Goal: Information Seeking & Learning: Compare options

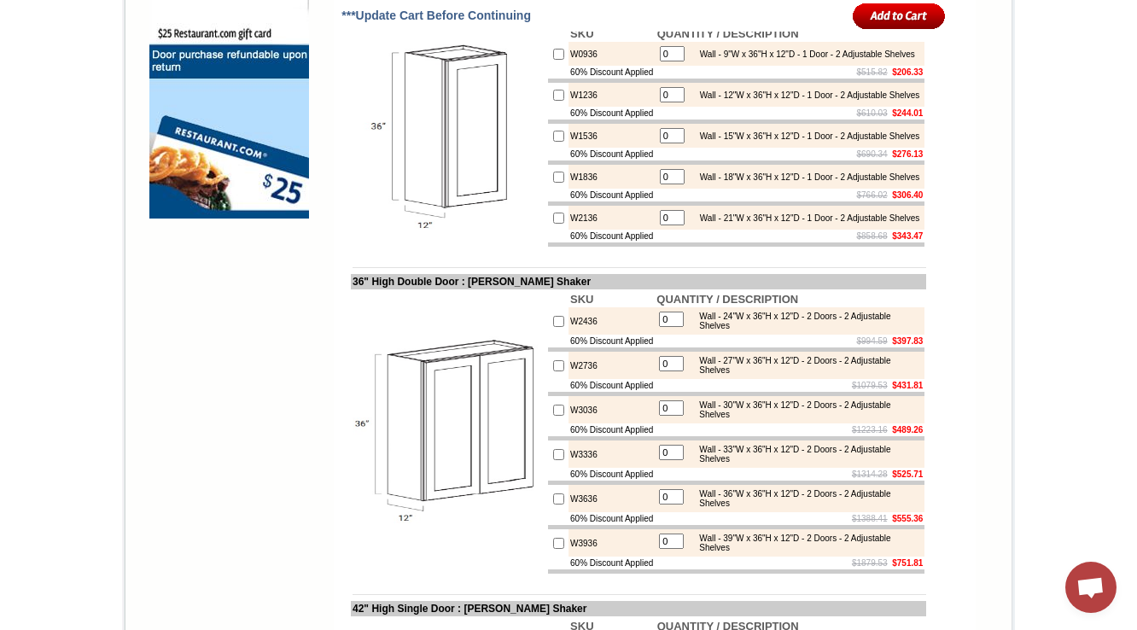
scroll to position [1708, 0]
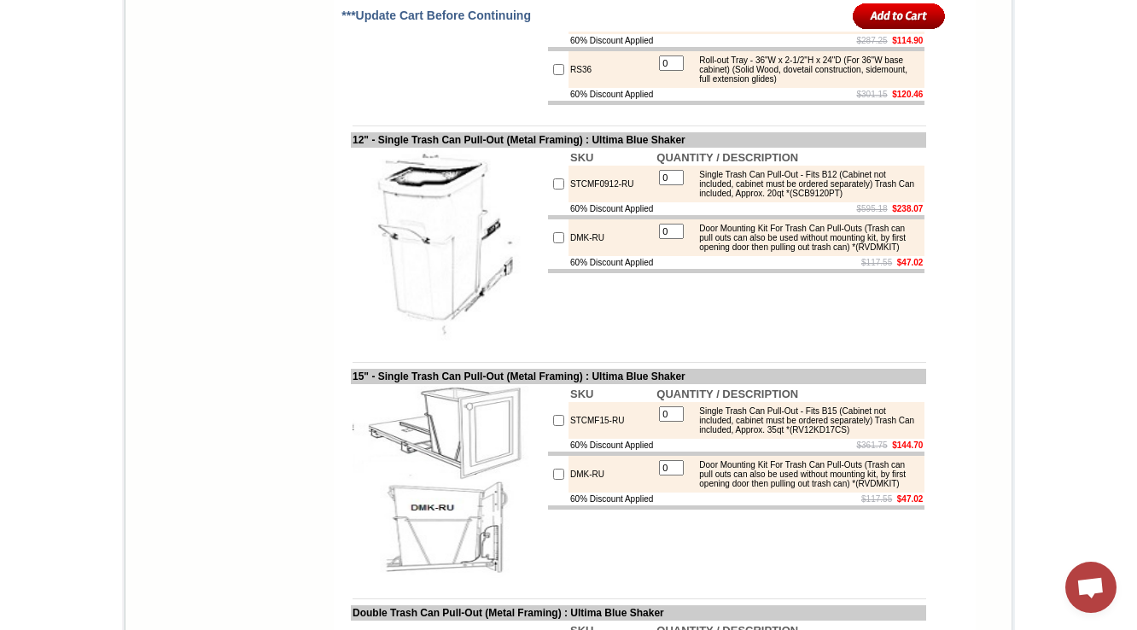
scroll to position [2664, 0]
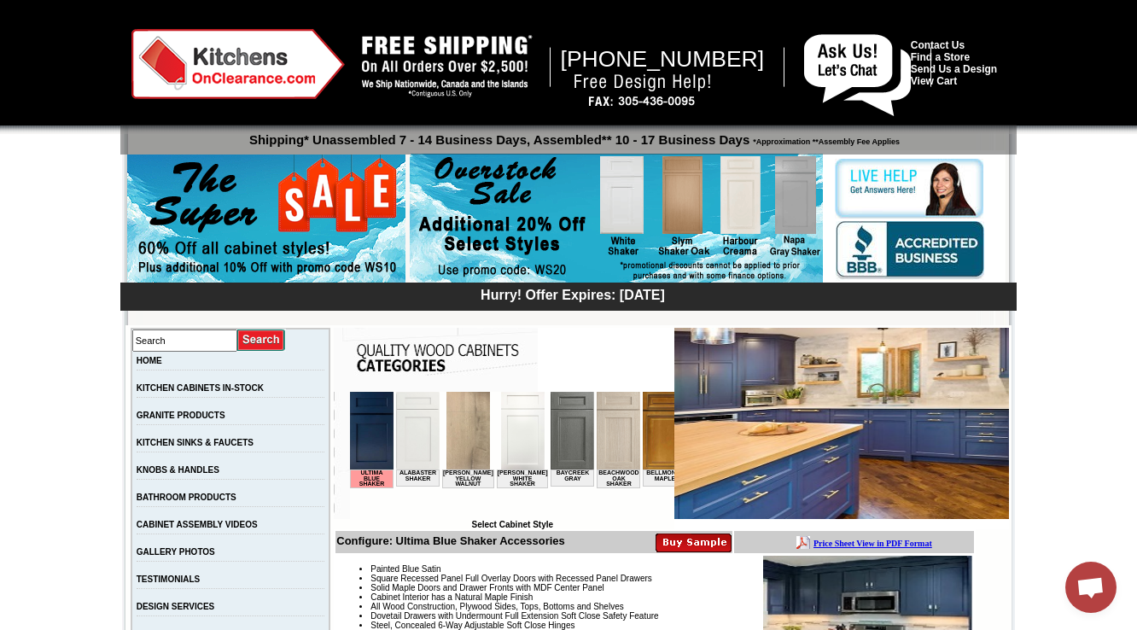
scroll to position [478, 0]
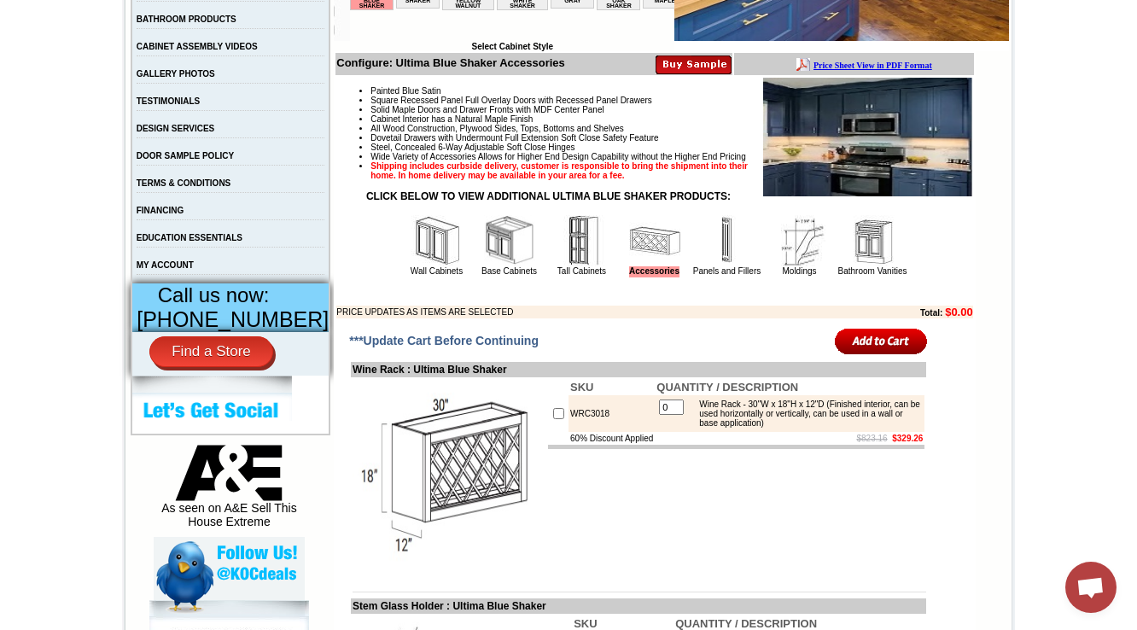
click at [401, 242] on td "Wall Cabinets" at bounding box center [437, 245] width 72 height 64
click at [412, 264] on img at bounding box center [437, 240] width 51 height 51
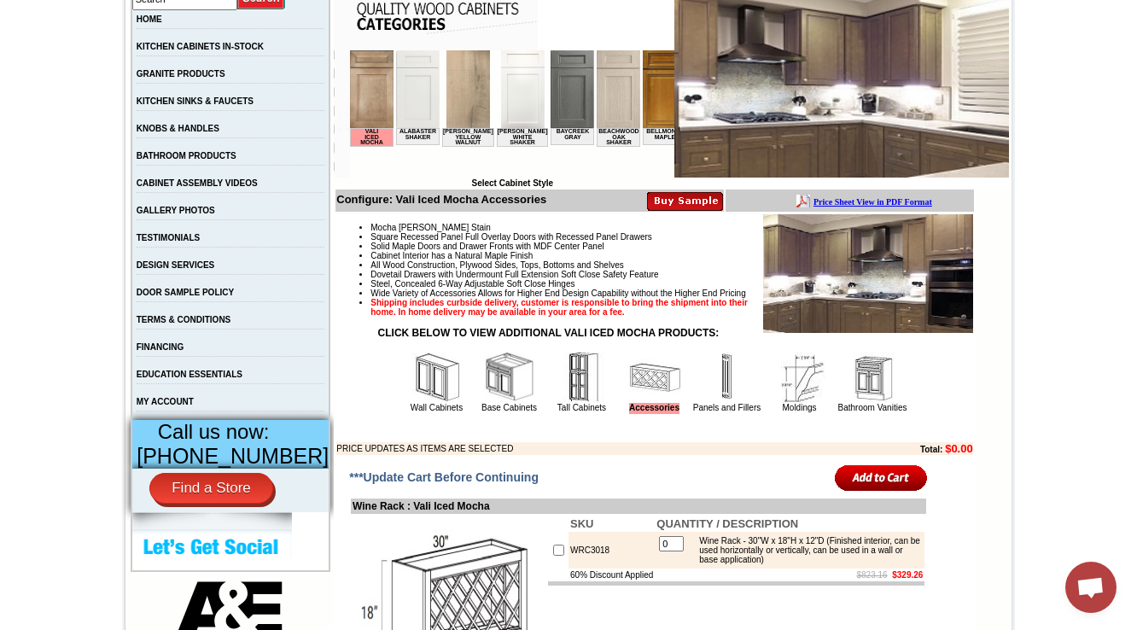
scroll to position [342, 0]
click at [417, 403] on img at bounding box center [437, 377] width 51 height 51
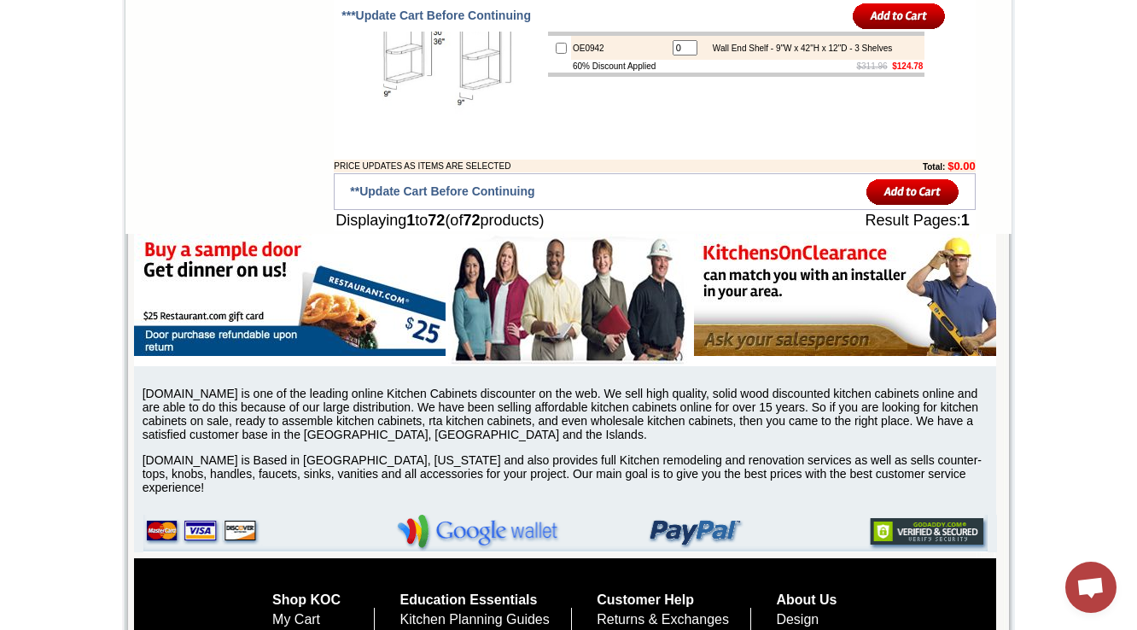
scroll to position [5118, 0]
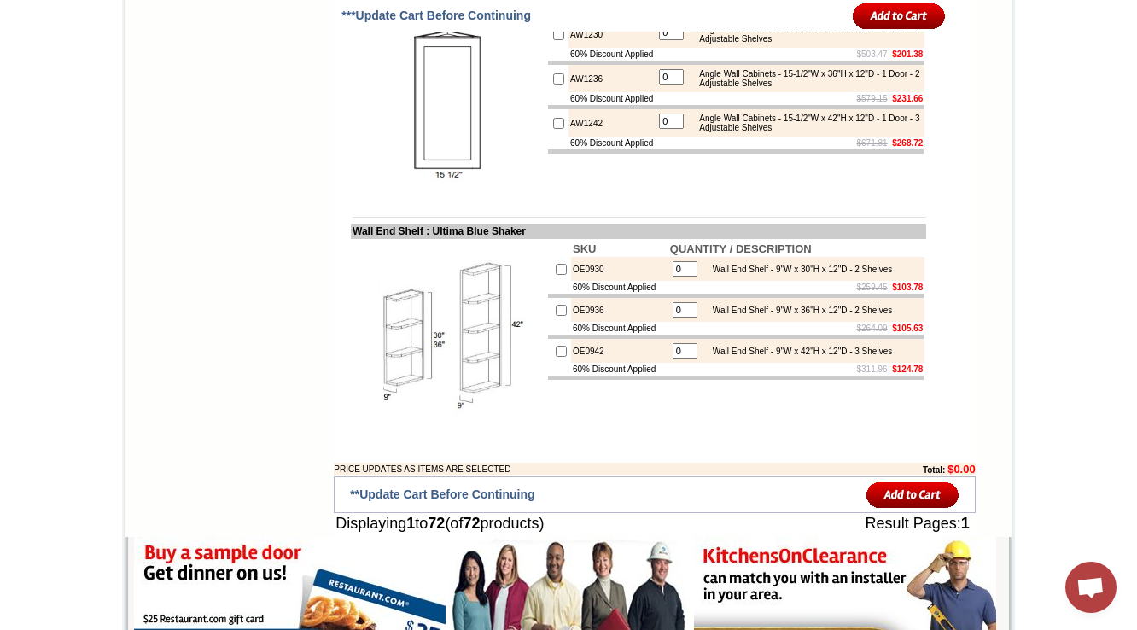
scroll to position [4825, 0]
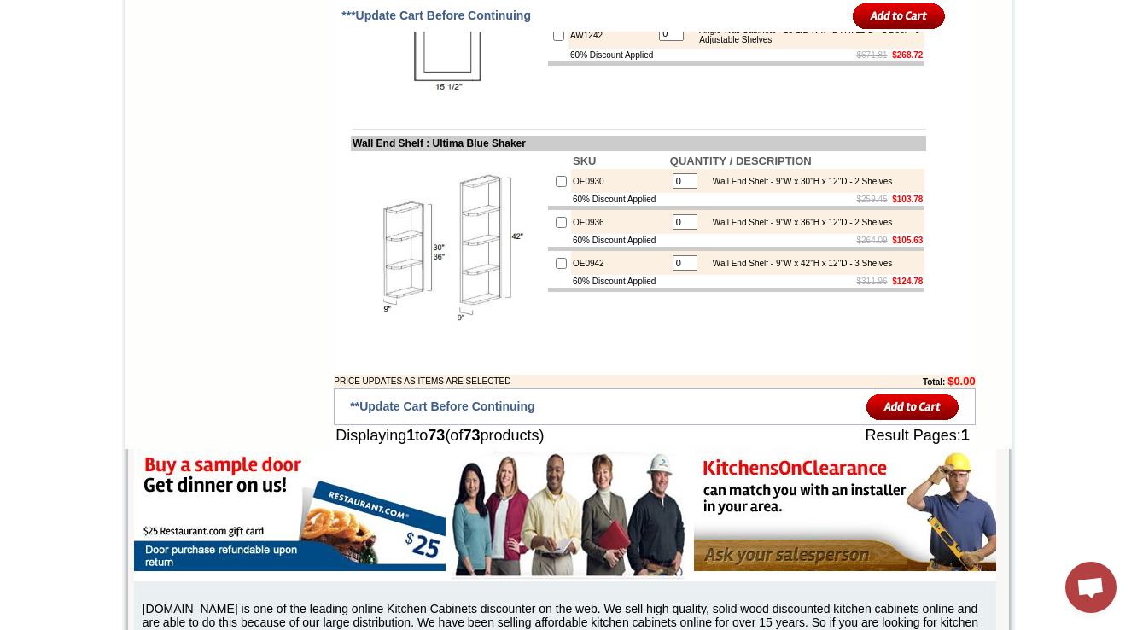
scroll to position [5167, 0]
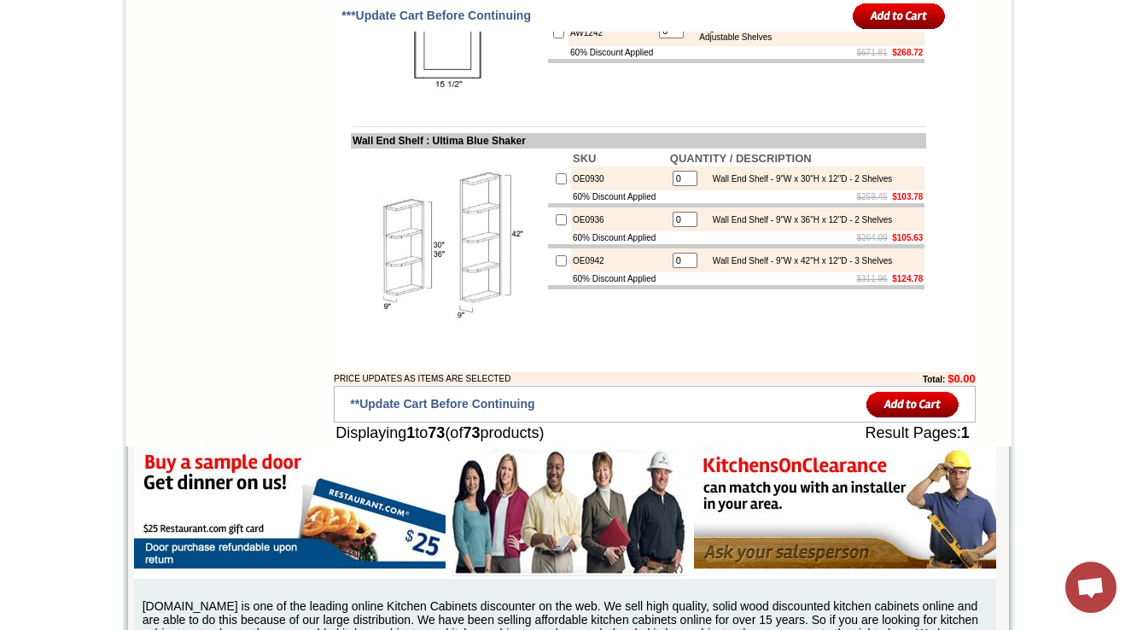
drag, startPoint x: 700, startPoint y: 143, endPoint x: 653, endPoint y: 116, distance: 54.3
drag, startPoint x: 687, startPoint y: 143, endPoint x: 636, endPoint y: 87, distance: 75.6
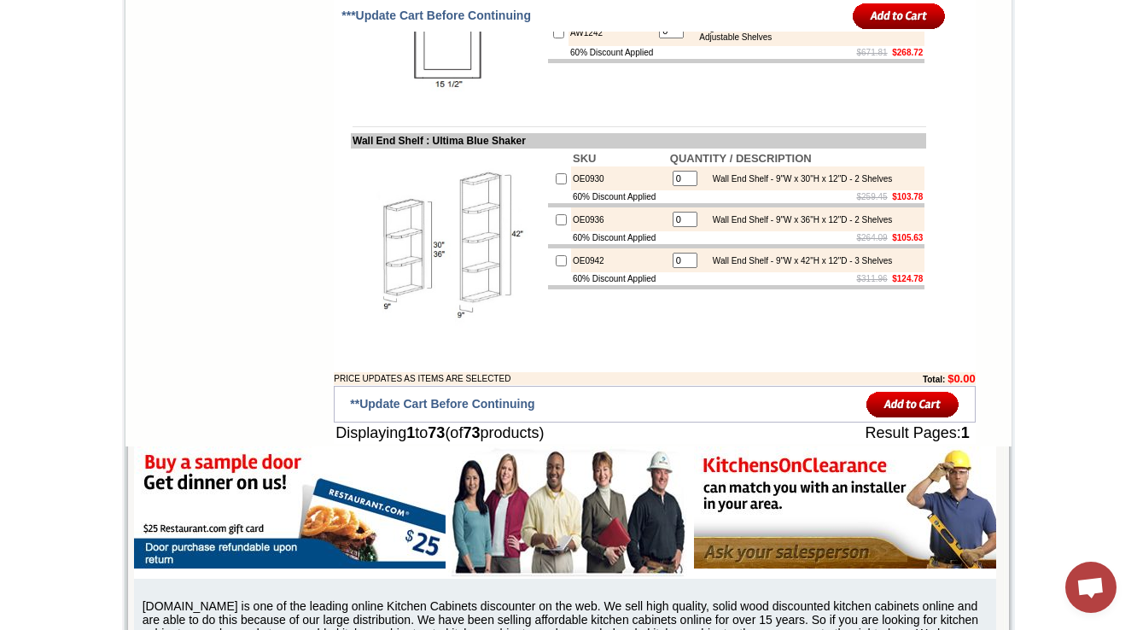
copy div "Wall Microwave Cabinet - 30"W x 18"H x 12"D - 1 Shelf (Finished shelf is 5/8"T …"
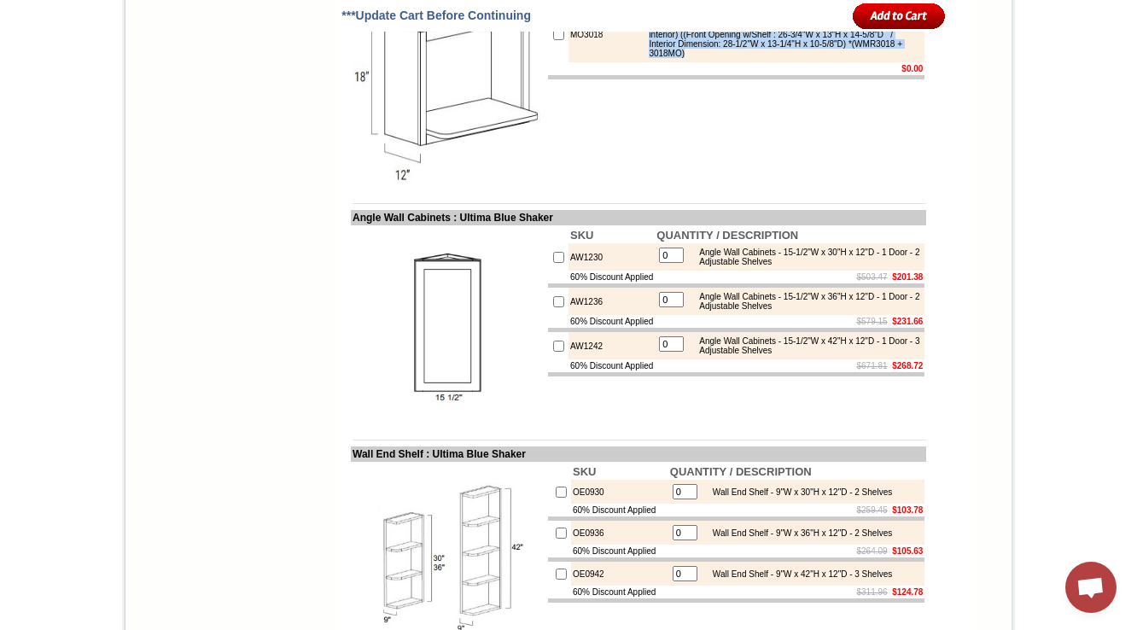
scroll to position [4825, 0]
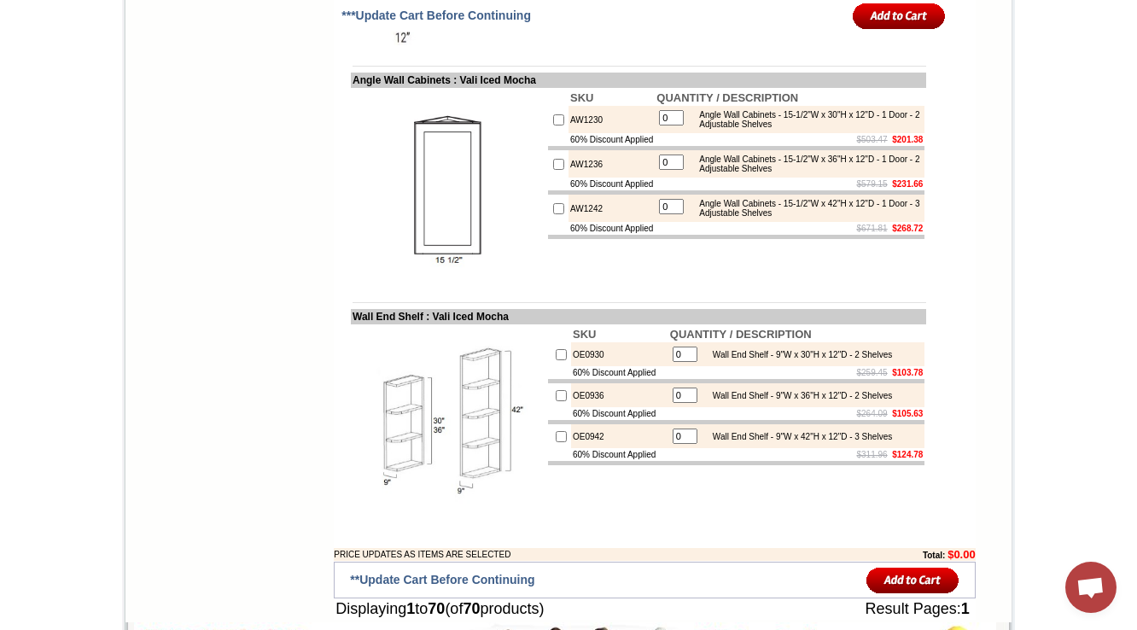
scroll to position [4744, 0]
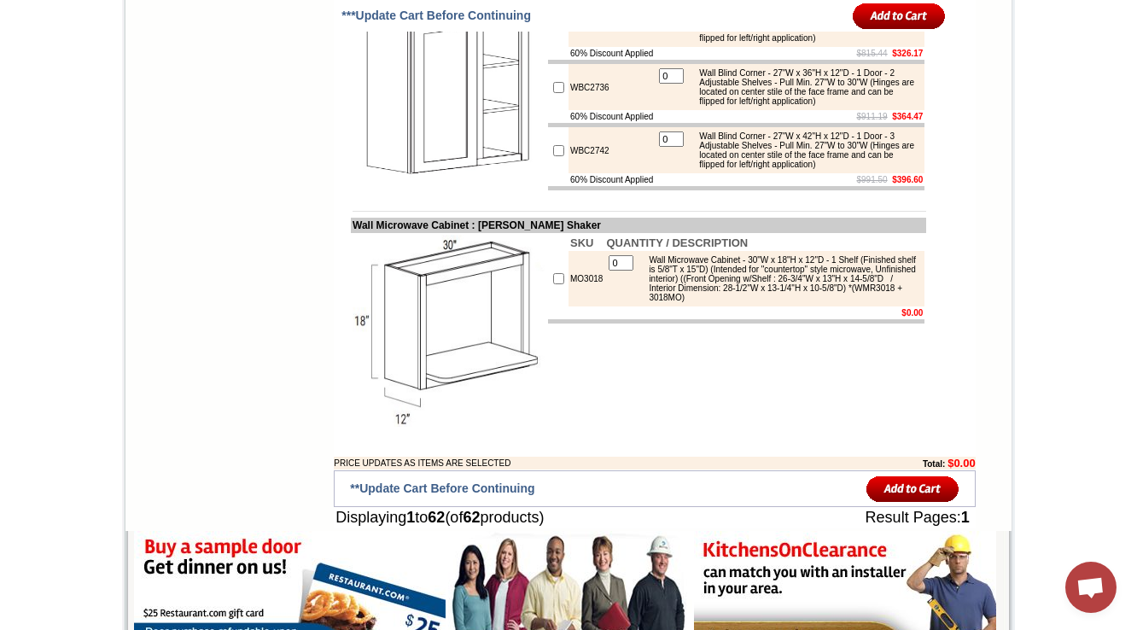
scroll to position [4782, 0]
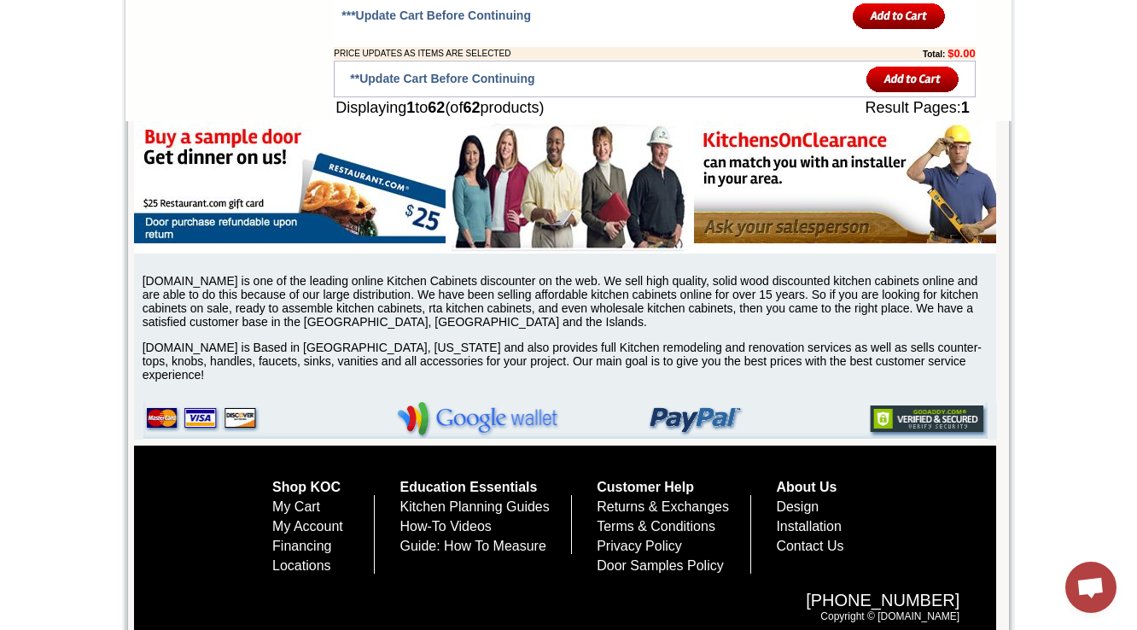
copy td "MO3018"
drag, startPoint x: 618, startPoint y: 195, endPoint x: 485, endPoint y: 201, distance: 133.3
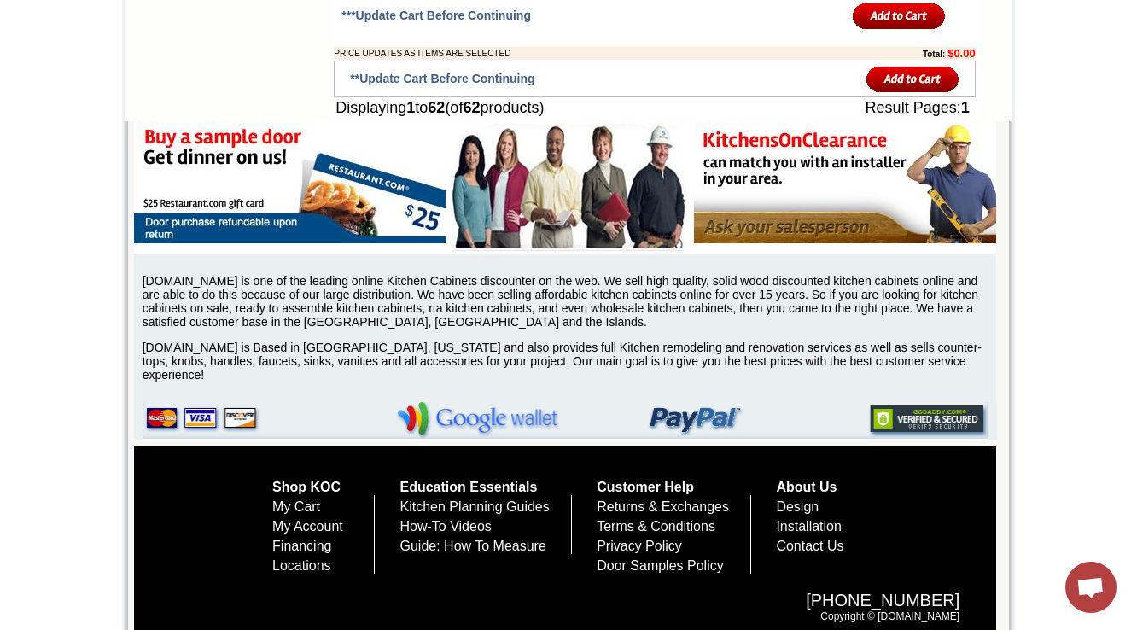
copy td "Tamryn Green Shaker"
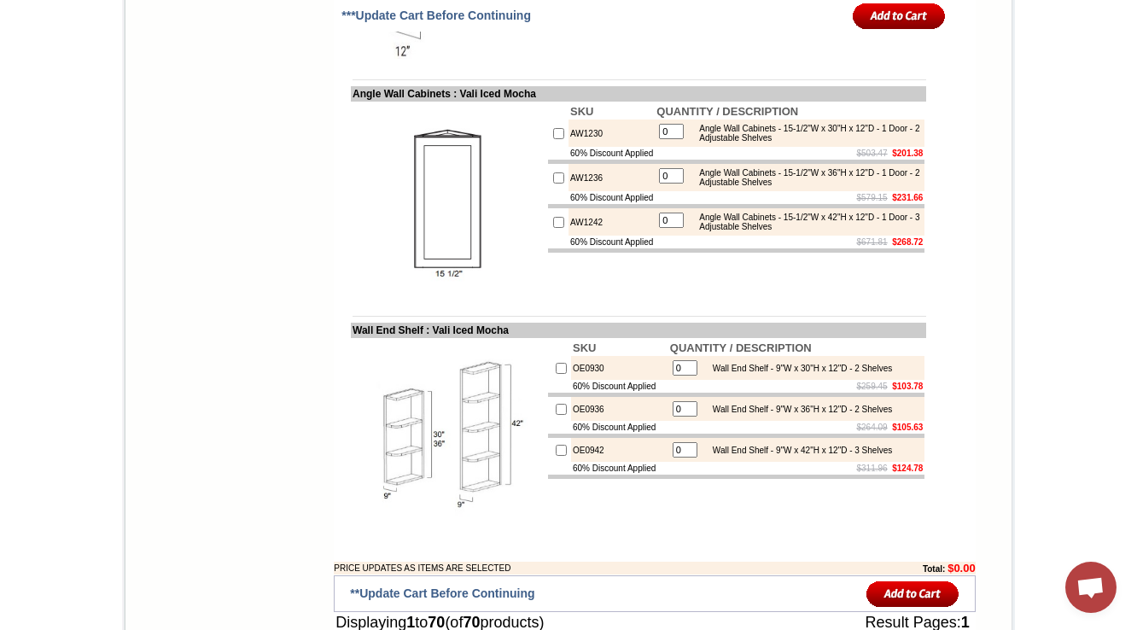
drag, startPoint x: 584, startPoint y: 242, endPoint x: 485, endPoint y: 235, distance: 99.3
copy td "Vali Iced Mocha"
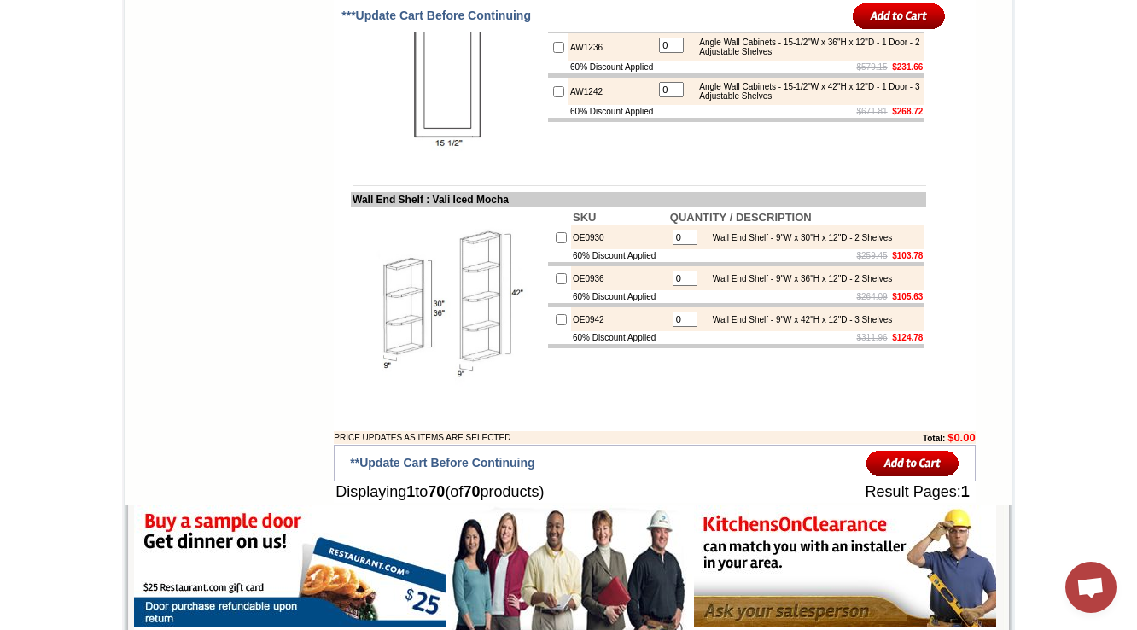
scroll to position [4877, 0]
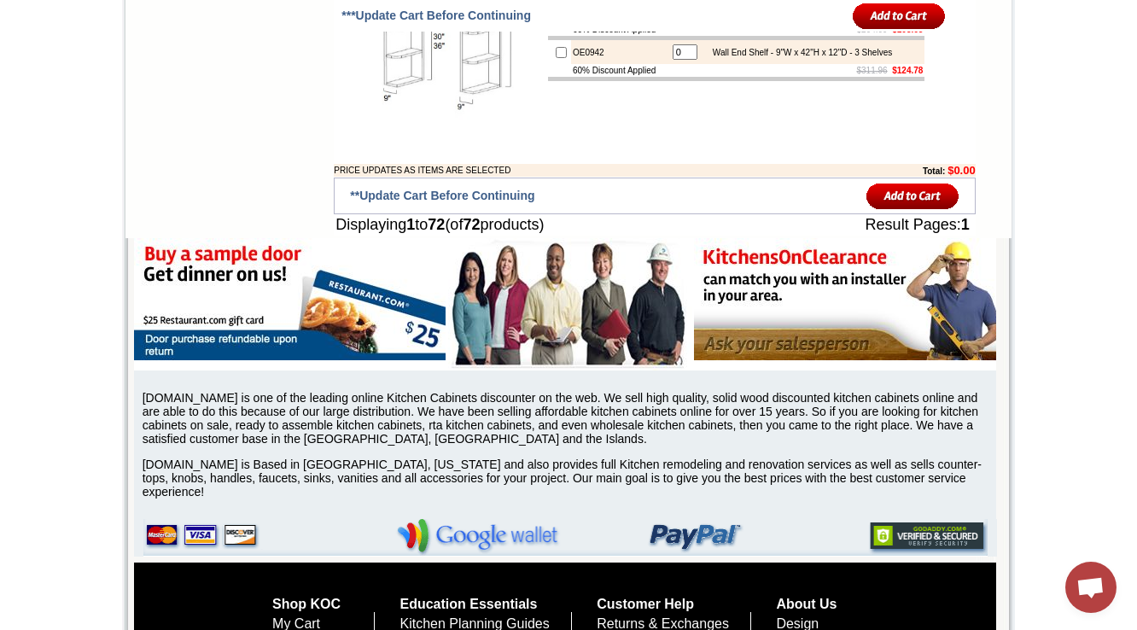
scroll to position [5167, 0]
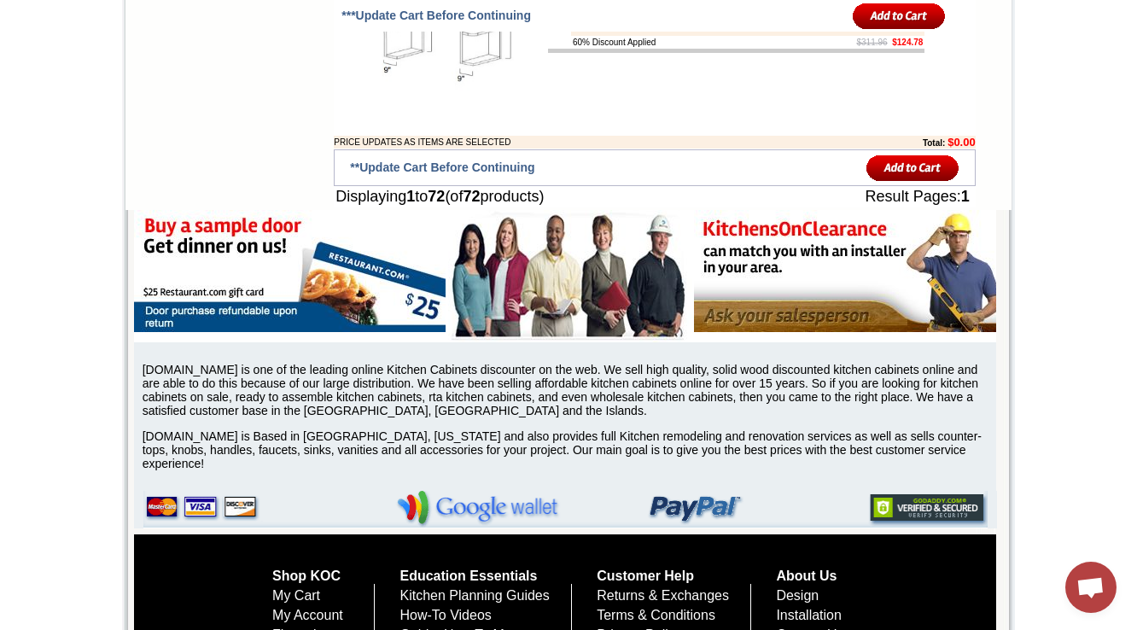
drag, startPoint x: 551, startPoint y: 289, endPoint x: 429, endPoint y: 290, distance: 122.1
copy td "Ultima Blue Shaker"
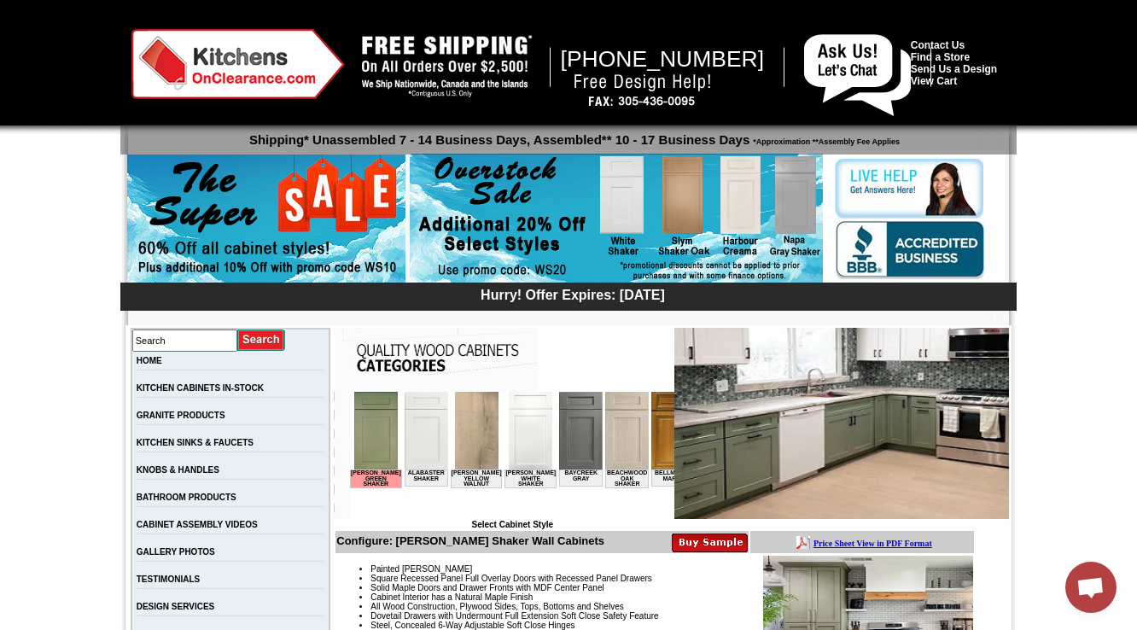
scroll to position [273, 0]
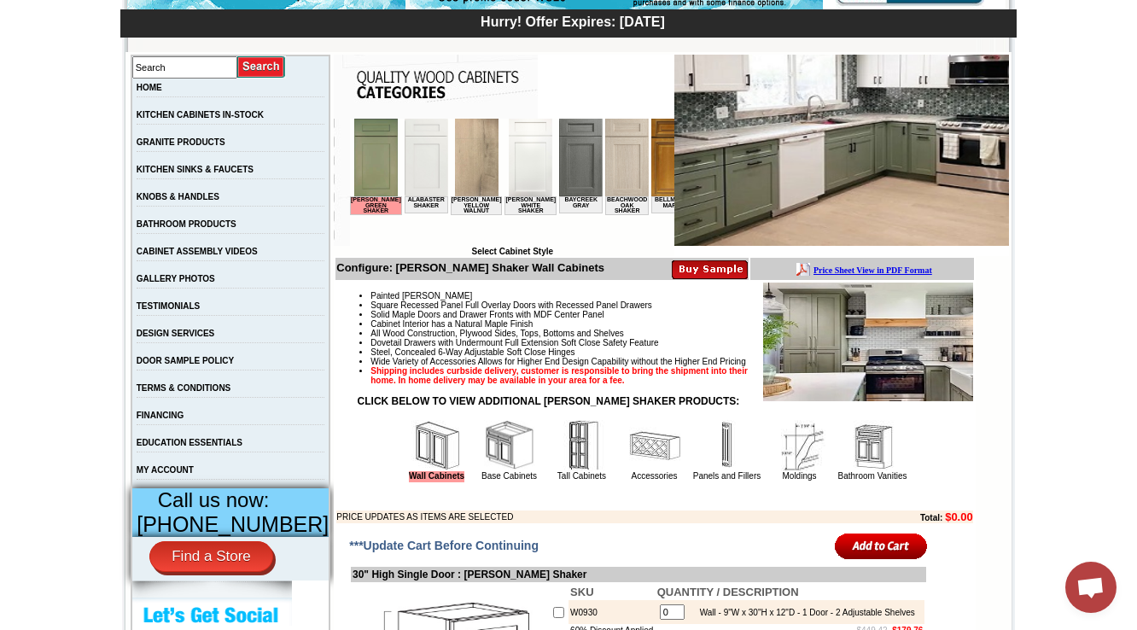
click at [650, 471] on img at bounding box center [654, 445] width 51 height 51
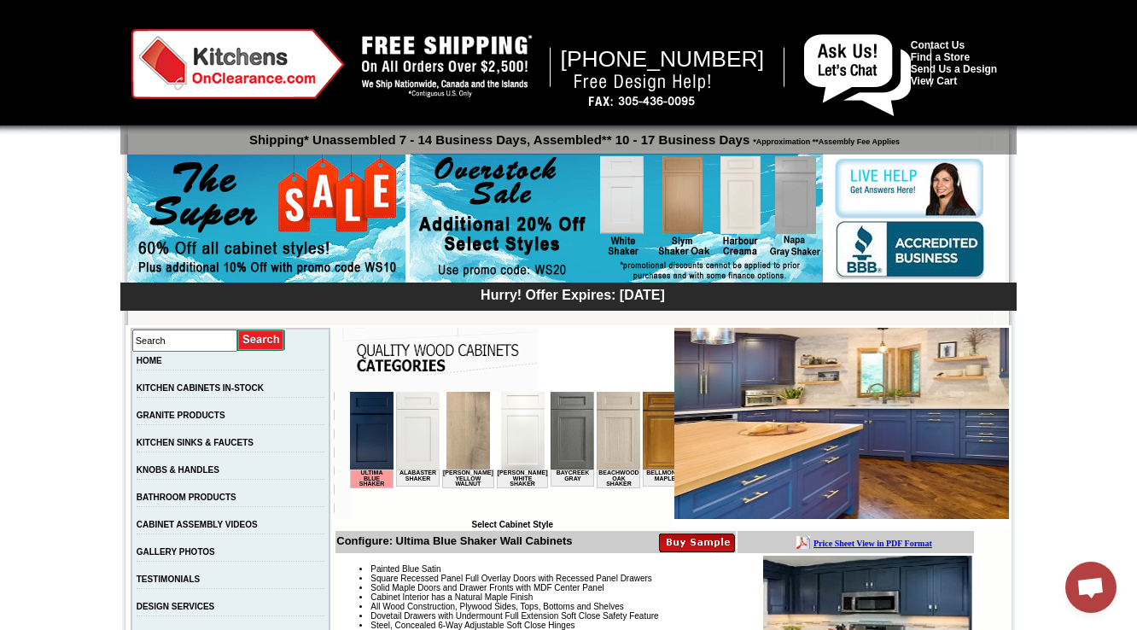
scroll to position [478, 0]
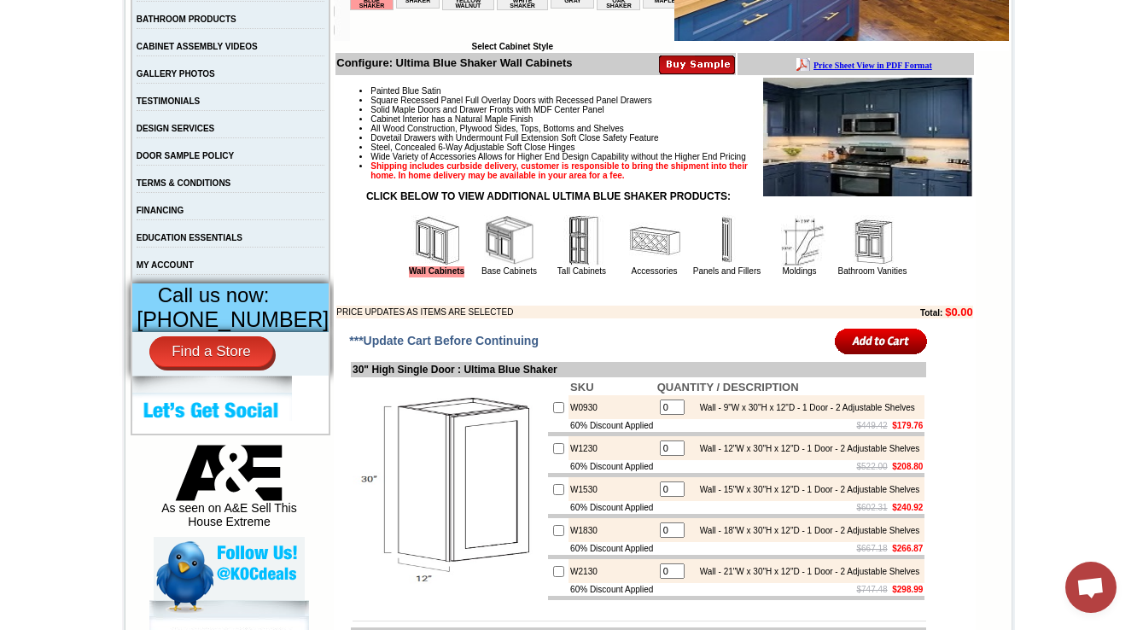
click at [484, 266] on img at bounding box center [509, 240] width 51 height 51
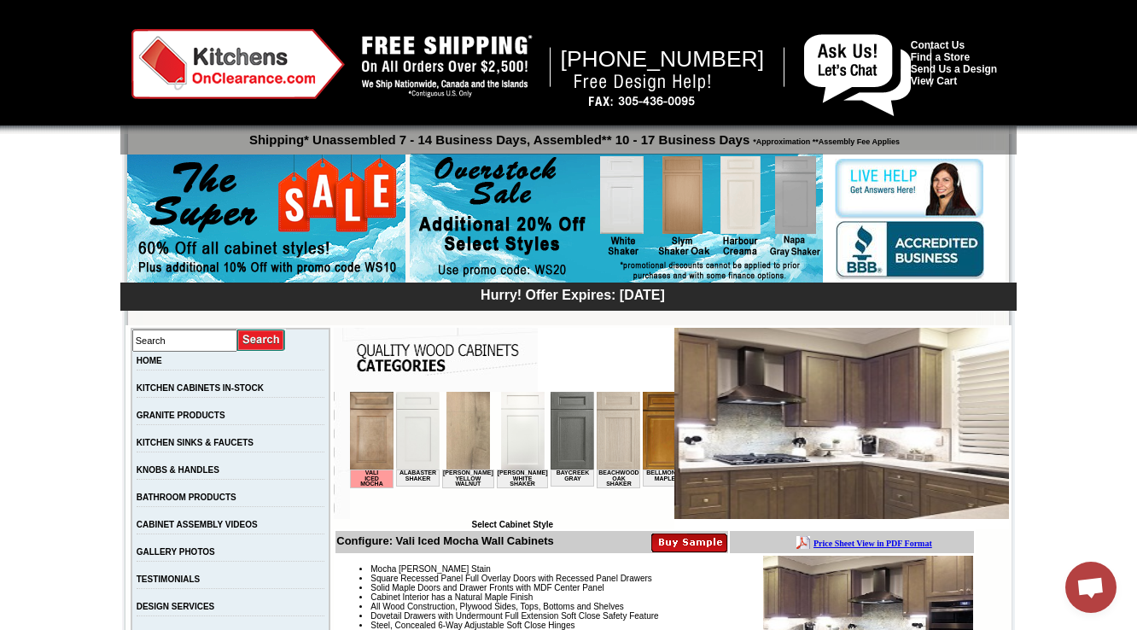
scroll to position [478, 0]
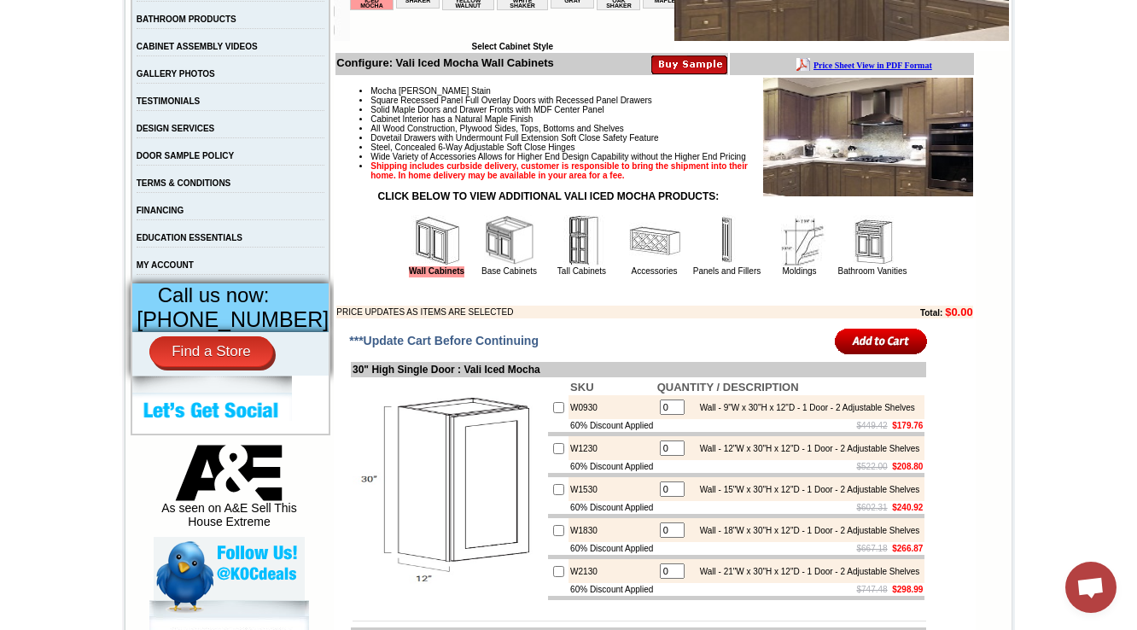
click at [629, 266] on img at bounding box center [654, 240] width 51 height 51
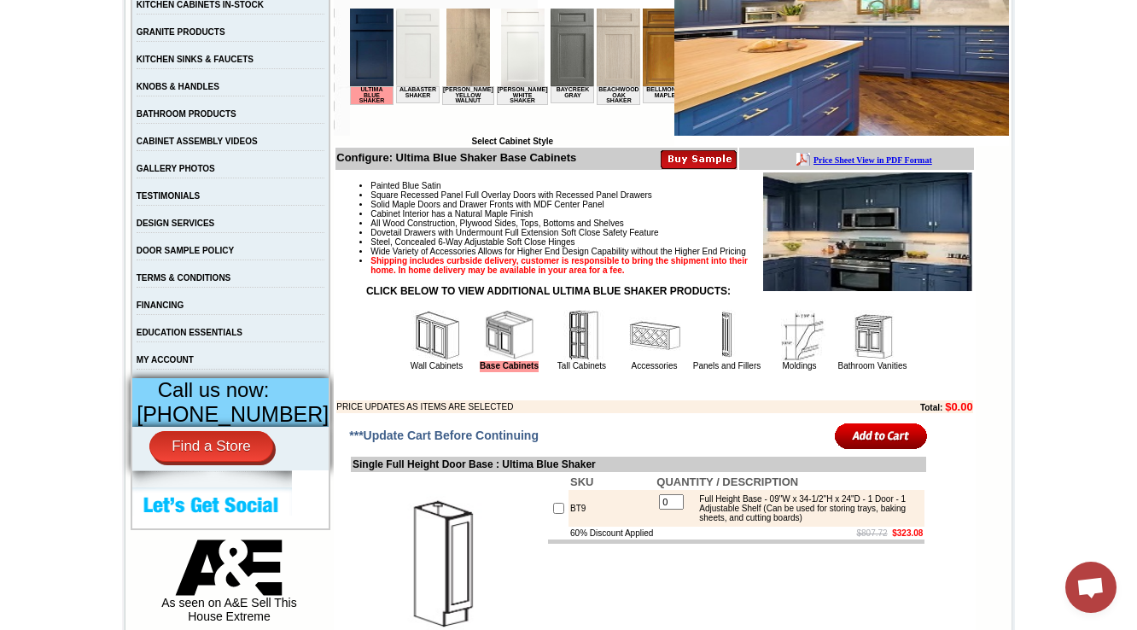
scroll to position [478, 0]
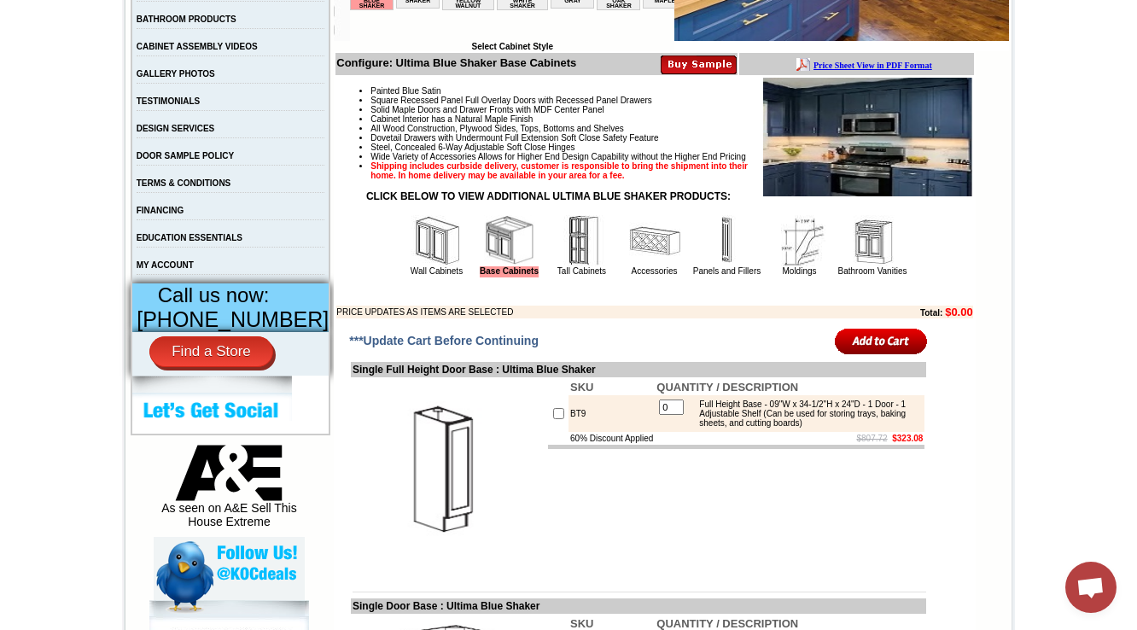
click at [629, 266] on img at bounding box center [654, 240] width 51 height 51
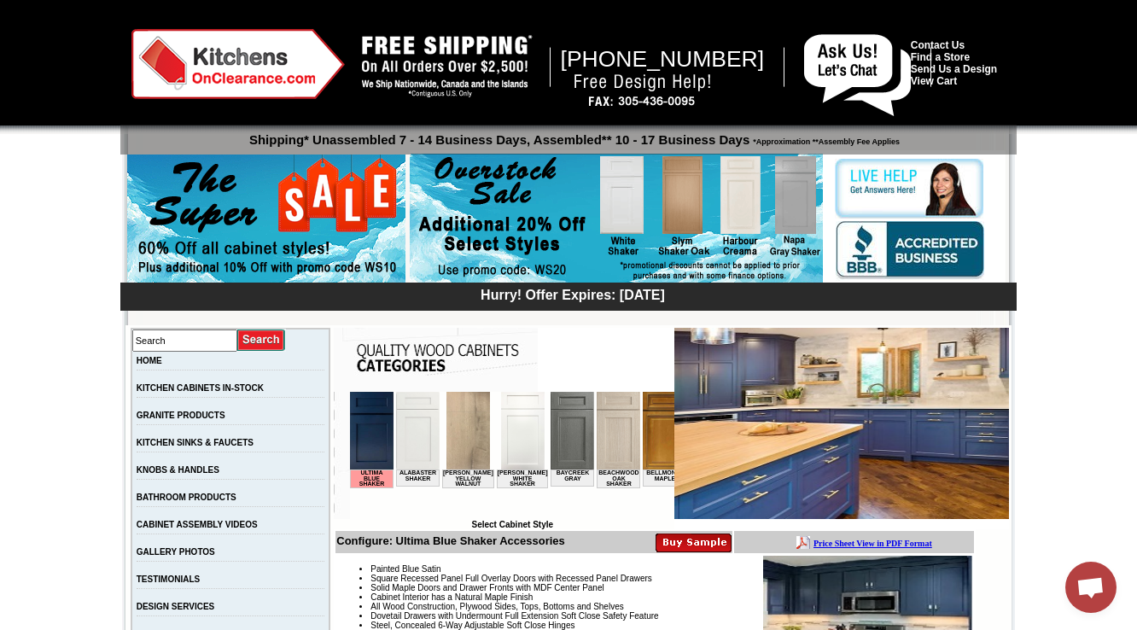
scroll to position [1079, 0]
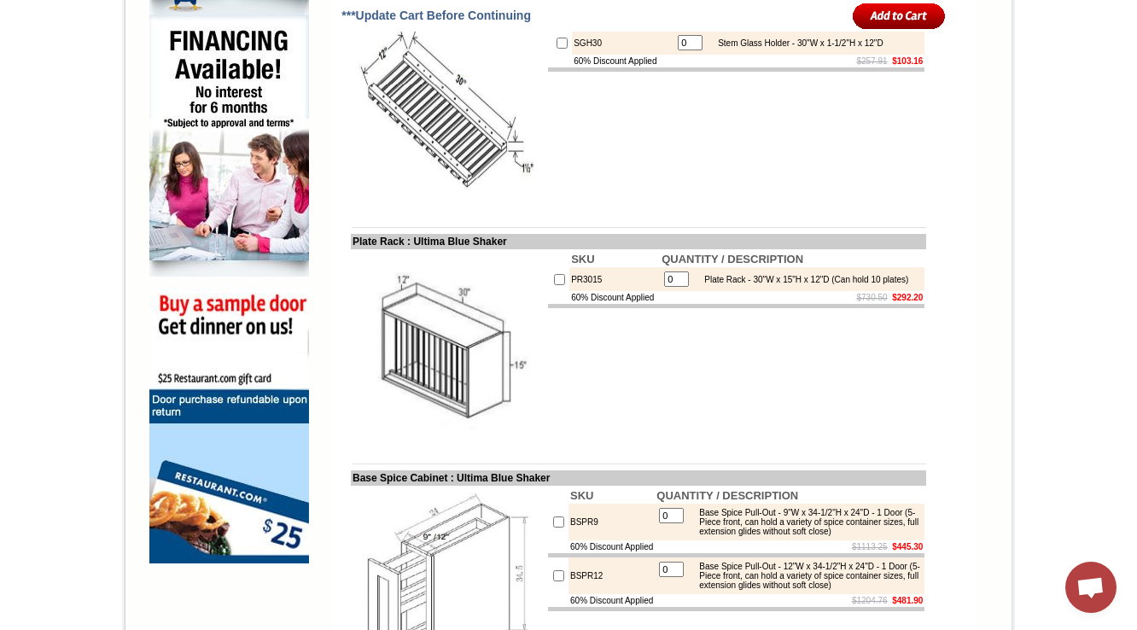
click at [351, 249] on td "Plate Rack : Ultima Blue Shaker" at bounding box center [638, 241] width 575 height 15
copy td "Plate"
click at [505, 371] on img at bounding box center [449, 347] width 192 height 192
click at [570, 291] on td "PR3015" at bounding box center [615, 279] width 91 height 24
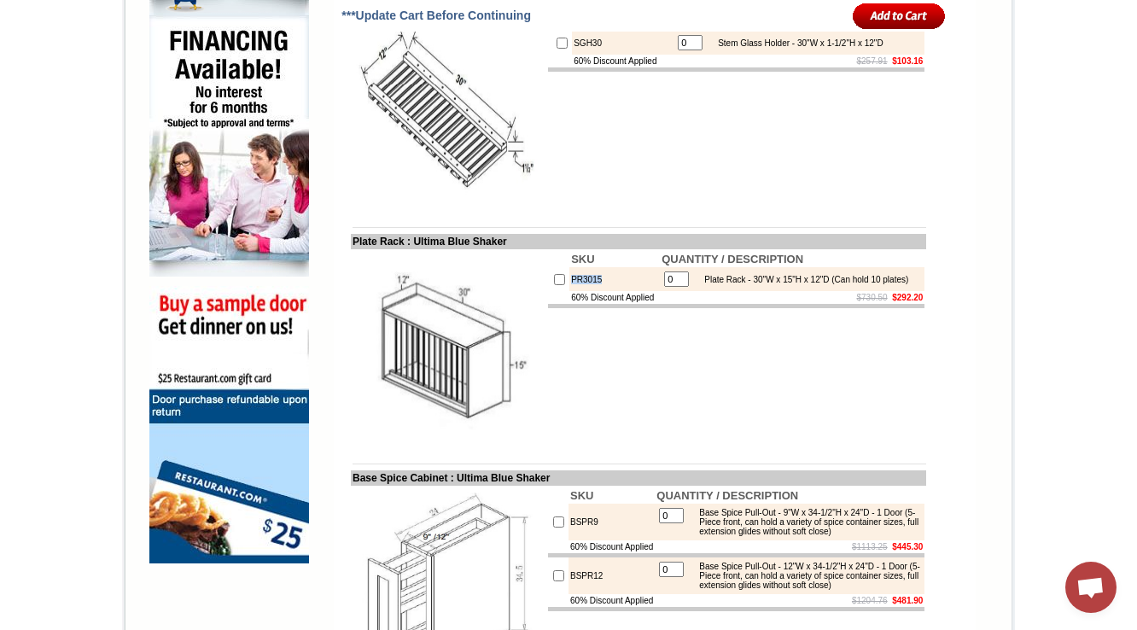
click at [570, 291] on td "PR3015" at bounding box center [615, 279] width 91 height 24
copy td "PR3015"
drag, startPoint x: 729, startPoint y: 317, endPoint x: 694, endPoint y: 304, distance: 37.3
click at [696, 284] on div "Plate Rack - 30"W x 15"H x 12"D (Can hold 10 plates)" at bounding box center [802, 279] width 213 height 9
copy div "Plate Rack - 30"W x 15"H x 12"D (Can hold 10 plates)"
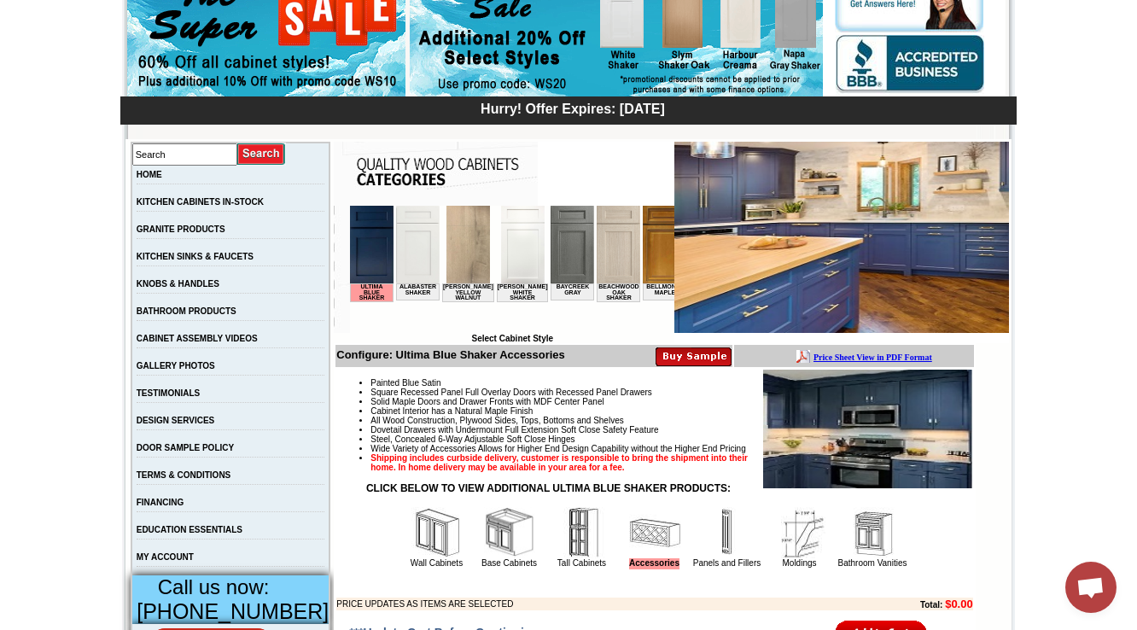
scroll to position [273, 0]
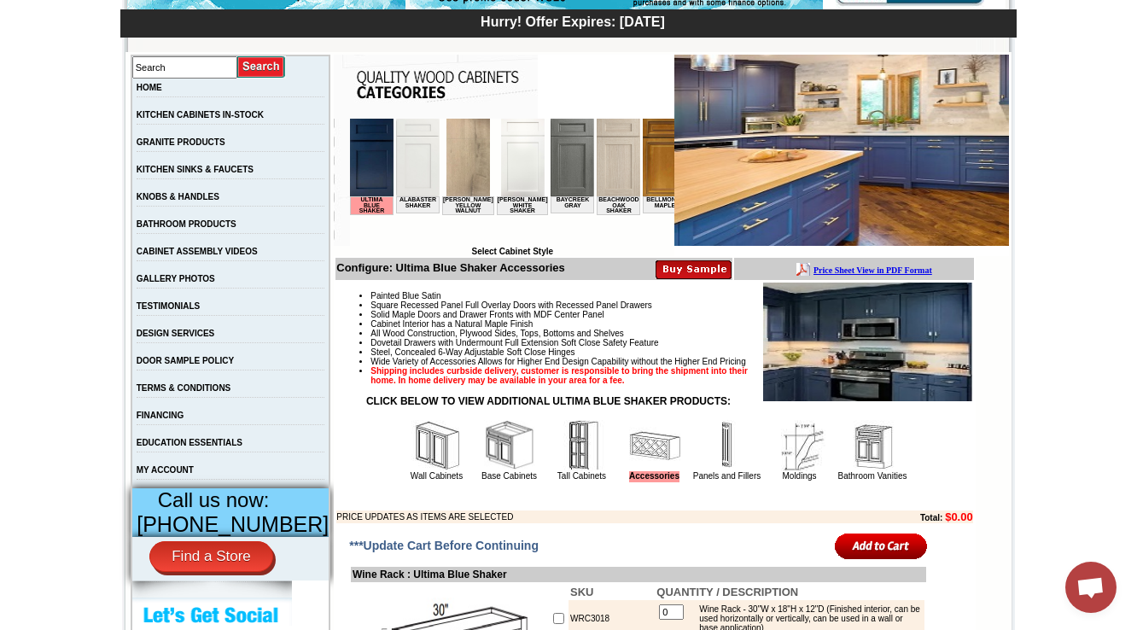
click at [491, 471] on img at bounding box center [509, 445] width 51 height 51
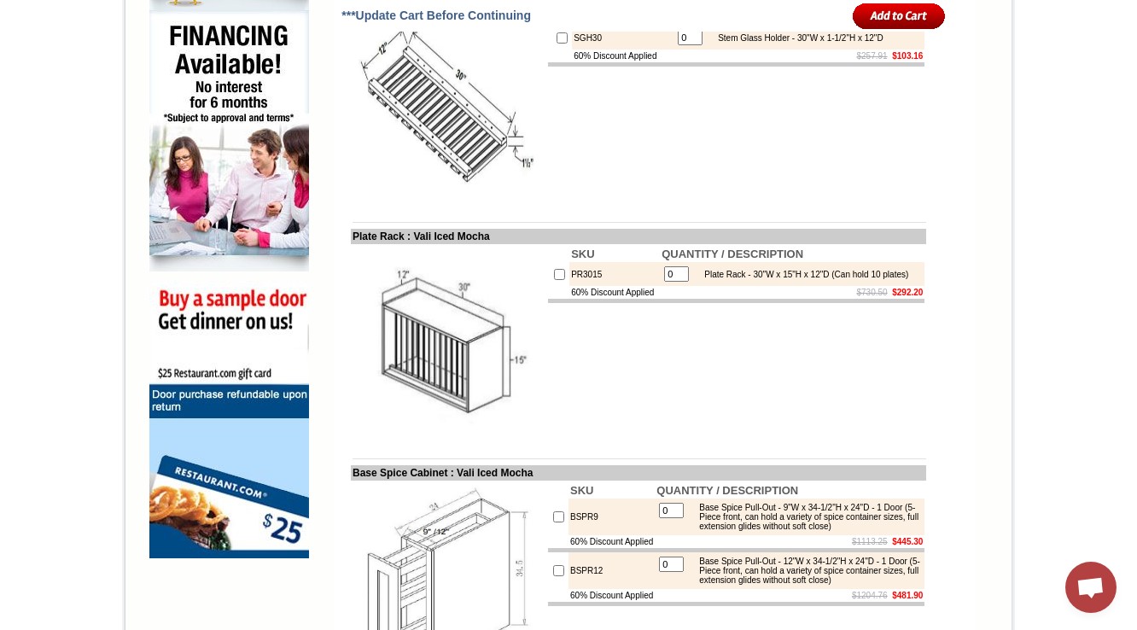
scroll to position [1216, 0]
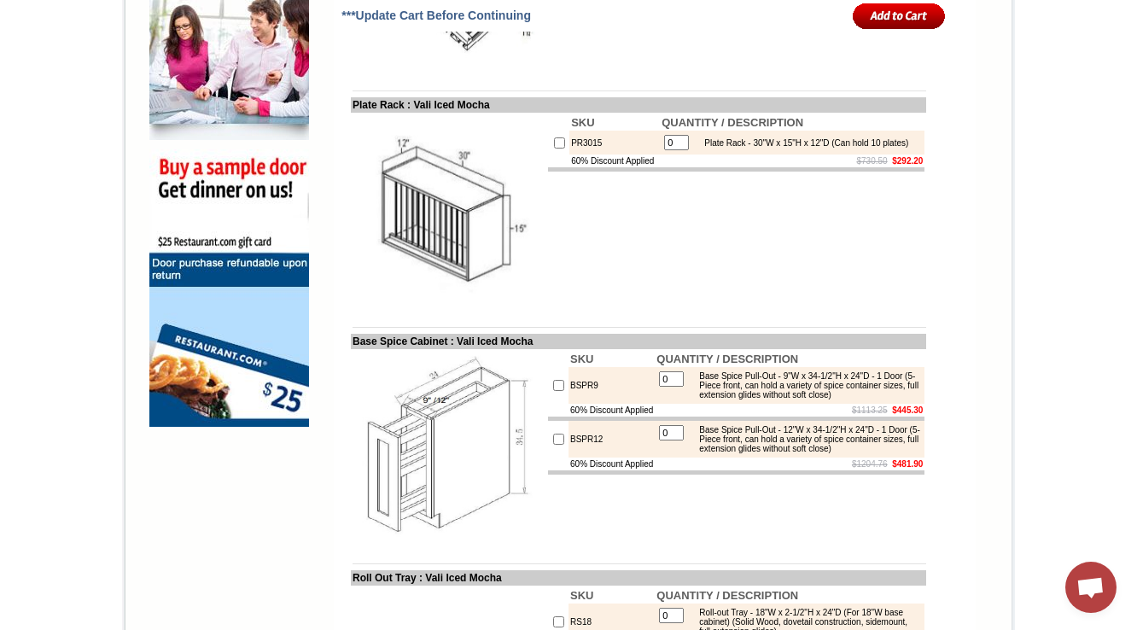
drag, startPoint x: 503, startPoint y: 137, endPoint x: 405, endPoint y: 140, distance: 98.3
click at [405, 113] on td "Plate Rack : Vali Iced Mocha" at bounding box center [638, 104] width 575 height 15
copy td "Vali Iced Mocha"
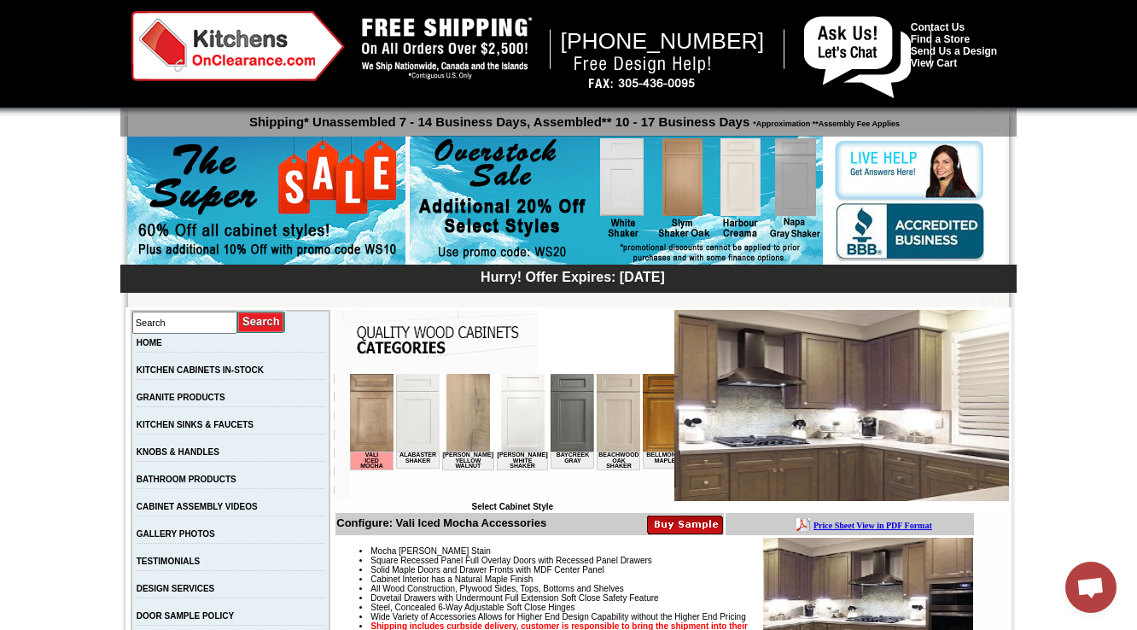
scroll to position [410, 0]
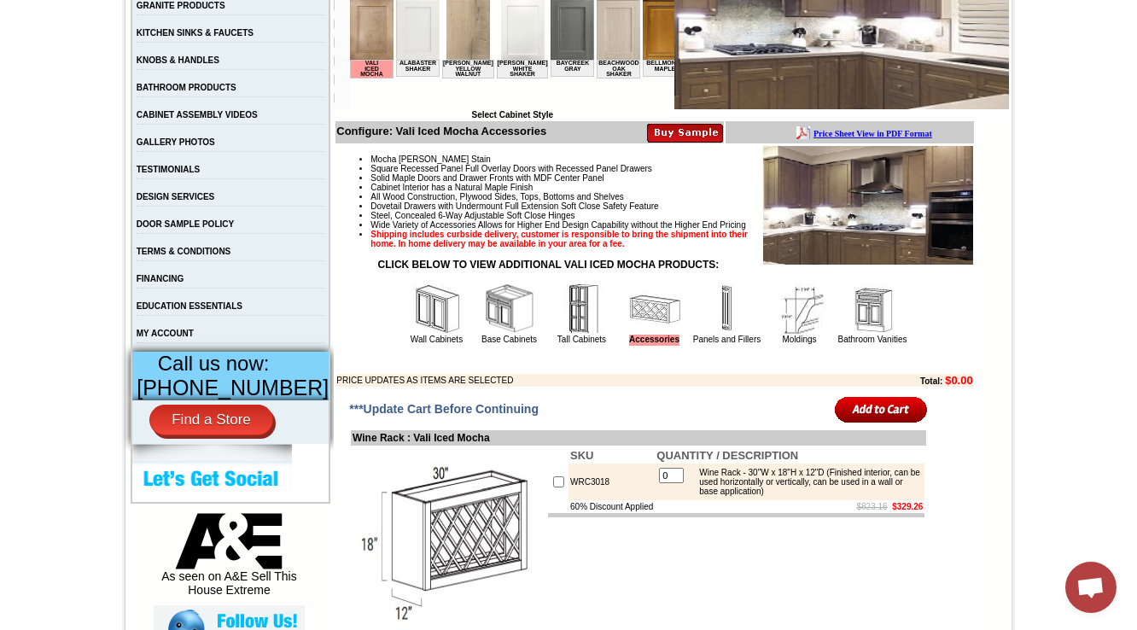
click at [485, 335] on img at bounding box center [509, 308] width 51 height 51
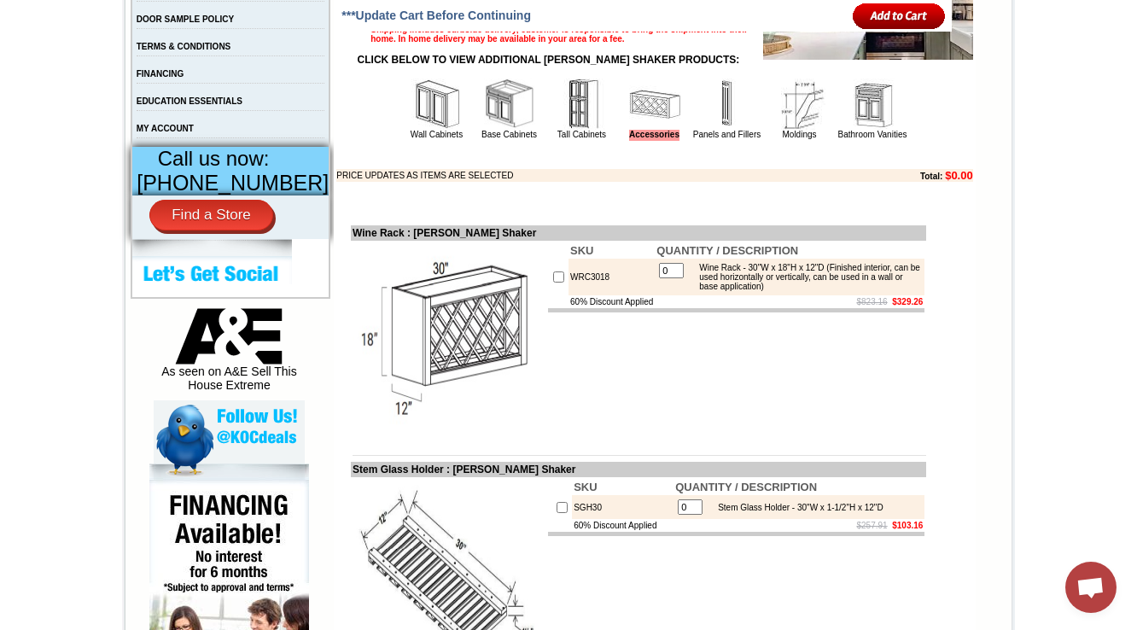
scroll to position [1025, 0]
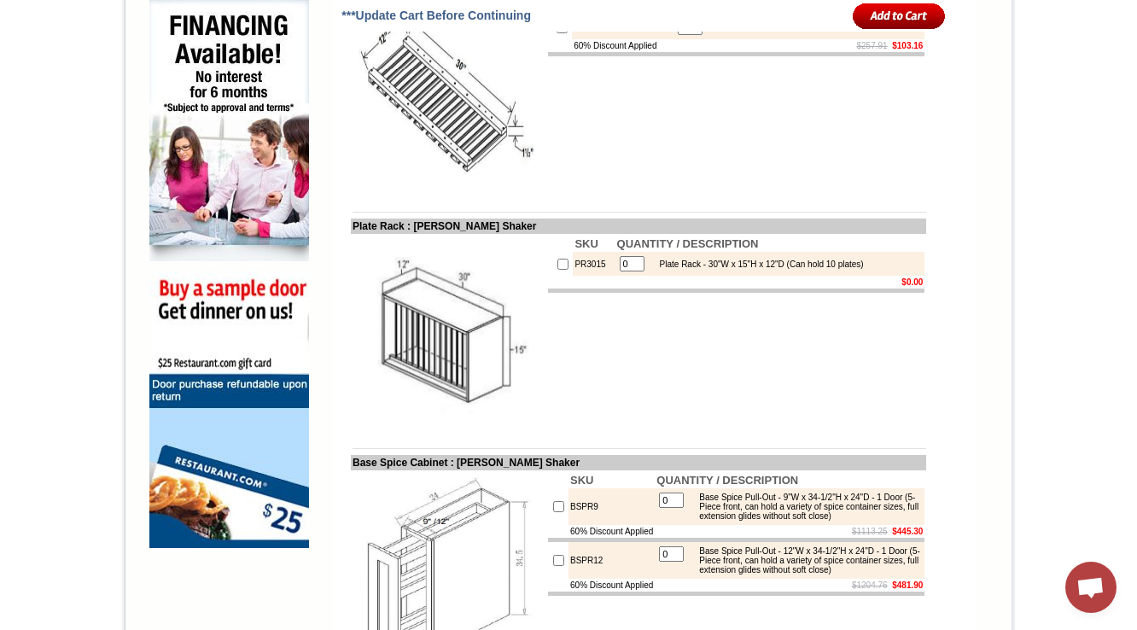
scroll to position [1128, 0]
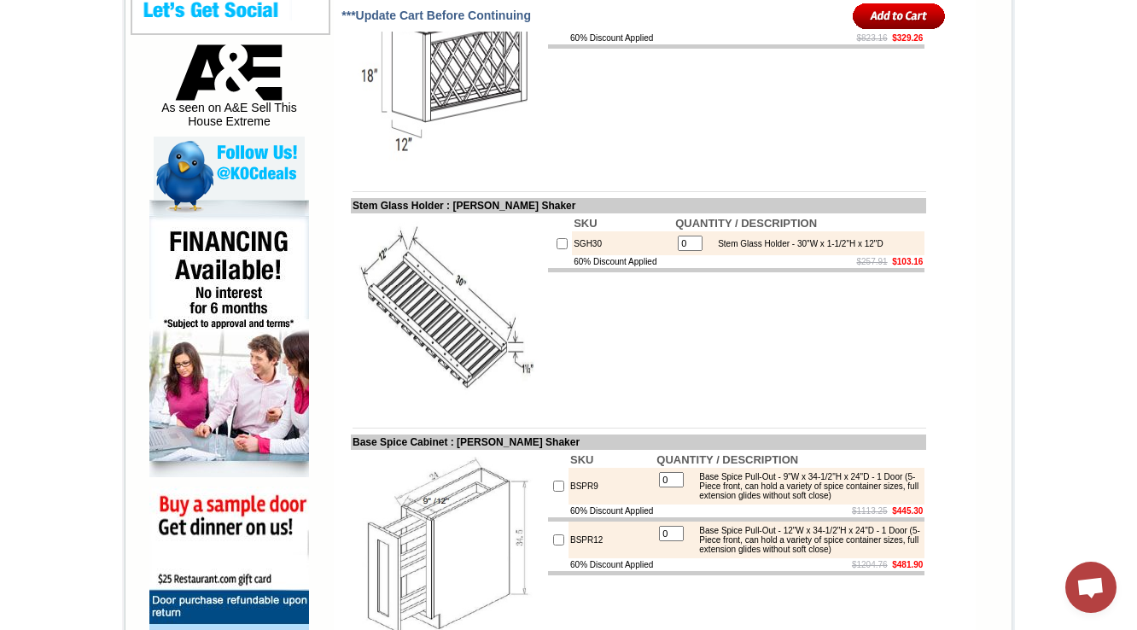
scroll to position [864, 0]
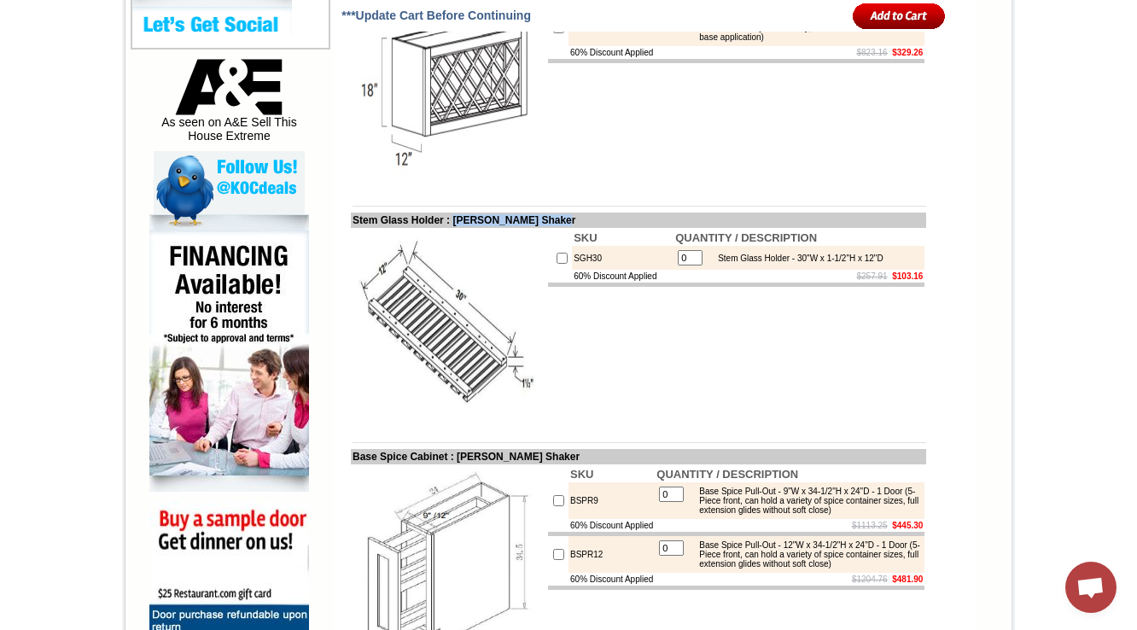
drag, startPoint x: 578, startPoint y: 249, endPoint x: 451, endPoint y: 253, distance: 127.3
click at [451, 228] on td "Stem Glass Holder : [PERSON_NAME] Shaker" at bounding box center [638, 220] width 575 height 15
copy td "[PERSON_NAME] Shaker"
click at [463, 266] on img at bounding box center [449, 326] width 192 height 192
drag, startPoint x: 456, startPoint y: 488, endPoint x: 579, endPoint y: 484, distance: 123.0
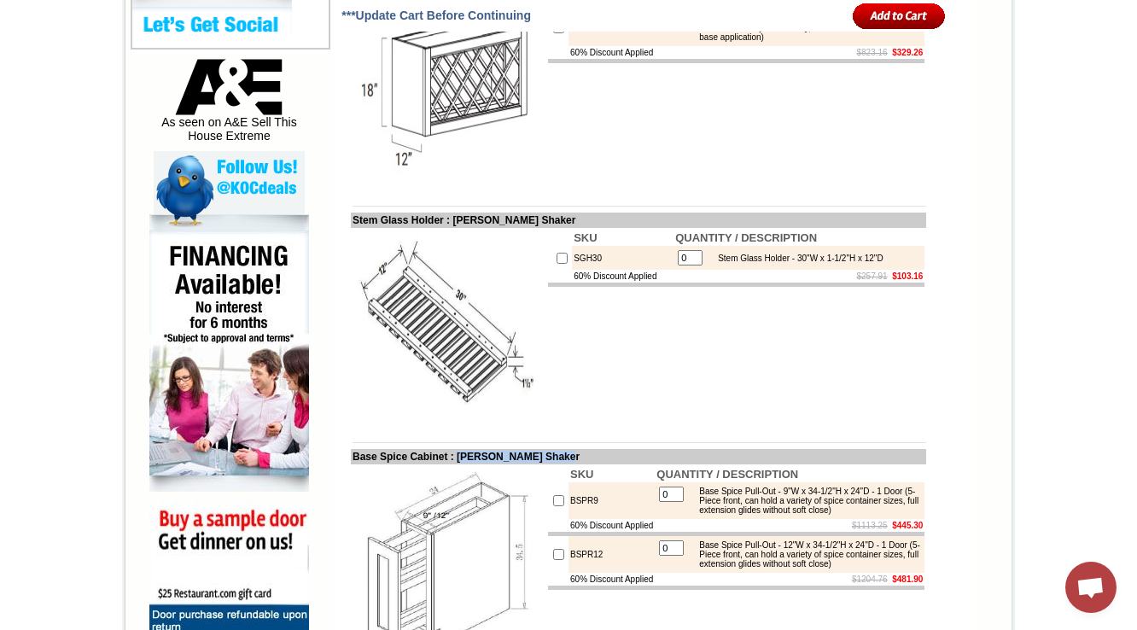
click at [579, 464] on td "Base Spice Cabinet : [PERSON_NAME] Shaker" at bounding box center [638, 456] width 575 height 15
copy td "Tamryn Green Shaker"
drag, startPoint x: 592, startPoint y: 251, endPoint x: 484, endPoint y: 250, distance: 107.6
click at [499, 228] on td "Stem Glass Holder : Tamryn Green Shaker" at bounding box center [638, 220] width 575 height 15
click at [351, 228] on td "Stem Glass Holder : Tamryn Green Shaker" at bounding box center [638, 220] width 575 height 15
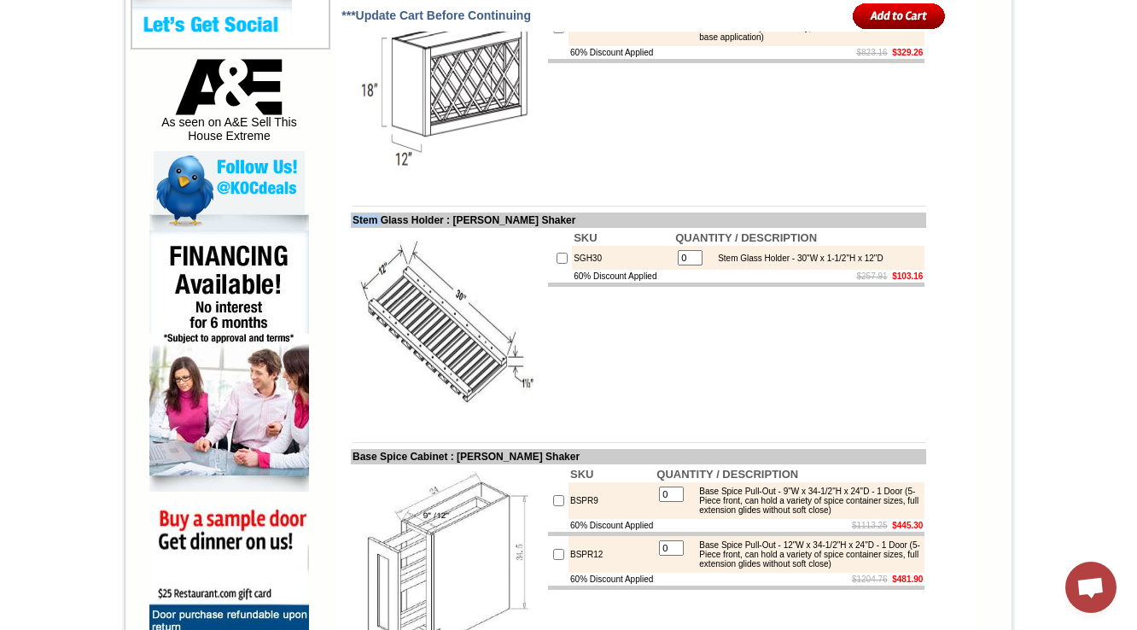
click at [351, 228] on td "Stem Glass Holder : Tamryn Green Shaker" at bounding box center [638, 220] width 575 height 15
copy td "Stem"
click at [572, 270] on td "SGH30" at bounding box center [623, 258] width 102 height 24
copy td "SGH30"
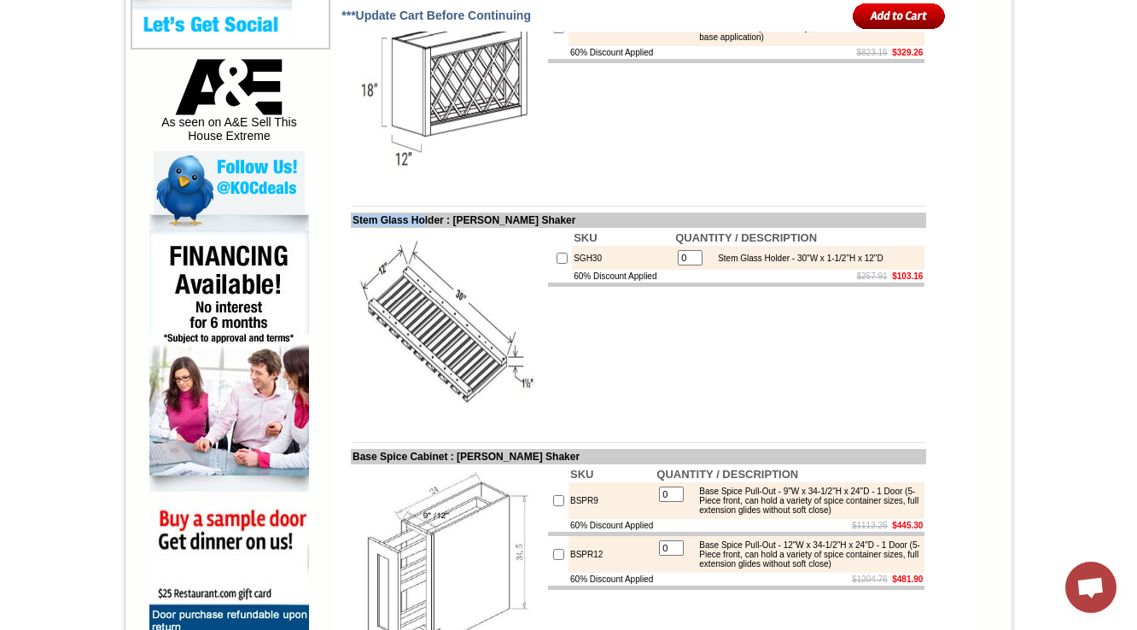
drag, startPoint x: 336, startPoint y: 253, endPoint x: 414, endPoint y: 247, distance: 78.8
click at [414, 228] on td "Stem Glass Holder : Tamryn Green Shaker" at bounding box center [638, 220] width 575 height 15
copy td "Stem Glass Ho"
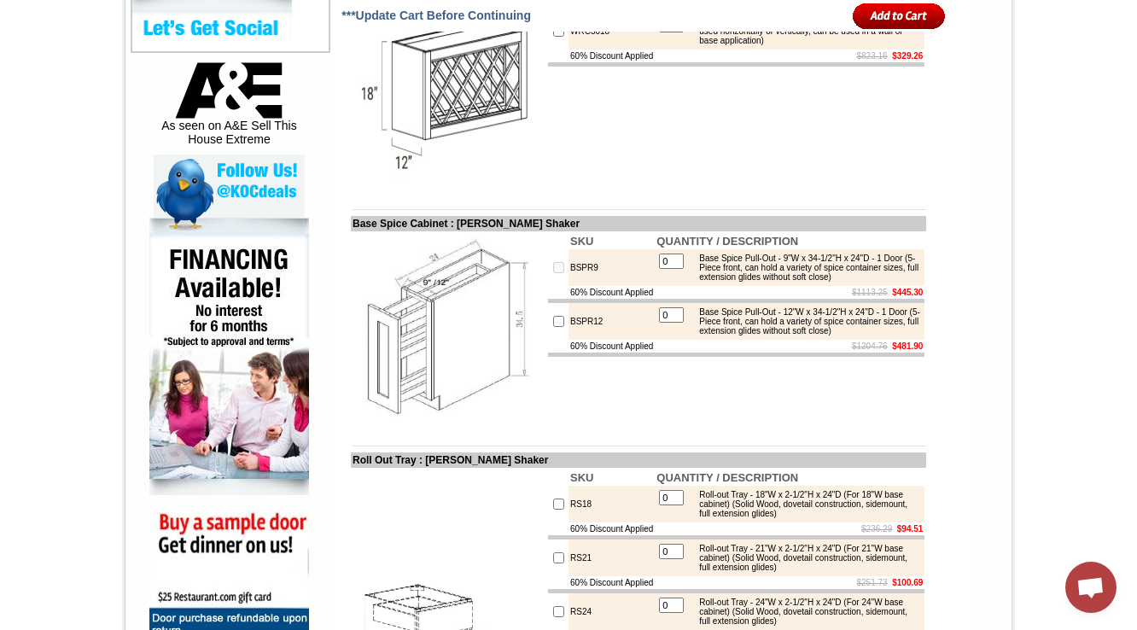
click at [669, 269] on input "0" at bounding box center [671, 261] width 25 height 15
click at [587, 184] on td "SKU QUANTITY / DESCRIPTION WRC3018 0 Wine Rack - 30"W x 18"H x 12"D (Finished i…" at bounding box center [736, 93] width 380 height 196
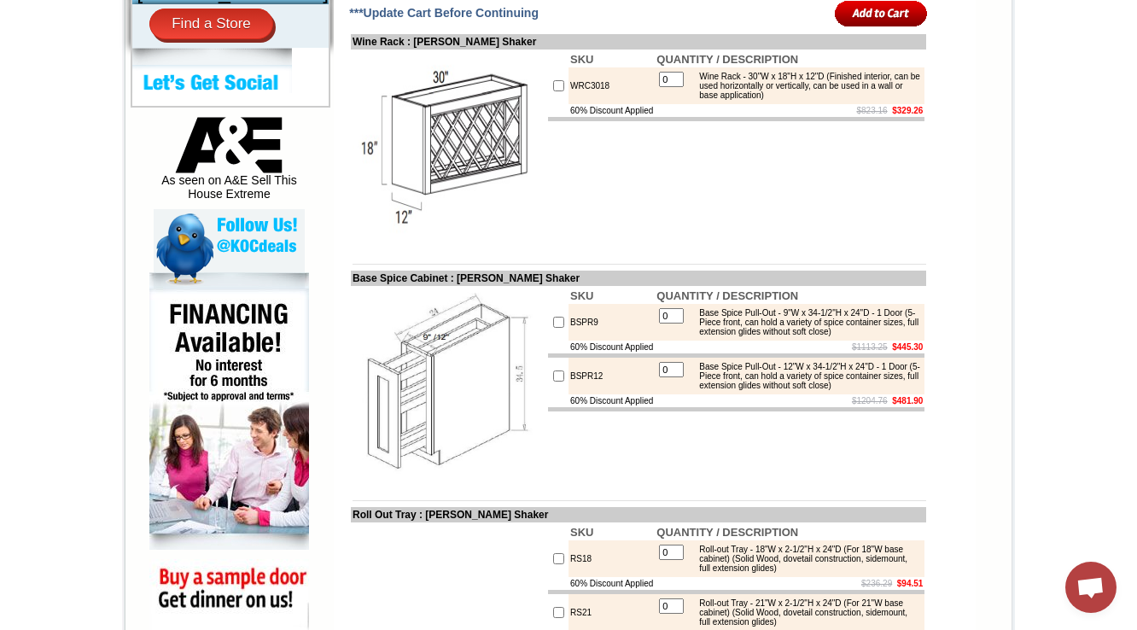
scroll to position [792, 0]
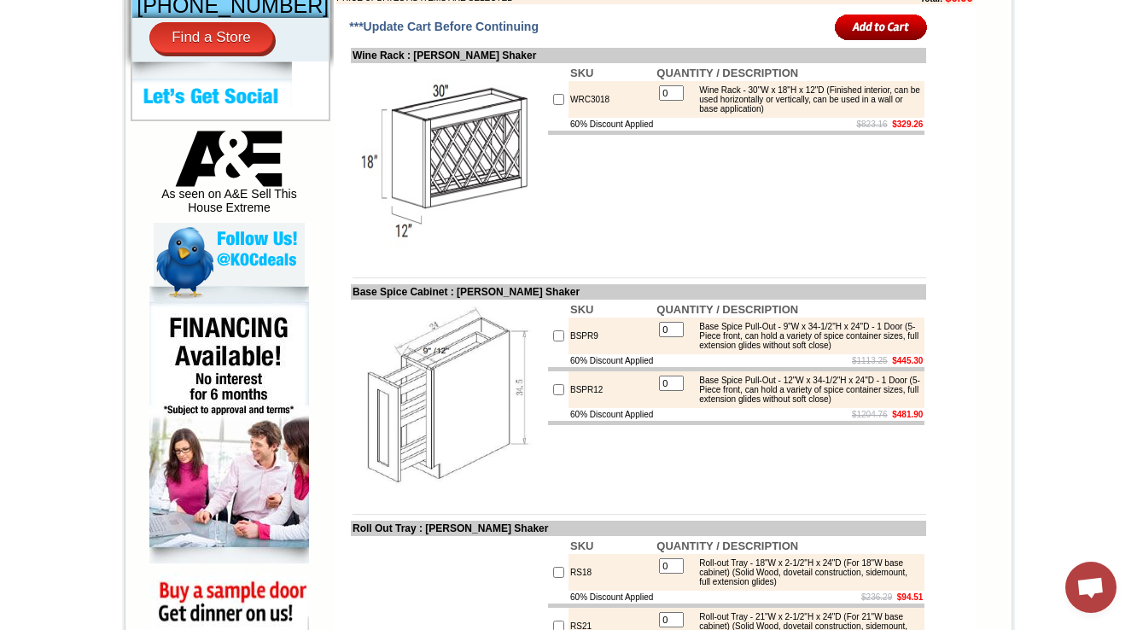
click at [462, 203] on img at bounding box center [449, 161] width 192 height 192
click at [422, 229] on img at bounding box center [449, 161] width 192 height 192
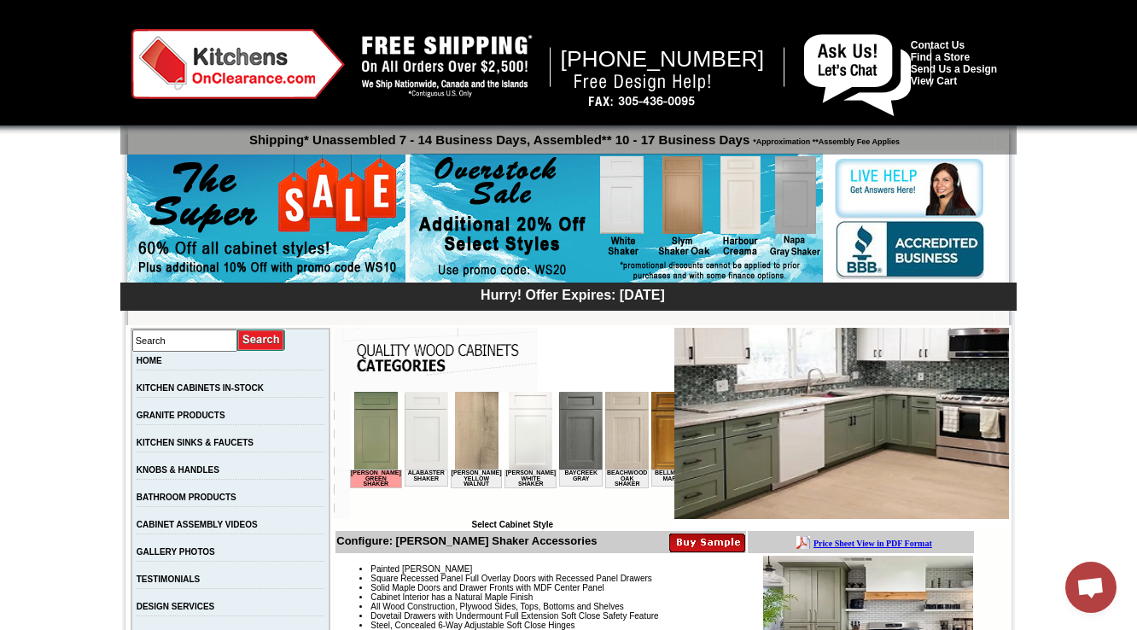
scroll to position [478, 0]
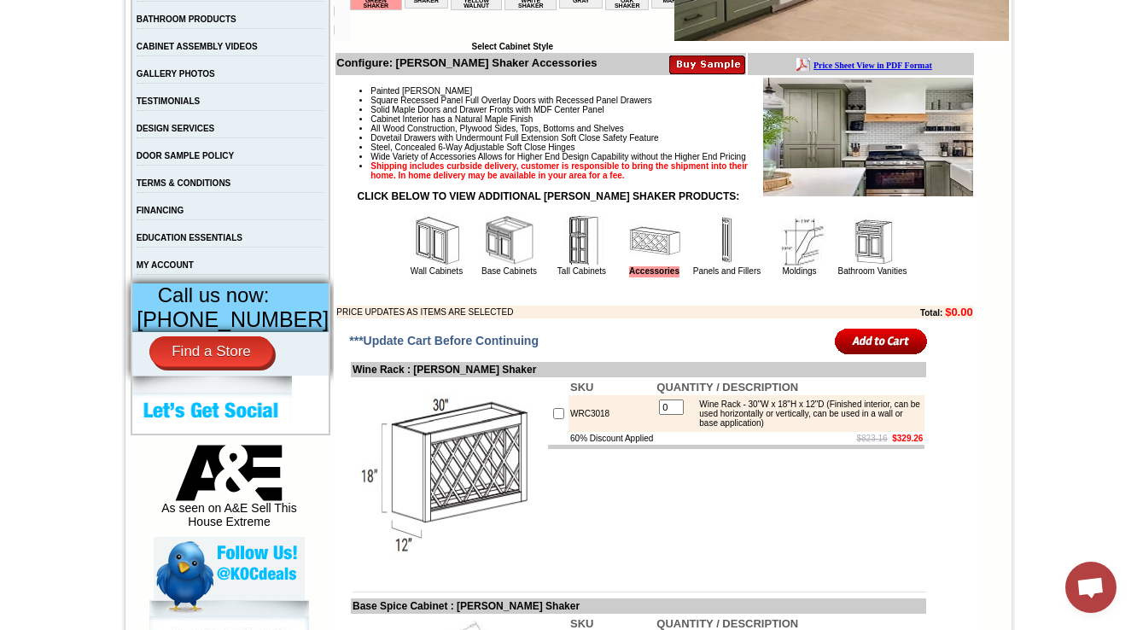
click at [509, 266] on img at bounding box center [509, 240] width 51 height 51
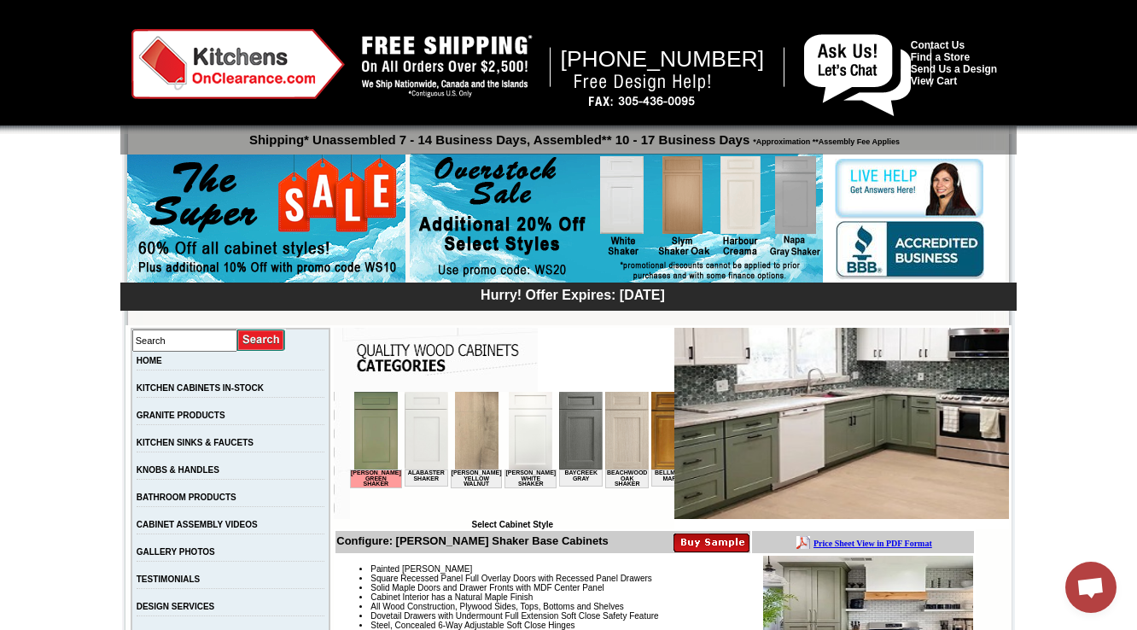
scroll to position [478, 0]
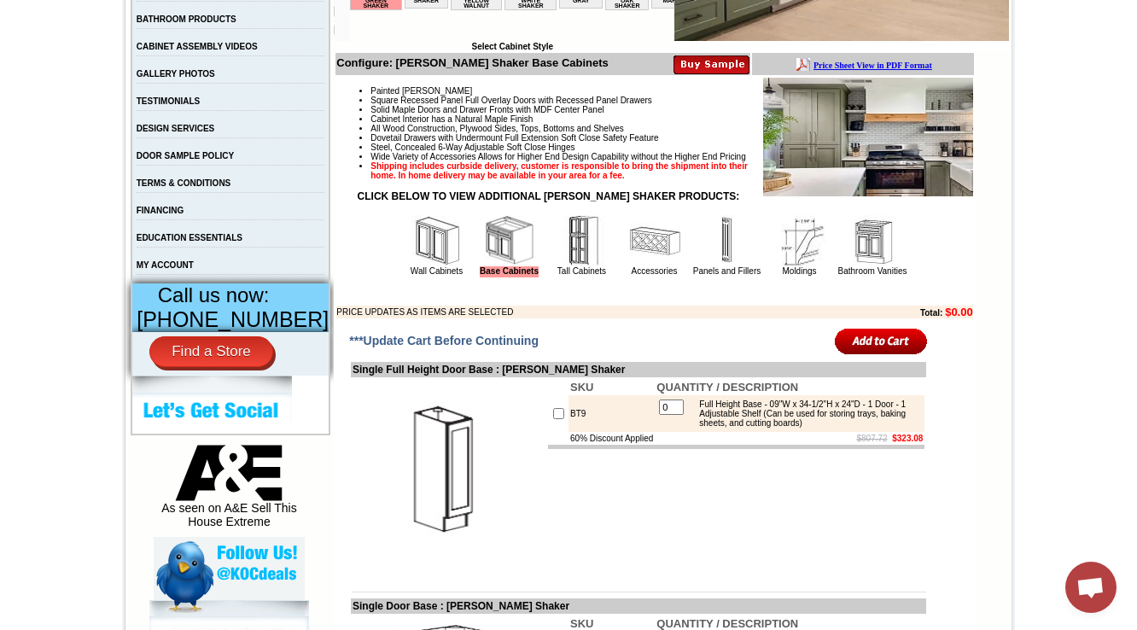
click at [651, 266] on img at bounding box center [654, 240] width 51 height 51
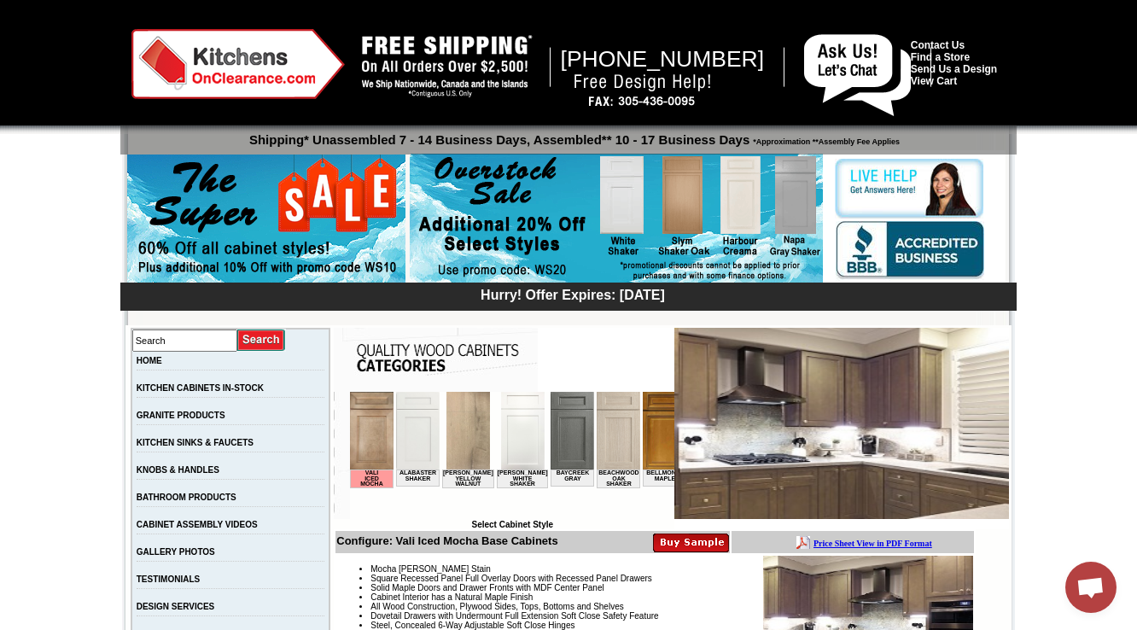
scroll to position [478, 0]
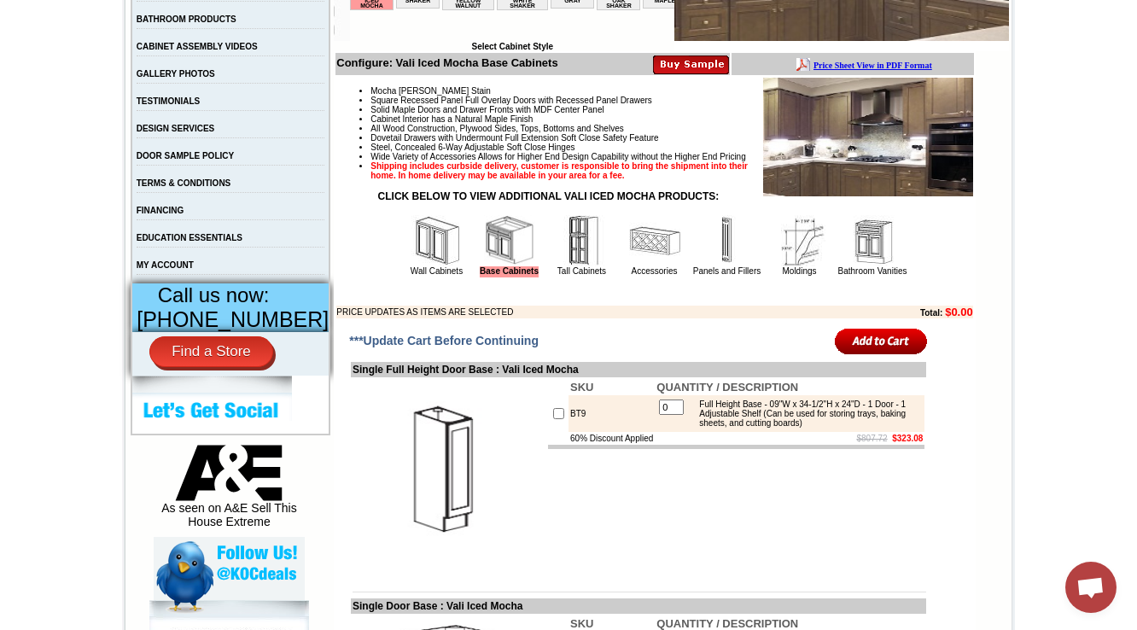
click at [633, 266] on img at bounding box center [654, 240] width 51 height 51
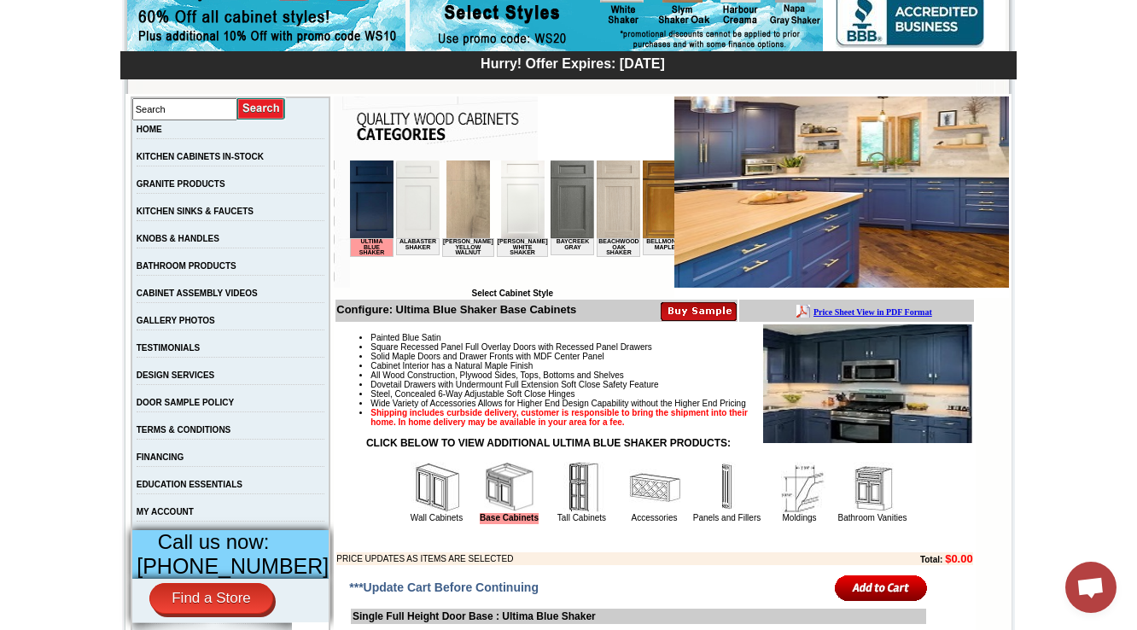
scroll to position [410, 0]
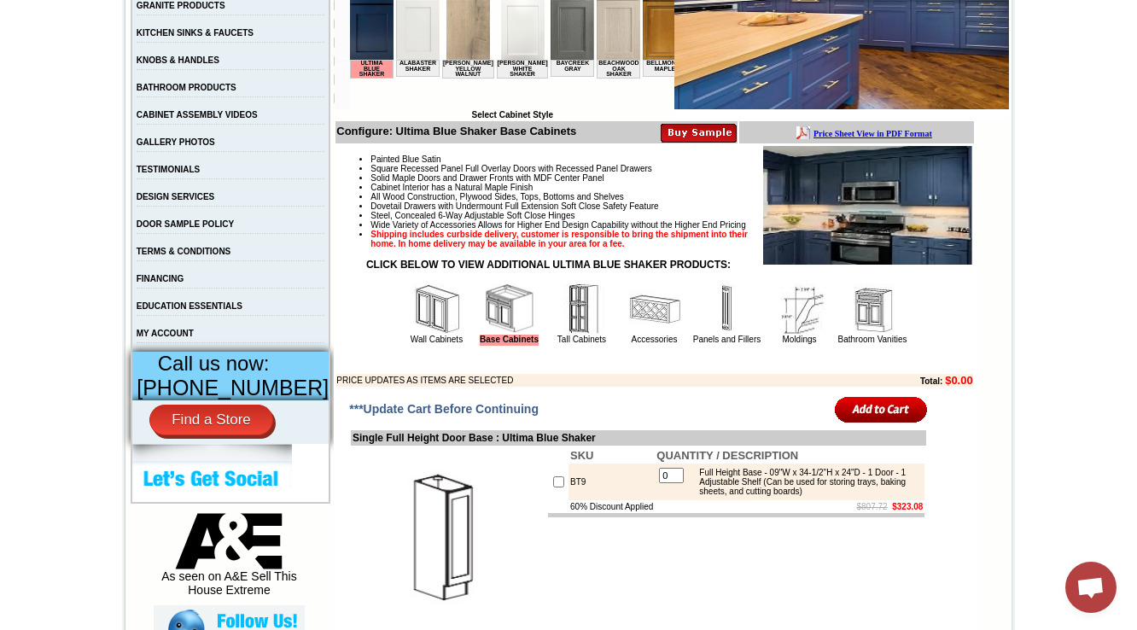
click at [629, 335] on img at bounding box center [654, 308] width 51 height 51
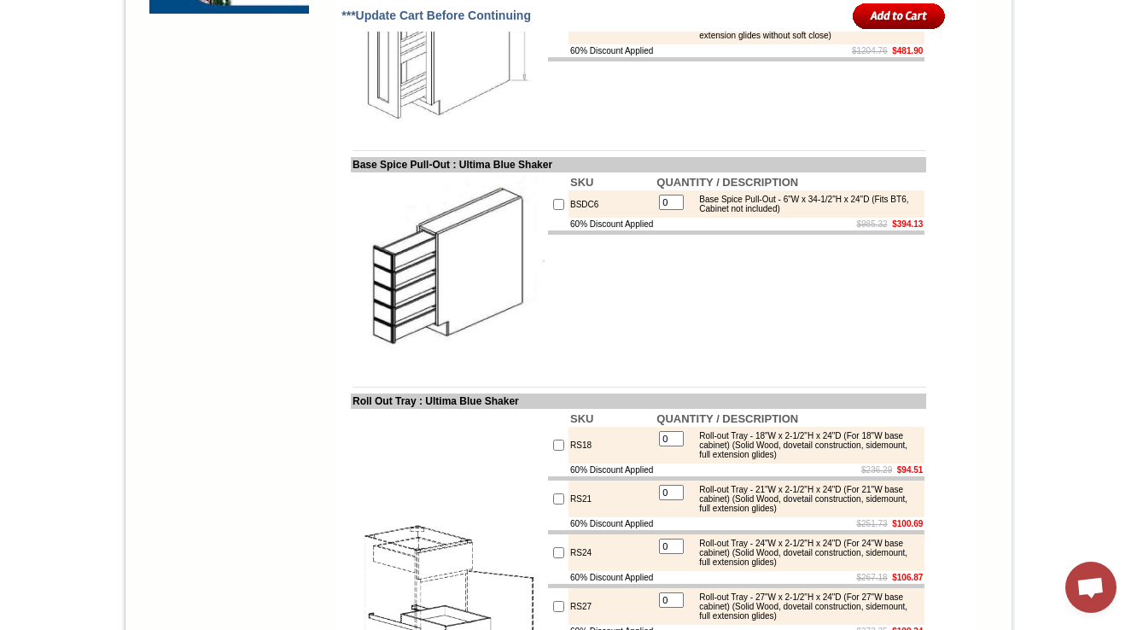
scroll to position [1624, 0]
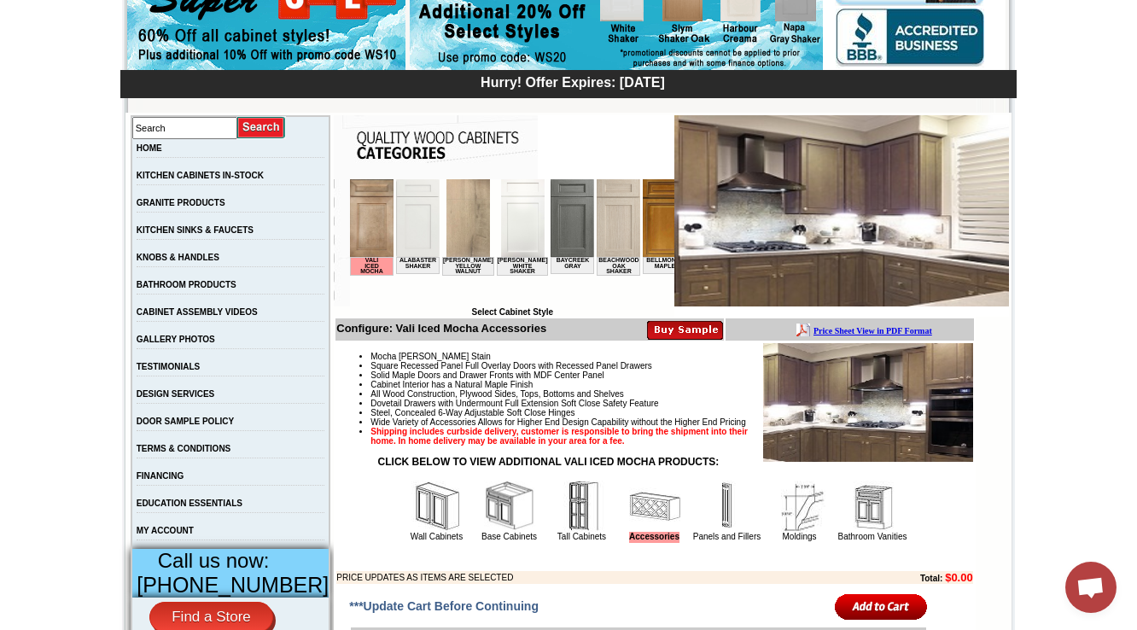
scroll to position [429, 0]
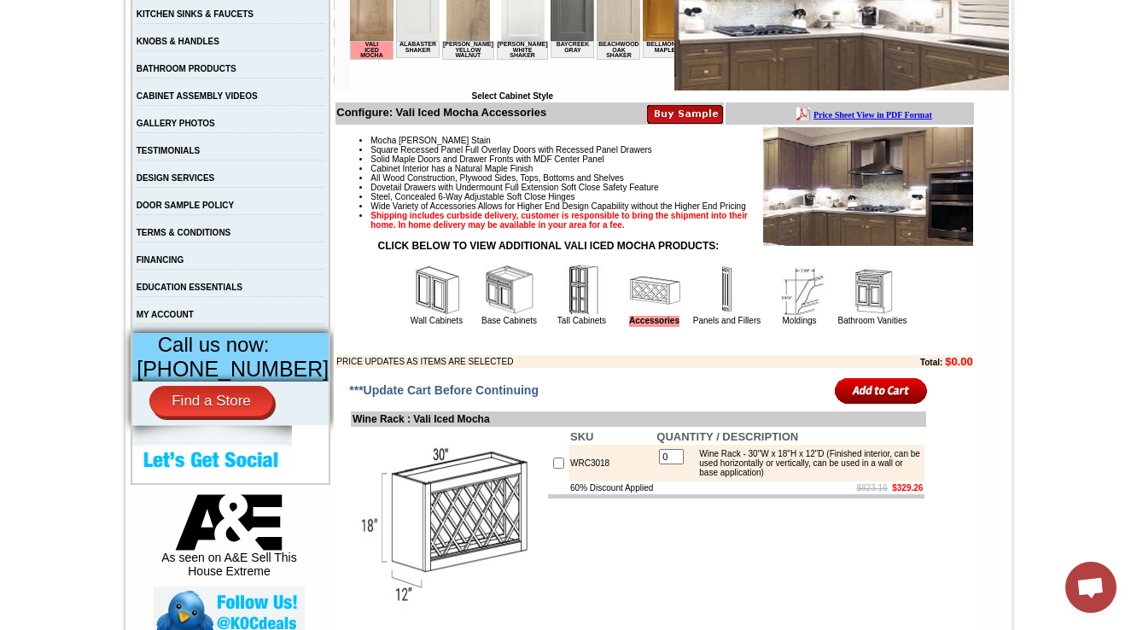
click at [486, 312] on img at bounding box center [509, 290] width 51 height 51
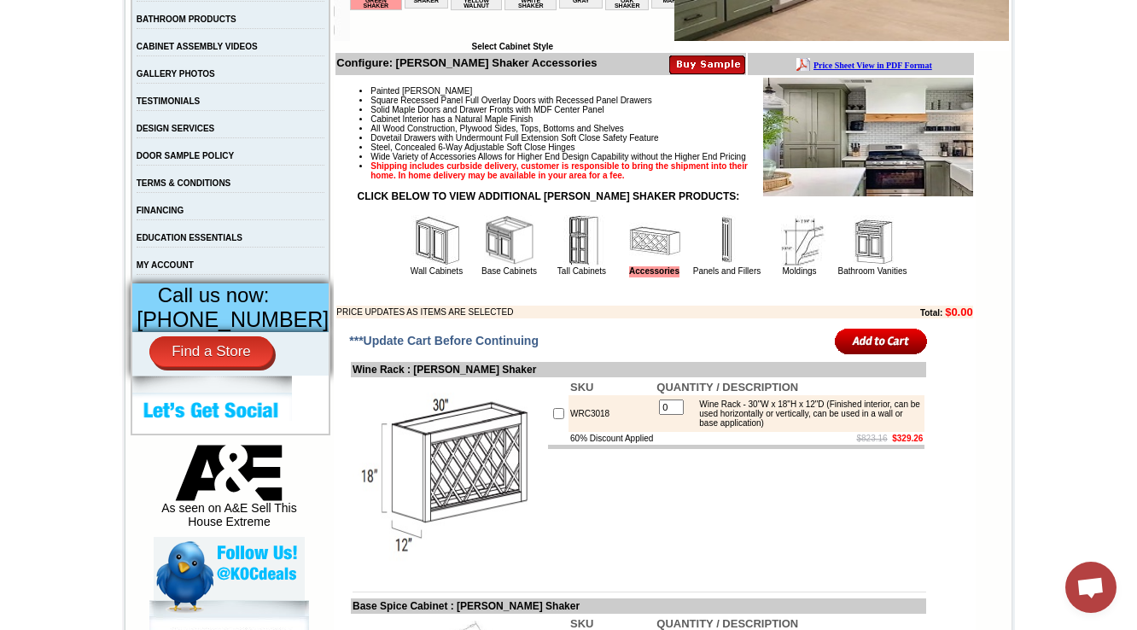
scroll to position [760, 0]
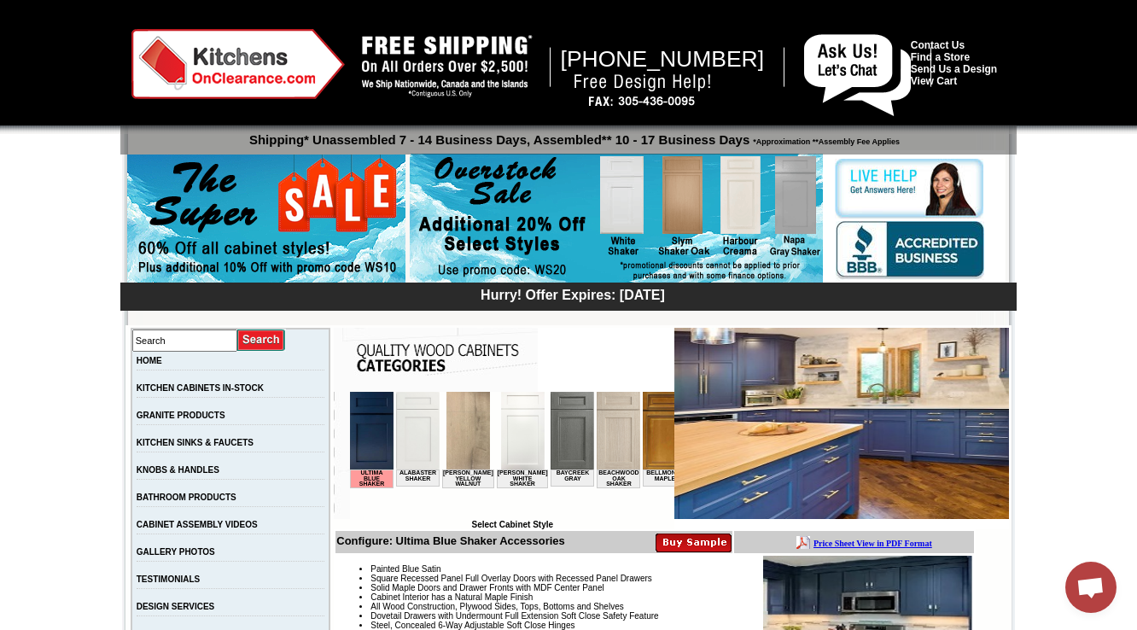
scroll to position [478, 0]
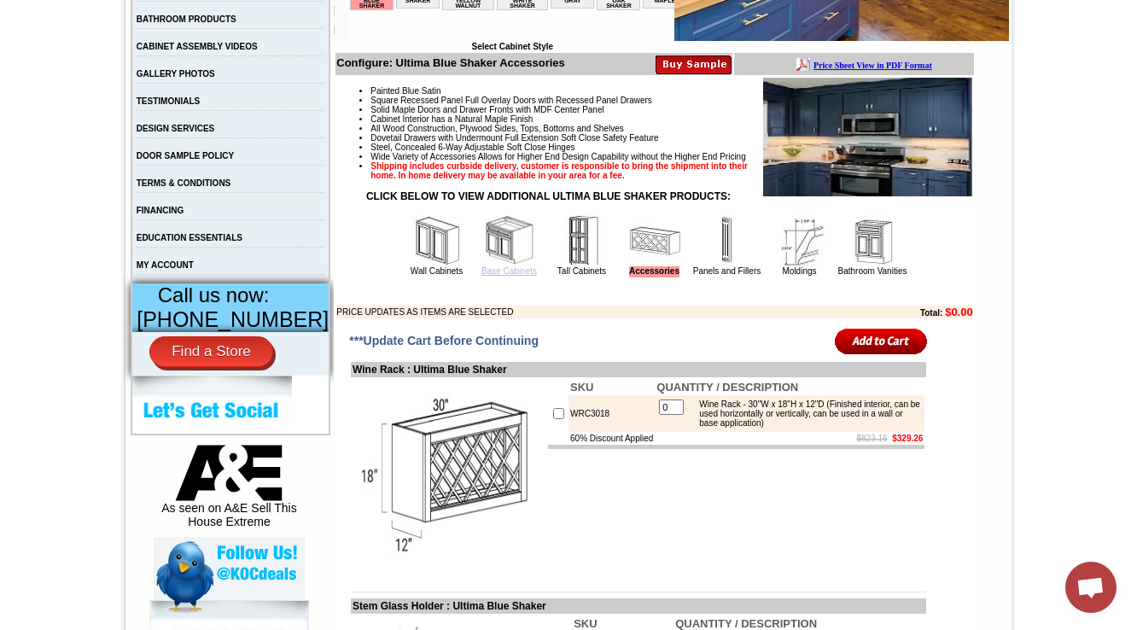
click at [482, 276] on link "Base Cabinets" at bounding box center [510, 270] width 56 height 9
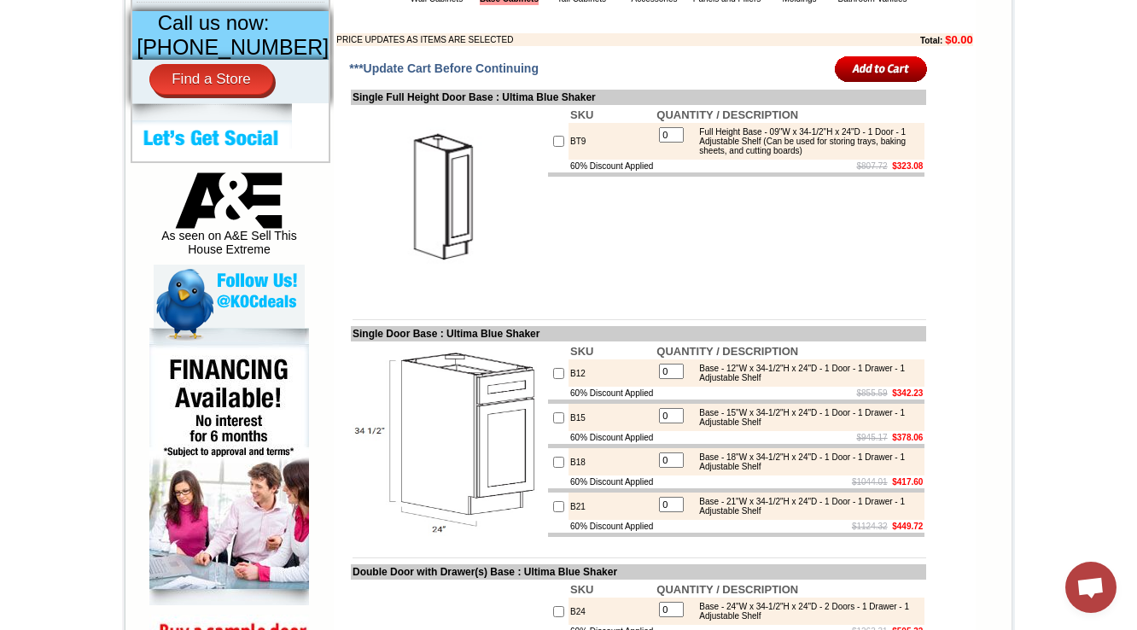
scroll to position [751, 0]
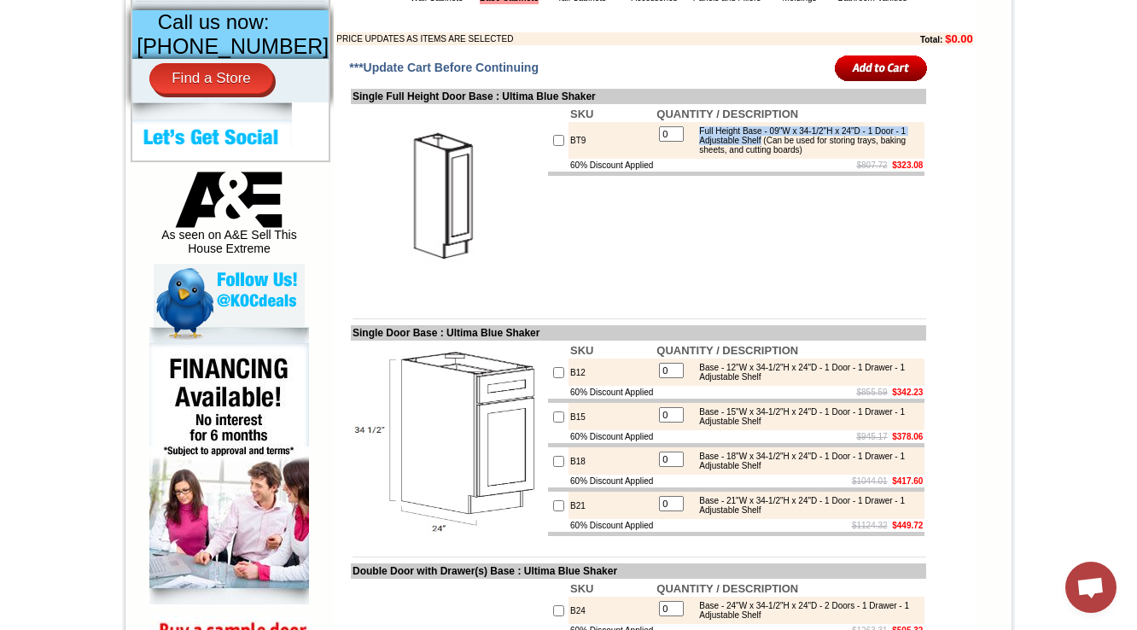
drag, startPoint x: 701, startPoint y: 161, endPoint x: 809, endPoint y: 170, distance: 108.8
click at [809, 155] on div "Full Height Base - 09"W x 34-1/2"H x 24"D - 1 Door - 1 Adjustable Shelf (Can be…" at bounding box center [806, 140] width 230 height 28
copy div "Full Height Base - 09"W x 34-1/2"H x 24"D - 1 Door - 1 Adjustable Shelf"
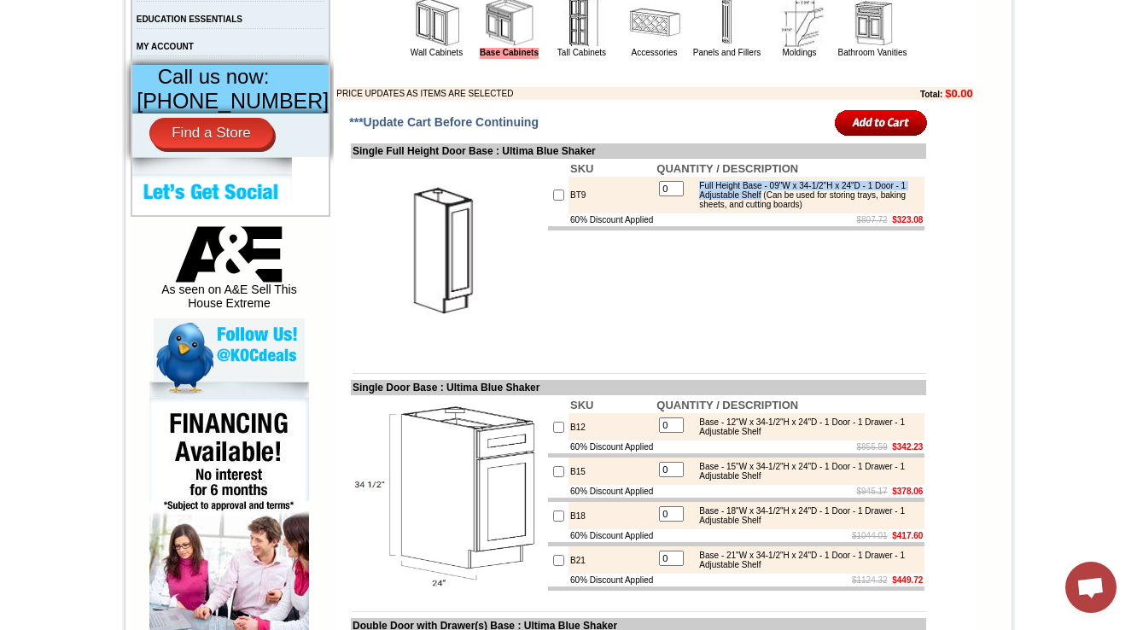
scroll to position [683, 0]
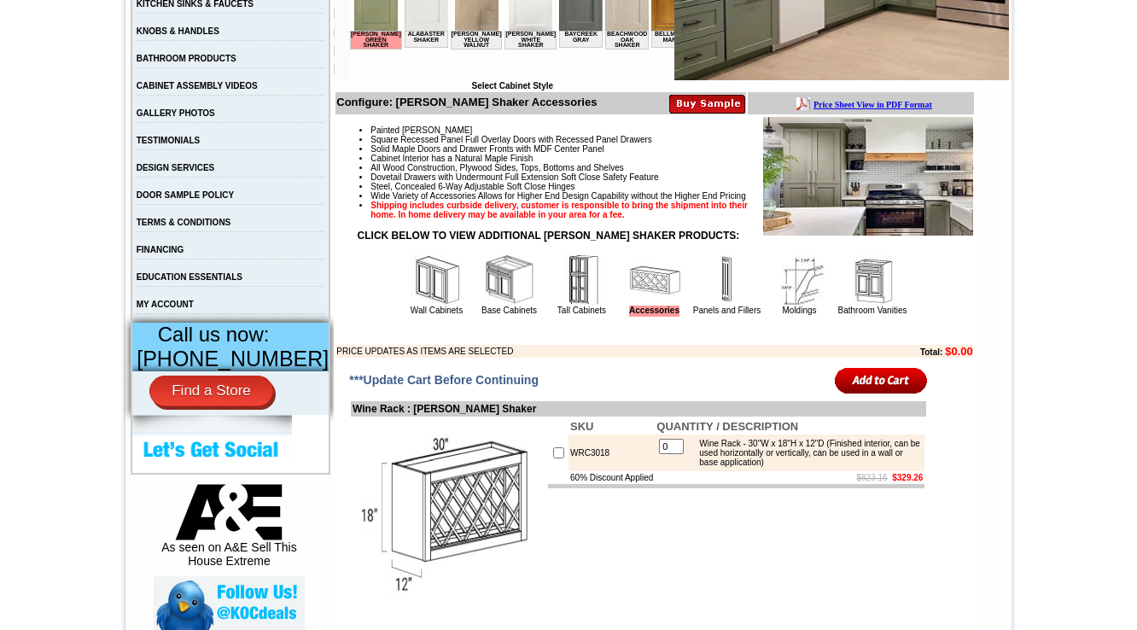
scroll to position [439, 0]
click at [484, 300] on img at bounding box center [509, 279] width 51 height 51
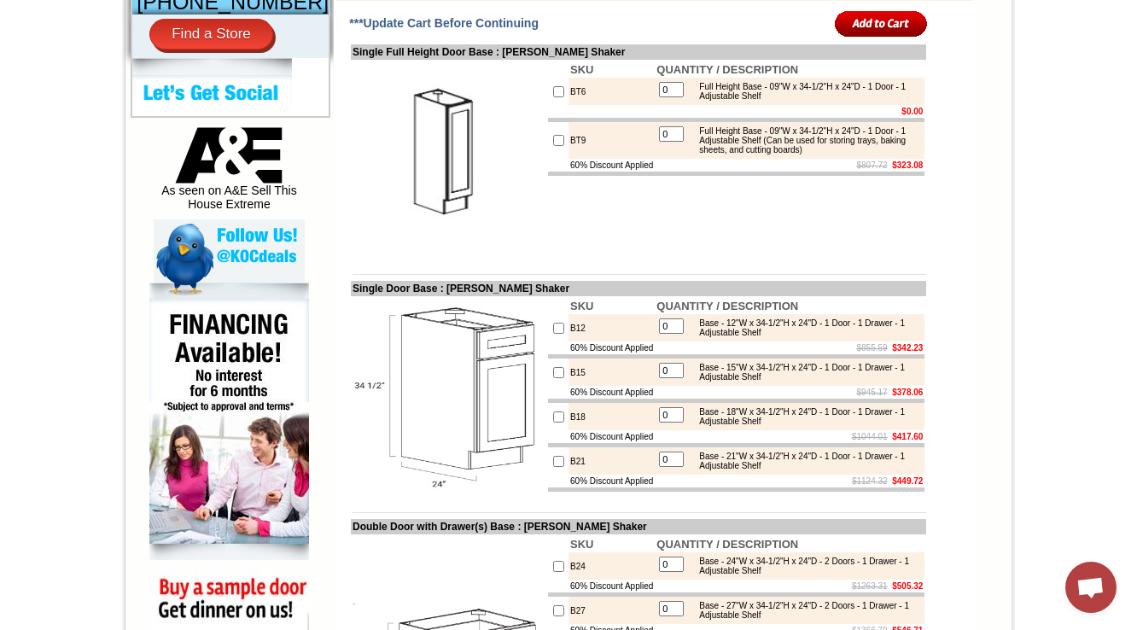
scroll to position [820, 0]
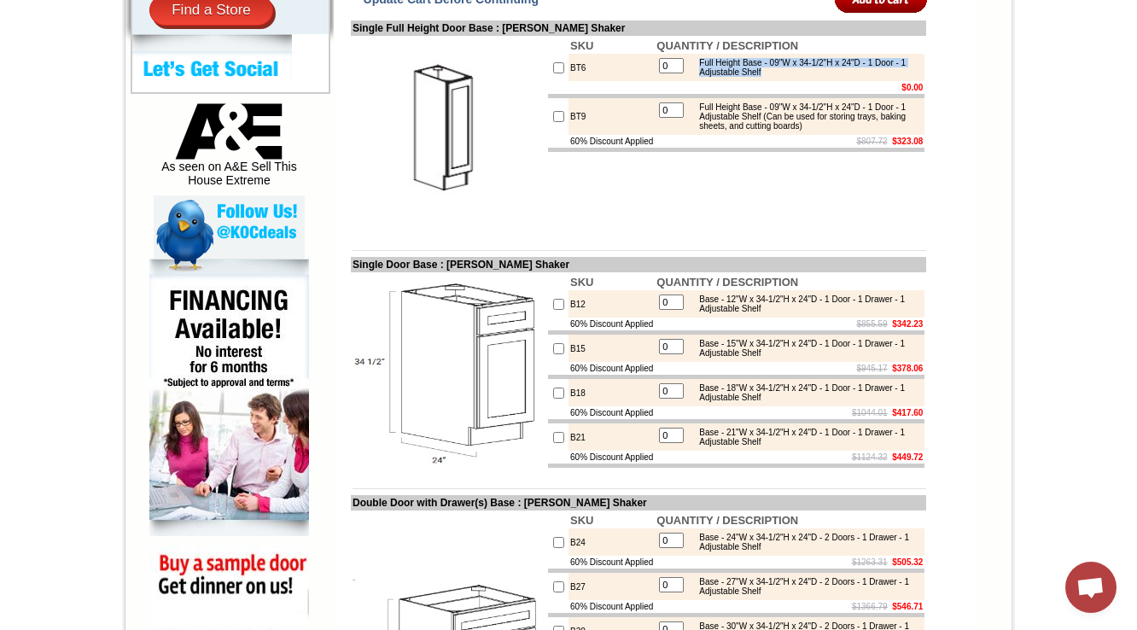
drag, startPoint x: 813, startPoint y: 102, endPoint x: 698, endPoint y: 93, distance: 115.7
click at [698, 77] on div "Full Height Base - 09"W x 34-1/2"H x 24"D - 1 Door - 1 Adjustable Shelf" at bounding box center [806, 67] width 230 height 19
copy div "Full Height Base - 09"W x 34-1/2"H x 24"D - 1 Door - 1 Adjustable Shelf"
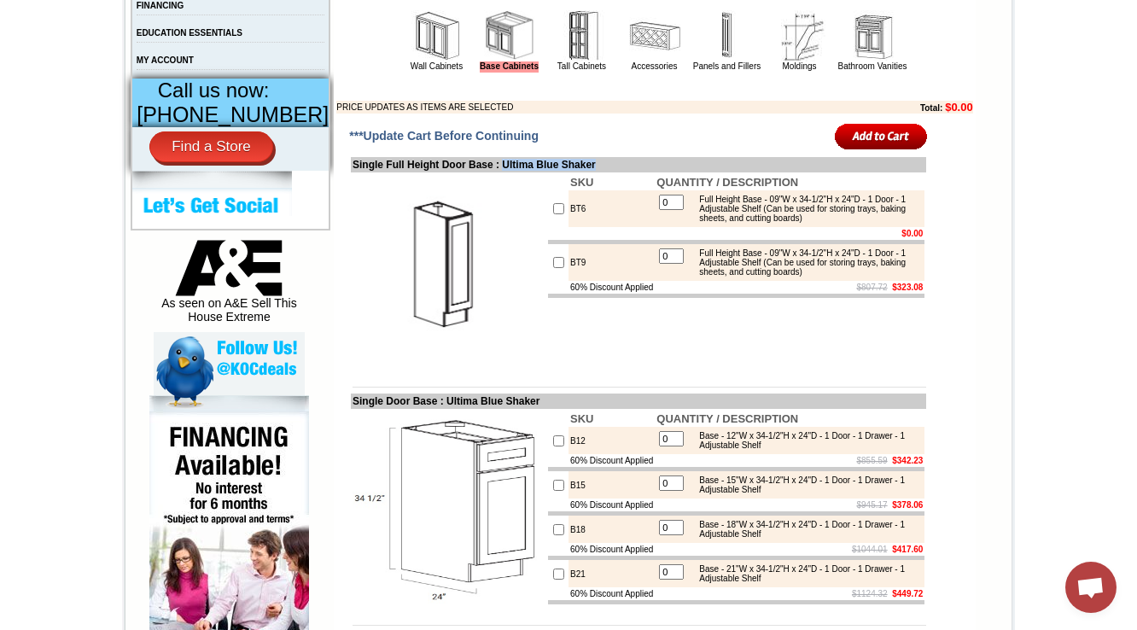
drag, startPoint x: 622, startPoint y: 188, endPoint x: 509, endPoint y: 193, distance: 113.7
click at [509, 172] on td "Single Full Height Door Base : Ultima Blue Shaker" at bounding box center [638, 164] width 575 height 15
copy td "Ultima Blue Shaker"
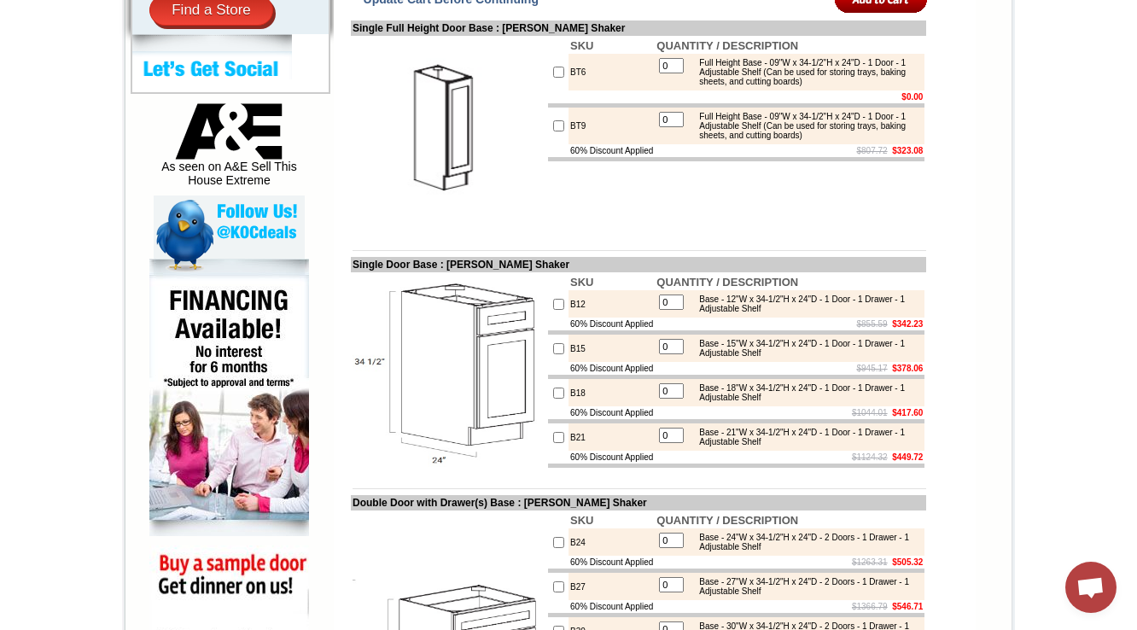
click at [239, 329] on img at bounding box center [229, 398] width 160 height 278
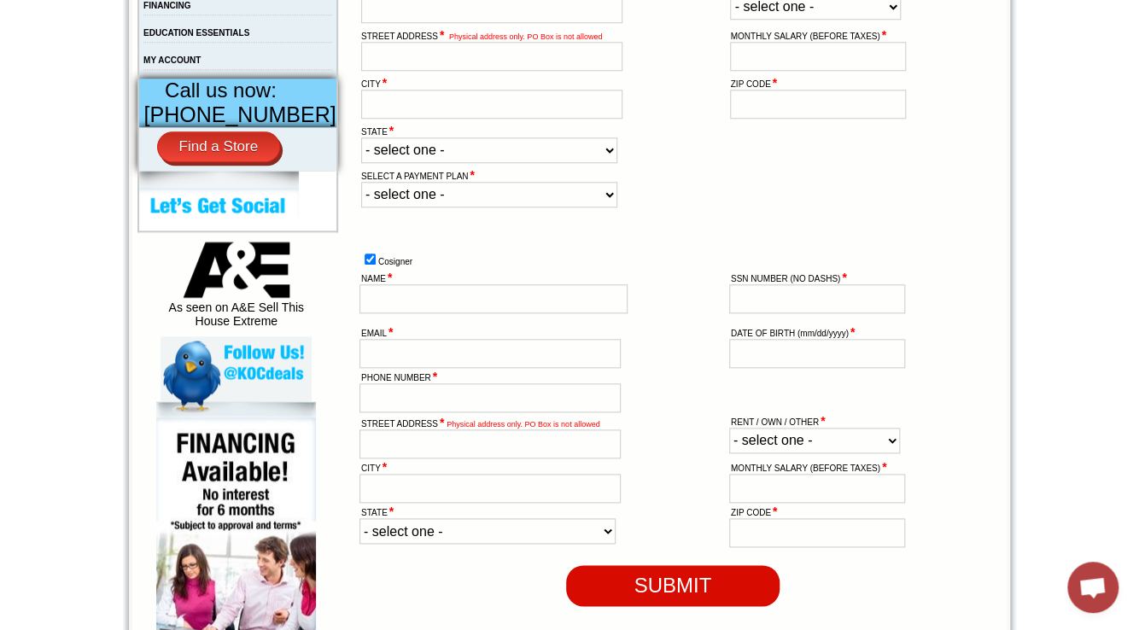
scroll to position [342, 0]
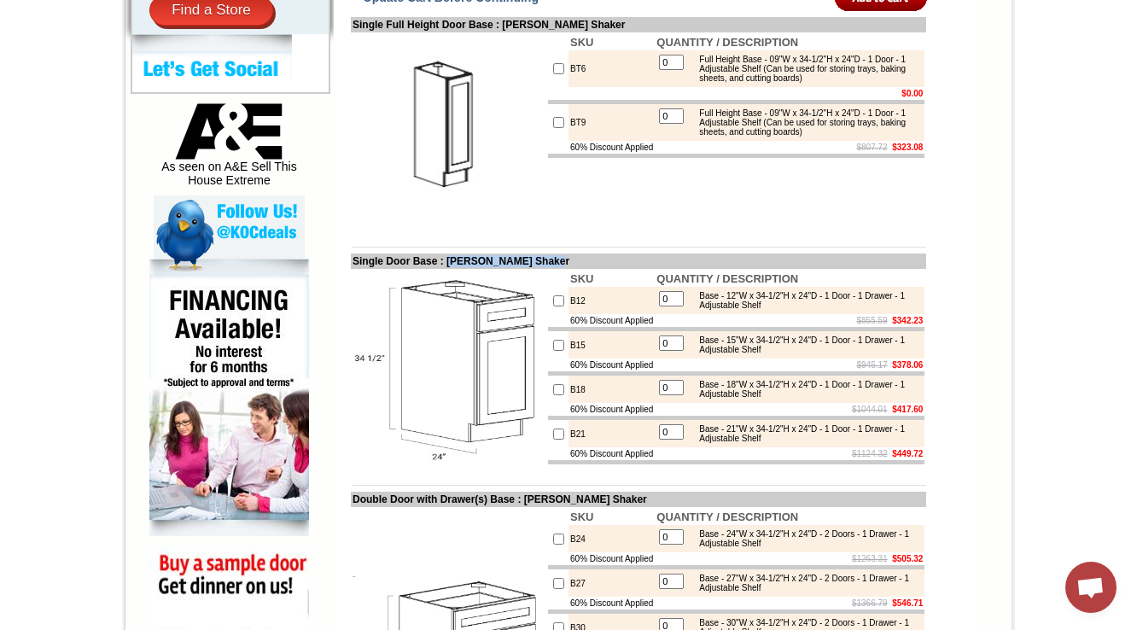
drag, startPoint x: 571, startPoint y: 294, endPoint x: 447, endPoint y: 291, distance: 124.7
click at [447, 269] on td "Single Door Base : Tamryn Green Shaker" at bounding box center [638, 261] width 575 height 15
click at [278, 342] on img at bounding box center [229, 398] width 160 height 278
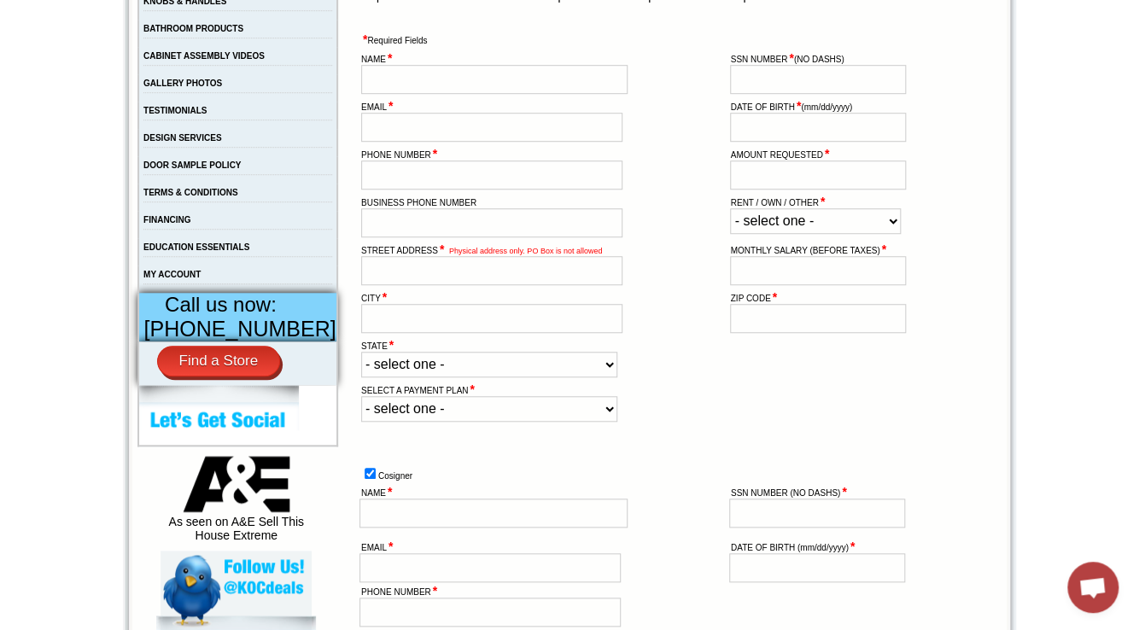
scroll to position [478, 0]
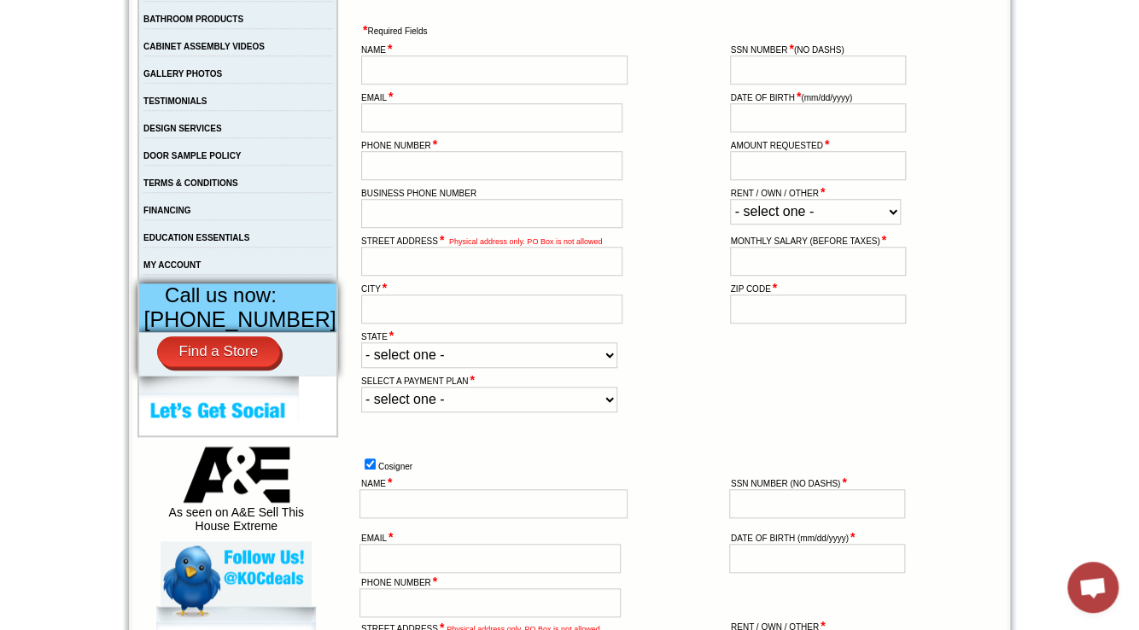
click at [14, 0] on body "[PHONE_NUMBER] Contact Us Find a Store Send Us a Design View Cart Shipping* Una…" at bounding box center [569, 451] width 1139 height 1858
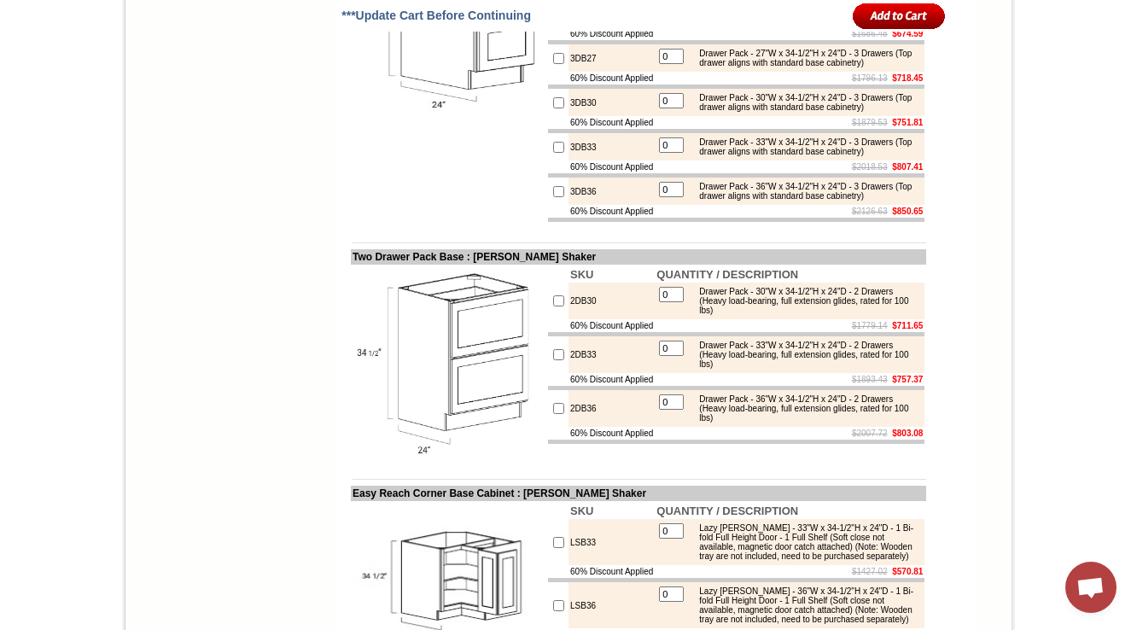
scroll to position [2165, 0]
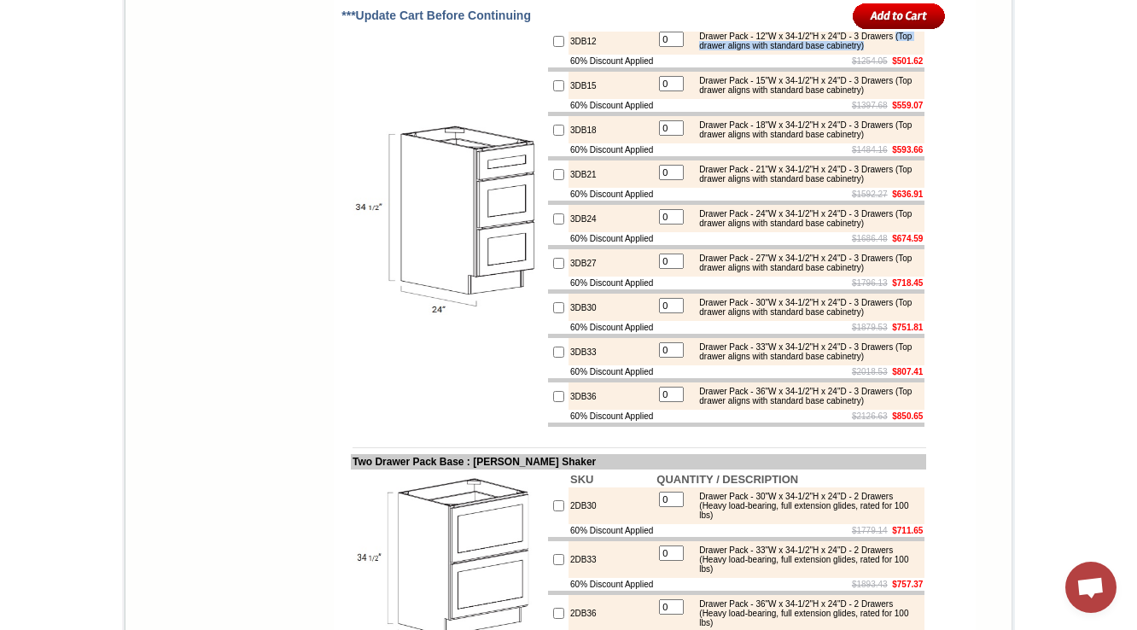
drag, startPoint x: 738, startPoint y: 131, endPoint x: 745, endPoint y: 140, distance: 10.9
click at [745, 50] on div "Drawer Pack - 12"W x 34-1/2"H x 24"D - 3 Drawers (Top drawer aligns with standa…" at bounding box center [806, 41] width 230 height 19
copy div "(Top drawer aligns with standard base cabinetry)"
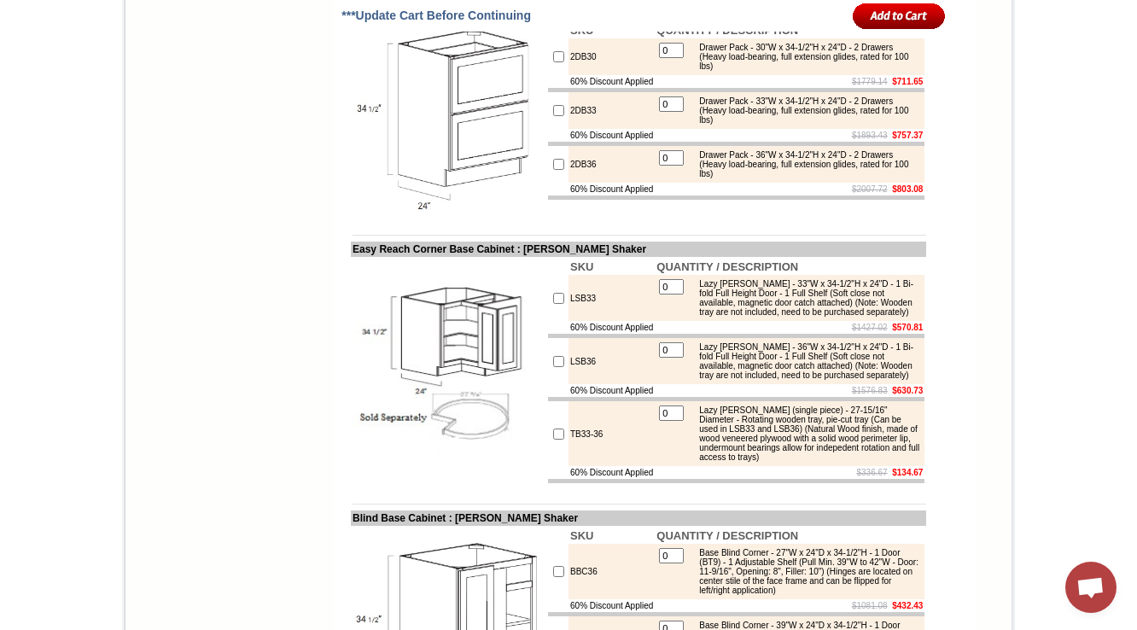
scroll to position [2644, 0]
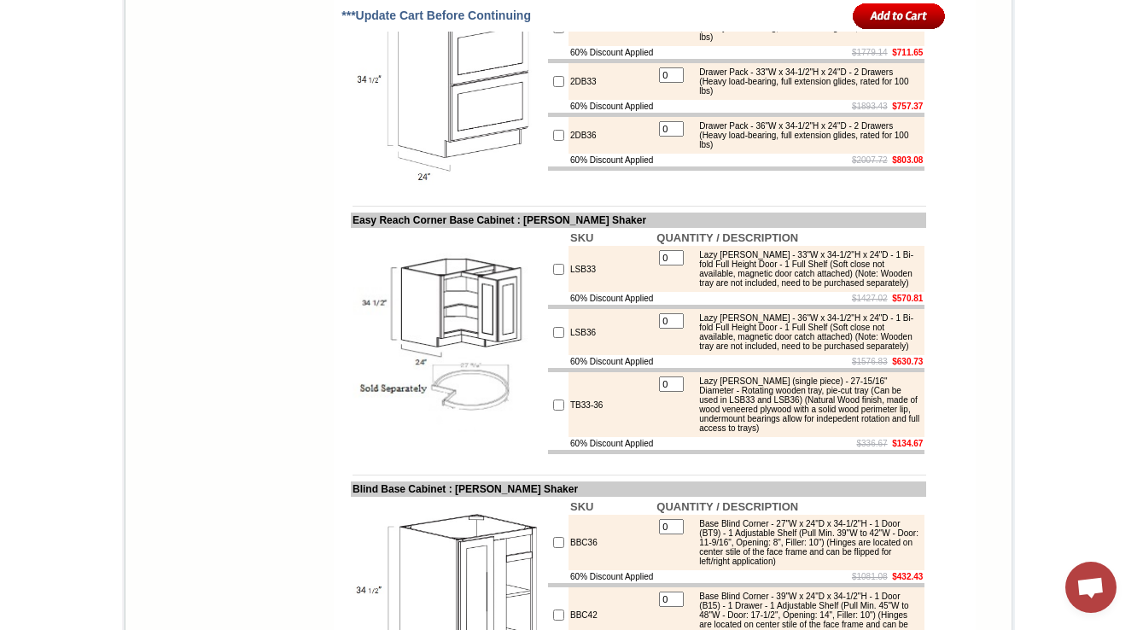
click at [792, 149] on div "Drawer Pack - 36"W x 34-1/2"H x 24"D - 2 Drawers (Heavy load-bearing, full exte…" at bounding box center [806, 135] width 230 height 28
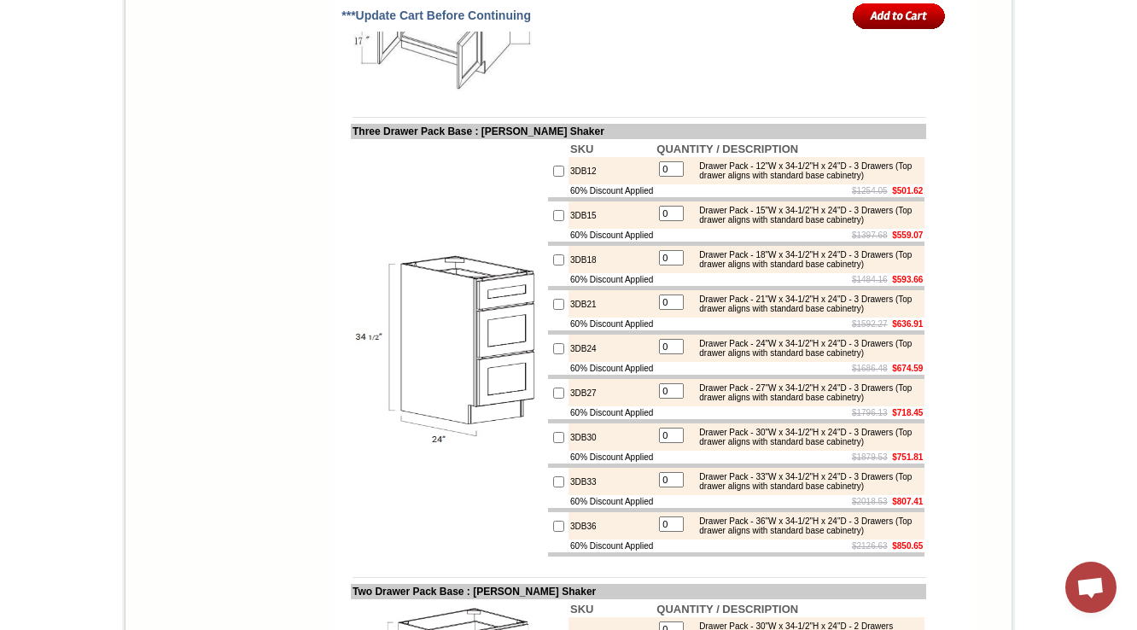
scroll to position [2044, 0]
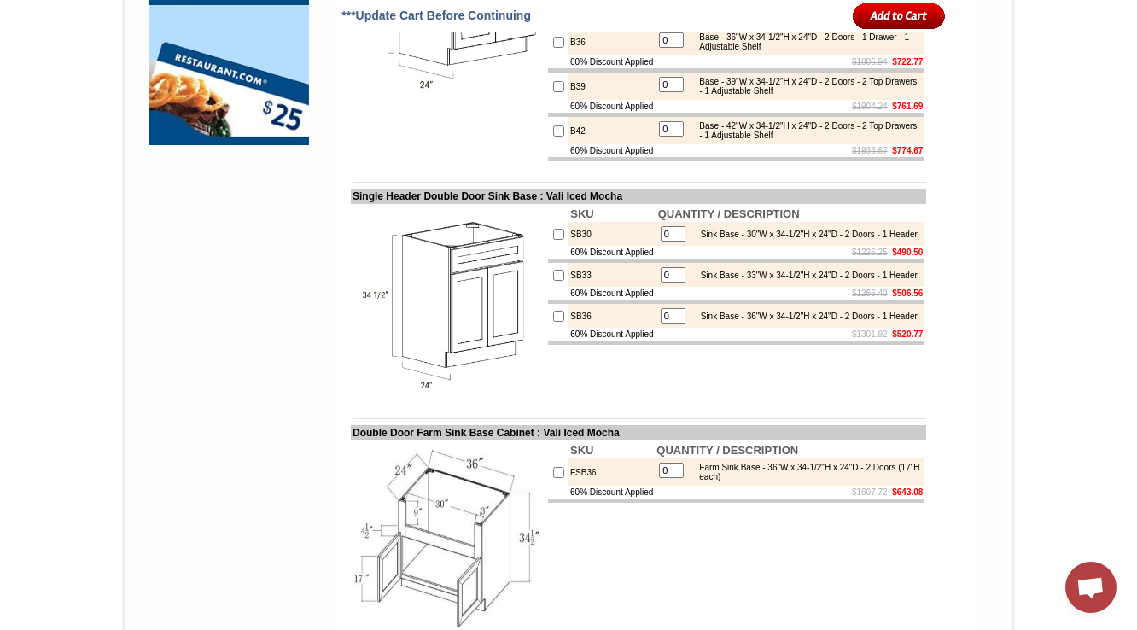
scroll to position [1980, 0]
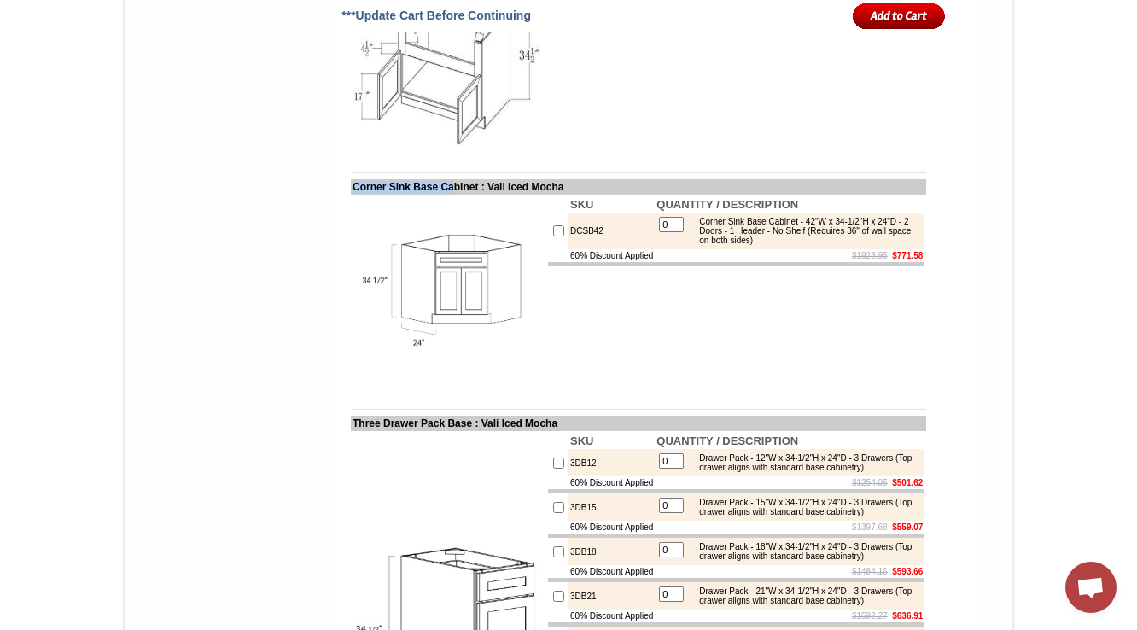
drag, startPoint x: 338, startPoint y: 266, endPoint x: 451, endPoint y: 272, distance: 112.9
click at [451, 195] on td "Corner Sink Base Cabinet : Vali Iced Mocha" at bounding box center [638, 186] width 575 height 15
click at [569, 249] on td "DCSB42" at bounding box center [612, 231] width 86 height 37
copy td "DCSB42"
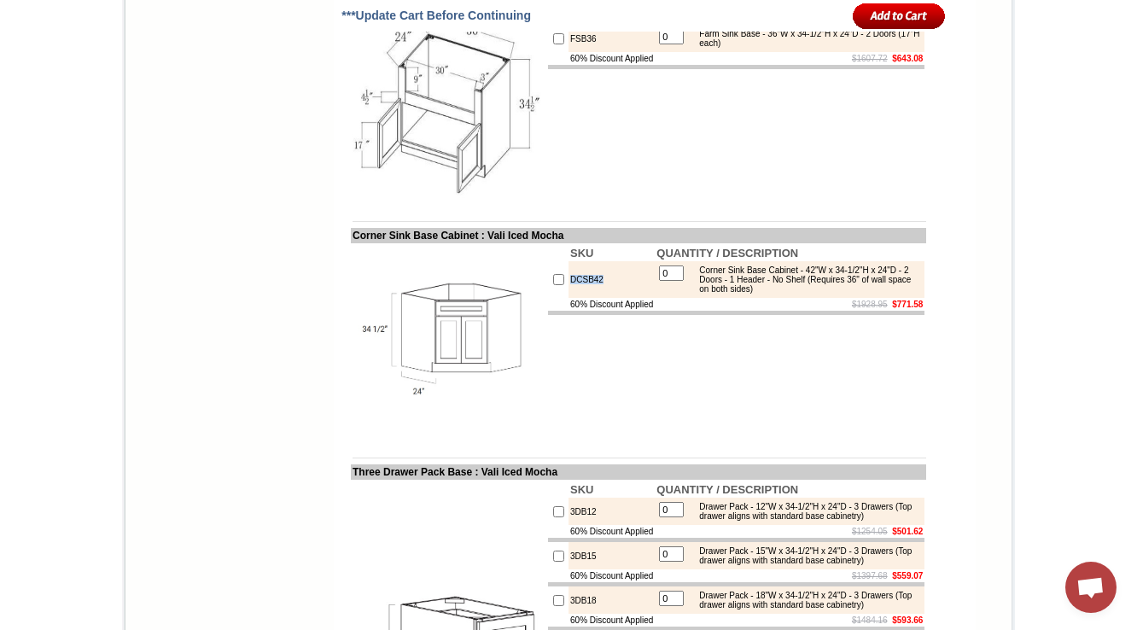
scroll to position [1843, 0]
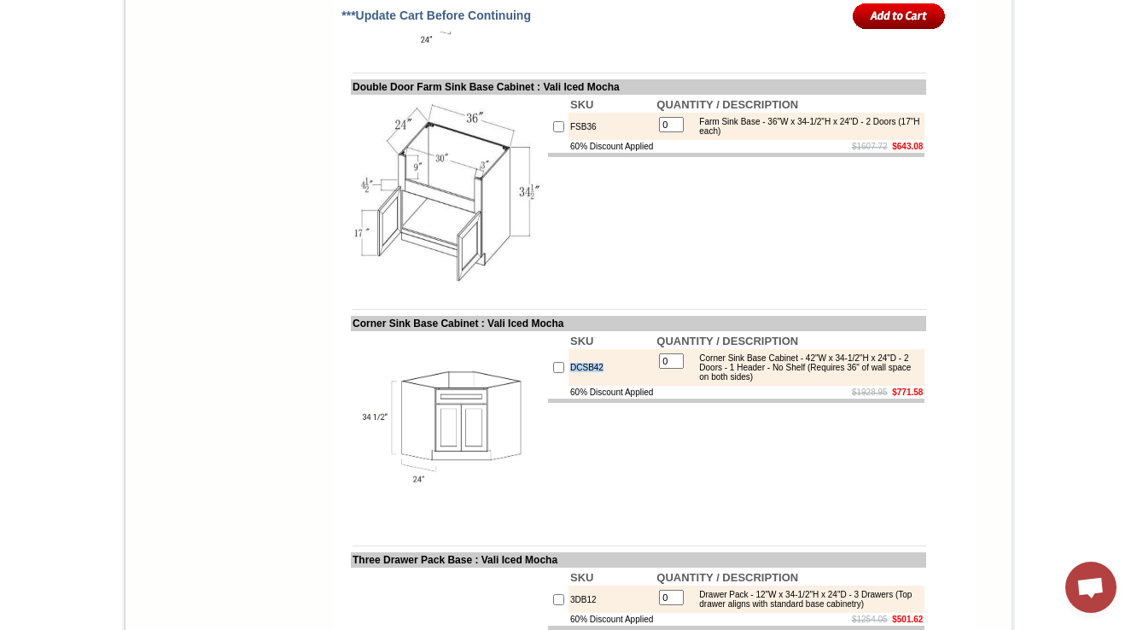
click at [1066, 56] on body "1-888-620-8987 Contact Us Find a Store Send Us a Design View Cart Shipping* Una…" at bounding box center [568, 258] width 1137 height 4203
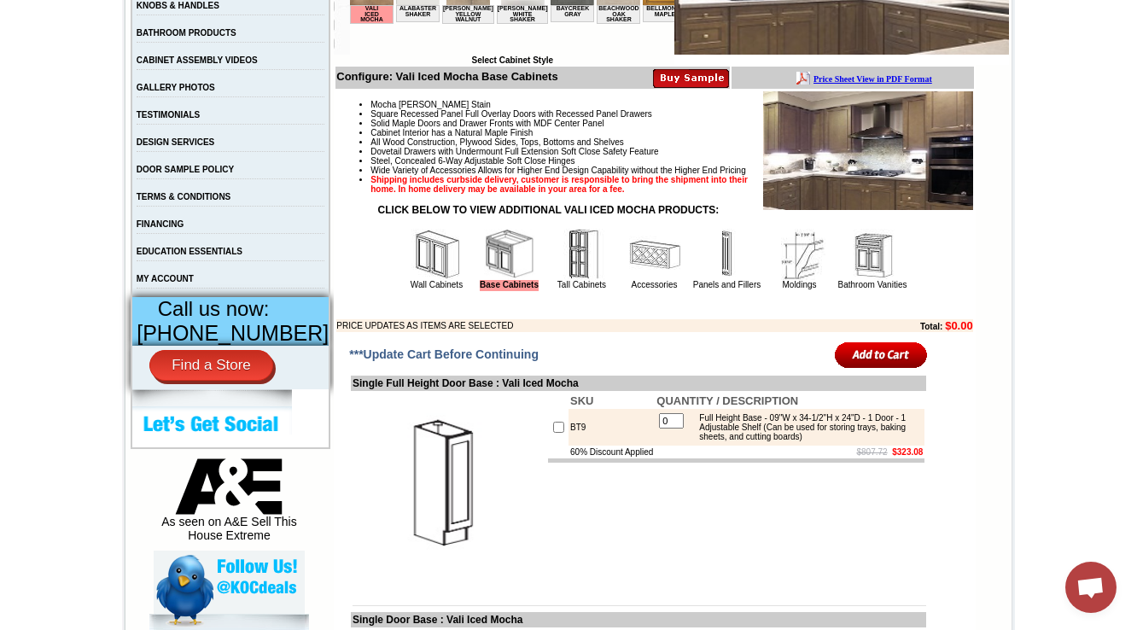
scroll to position [478, 0]
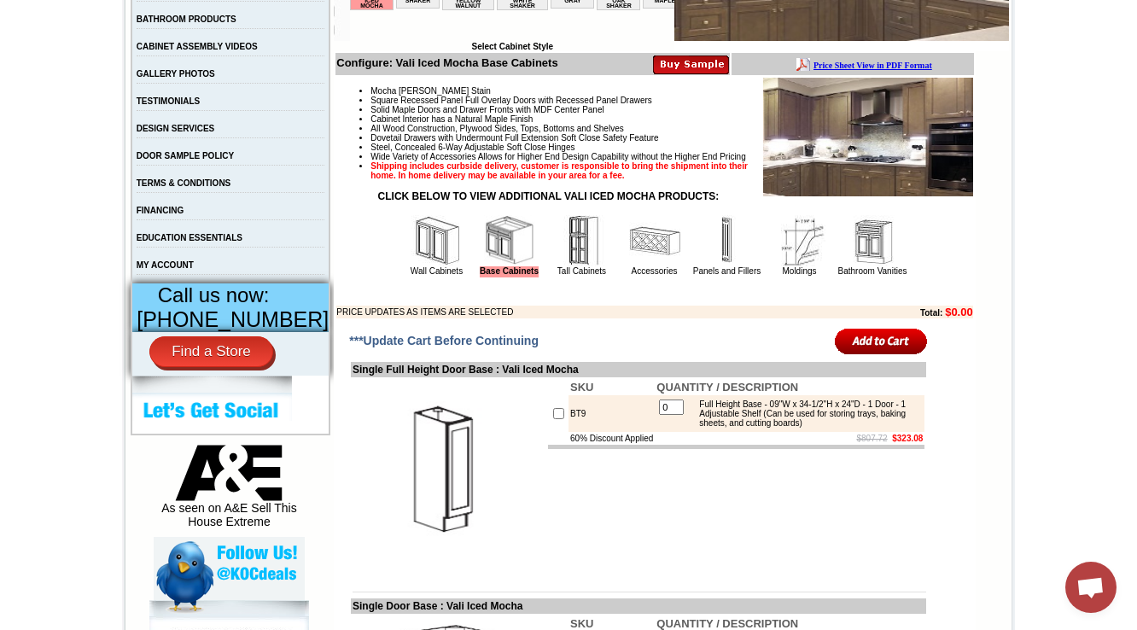
click at [637, 266] on img at bounding box center [654, 240] width 51 height 51
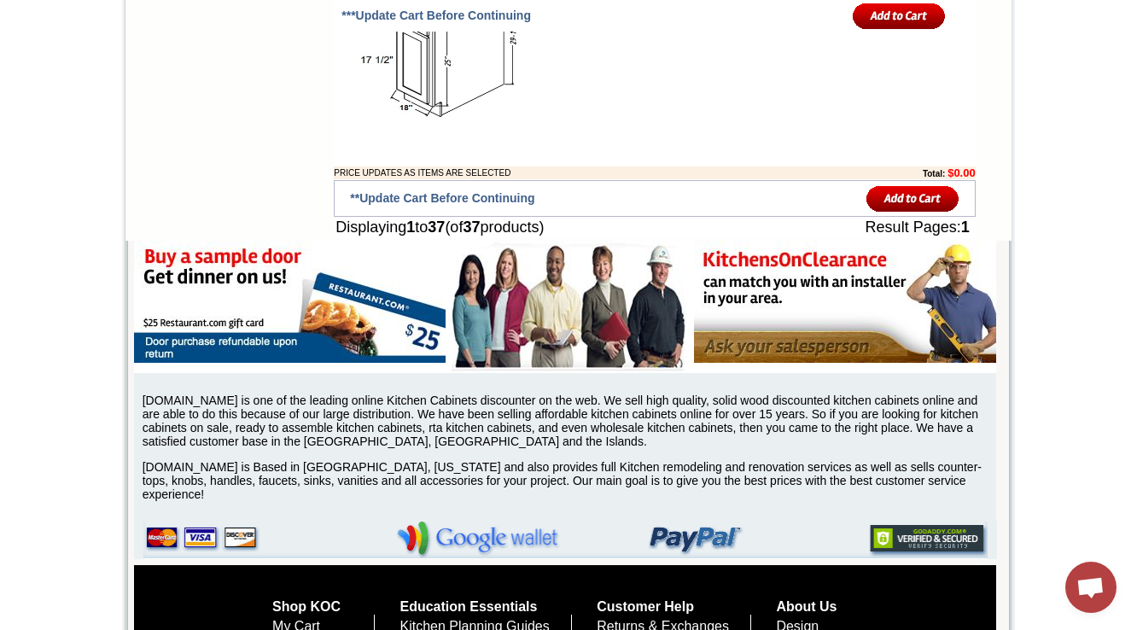
scroll to position [4168, 0]
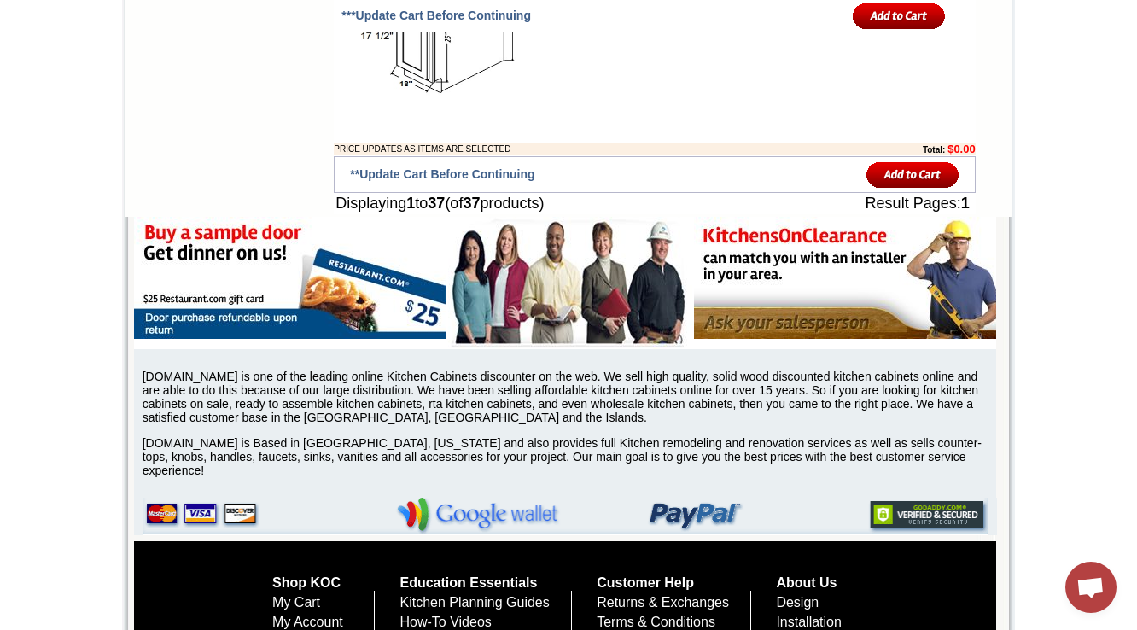
drag, startPoint x: 336, startPoint y: 207, endPoint x: 398, endPoint y: 204, distance: 61.5
copy td "Drawer File"
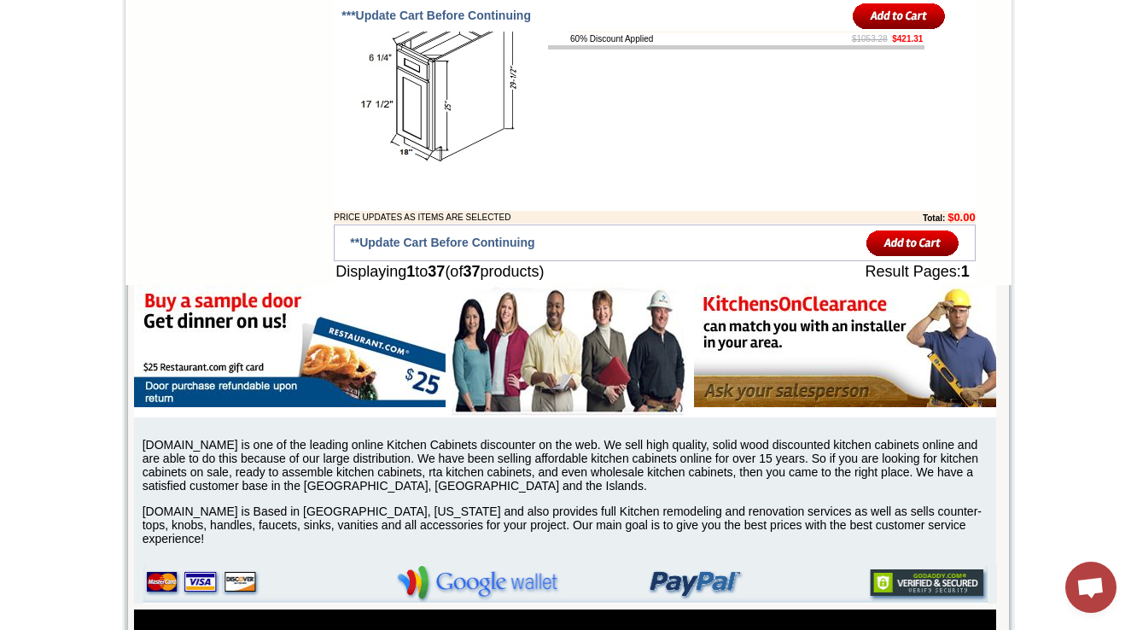
scroll to position [1498, 0]
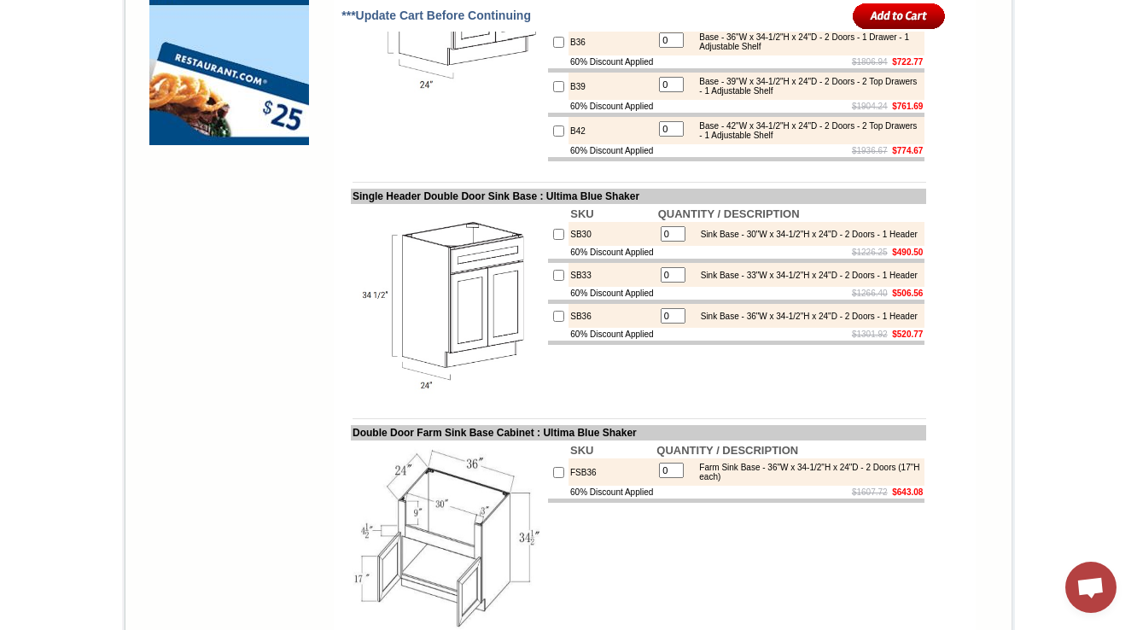
click at [575, 287] on td "SB33" at bounding box center [612, 275] width 87 height 24
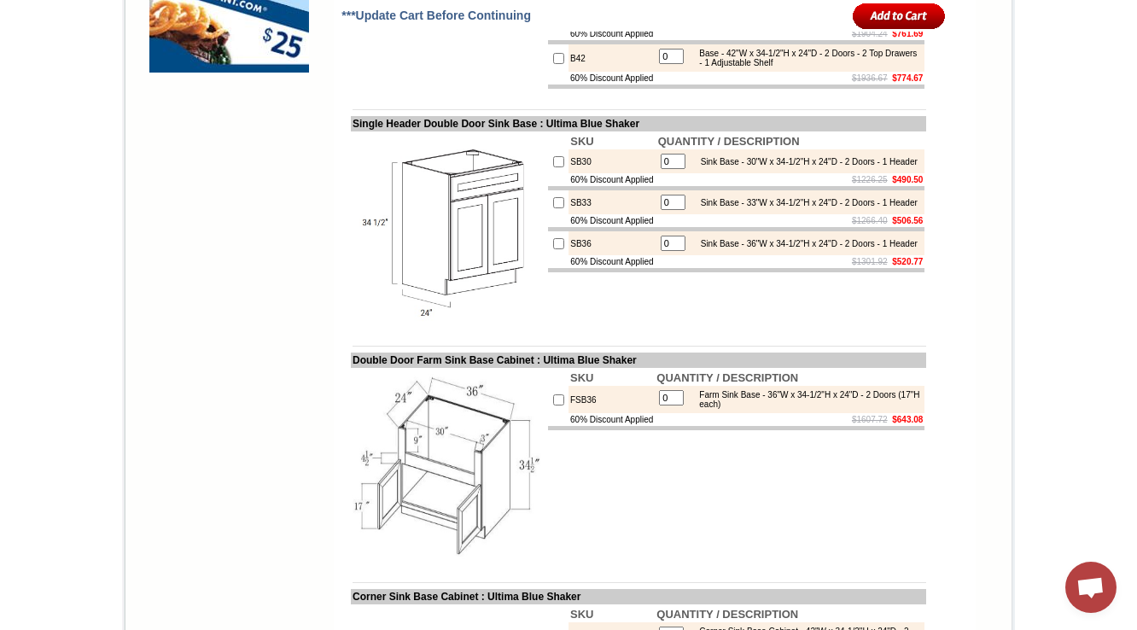
scroll to position [1980, 0]
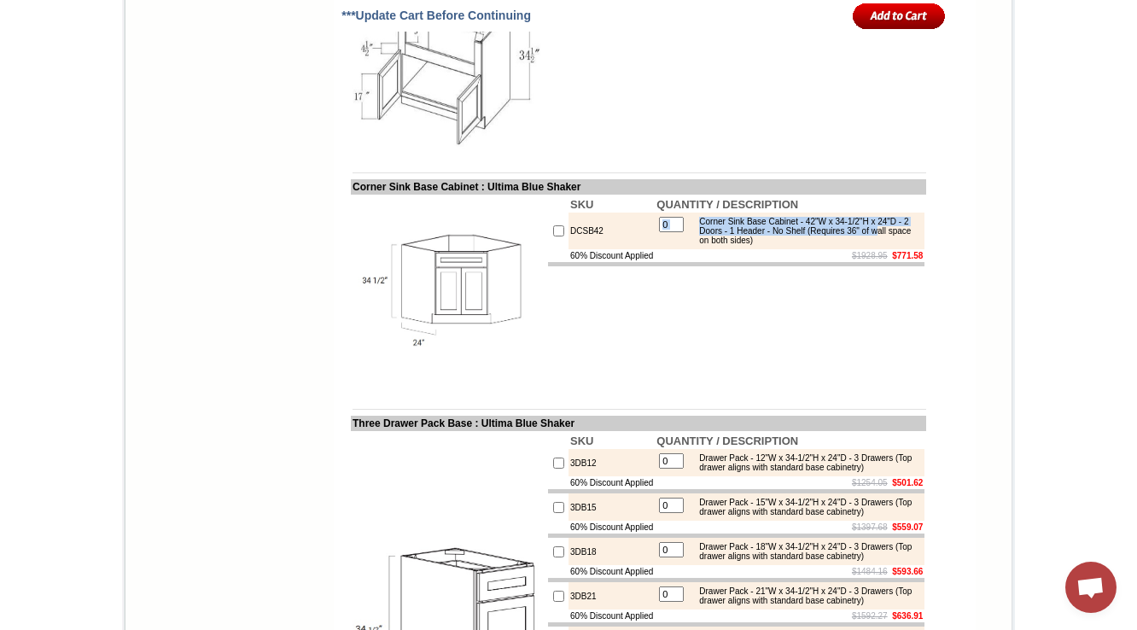
drag, startPoint x: 702, startPoint y: 294, endPoint x: 711, endPoint y: 323, distance: 30.5
click at [750, 249] on td "0 Corner Sink Base Cabinet - 42"W x 34-1/2"H x 24"D - 2 Doors - 1 Header - No S…" at bounding box center [790, 231] width 270 height 37
click at [700, 245] on div "Corner Sink Base Cabinet - 42"W x 34-1/2"H x 24"D - 2 Doors - 1 Header - No She…" at bounding box center [806, 231] width 230 height 28
drag, startPoint x: 697, startPoint y: 305, endPoint x: 851, endPoint y: 328, distance: 156.3
click at [851, 245] on div "Corner Sink Base Cabinet - 42"W x 34-1/2"H x 24"D - 2 Doors - 1 Header - No She…" at bounding box center [806, 231] width 230 height 28
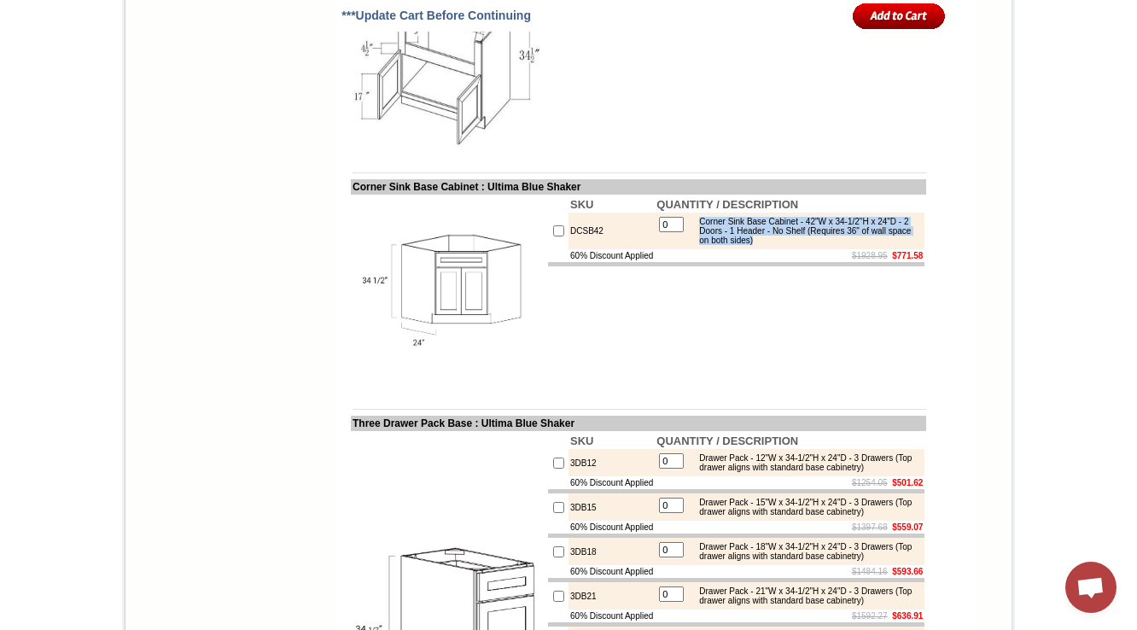
copy div "Corner Sink Base Cabinet - 42"W x 34-1/2"H x 24"D - 2 Doors - 1 Header - No She…"
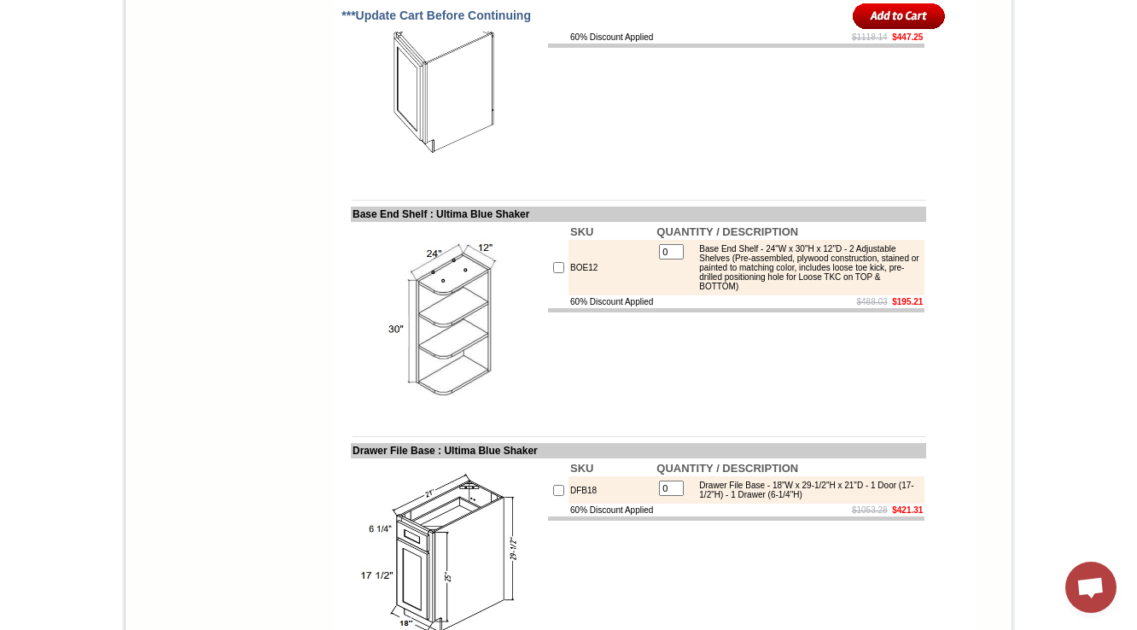
scroll to position [3696, 0]
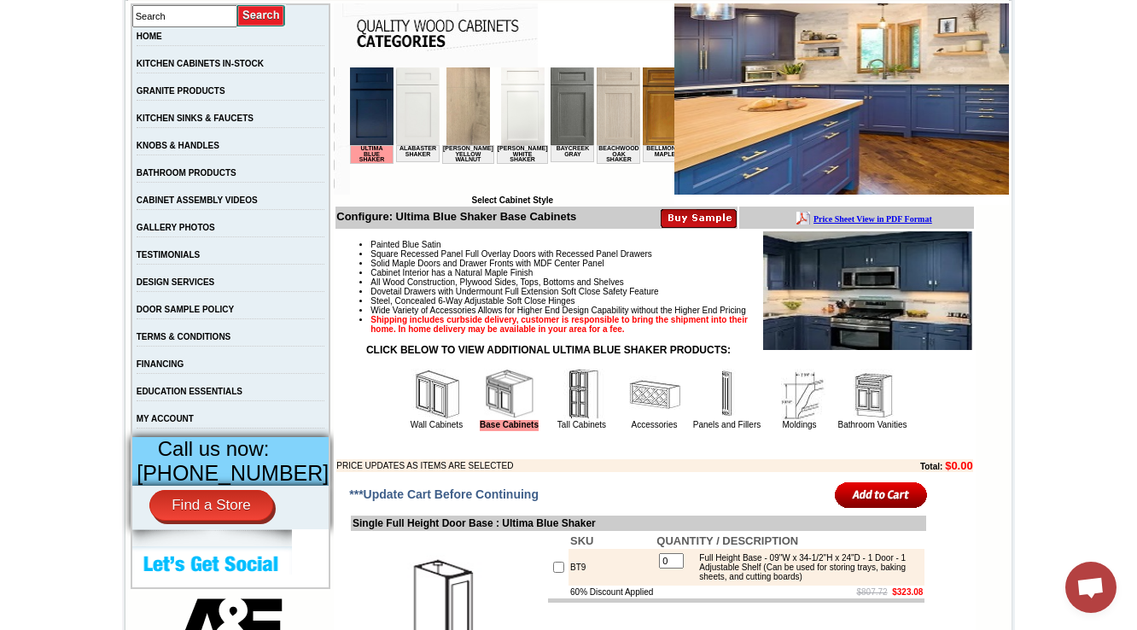
scroll to position [342, 0]
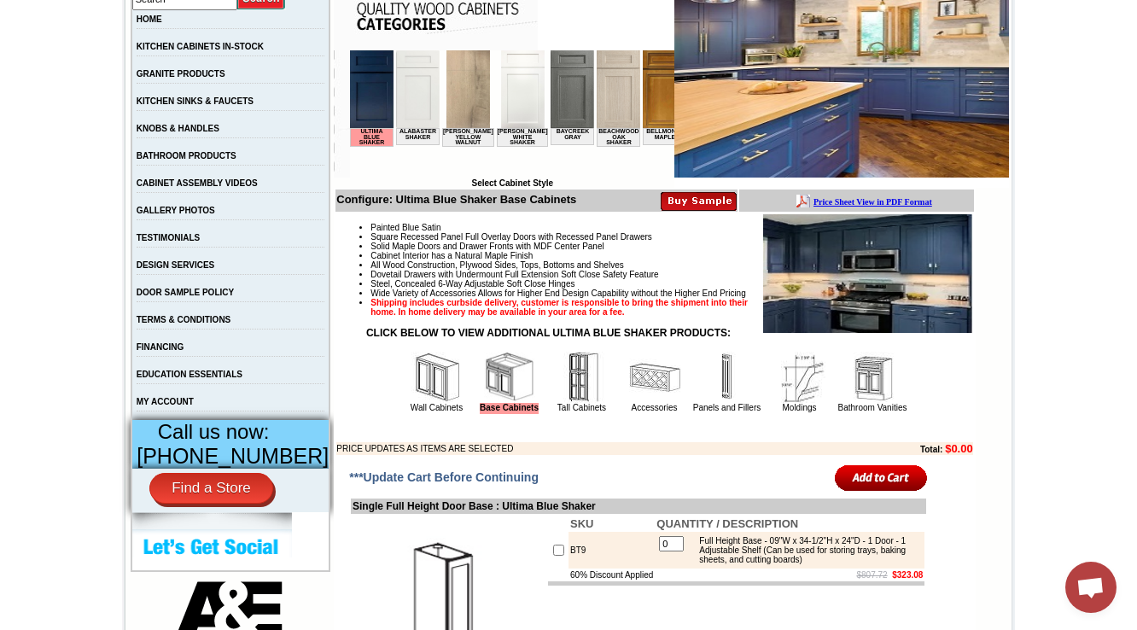
click at [630, 400] on img at bounding box center [654, 377] width 51 height 51
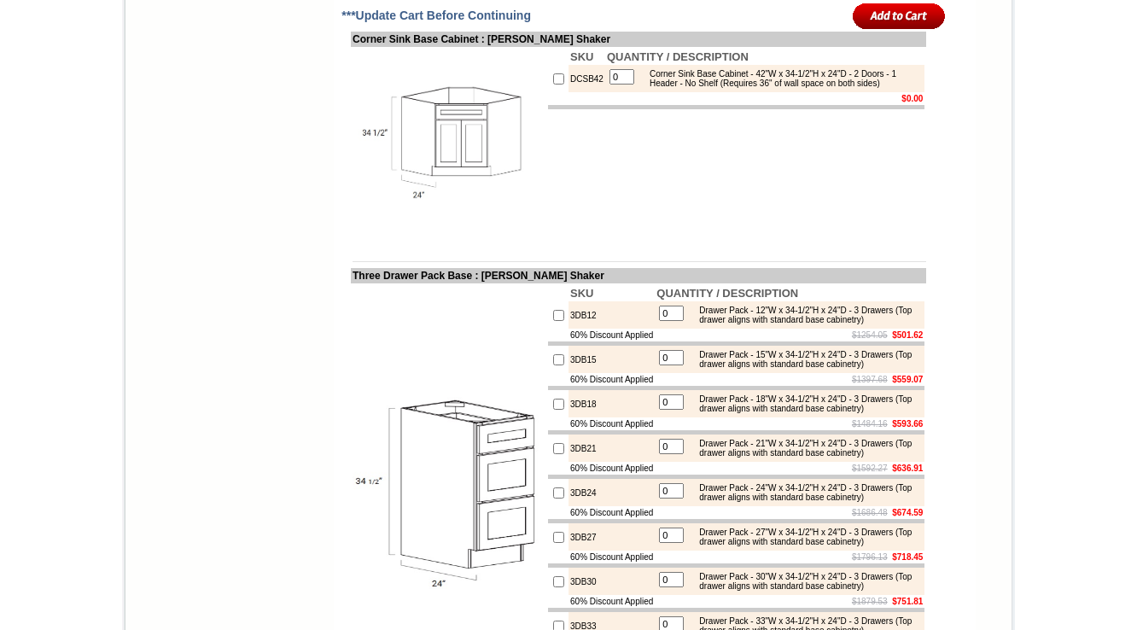
scroll to position [2112, 0]
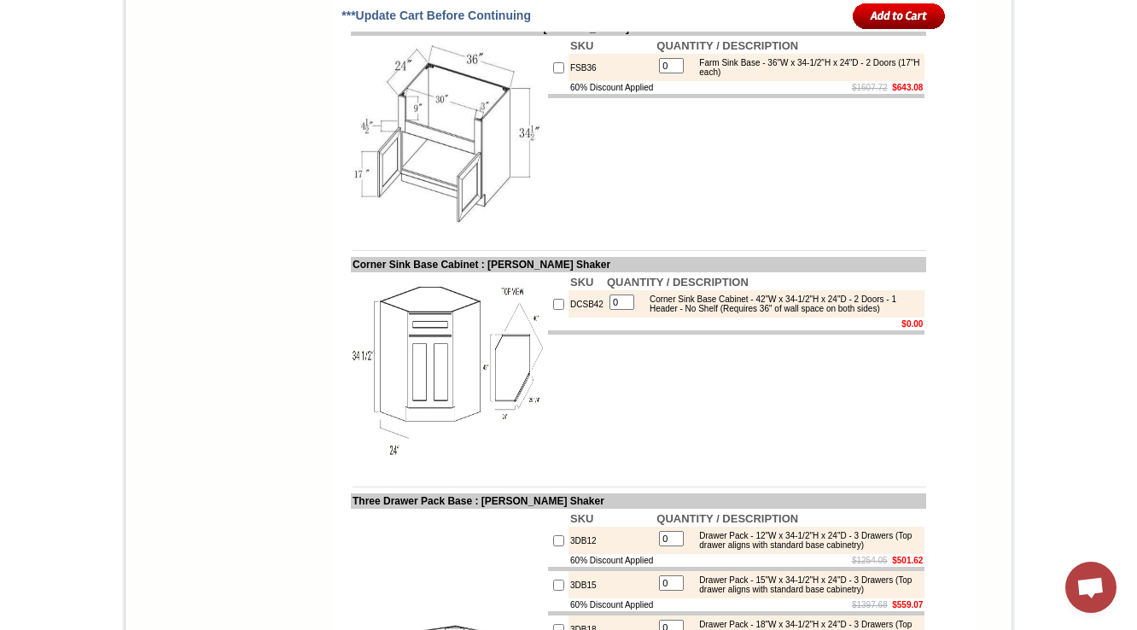
scroll to position [1908, 0]
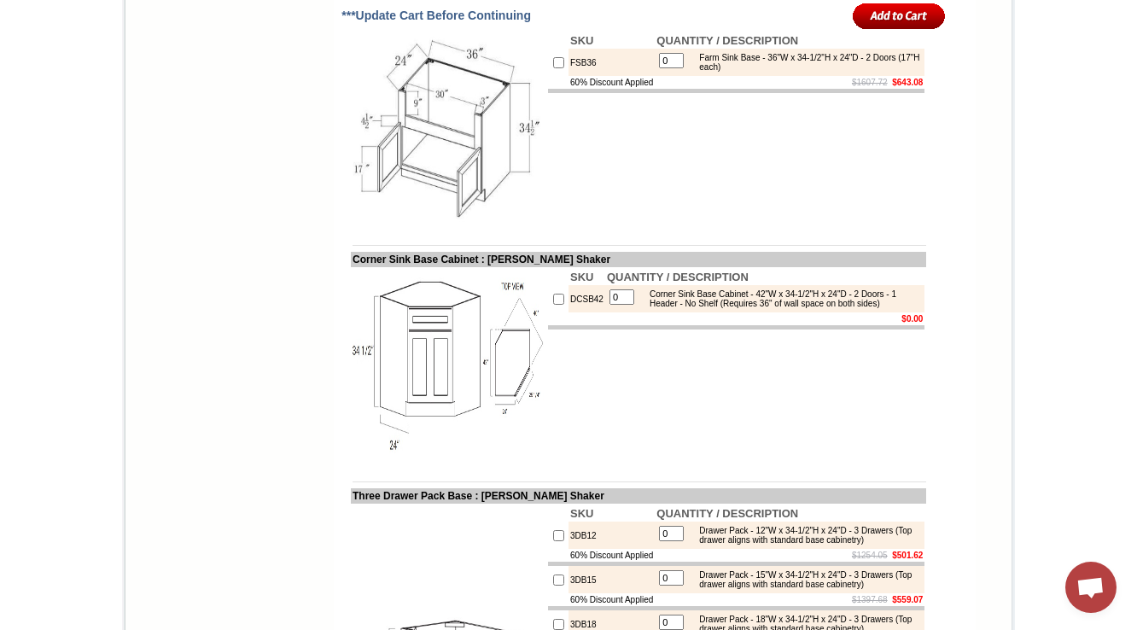
click at [490, 424] on img at bounding box center [449, 365] width 192 height 192
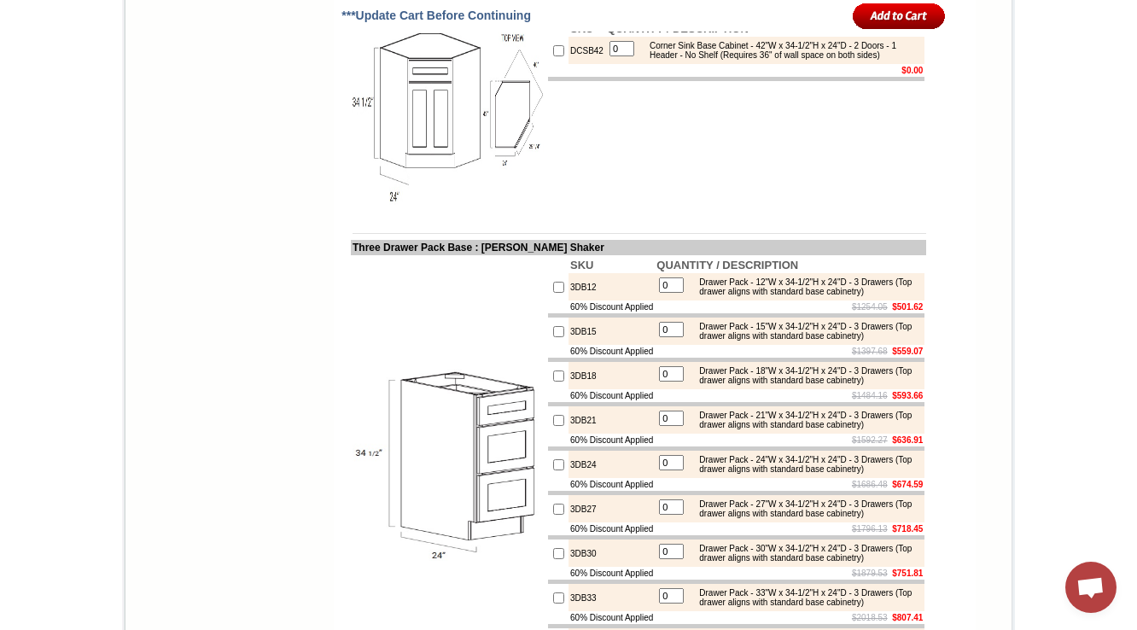
scroll to position [2112, 0]
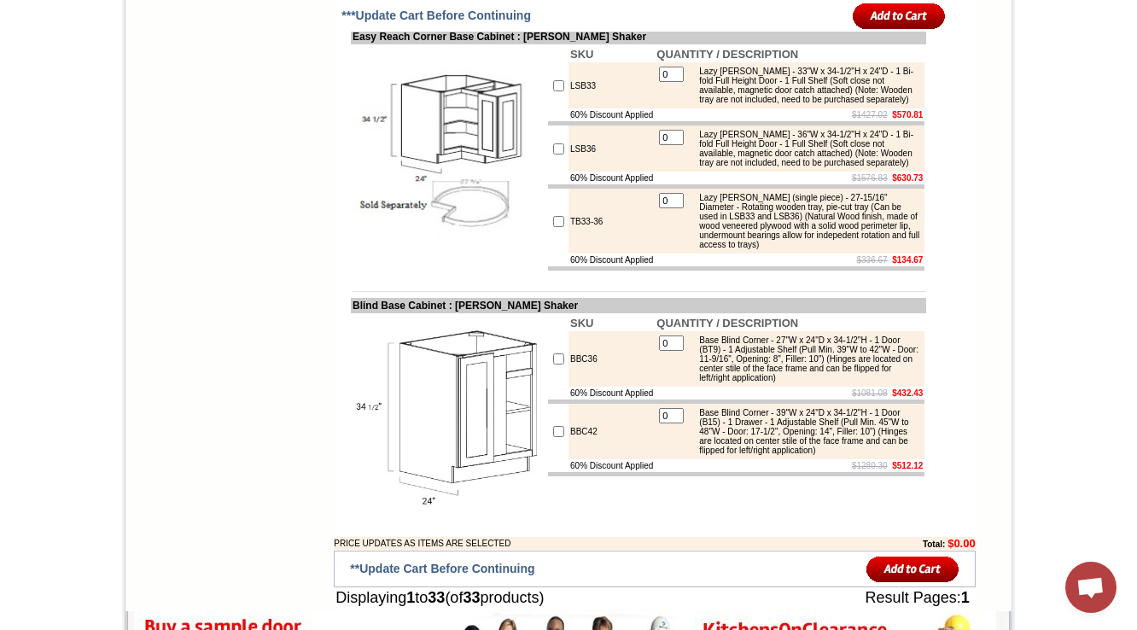
scroll to position [2964, 0]
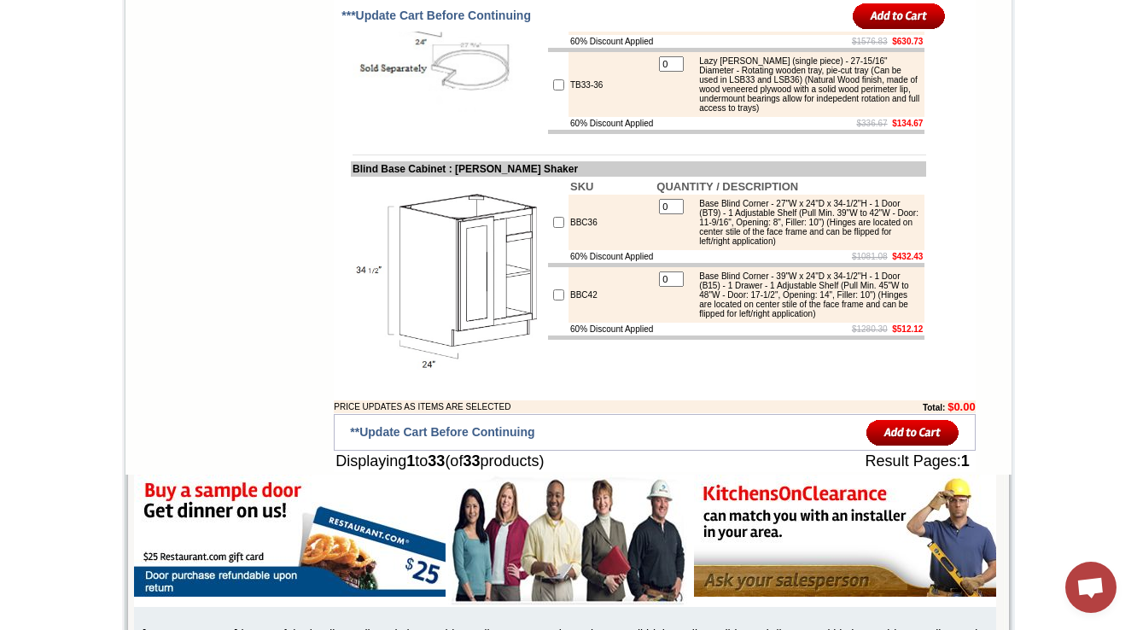
click at [522, 118] on img at bounding box center [449, 22] width 192 height 192
click at [466, 118] on img at bounding box center [449, 22] width 192 height 192
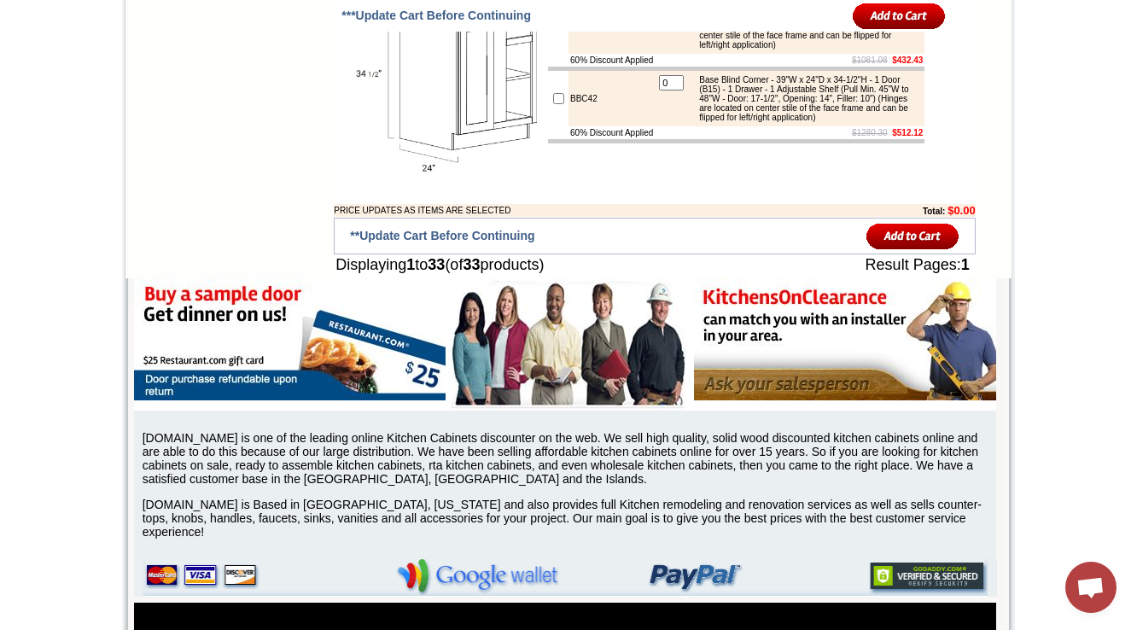
scroll to position [3169, 0]
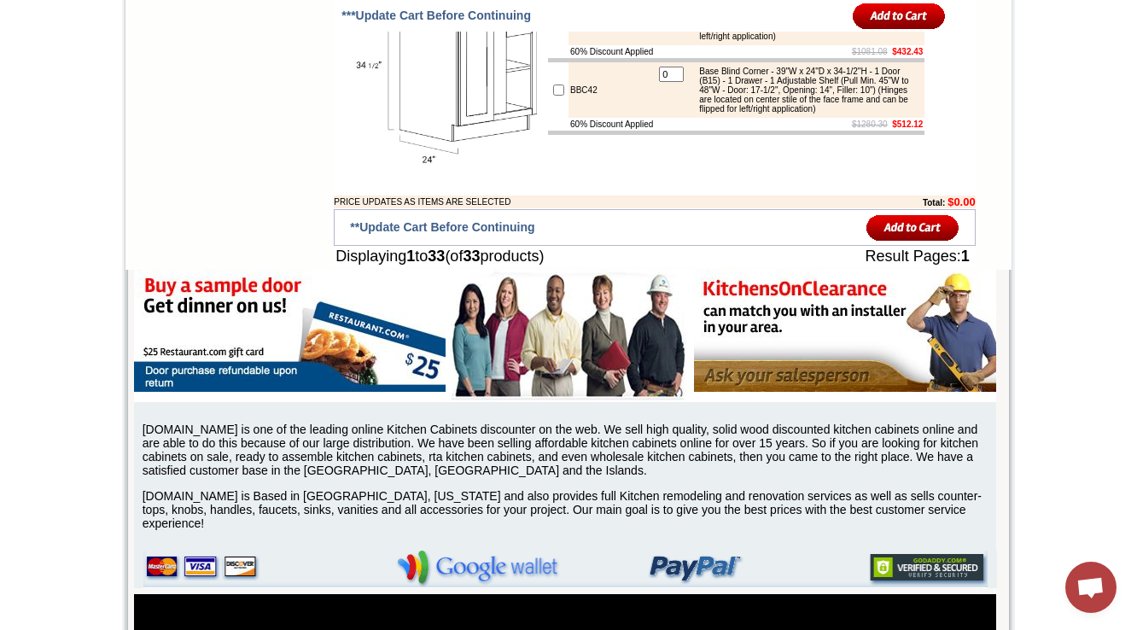
click at [459, 166] on img at bounding box center [449, 70] width 192 height 192
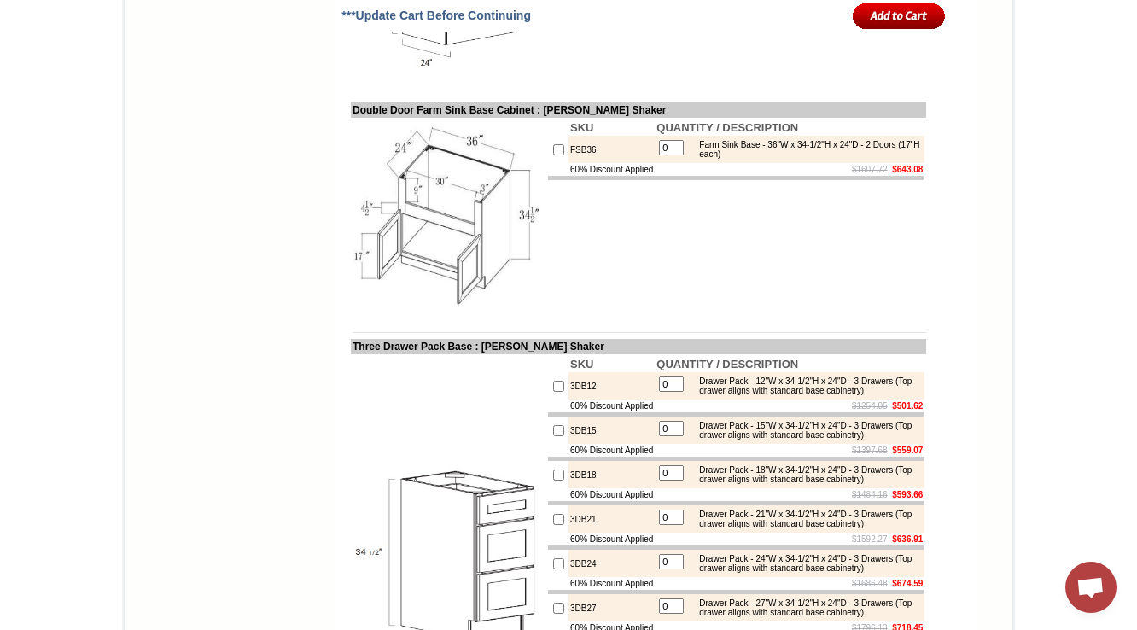
scroll to position [1873, 0]
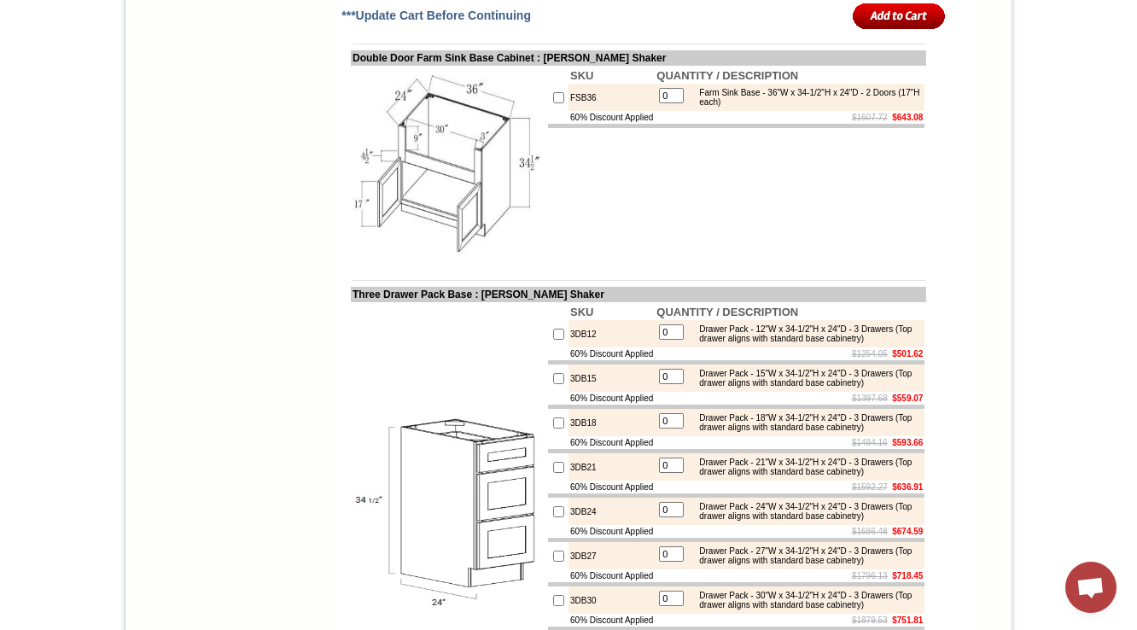
click at [1049, 34] on body "1-888-620-2936 Contact Us Find a Store Send Us a Design View Cart Shipping* Una…" at bounding box center [568, 110] width 1137 height 3966
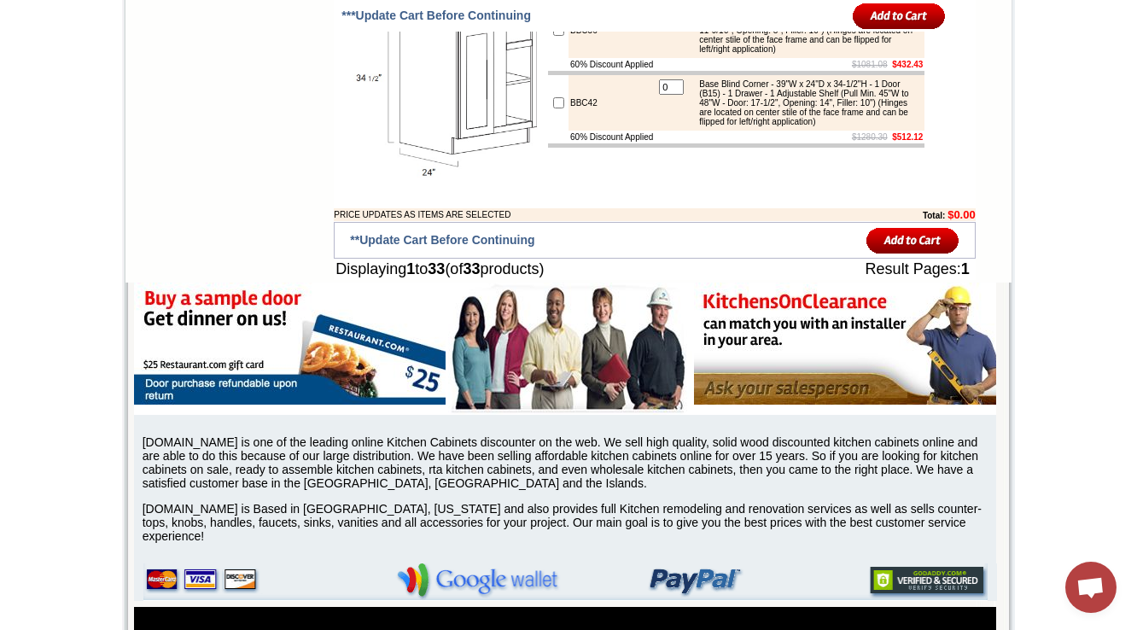
scroll to position [3159, 0]
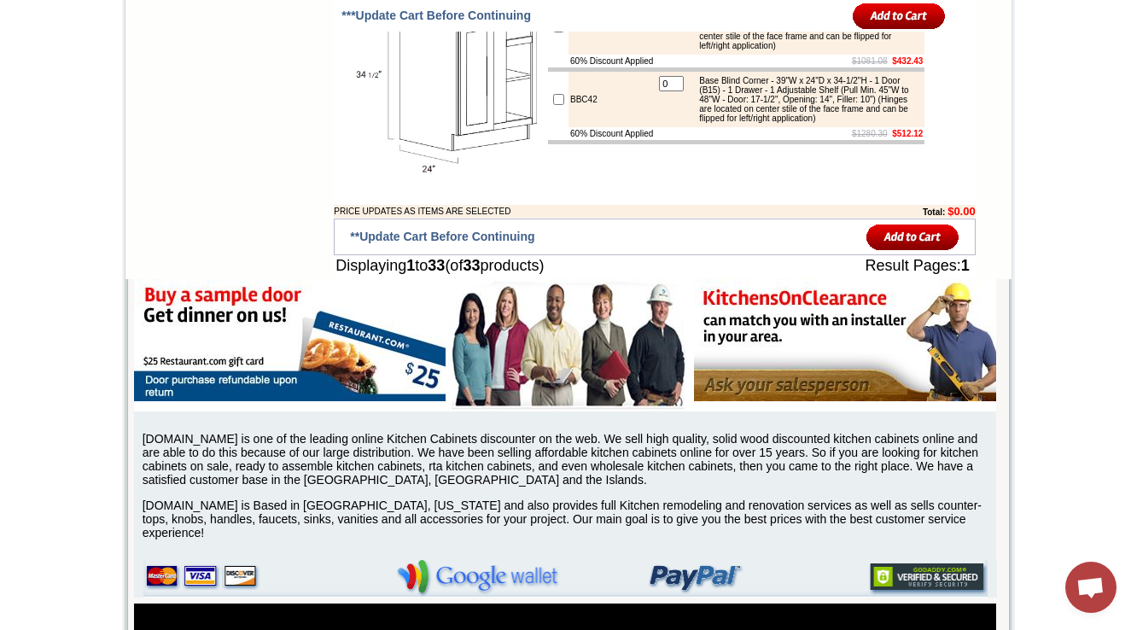
click at [797, 123] on div "Base Blind Corner - 39"W x 24"D x 34-1/2"H - 1 Door (B15) - 1 Drawer - 1 Adjust…" at bounding box center [806, 99] width 230 height 47
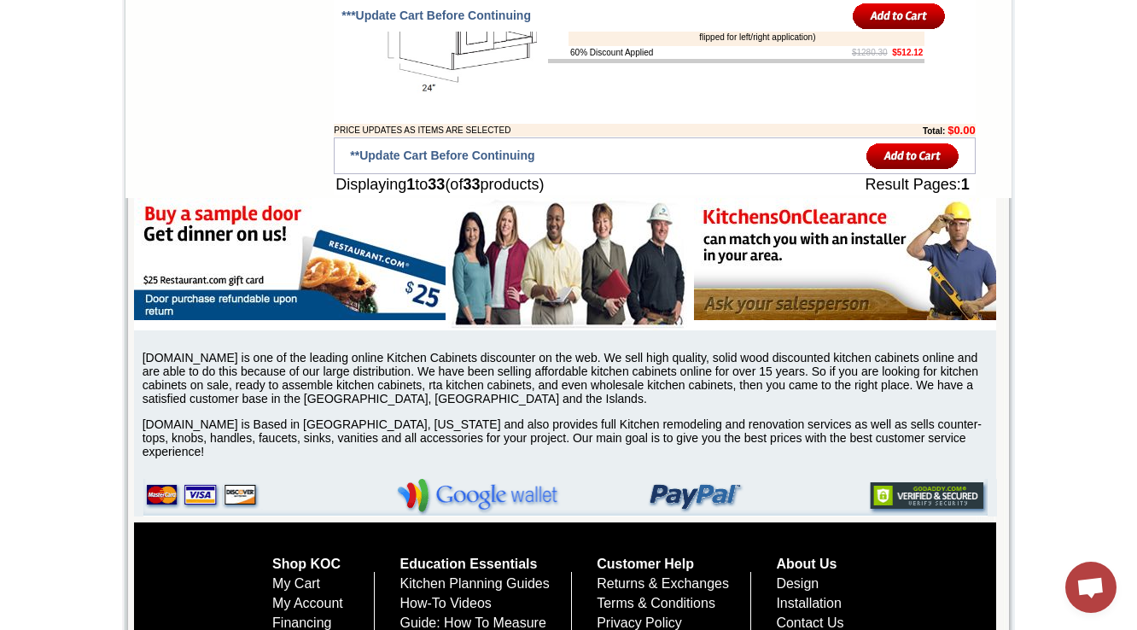
scroll to position [3364, 0]
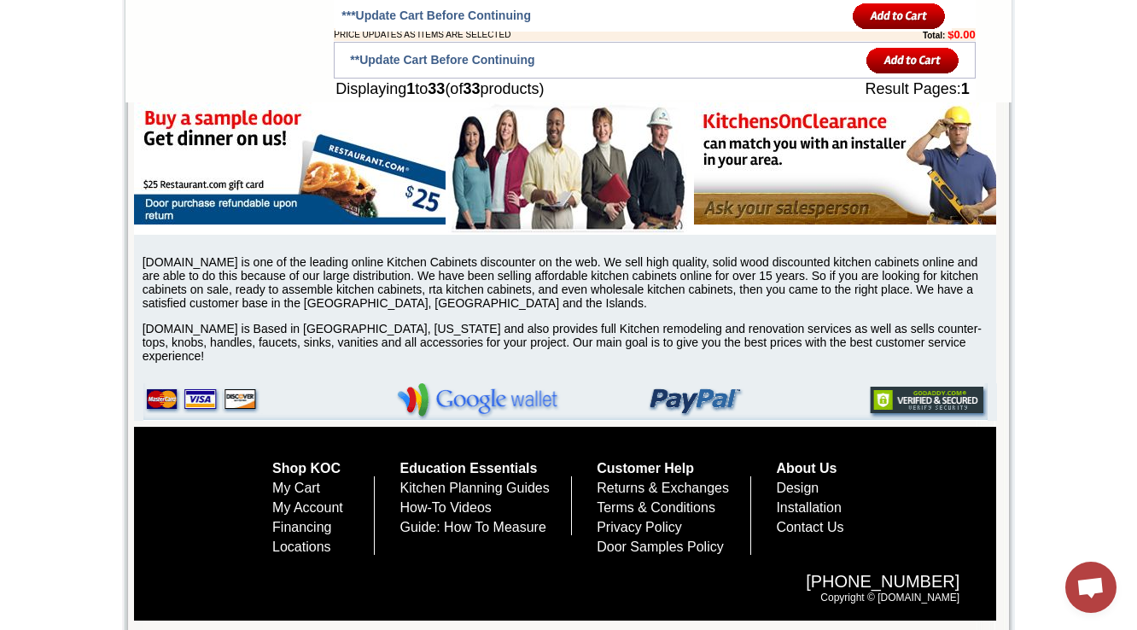
drag, startPoint x: 735, startPoint y: 203, endPoint x: 673, endPoint y: 204, distance: 62.3
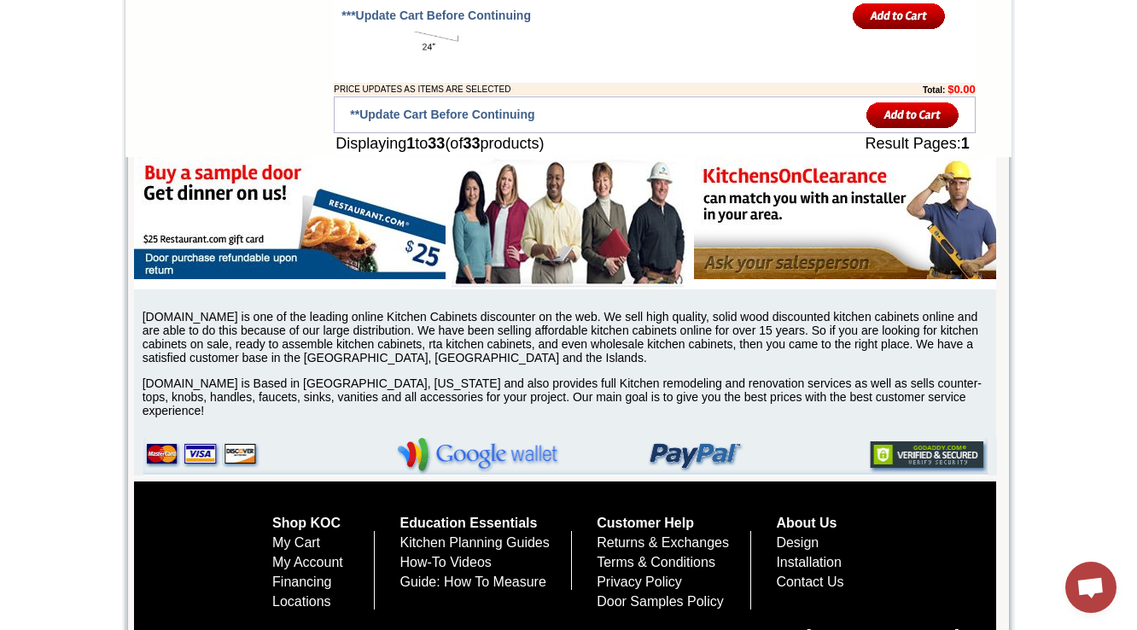
scroll to position [3296, 0]
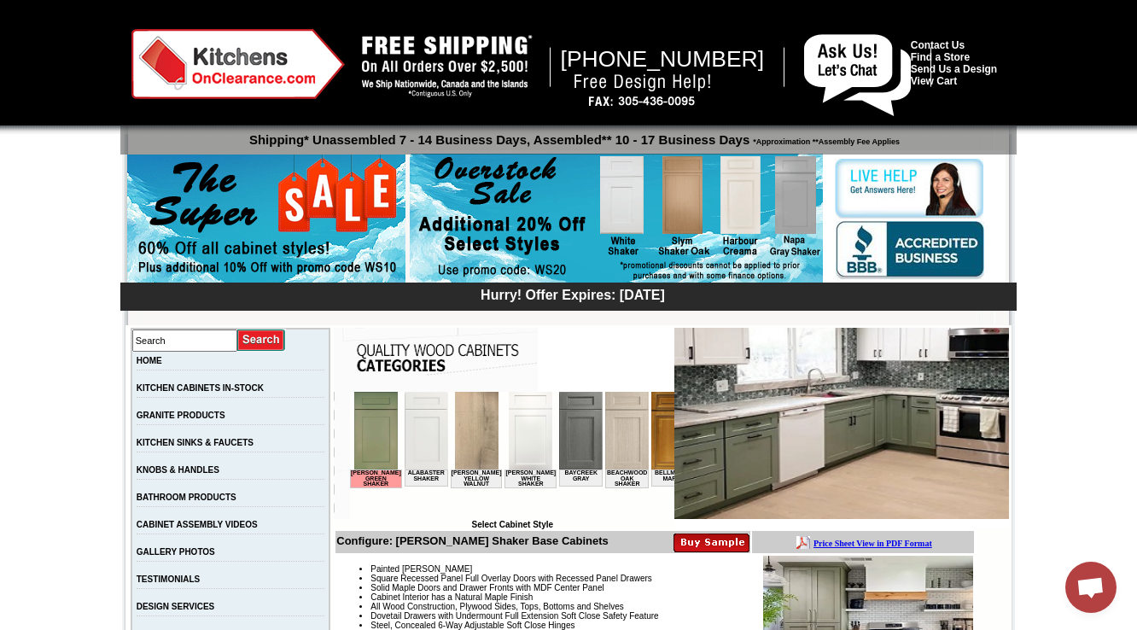
scroll to position [546, 0]
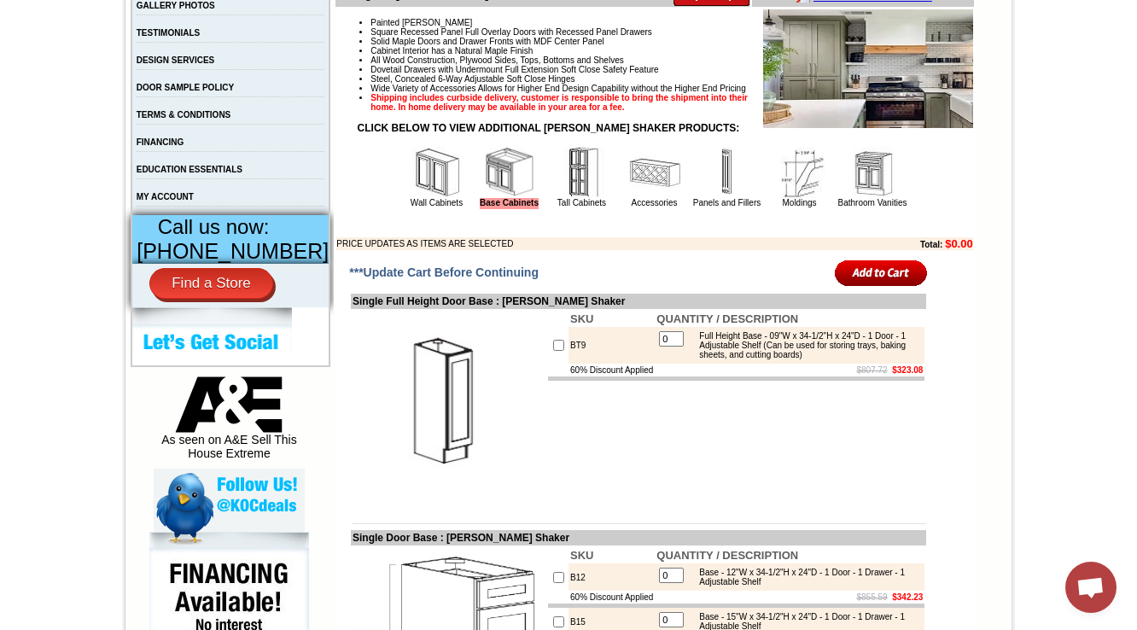
click at [640, 198] on img at bounding box center [654, 172] width 51 height 51
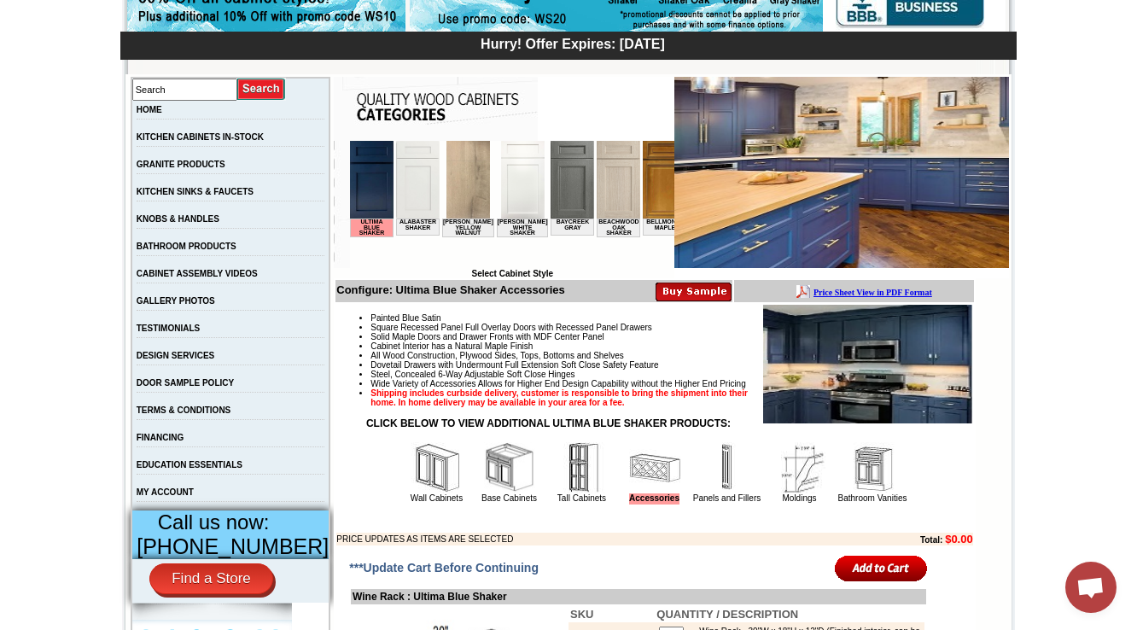
scroll to position [478, 0]
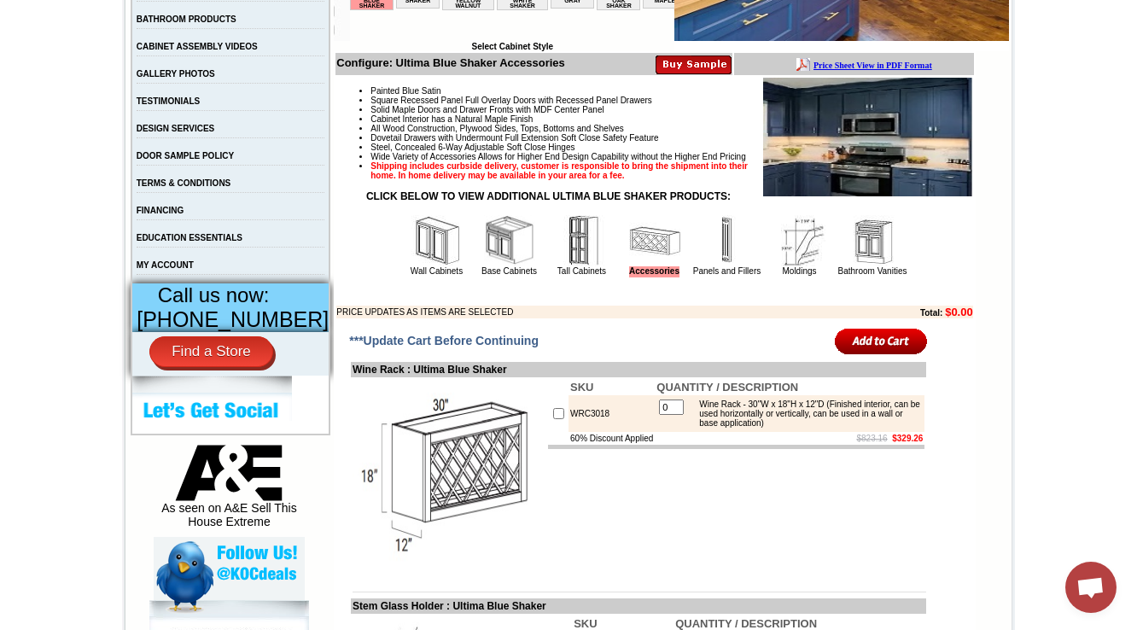
click at [875, 266] on img at bounding box center [872, 240] width 51 height 51
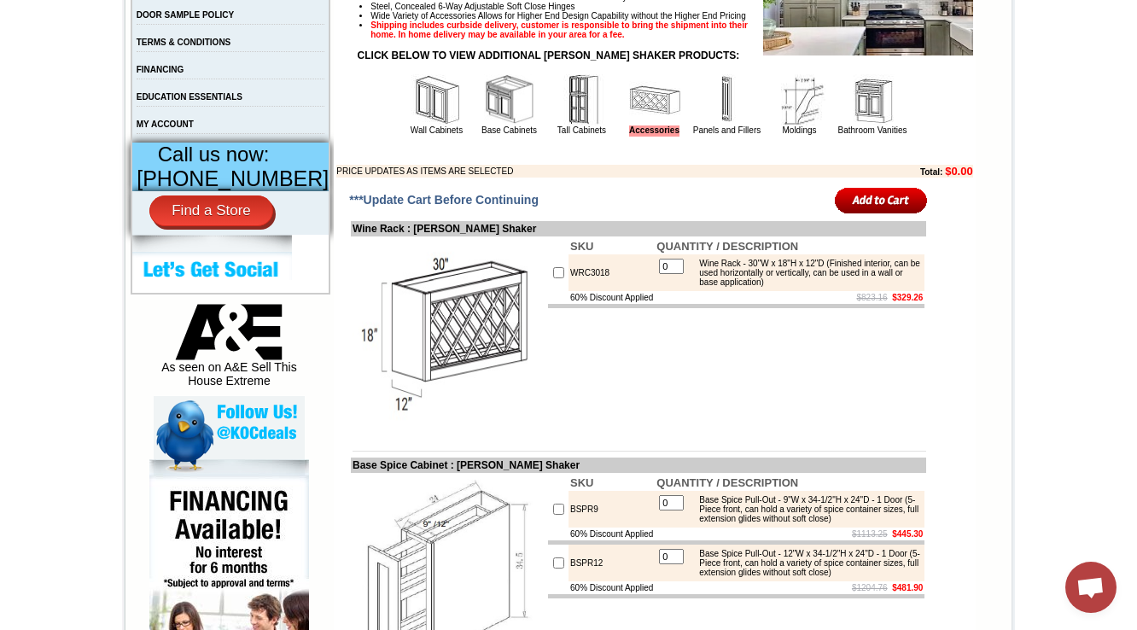
scroll to position [478, 0]
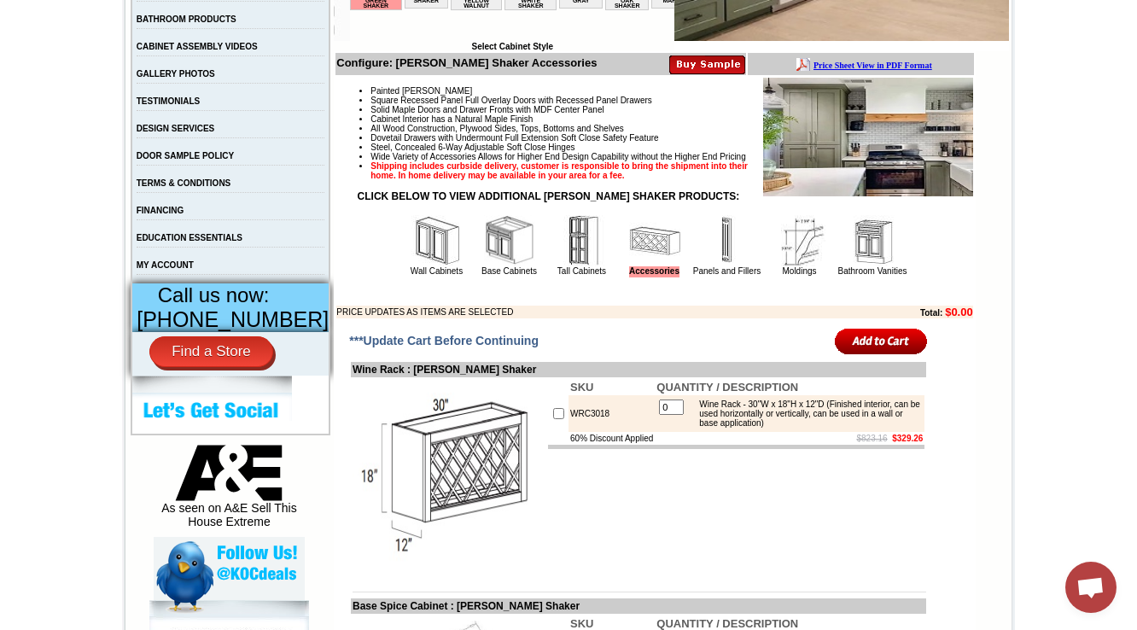
click at [873, 266] on img at bounding box center [872, 240] width 51 height 51
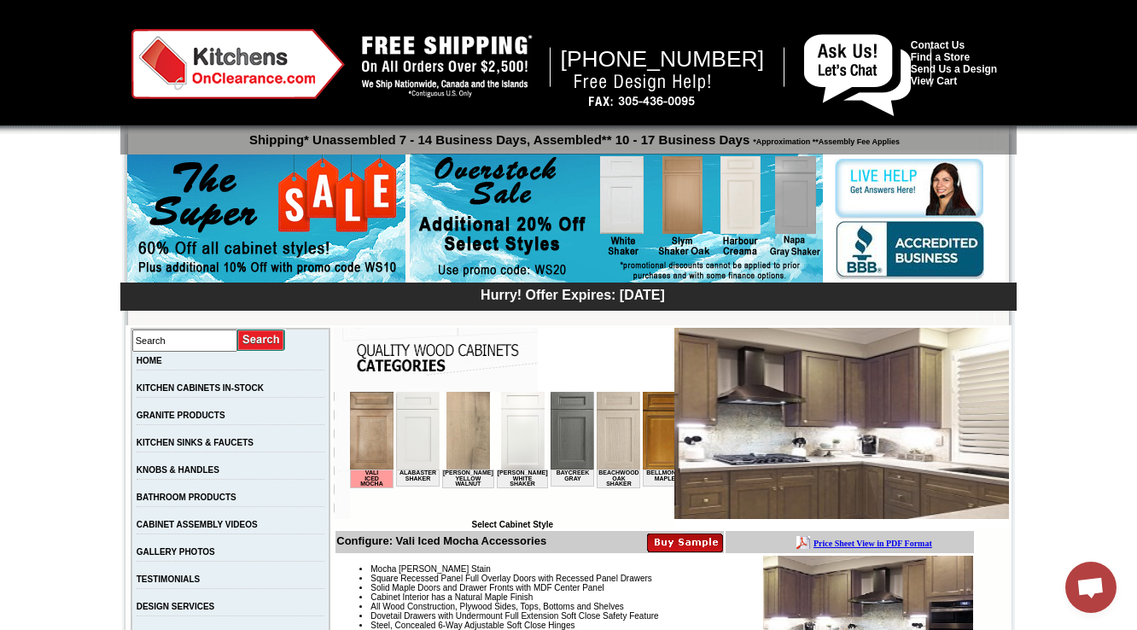
scroll to position [478, 0]
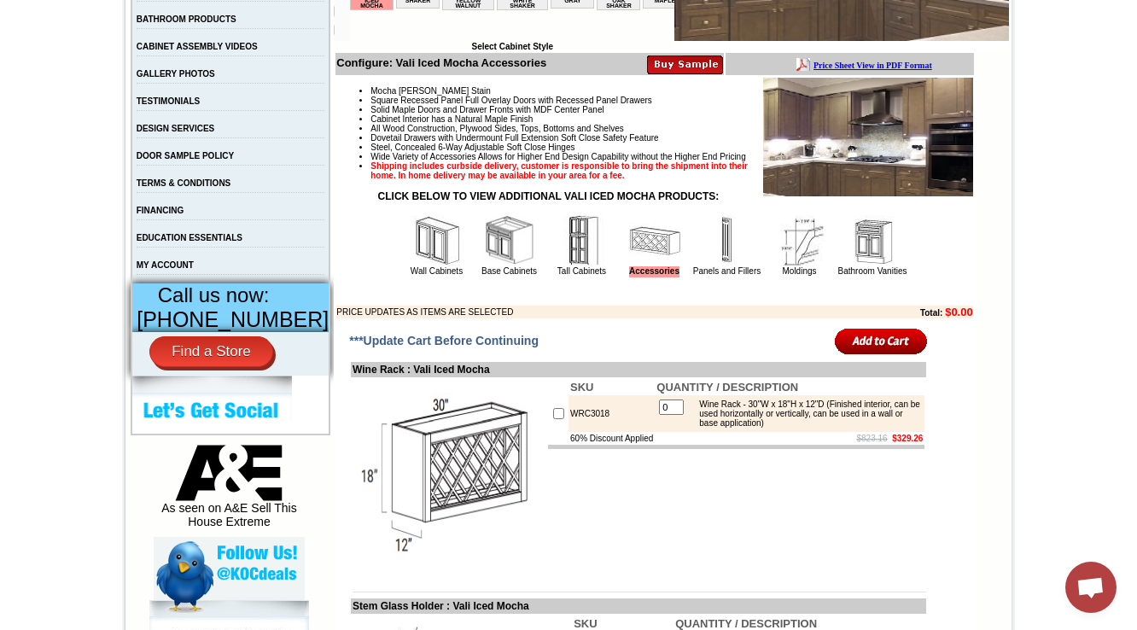
click at [850, 266] on img at bounding box center [872, 240] width 51 height 51
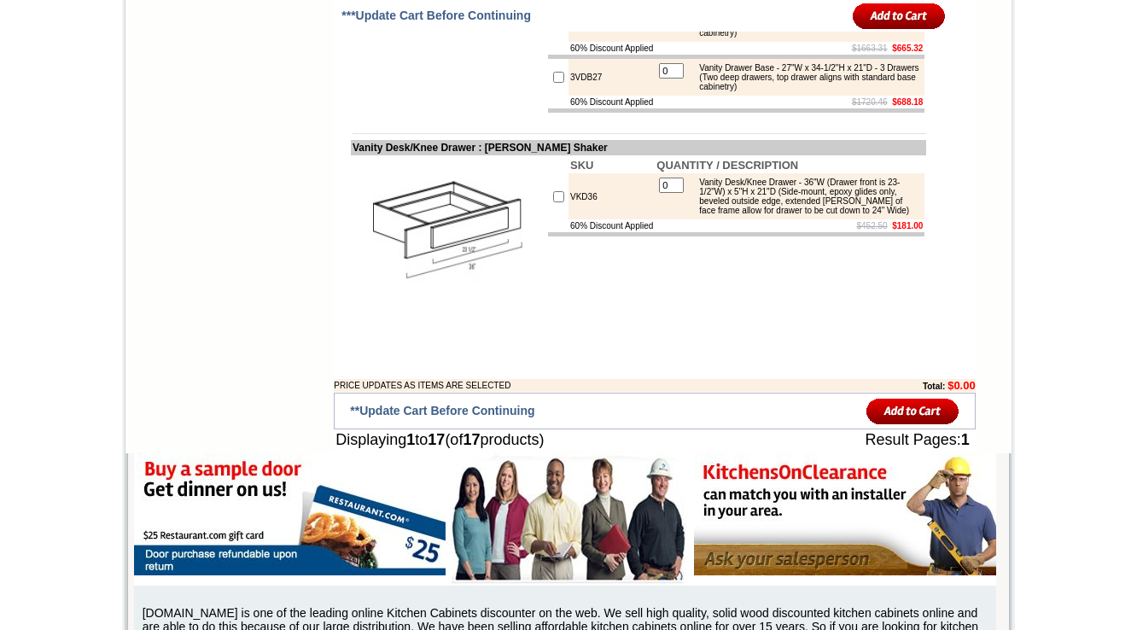
scroll to position [2008, 0]
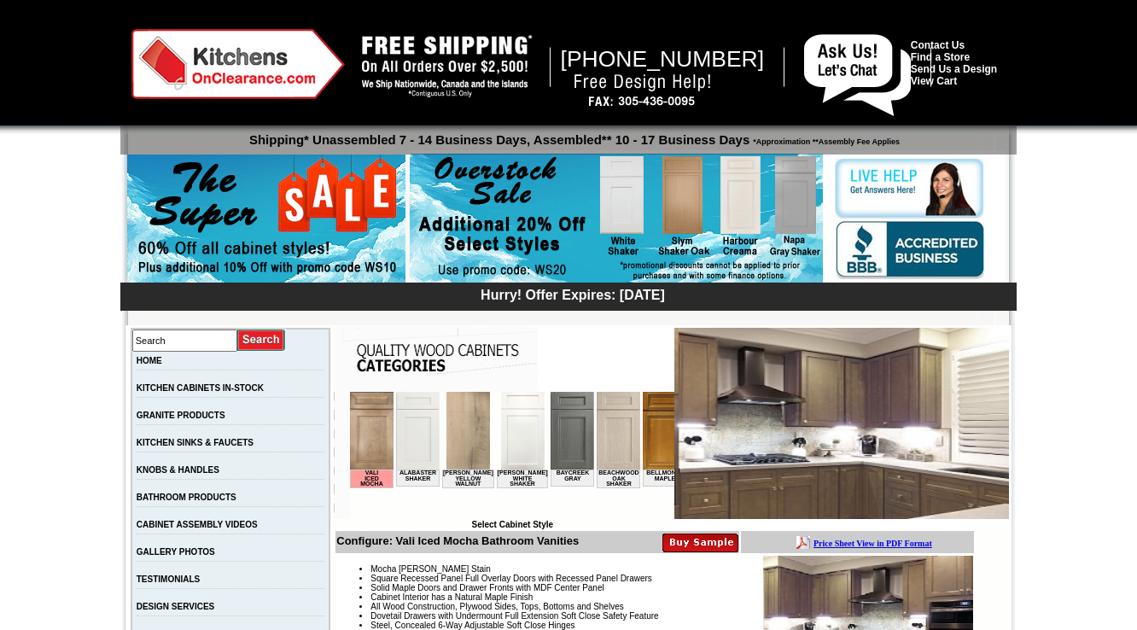
scroll to position [2008, 0]
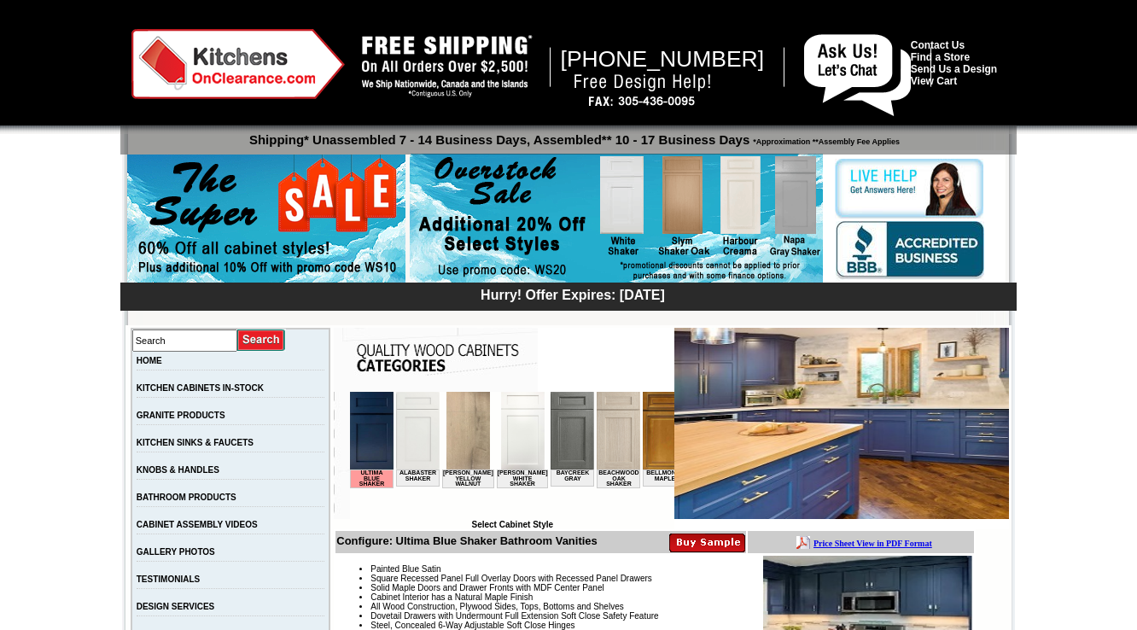
scroll to position [2484, 0]
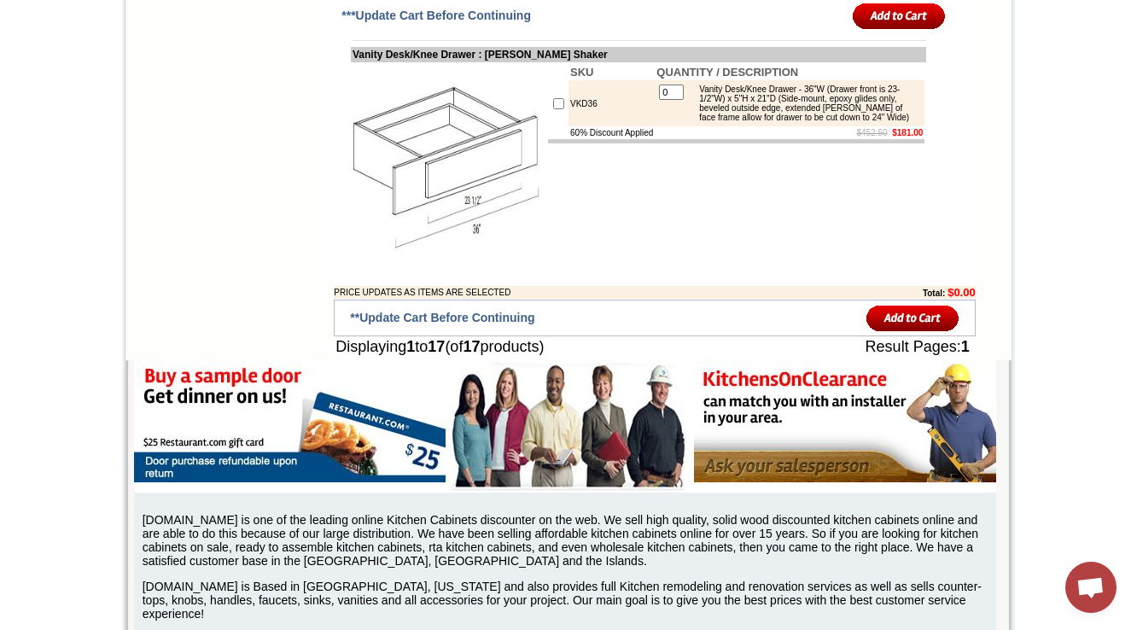
scroll to position [2141, 0]
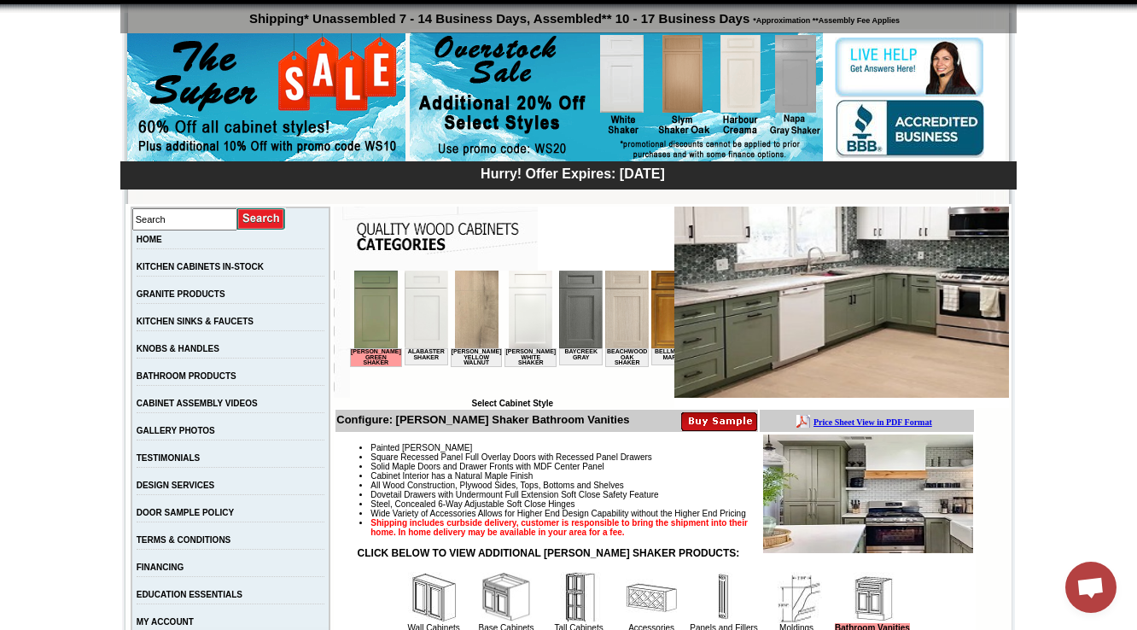
scroll to position [273, 0]
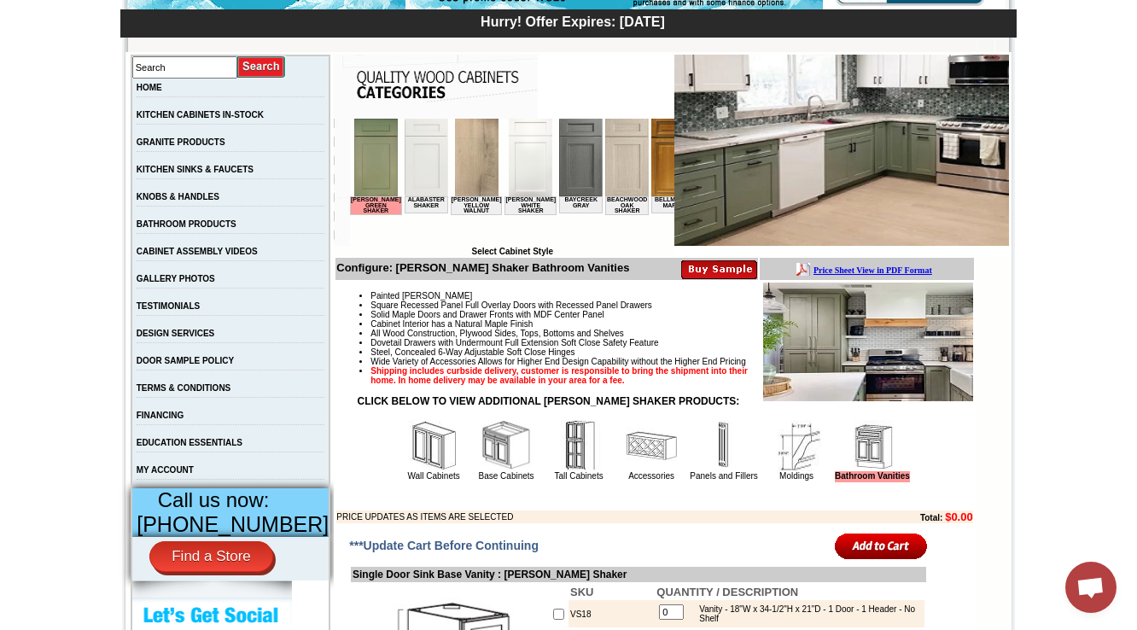
click at [634, 471] on img at bounding box center [651, 445] width 51 height 51
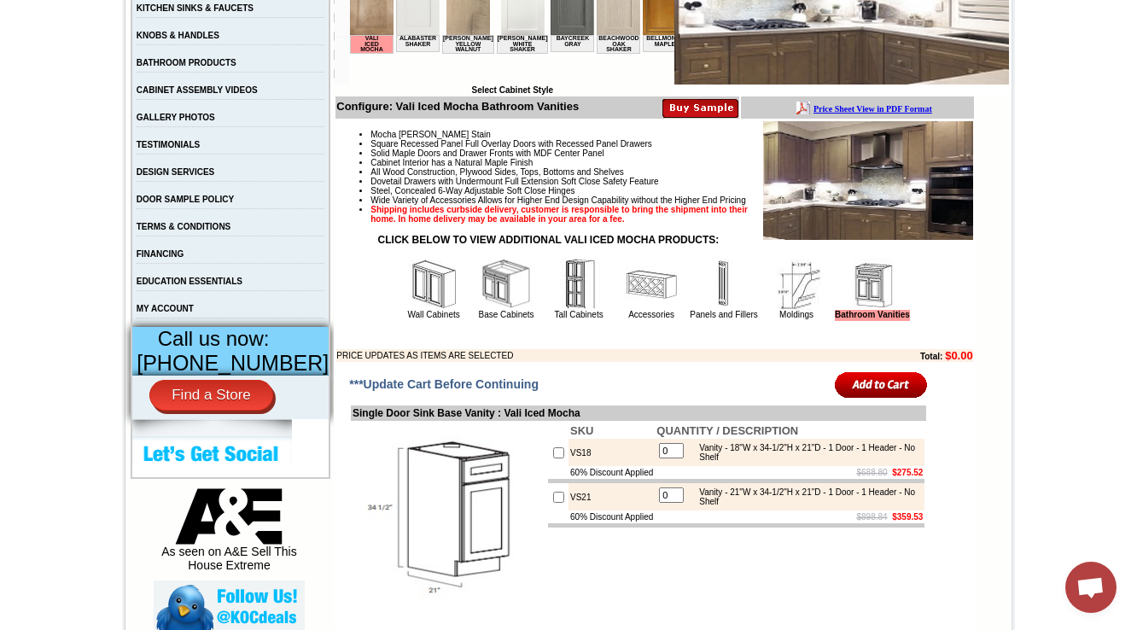
scroll to position [441, 0]
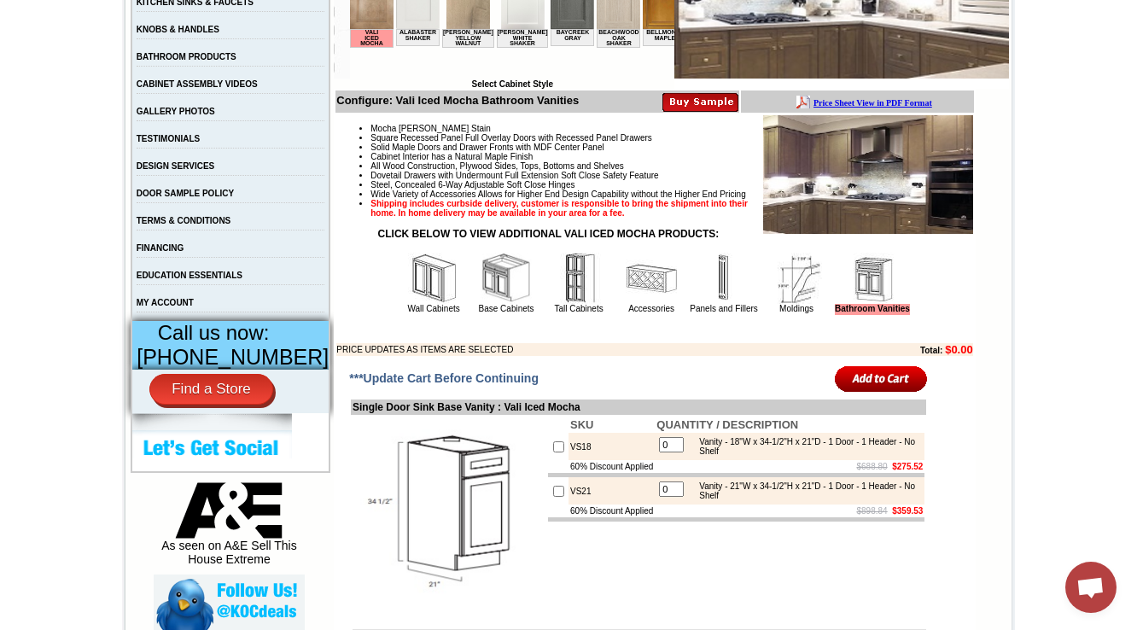
click at [616, 315] on td "Accessories" at bounding box center [652, 283] width 72 height 64
click at [626, 304] on img at bounding box center [651, 278] width 51 height 51
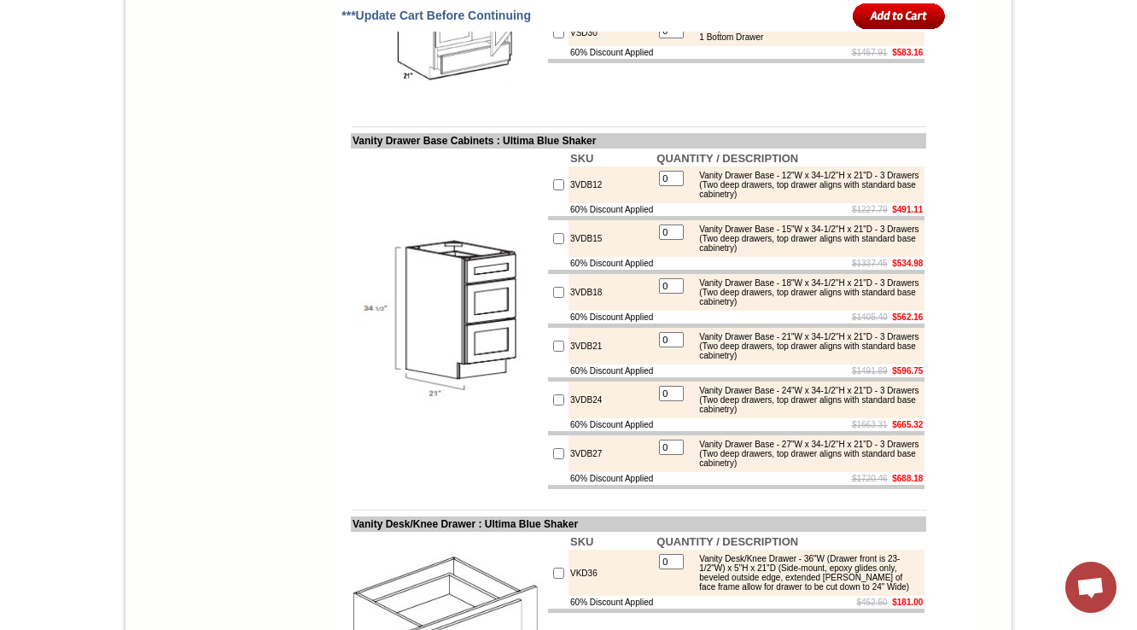
scroll to position [2006, 0]
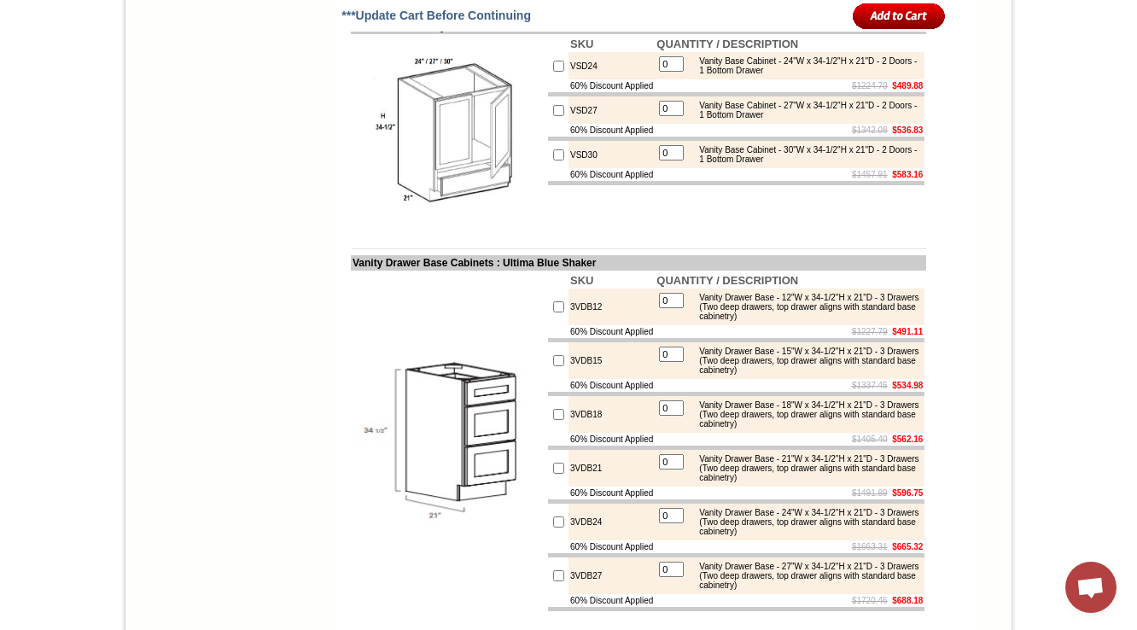
drag, startPoint x: 1147, startPoint y: 338, endPoint x: 1147, endPoint y: 351, distance: 12.8
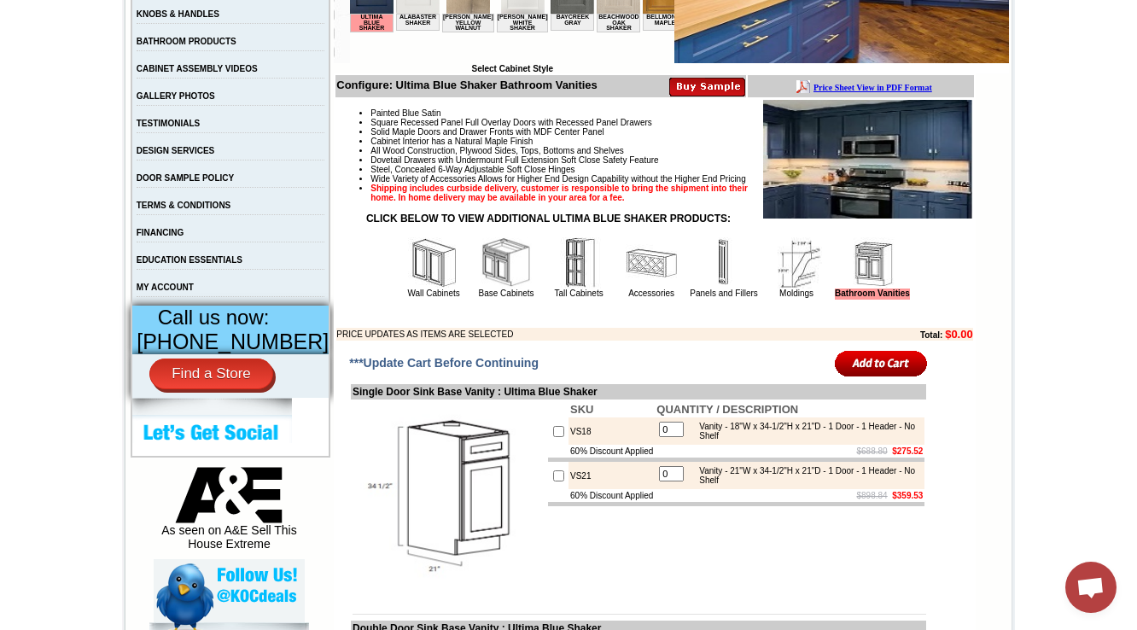
scroll to position [615, 0]
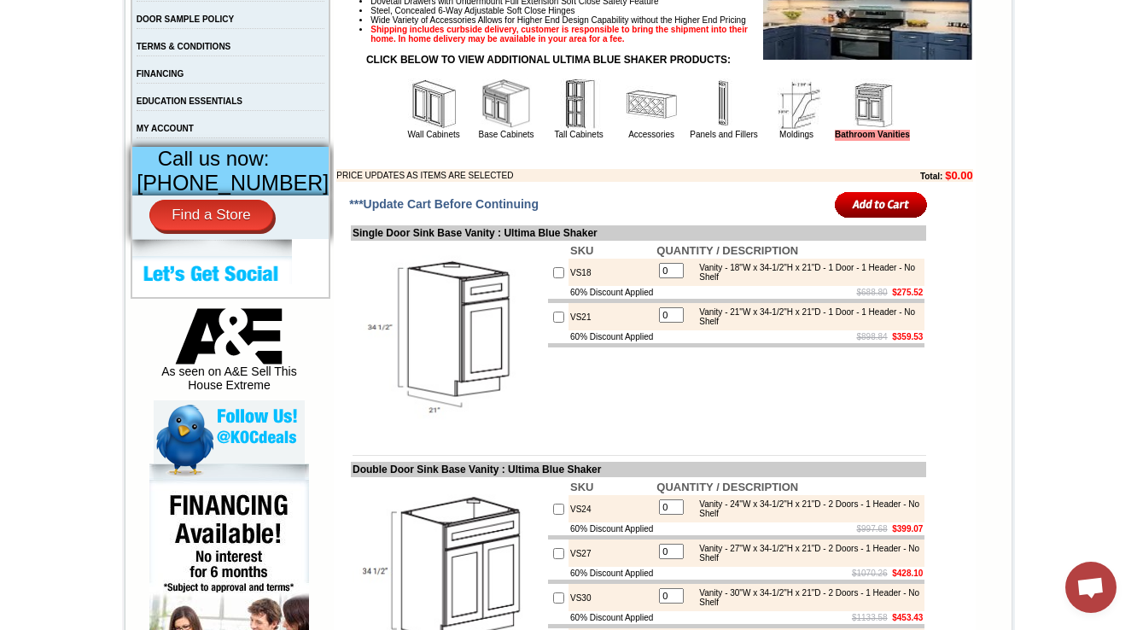
click at [626, 130] on img at bounding box center [651, 104] width 51 height 51
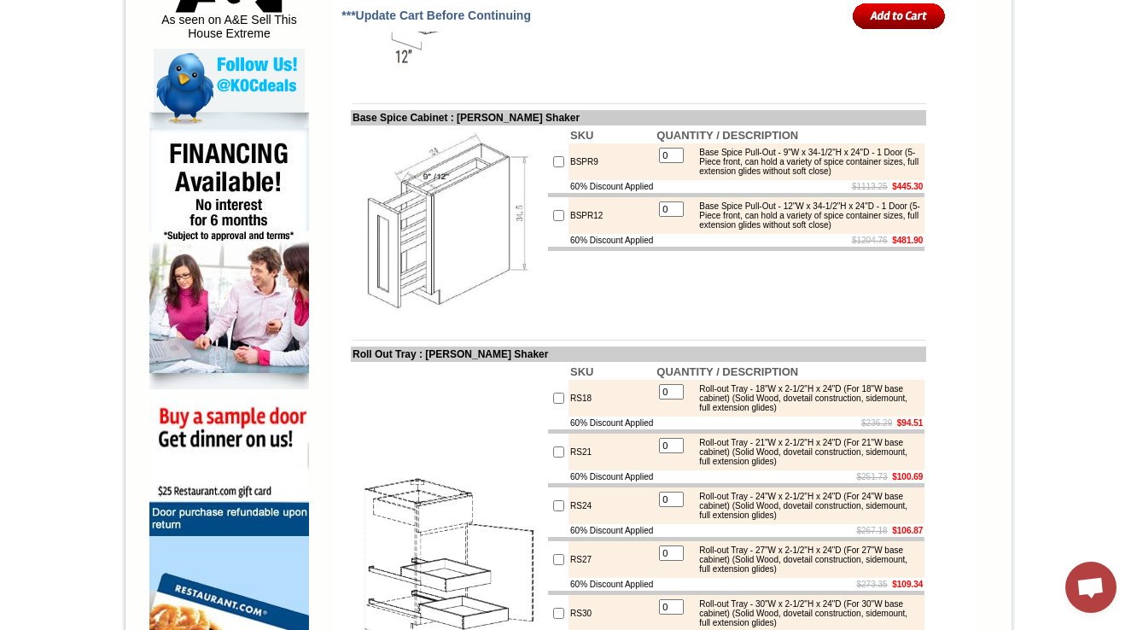
scroll to position [989, 0]
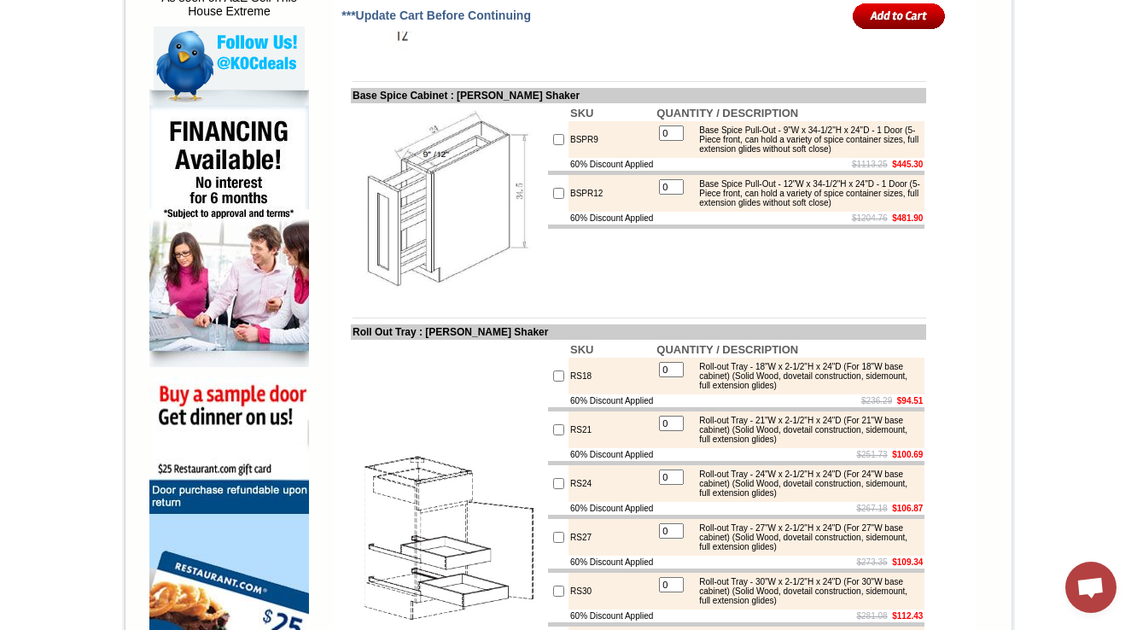
click at [741, 171] on td "$1113.25 $445.30" at bounding box center [790, 164] width 270 height 13
click at [770, 156] on table "0 Base Spice Pull-Out - 9"W x 34-1/2"H x 24"D - 1 Door (5-Piece front, can hold…" at bounding box center [790, 139] width 266 height 33
click at [673, 171] on td "$1113.25 $445.30" at bounding box center [790, 164] width 270 height 13
click at [738, 207] on div "Base Spice Pull-Out - 12"W x 34-1/2"H x 24"D - 1 Door (5-Piece front, can hold …" at bounding box center [806, 193] width 230 height 28
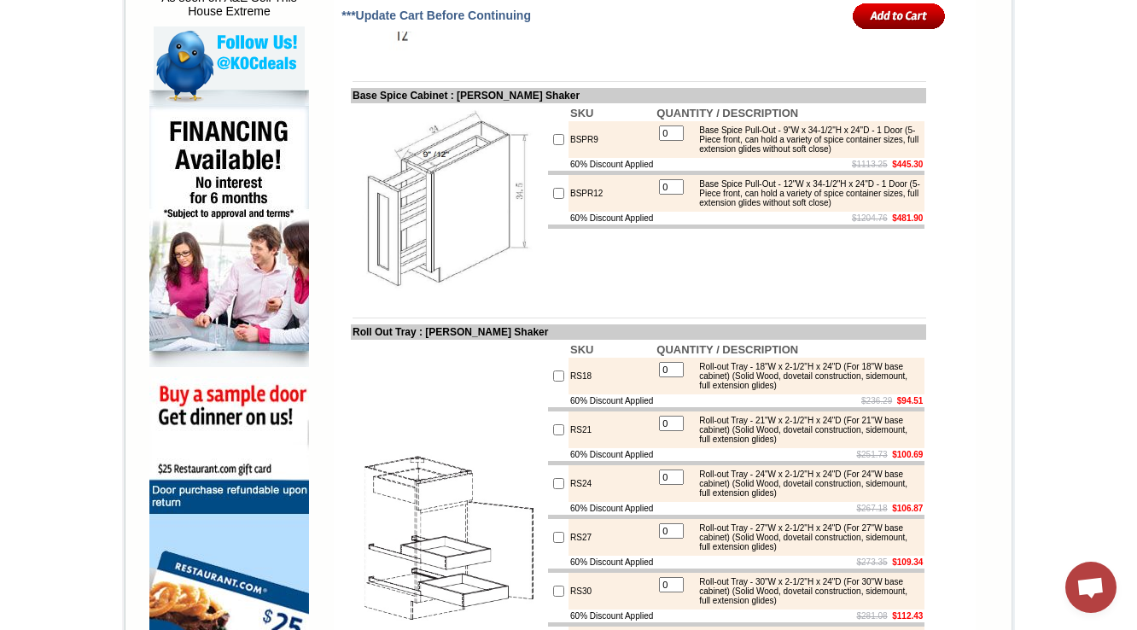
click at [729, 299] on td "SKU QUANTITY / DESCRIPTION BSPR9 0 Base Spice Pull-Out - 9"W x 34-1/2"H x 24"D …" at bounding box center [736, 201] width 380 height 196
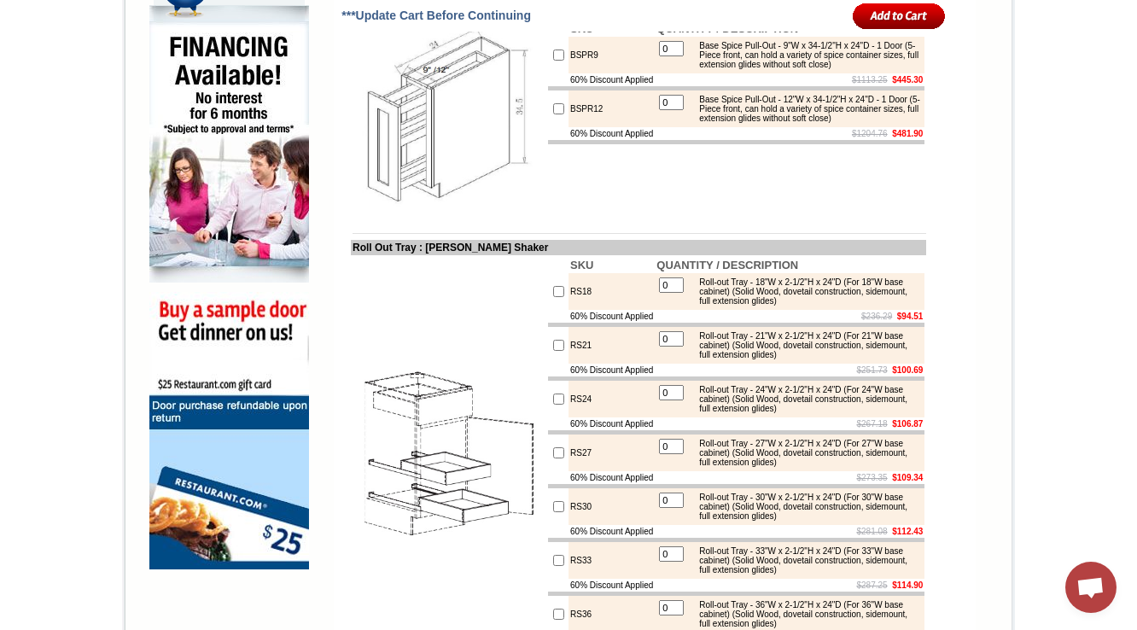
scroll to position [1057, 0]
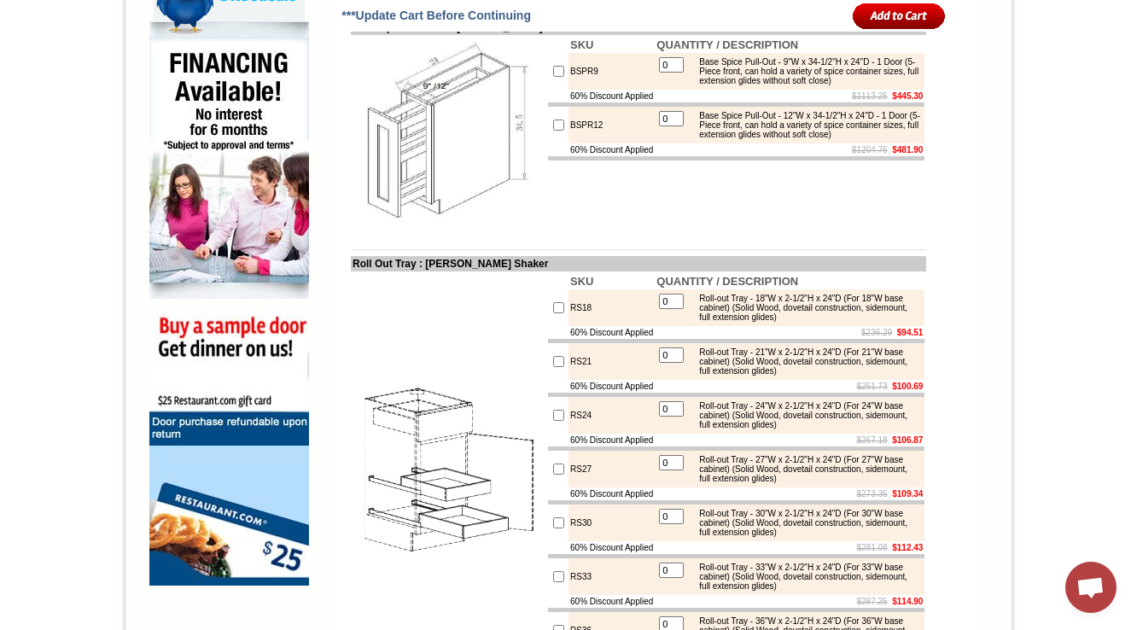
click at [461, 321] on td at bounding box center [449, 470] width 196 height 396
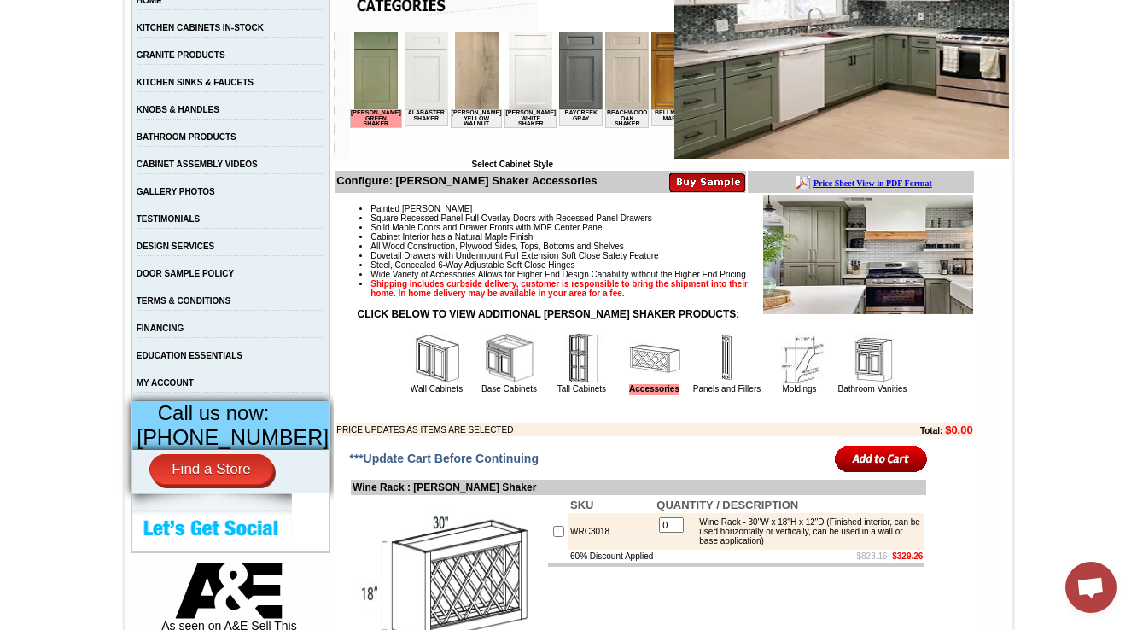
scroll to position [410, 0]
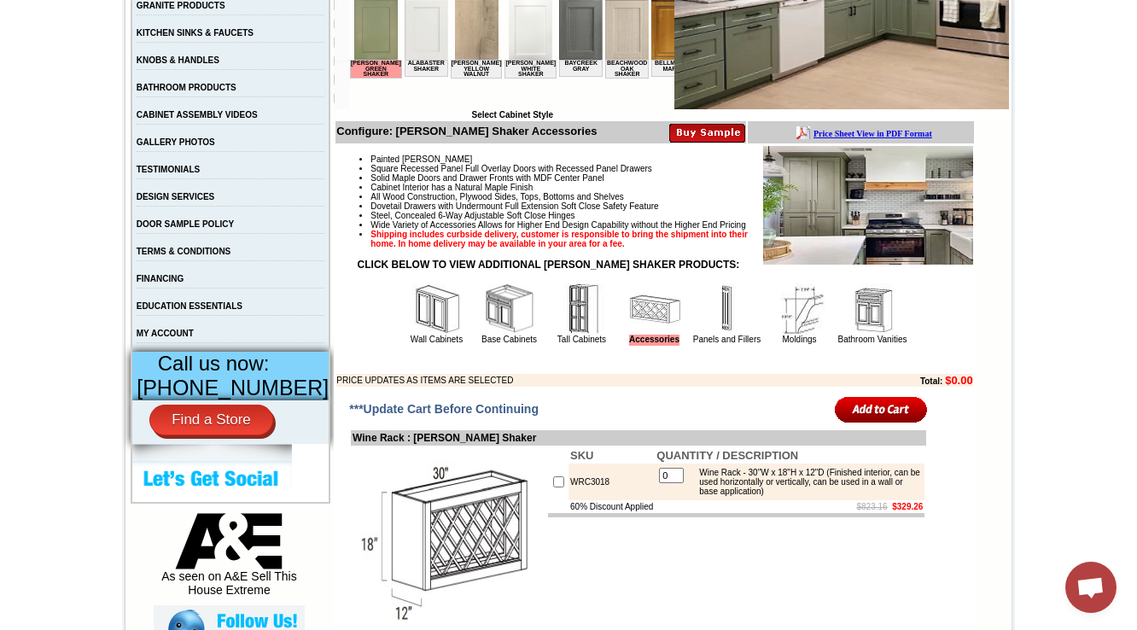
click at [488, 335] on img at bounding box center [509, 308] width 51 height 51
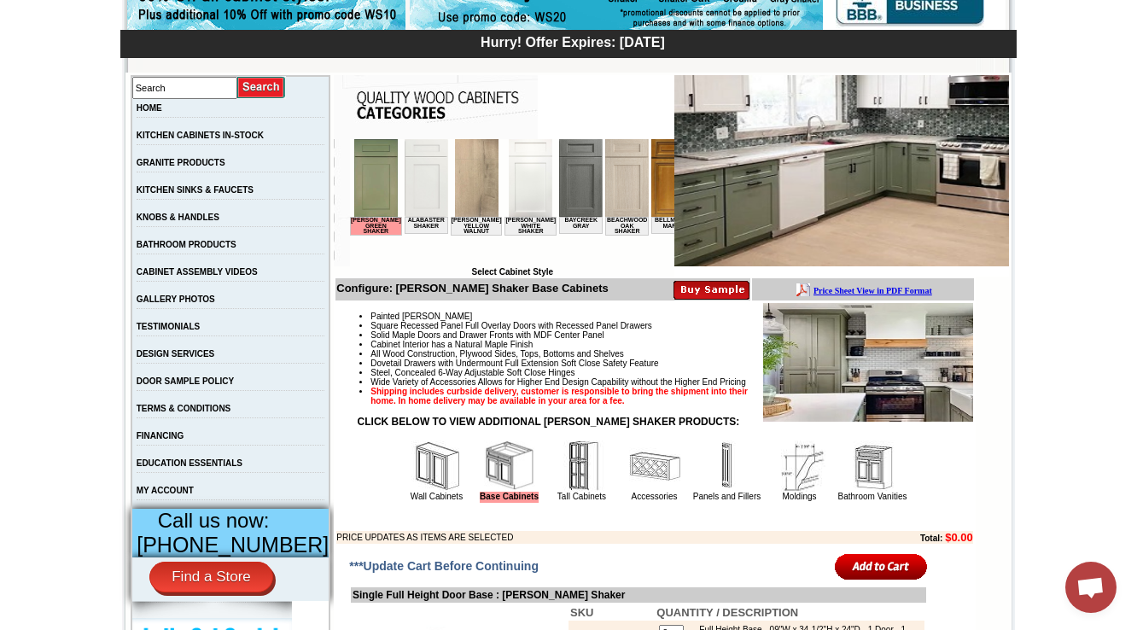
scroll to position [410, 0]
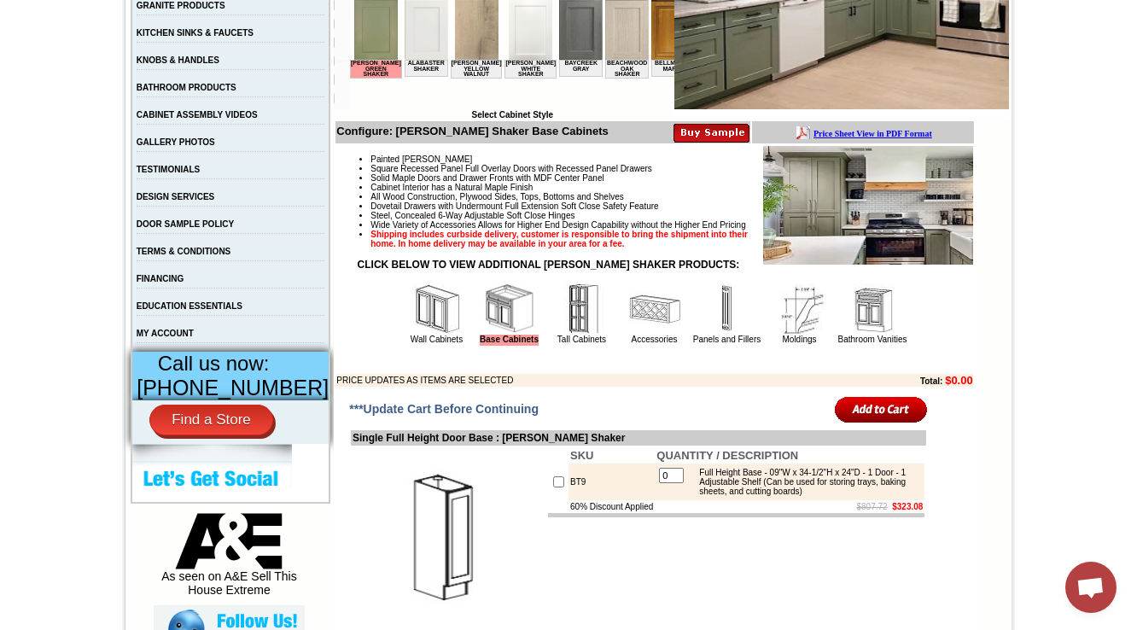
click at [557, 335] on img at bounding box center [582, 308] width 51 height 51
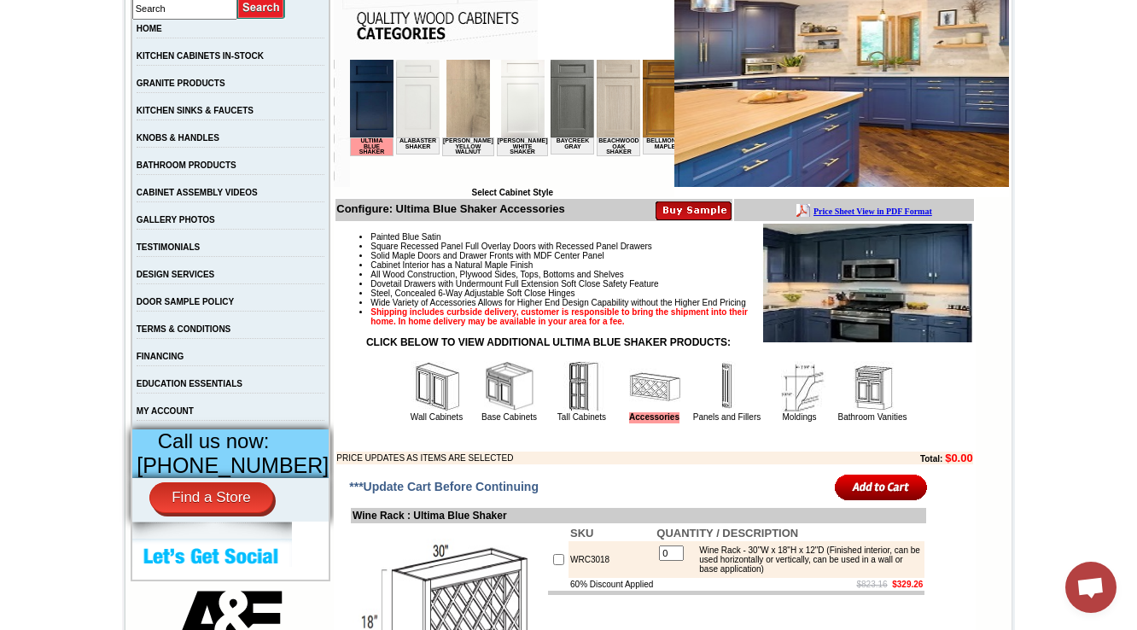
scroll to position [478, 0]
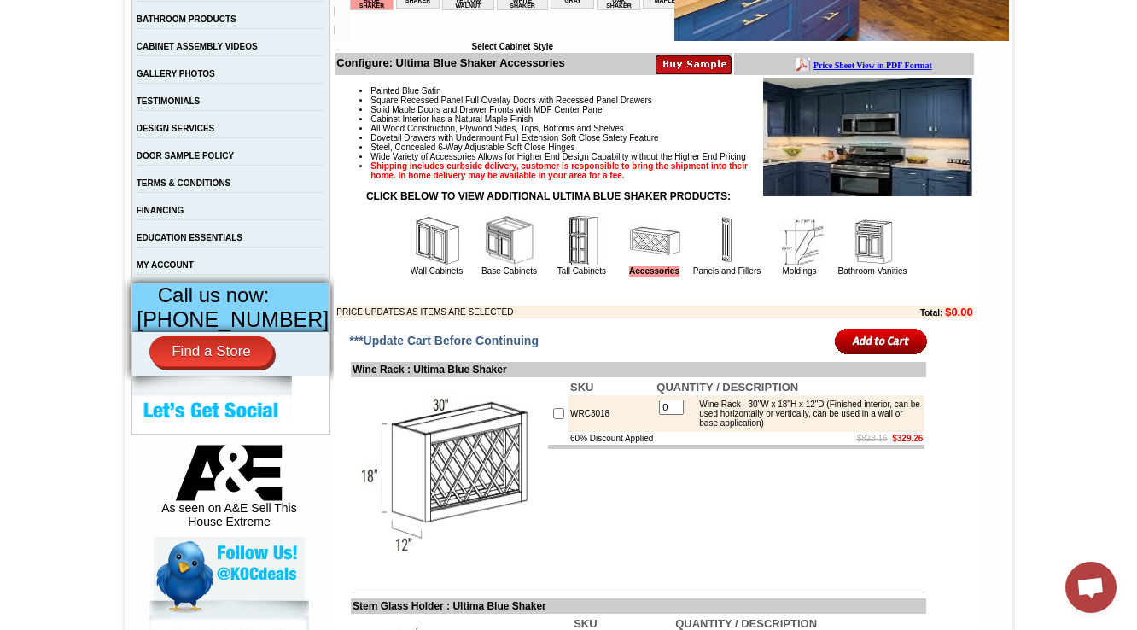
click at [484, 266] on img at bounding box center [509, 240] width 51 height 51
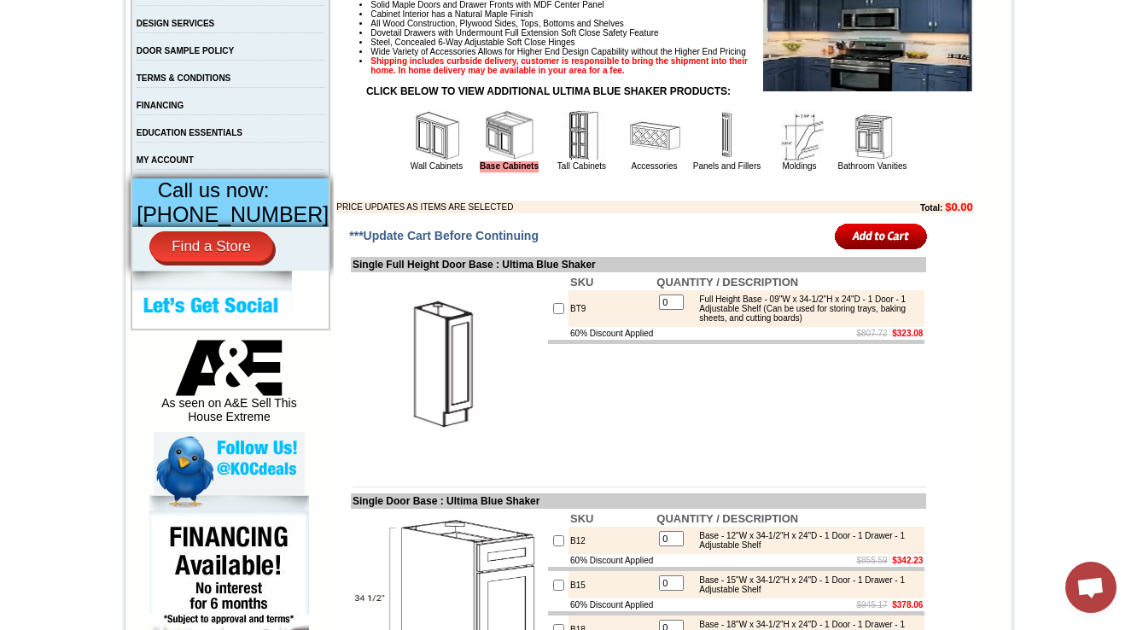
scroll to position [605, 0]
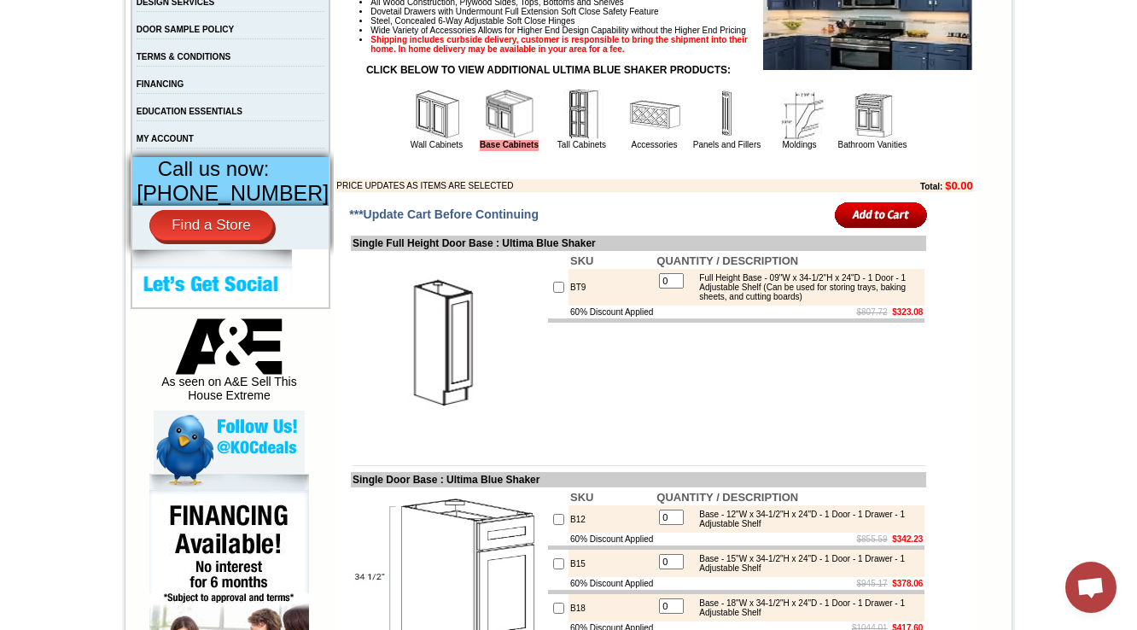
click at [557, 140] on img at bounding box center [582, 114] width 51 height 51
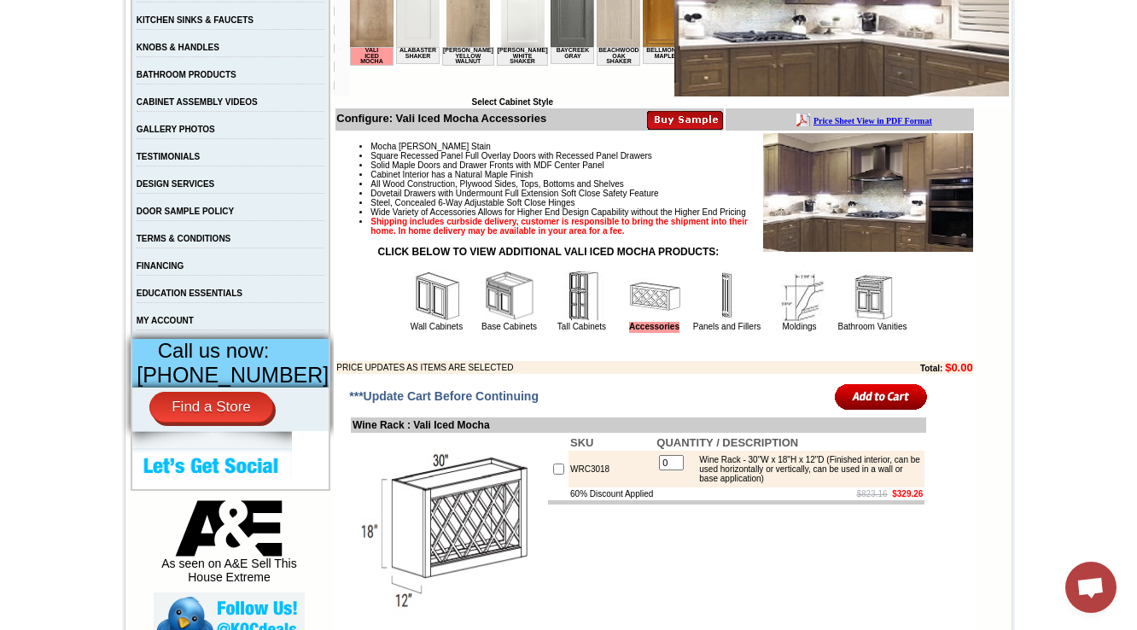
scroll to position [546, 0]
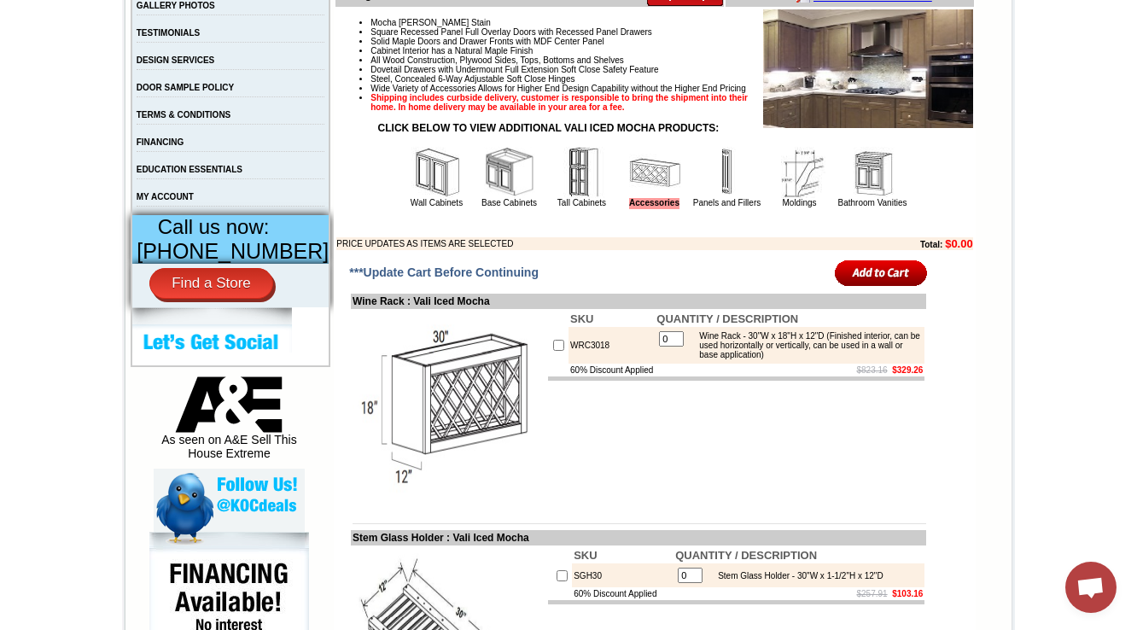
click at [502, 198] on img at bounding box center [509, 172] width 51 height 51
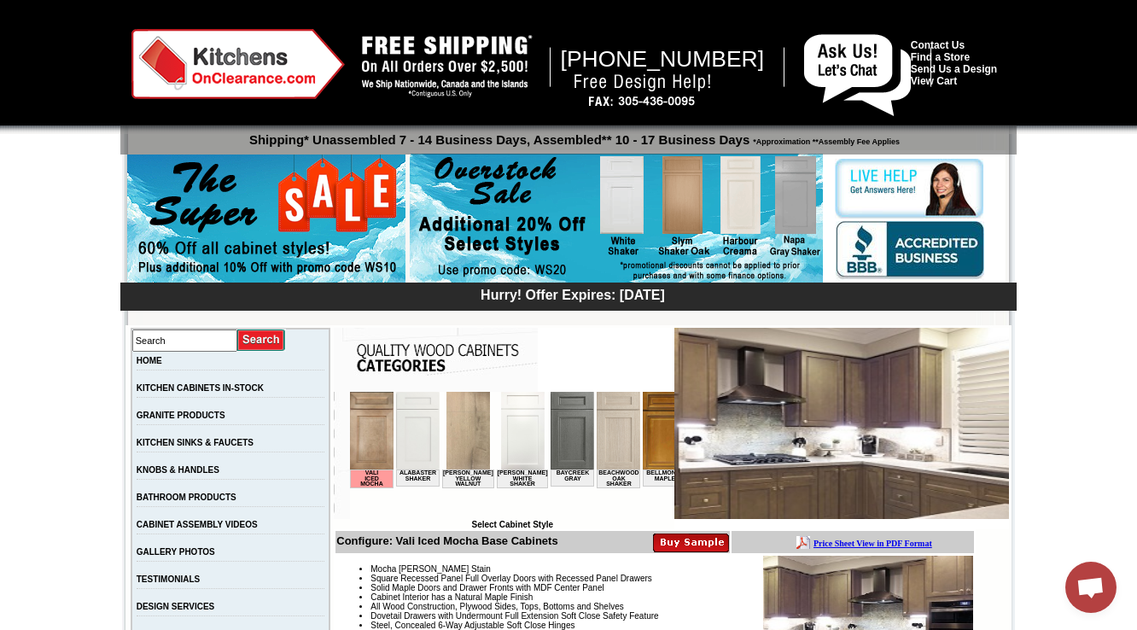
scroll to position [273, 0]
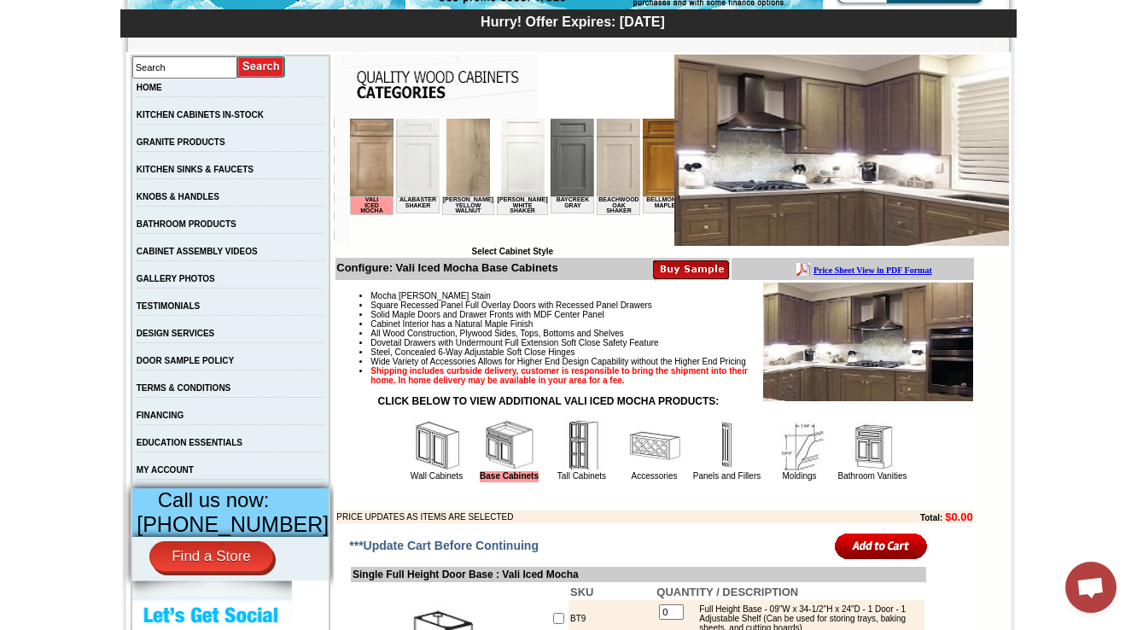
click at [560, 471] on img at bounding box center [582, 445] width 51 height 51
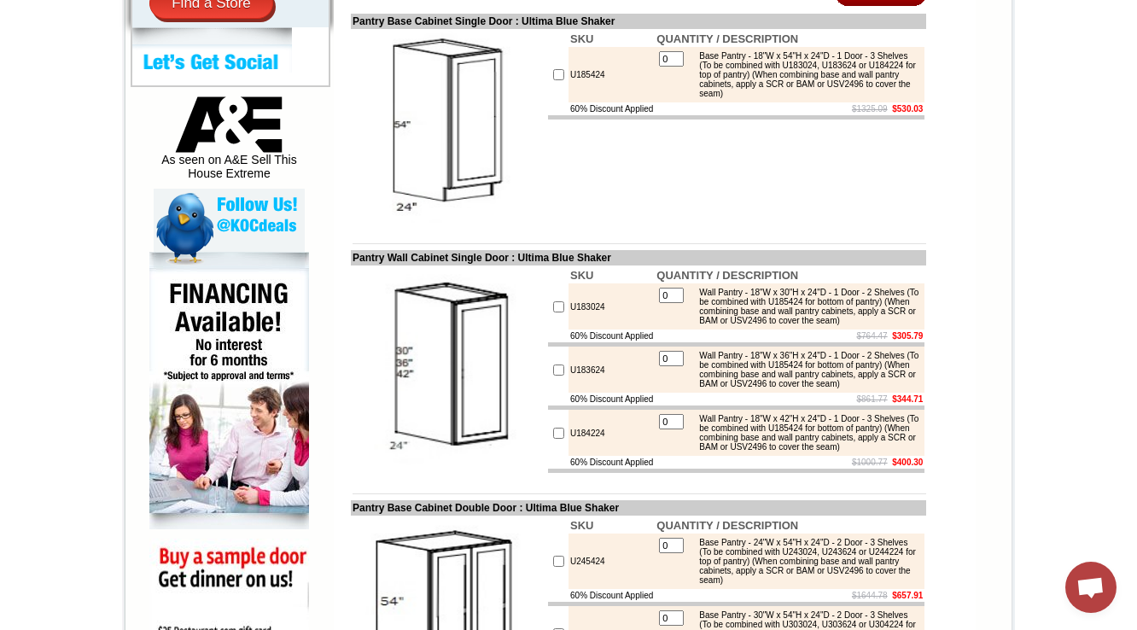
scroll to position [751, 0]
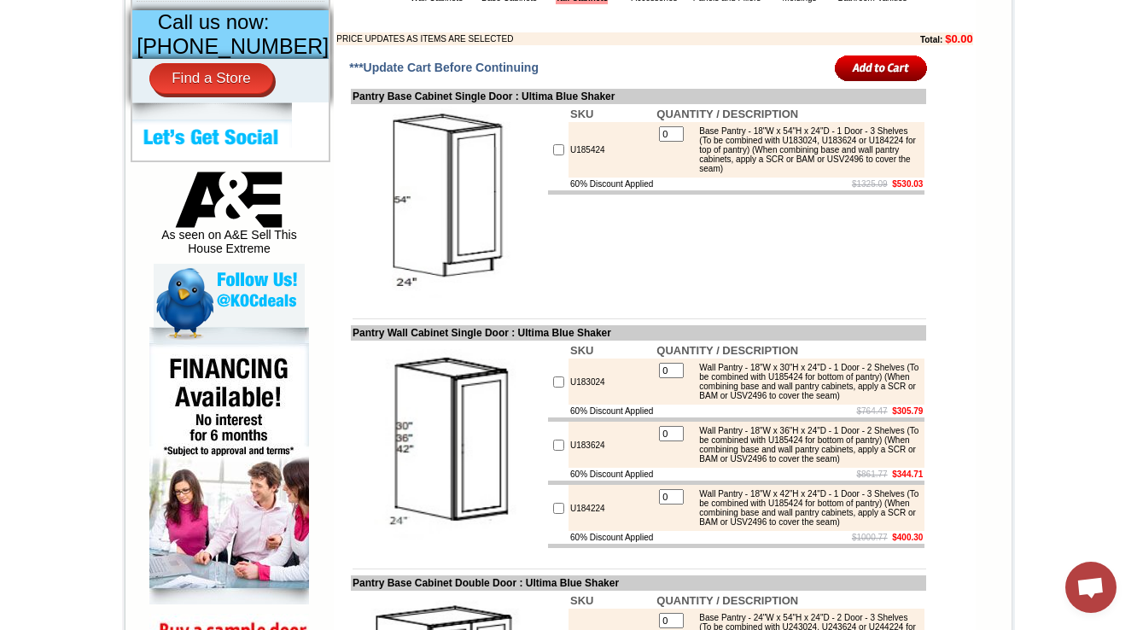
click at [584, 178] on td "U185424" at bounding box center [612, 150] width 86 height 56
copy td "U185424"
click at [584, 178] on td "U185424" at bounding box center [612, 150] width 86 height 56
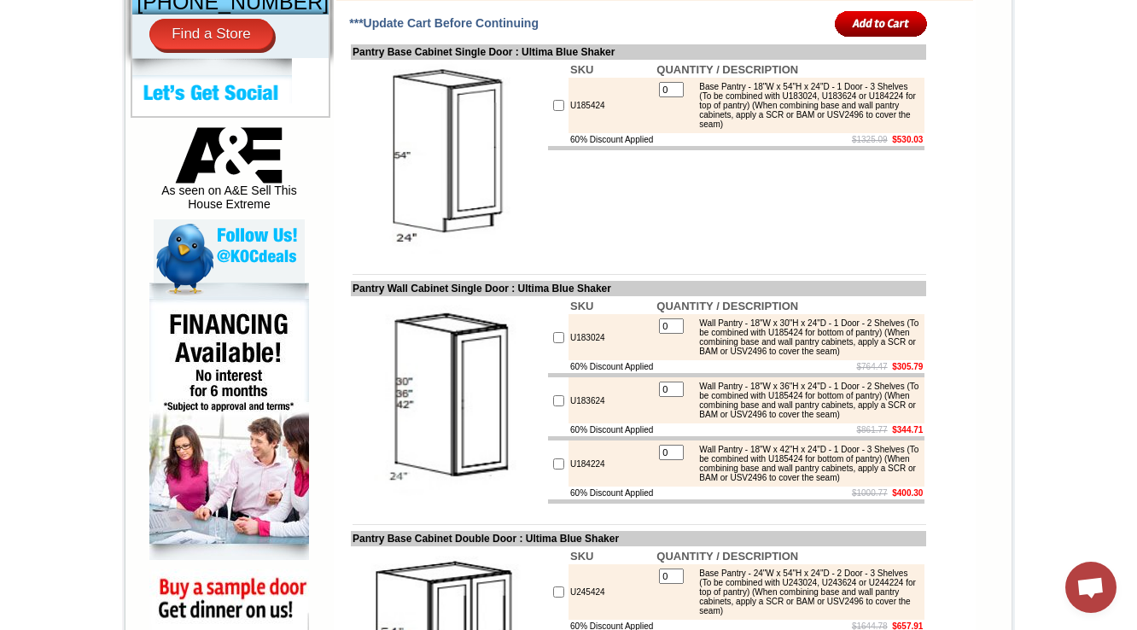
scroll to position [820, 0]
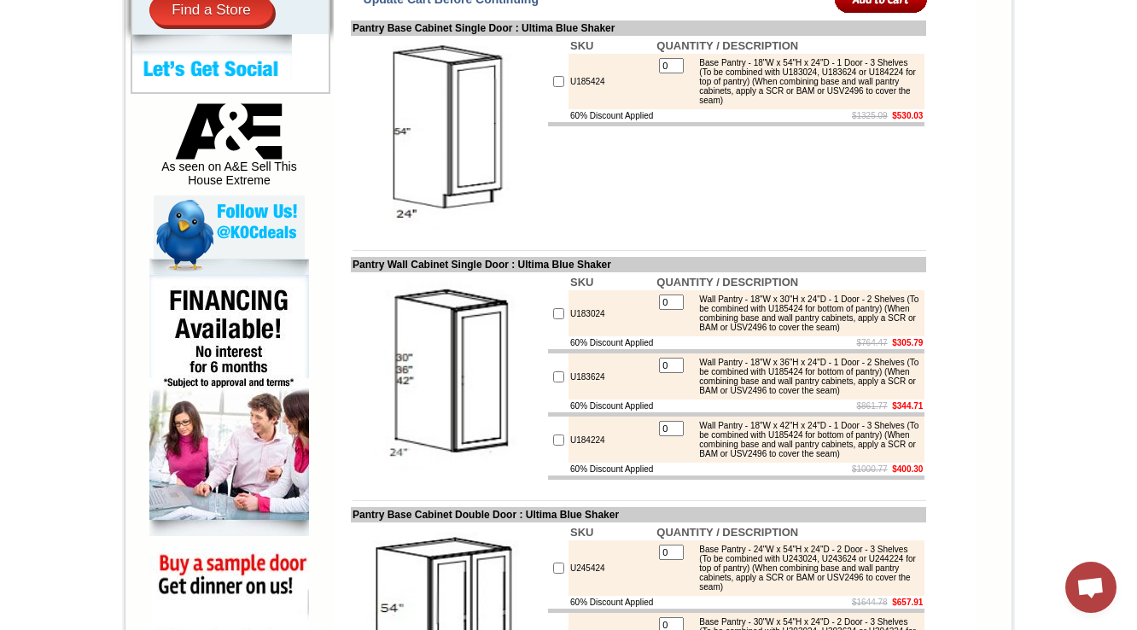
click at [569, 336] on td "U183024" at bounding box center [612, 313] width 86 height 46
copy td "U183024"
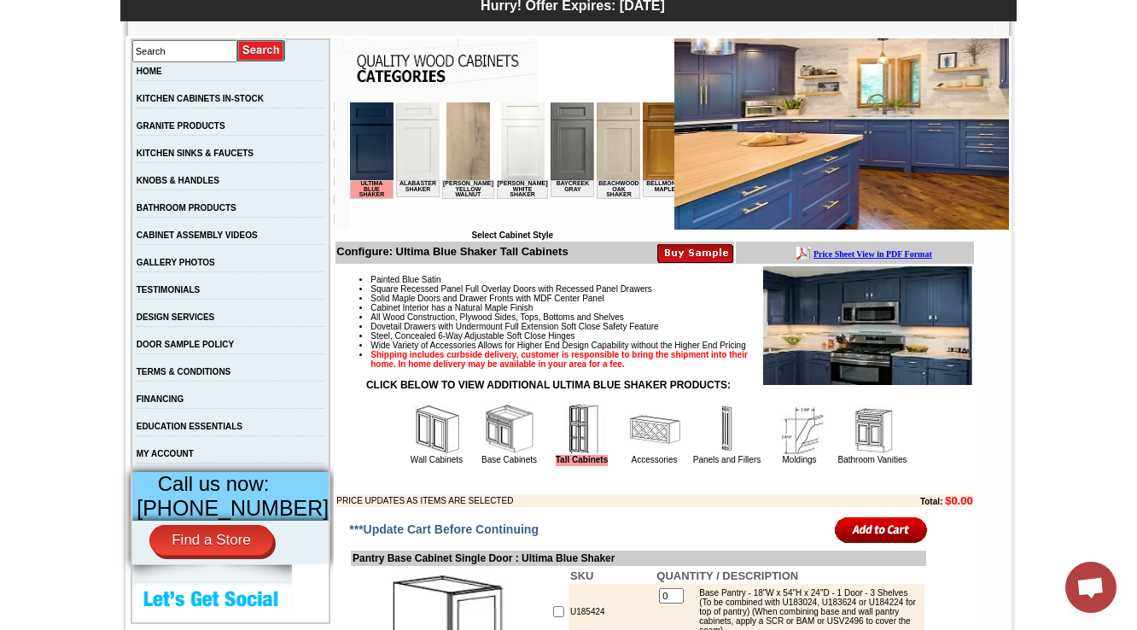
scroll to position [615, 0]
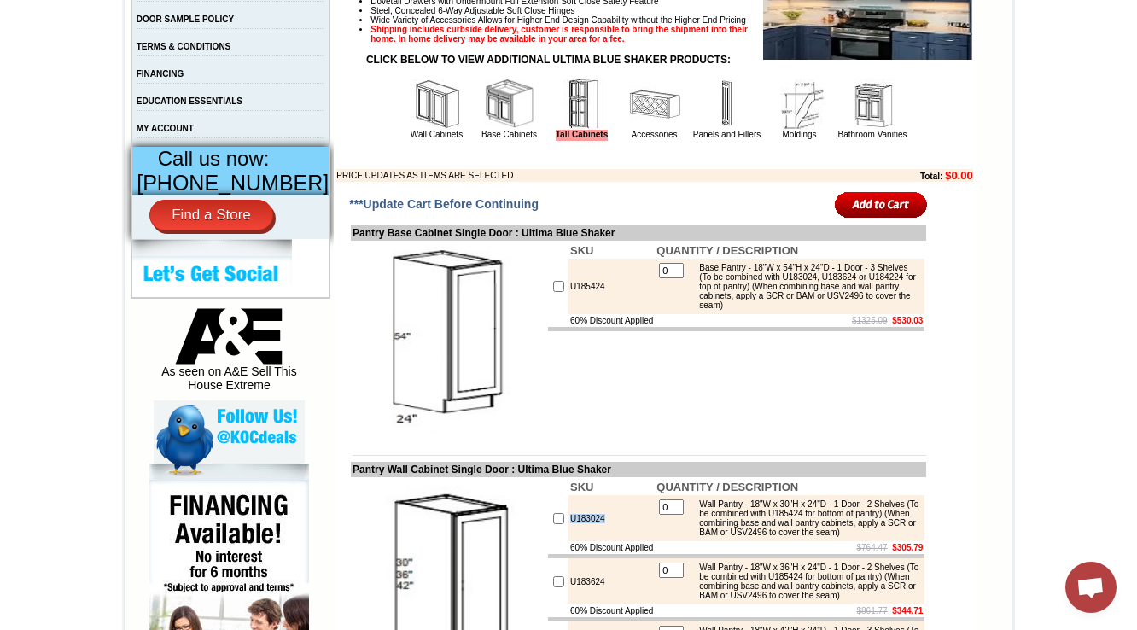
drag, startPoint x: 855, startPoint y: 181, endPoint x: 874, endPoint y: 165, distance: 25.5
click at [855, 161] on p at bounding box center [654, 155] width 636 height 9
click at [874, 139] on link "Bathroom Vanities" at bounding box center [872, 134] width 69 height 9
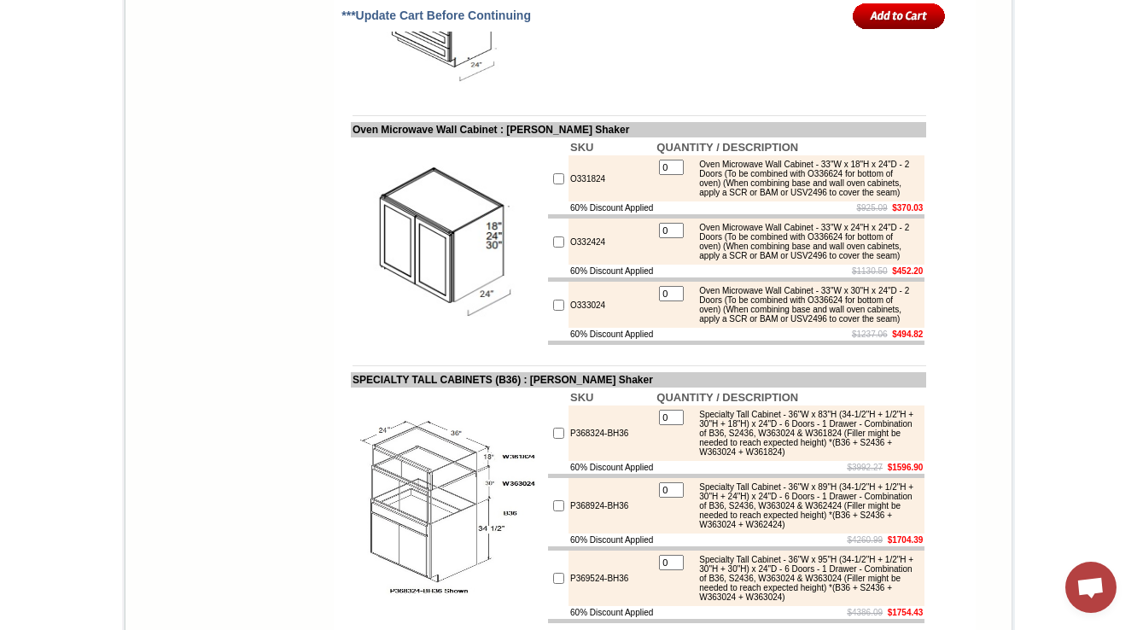
scroll to position [2033, 0]
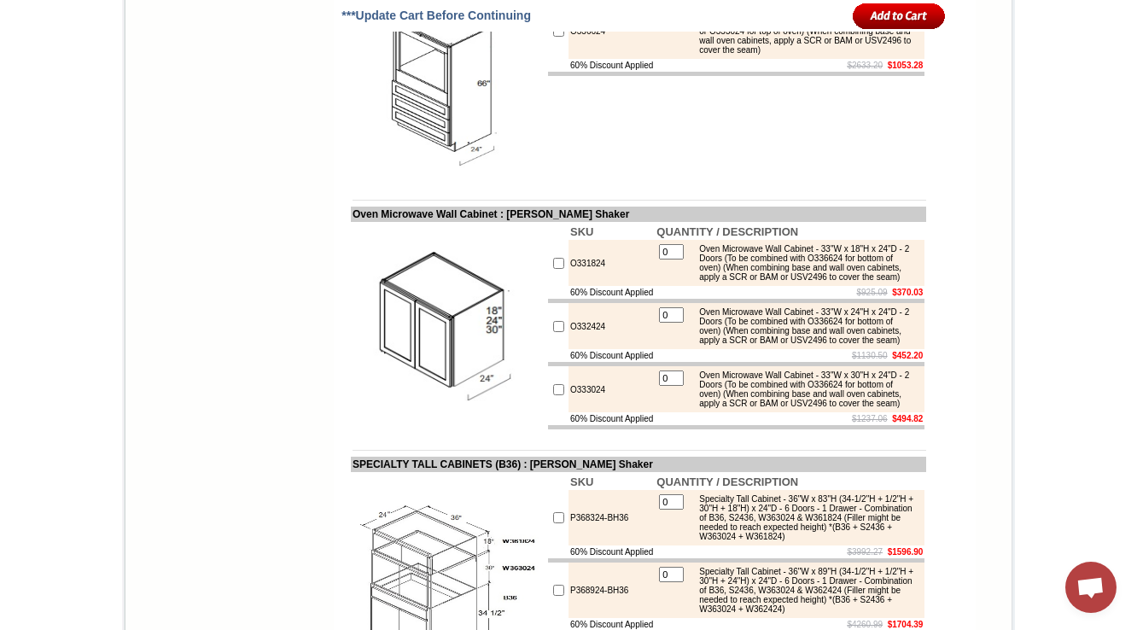
click at [493, 179] on img at bounding box center [449, 83] width 192 height 192
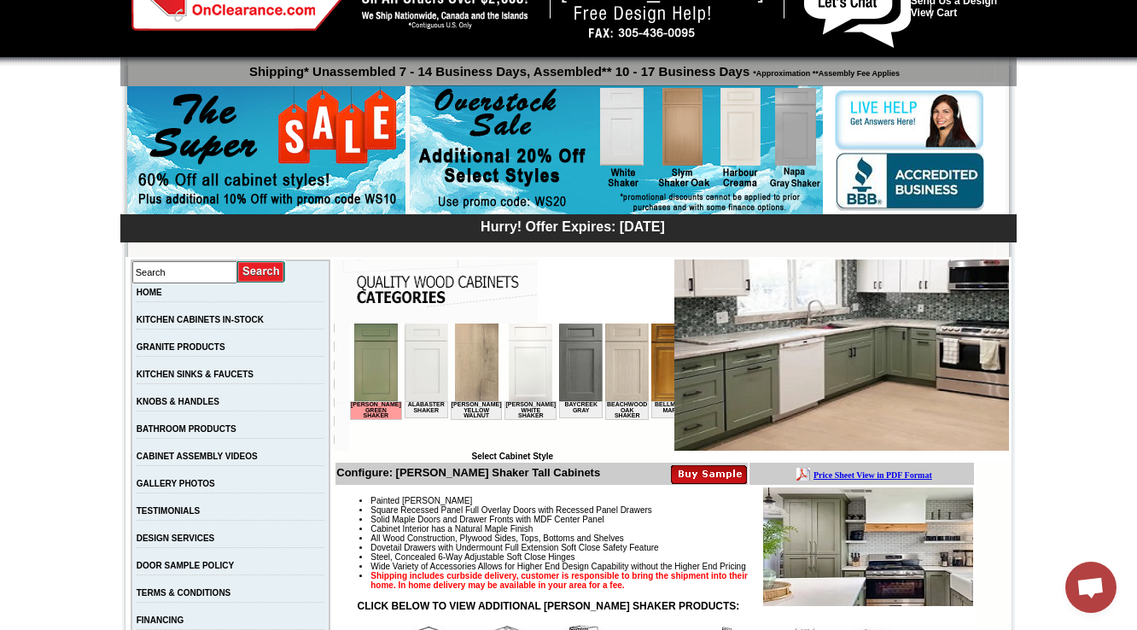
scroll to position [546, 0]
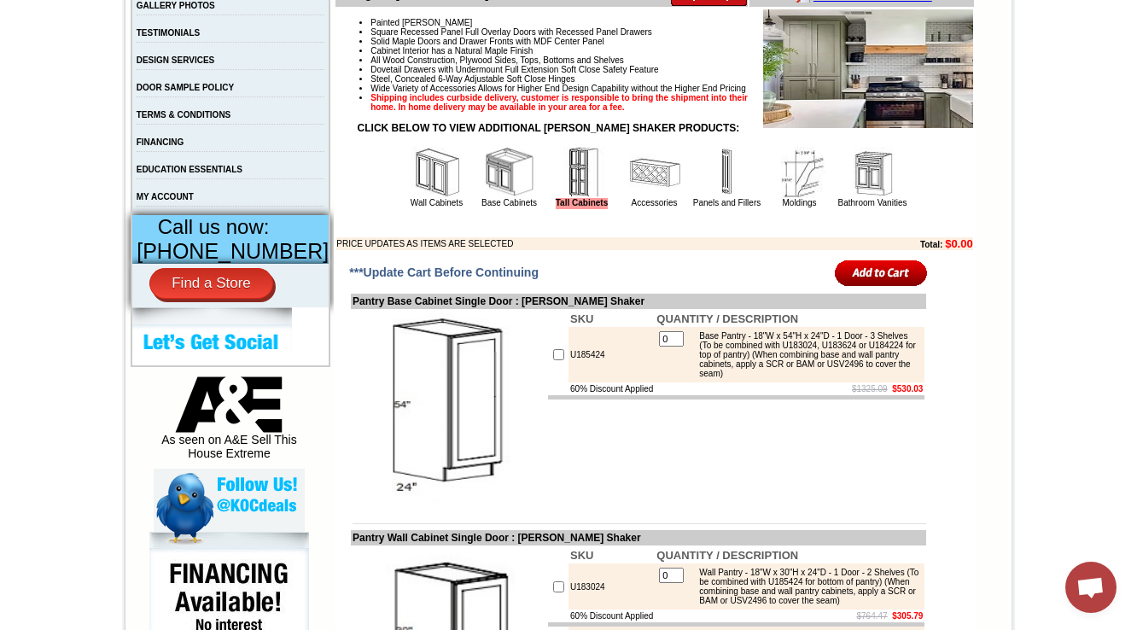
click at [879, 198] on img at bounding box center [872, 172] width 51 height 51
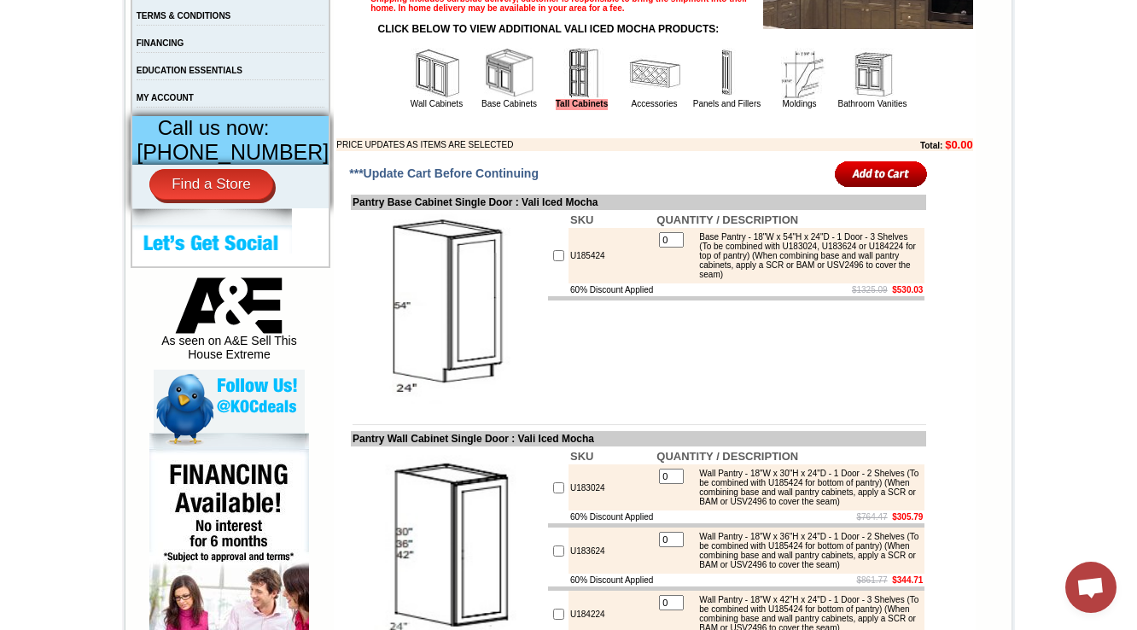
scroll to position [546, 0]
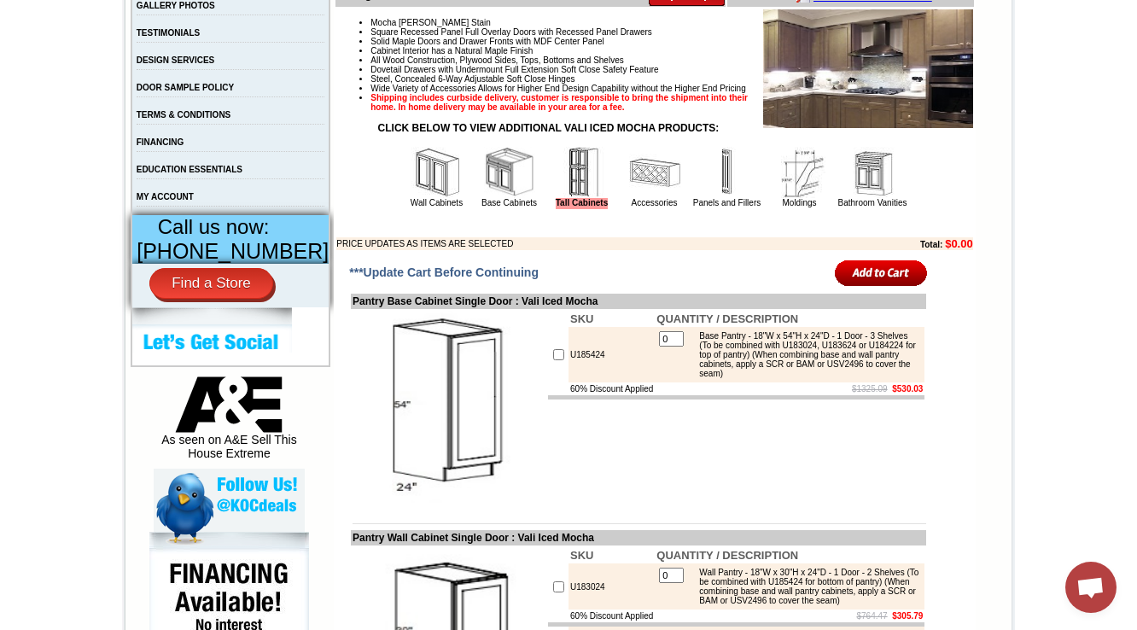
drag, startPoint x: 876, startPoint y: 199, endPoint x: 866, endPoint y: 207, distance: 12.8
click at [875, 198] on img at bounding box center [872, 172] width 51 height 51
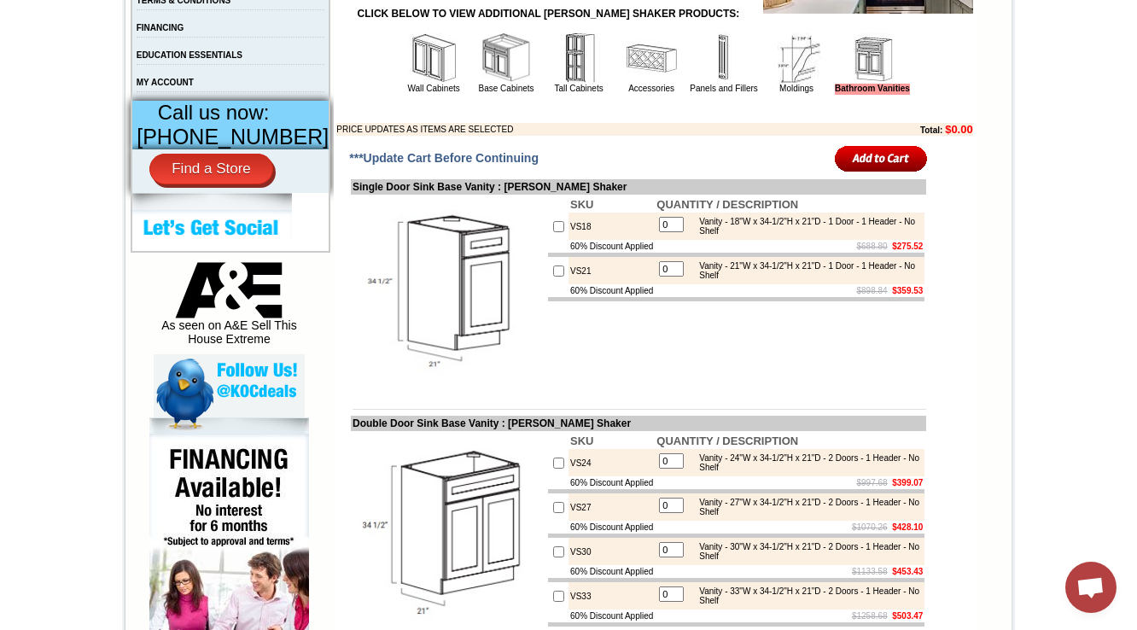
scroll to position [683, 0]
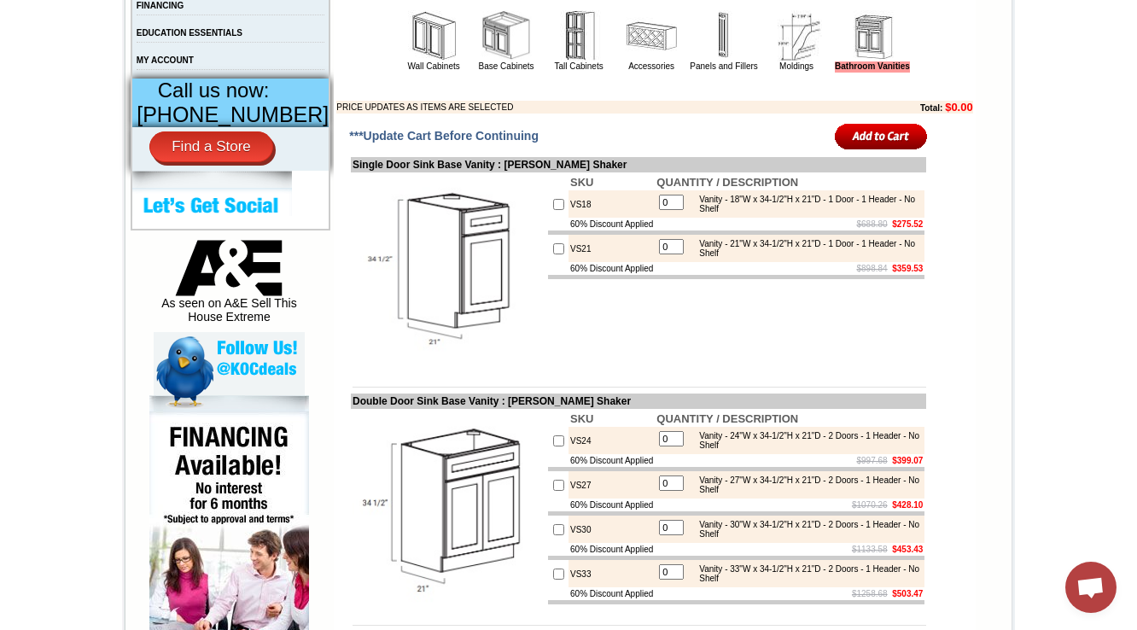
click at [427, 298] on img at bounding box center [449, 270] width 192 height 192
click at [494, 283] on img at bounding box center [449, 270] width 192 height 192
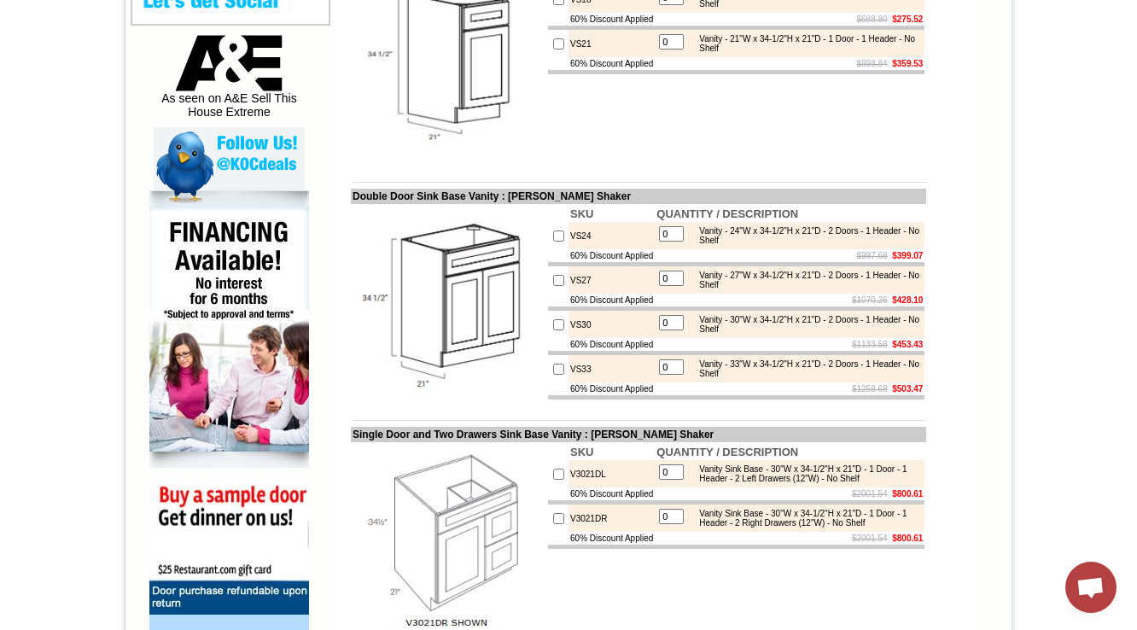
scroll to position [615, 0]
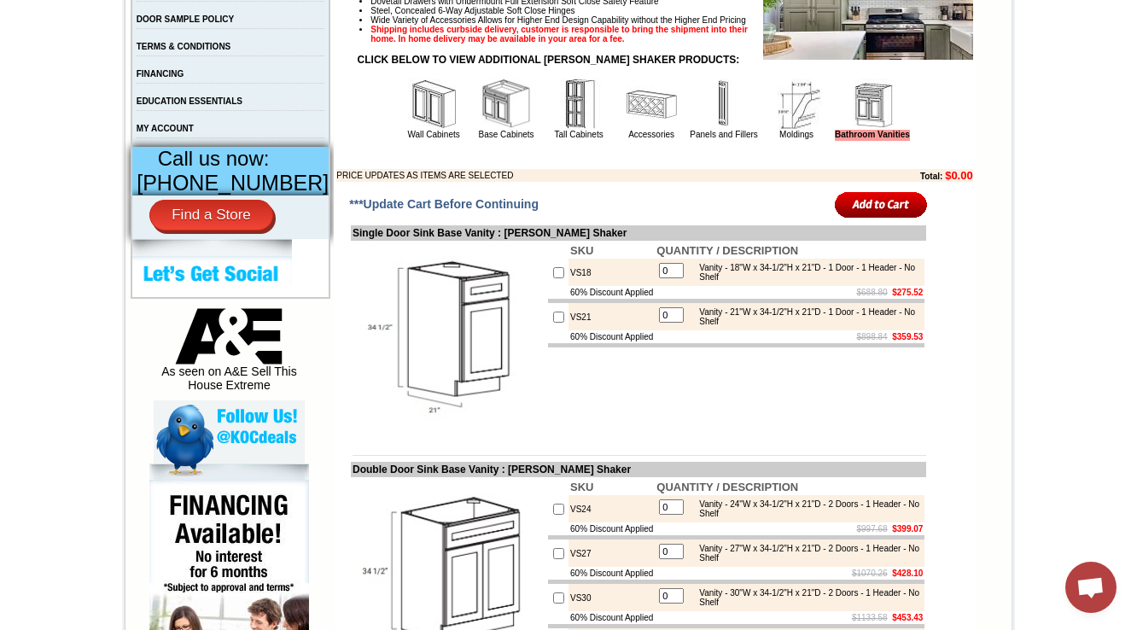
click at [553, 130] on img at bounding box center [578, 104] width 51 height 51
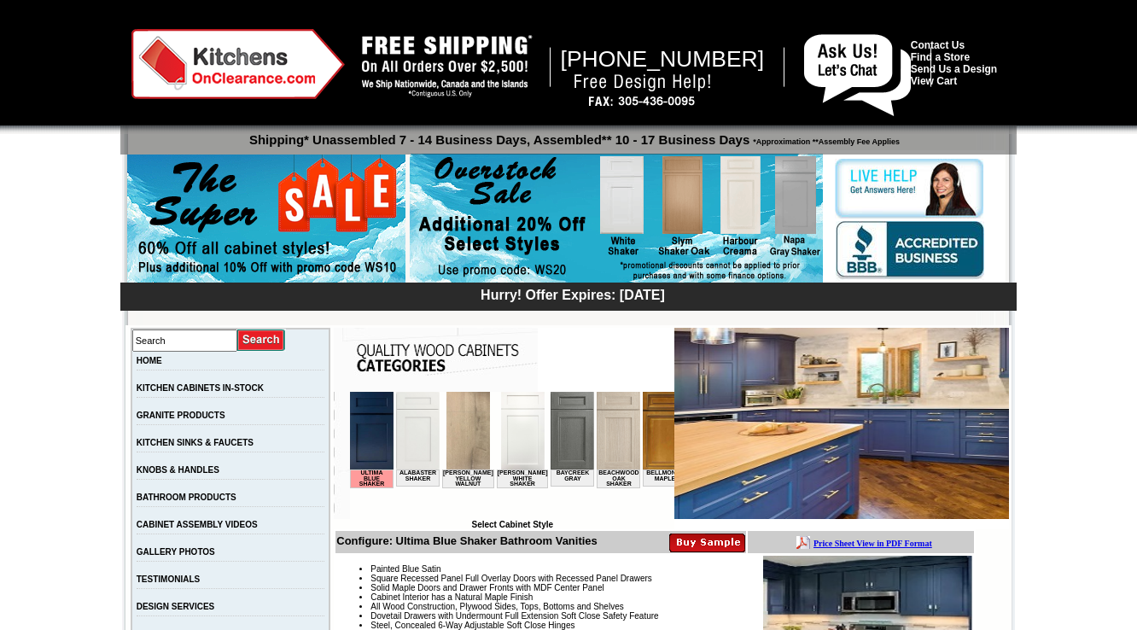
scroll to position [603, 0]
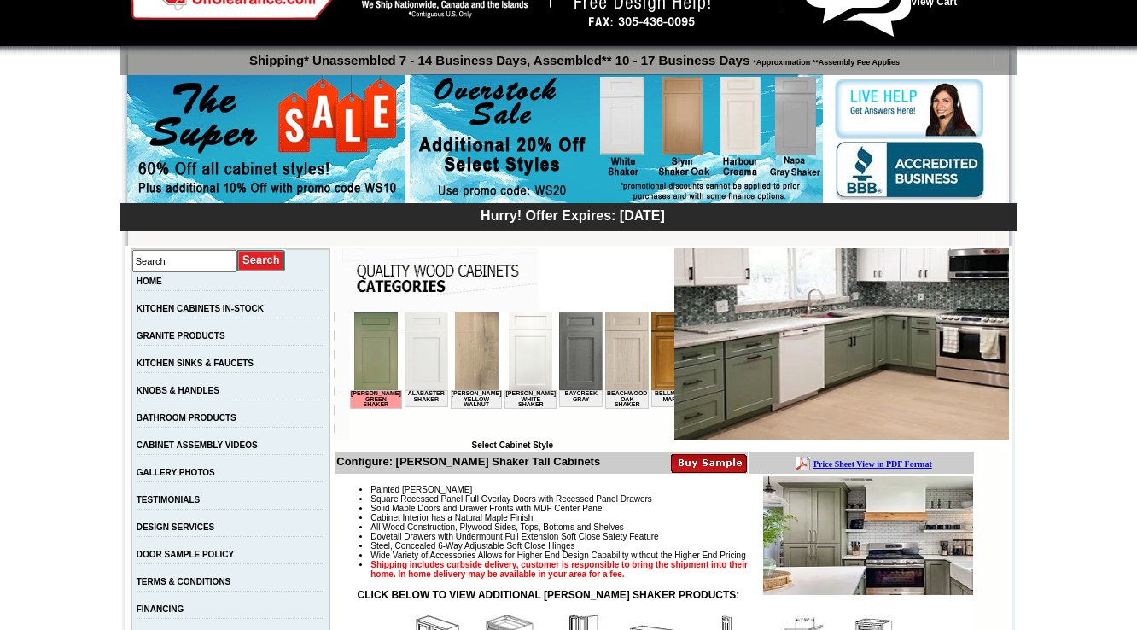
scroll to position [342, 0]
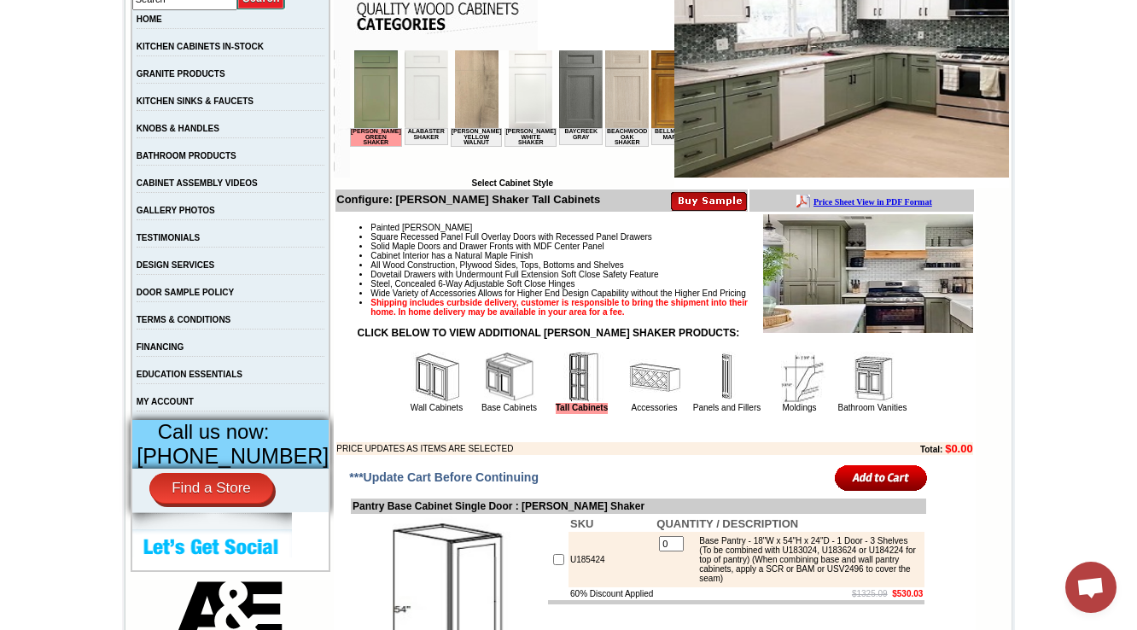
click at [729, 396] on img at bounding box center [727, 377] width 51 height 51
click at [702, 403] on img at bounding box center [727, 377] width 51 height 51
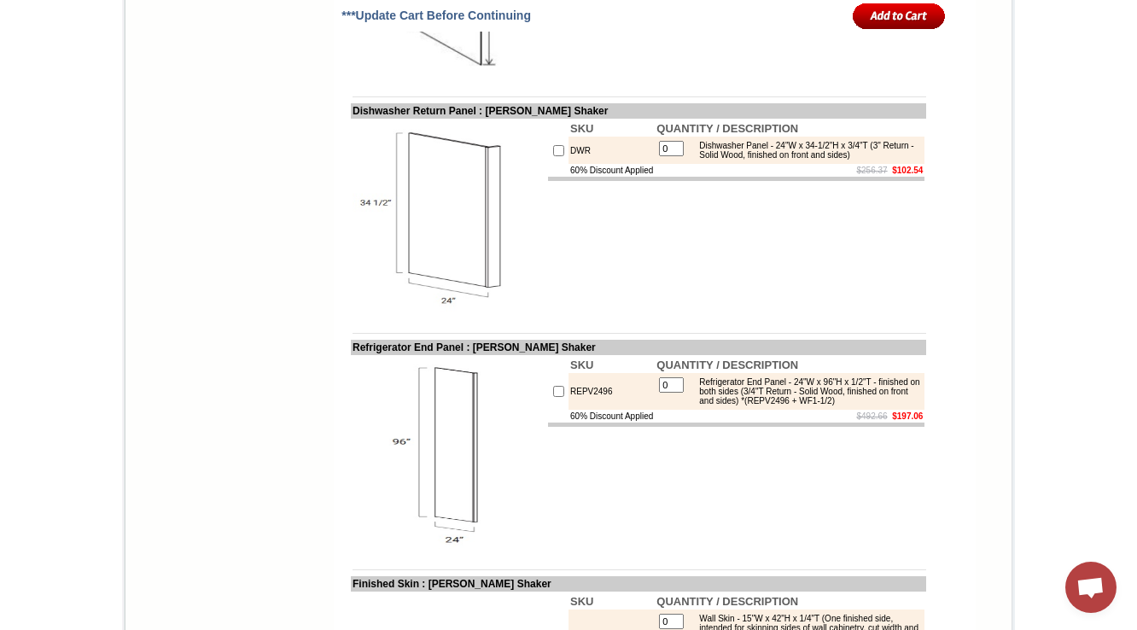
scroll to position [1862, 0]
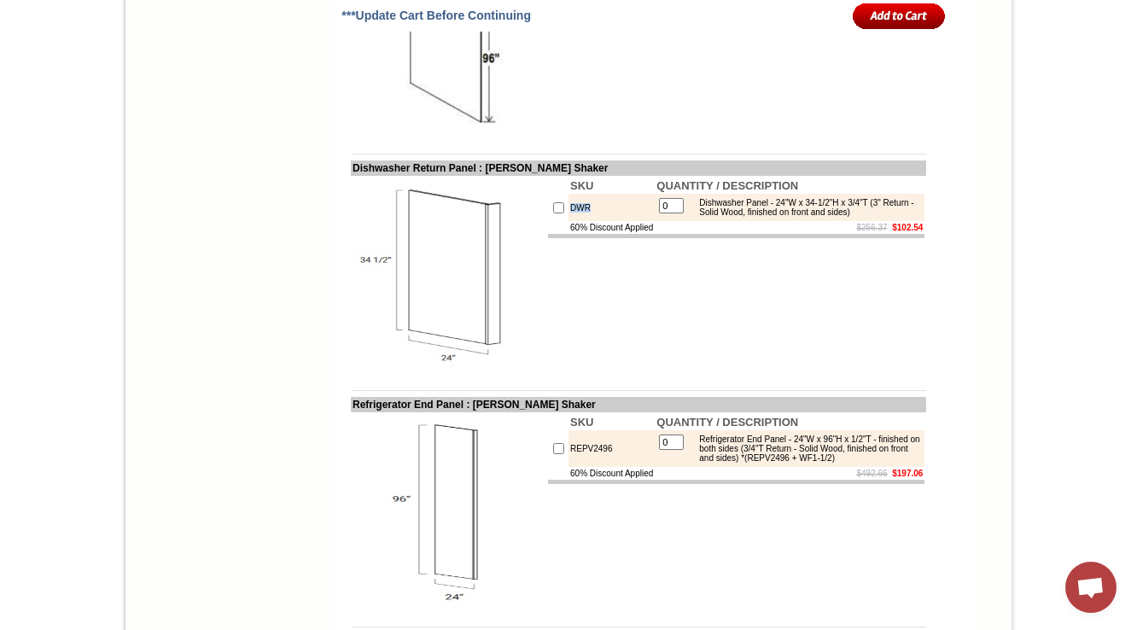
click at [649, 371] on td "SKU QUANTITY / DESCRIPTION DWR 0 Dishwasher Panel - 24"W x 34-1/2"H x 3/4"T (3"…" at bounding box center [736, 274] width 380 height 196
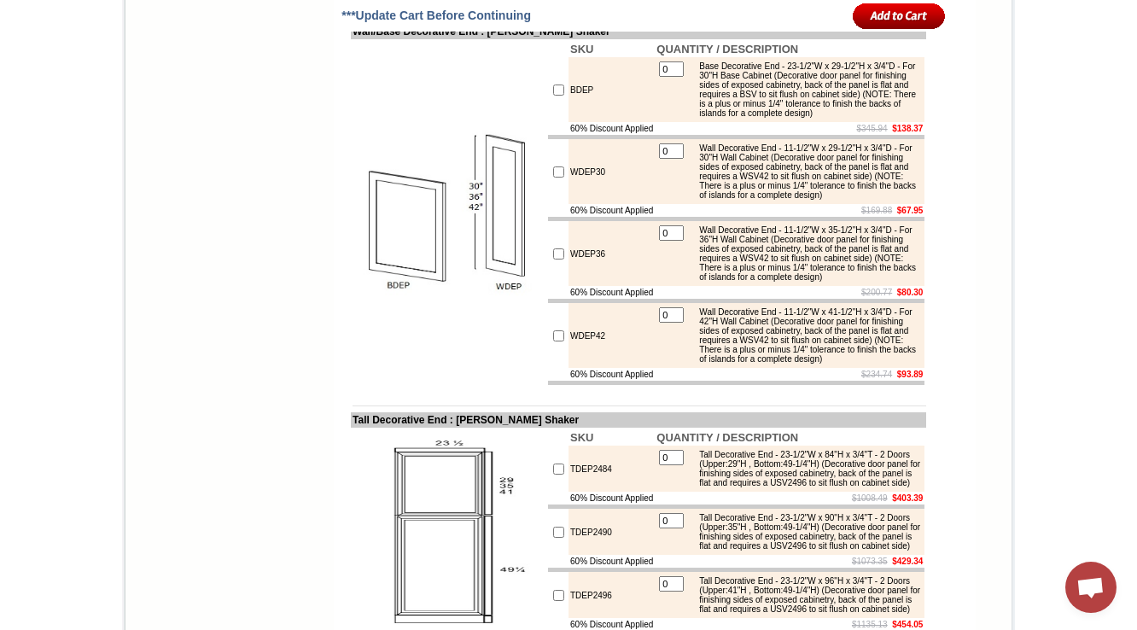
scroll to position [2776, 0]
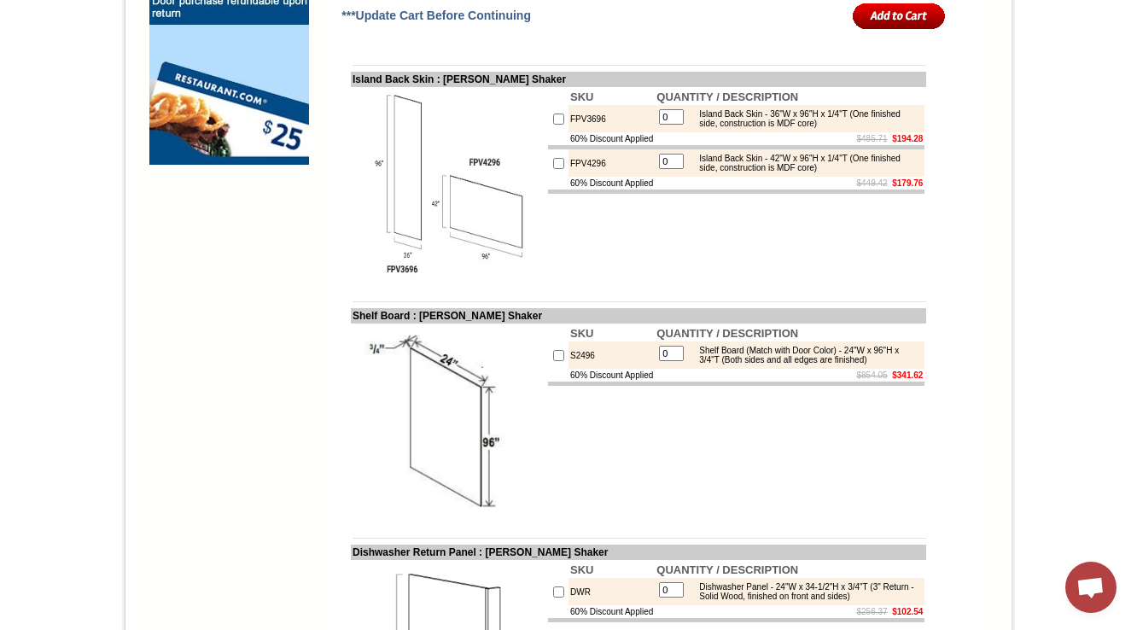
scroll to position [1454, 0]
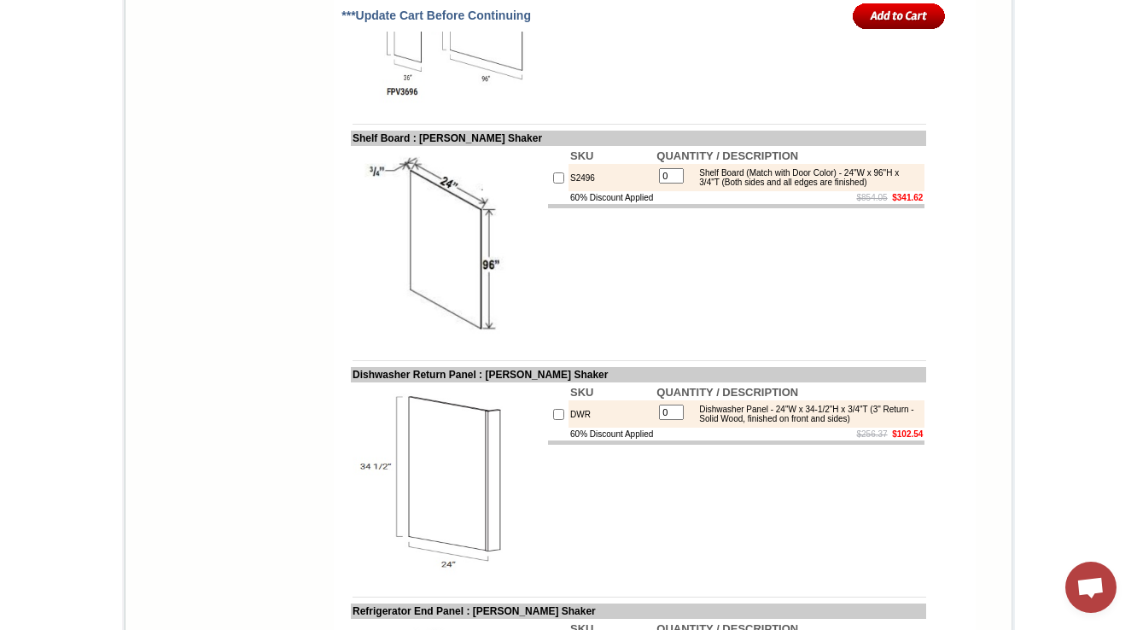
scroll to position [1612, 0]
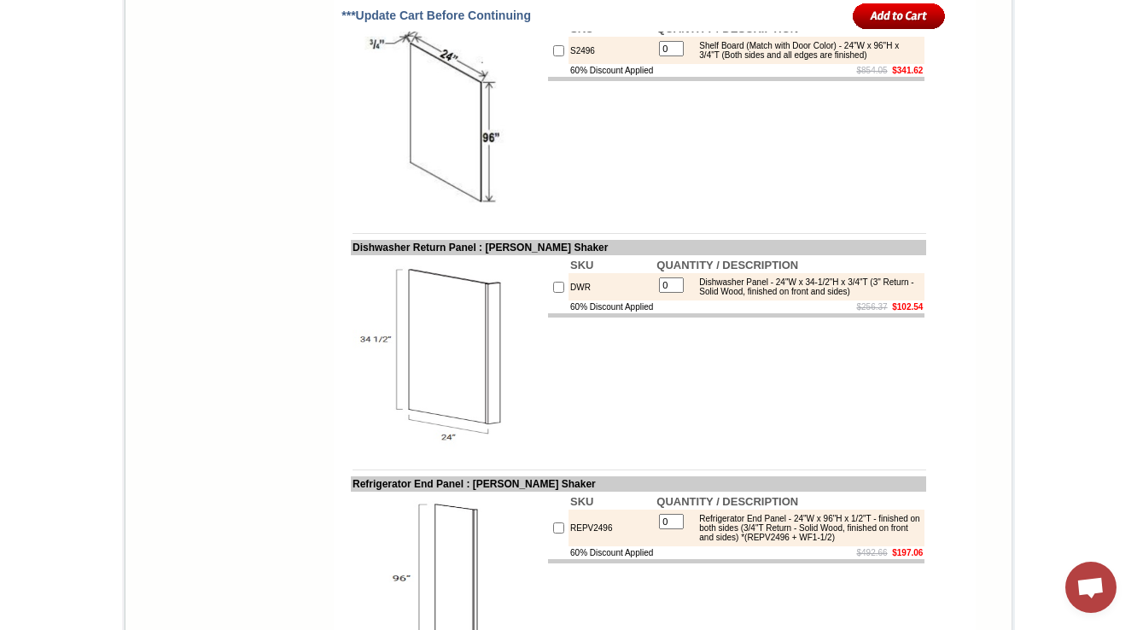
scroll to position [2772, 0]
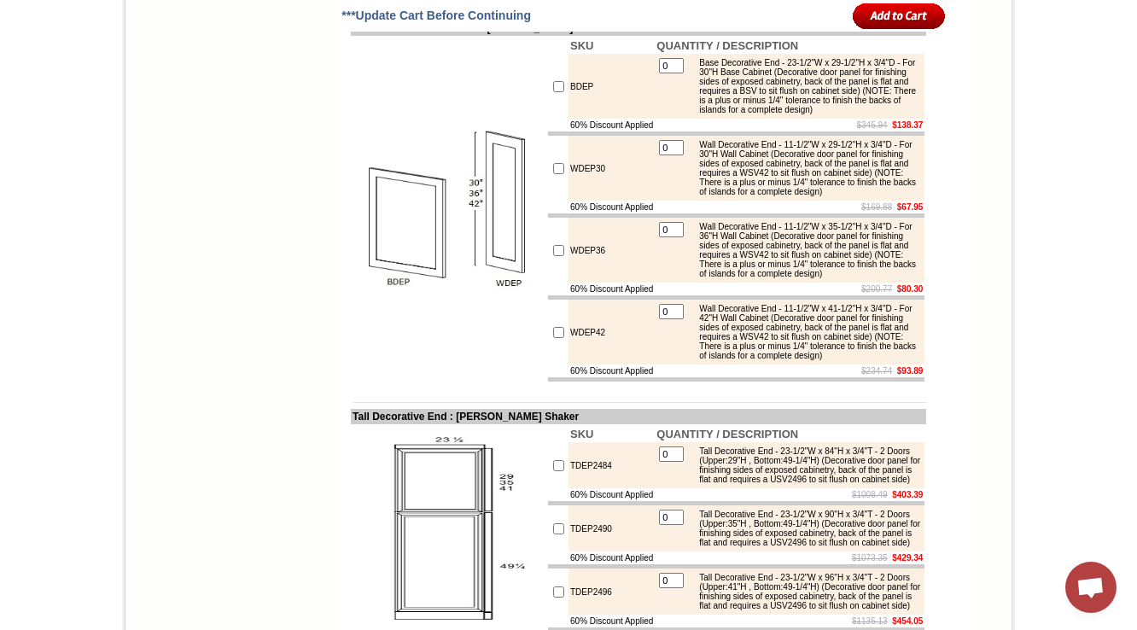
click at [577, 119] on td "BDEP" at bounding box center [612, 86] width 86 height 65
click at [569, 119] on td "BDEP" at bounding box center [612, 86] width 86 height 65
copy td "BDEP"
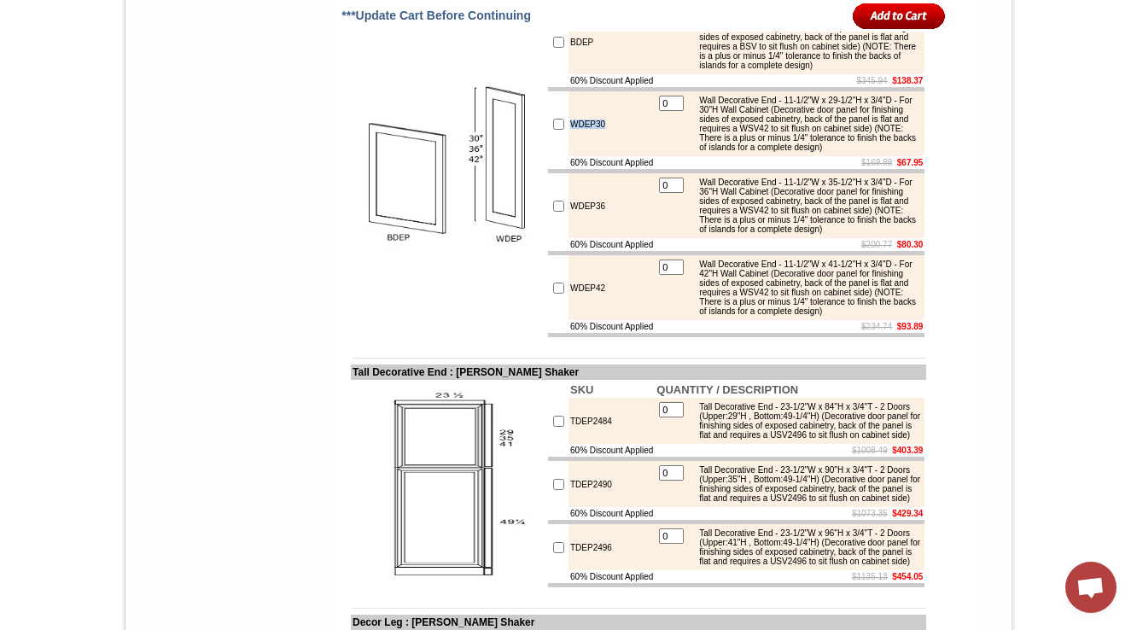
scroll to position [2841, 0]
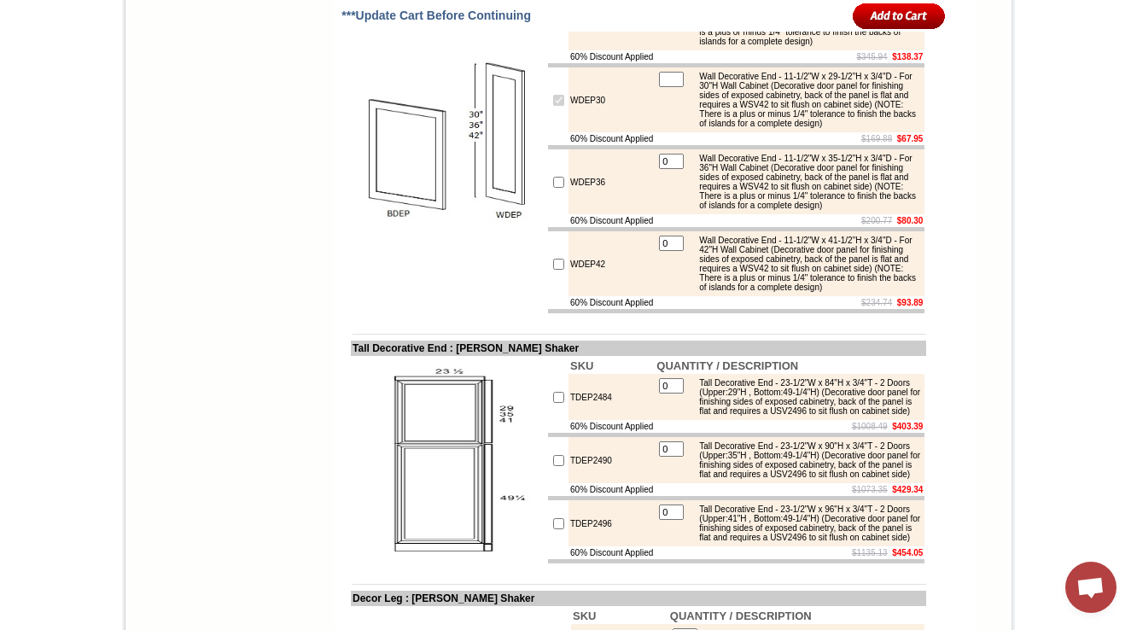
click at [553, 106] on input "checkbox" at bounding box center [558, 100] width 11 height 11
checkbox input "false"
type input "0"
click at [569, 132] on td "WDEP30" at bounding box center [612, 99] width 86 height 65
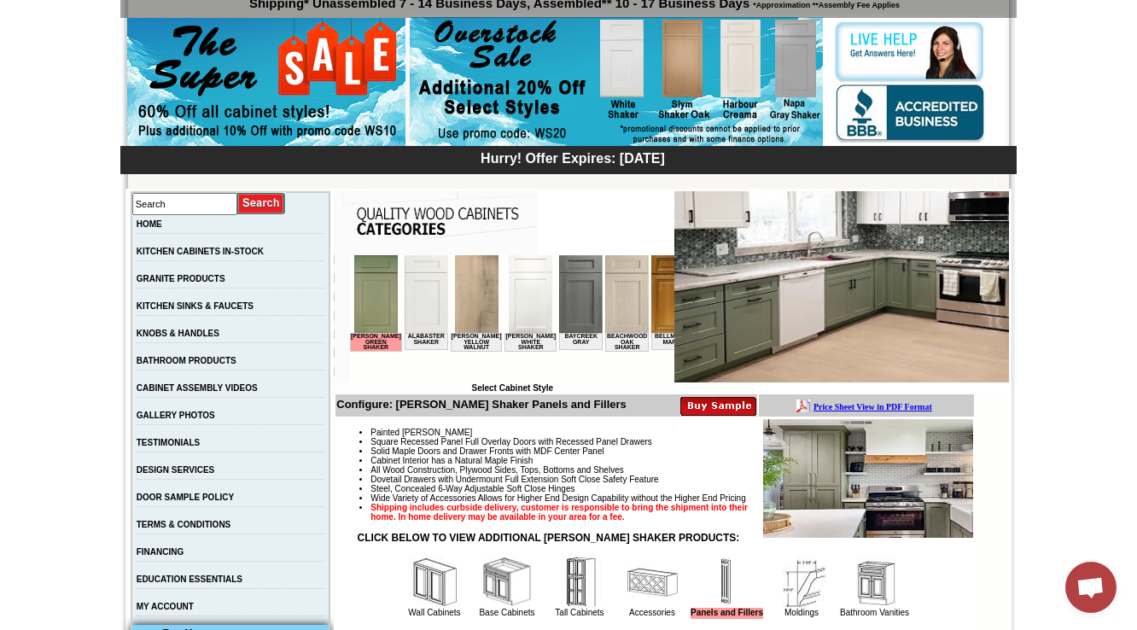
scroll to position [410, 0]
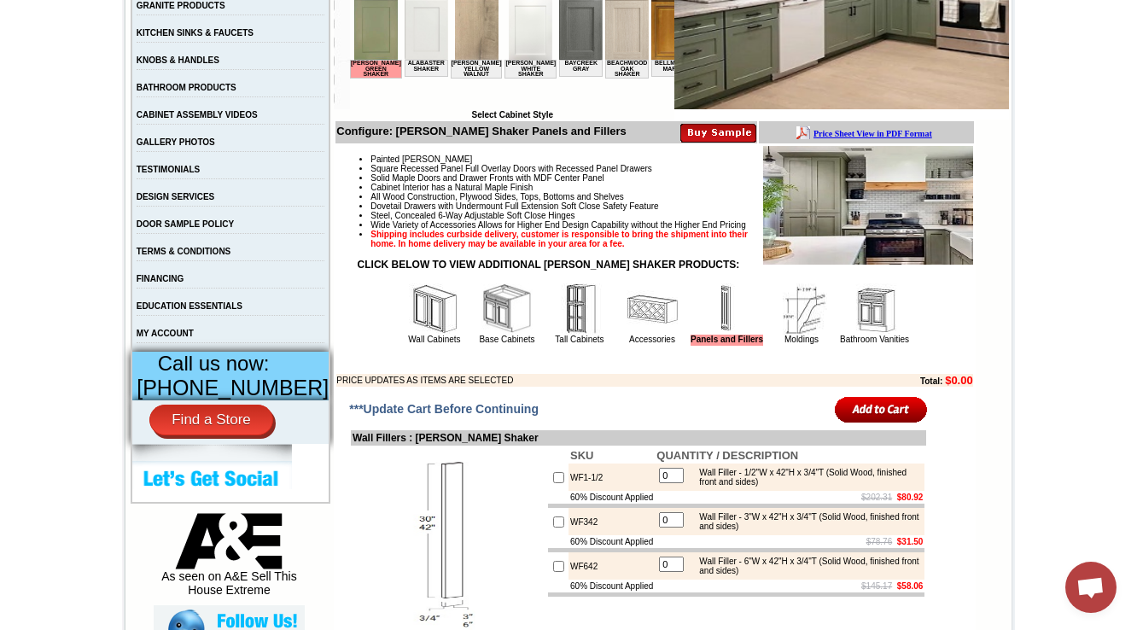
click at [792, 335] on img at bounding box center [801, 308] width 51 height 51
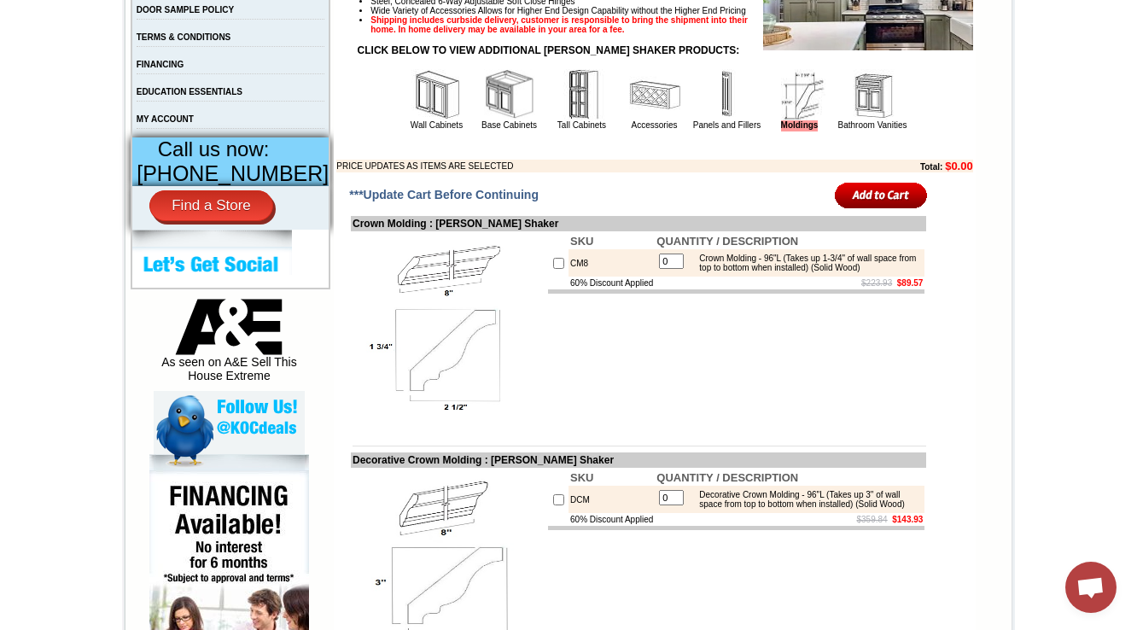
scroll to position [615, 0]
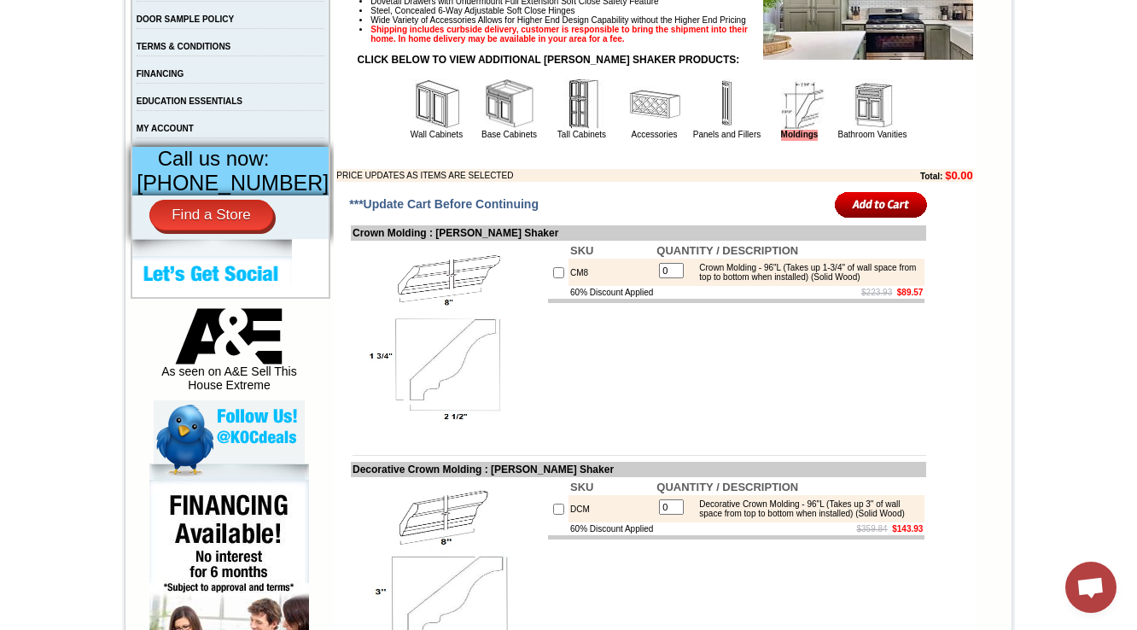
click at [569, 286] on td "CM8" at bounding box center [612, 272] width 86 height 27
copy td "CM8"
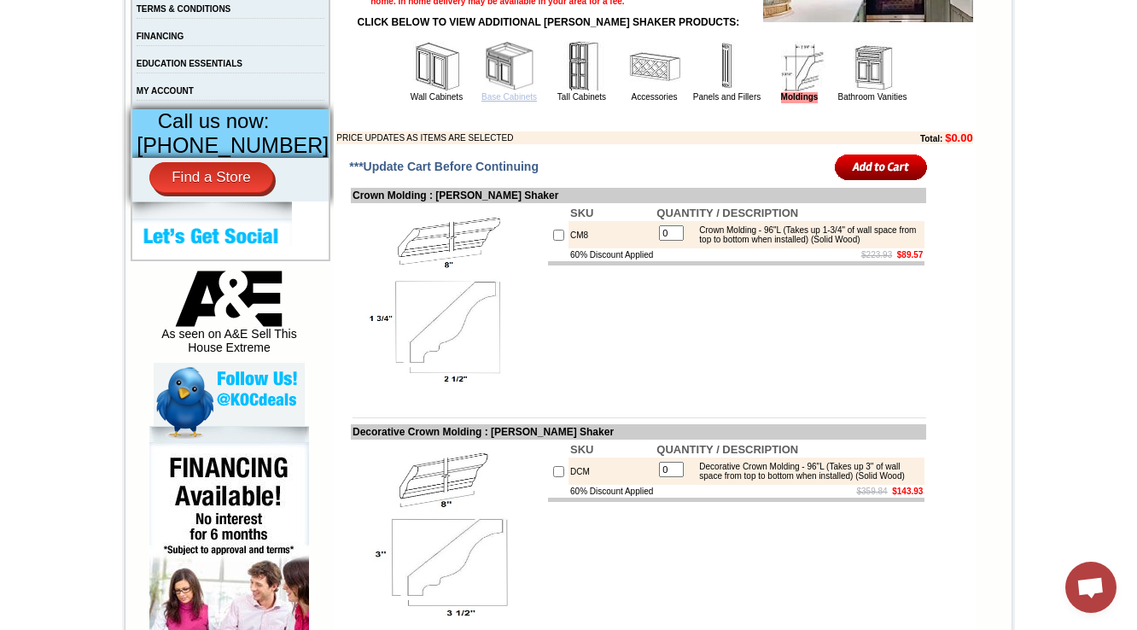
scroll to position [888, 0]
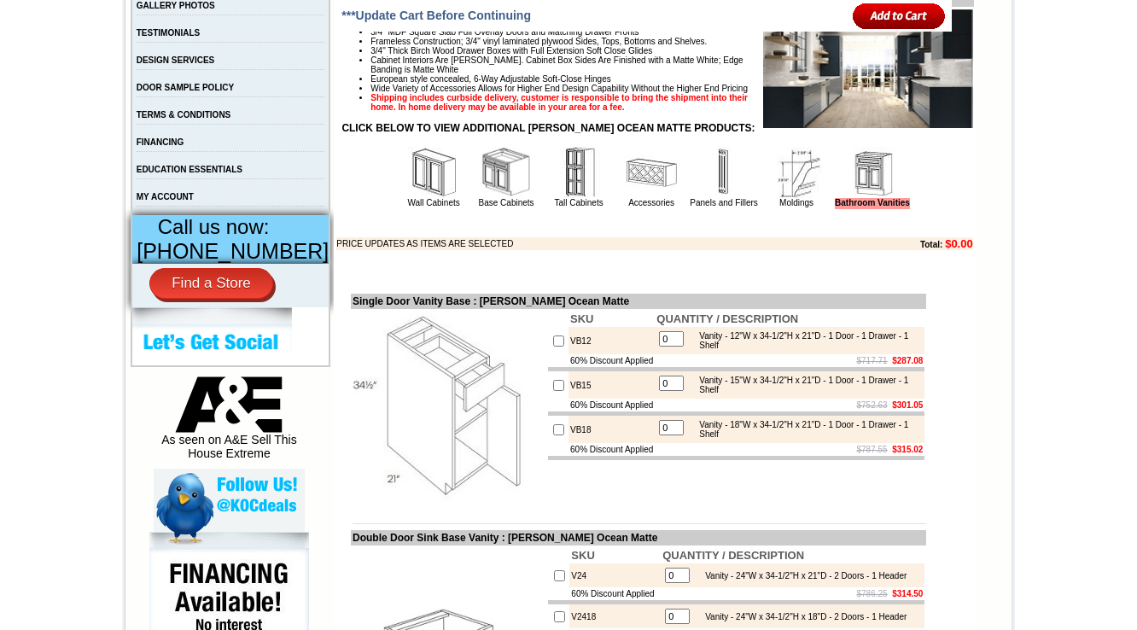
scroll to position [1025, 0]
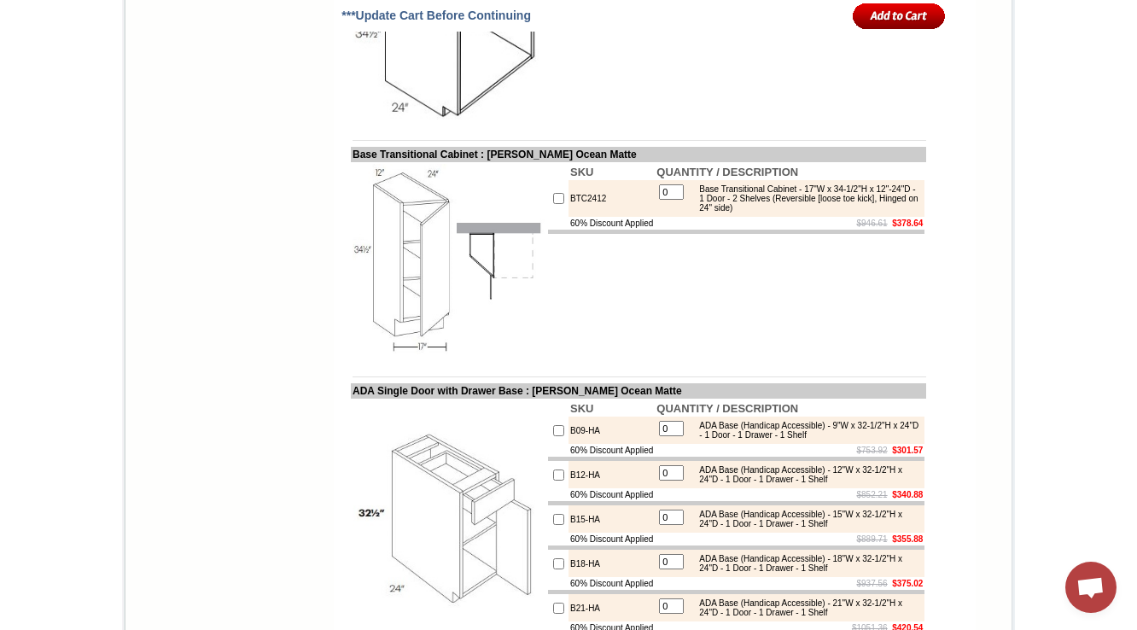
scroll to position [9840, 0]
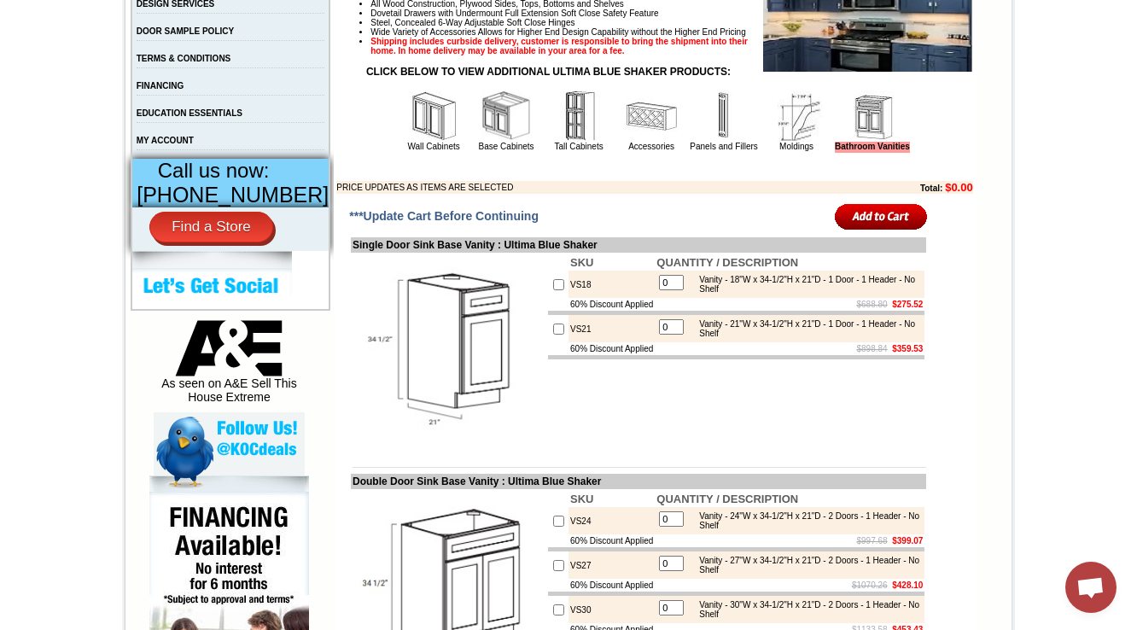
scroll to position [603, 0]
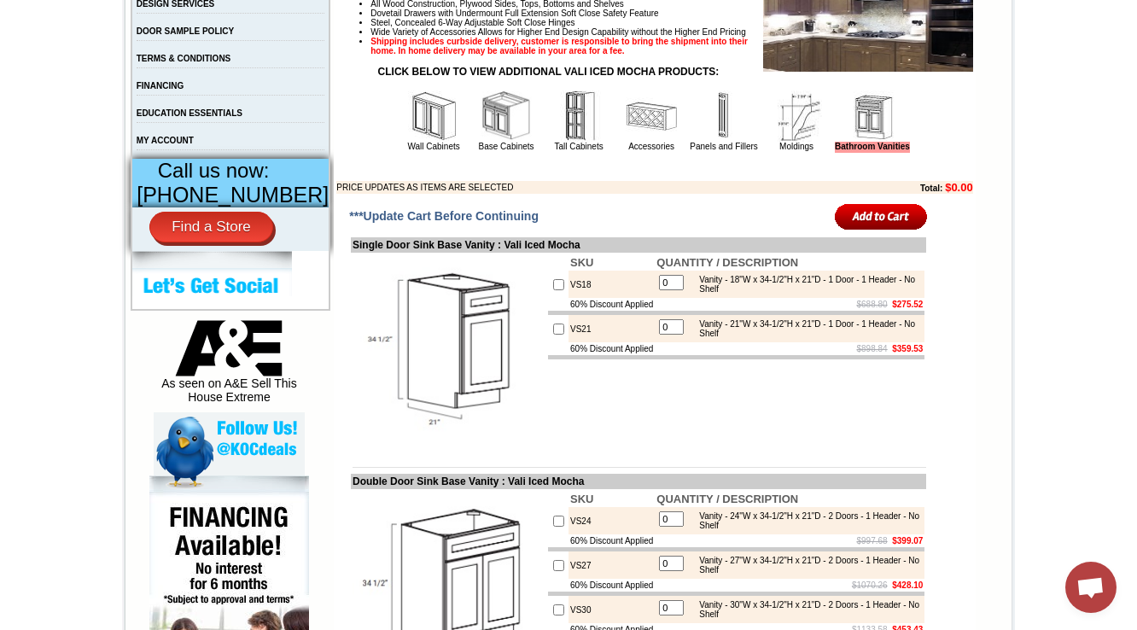
scroll to position [603, 0]
click at [772, 142] on img at bounding box center [796, 116] width 51 height 51
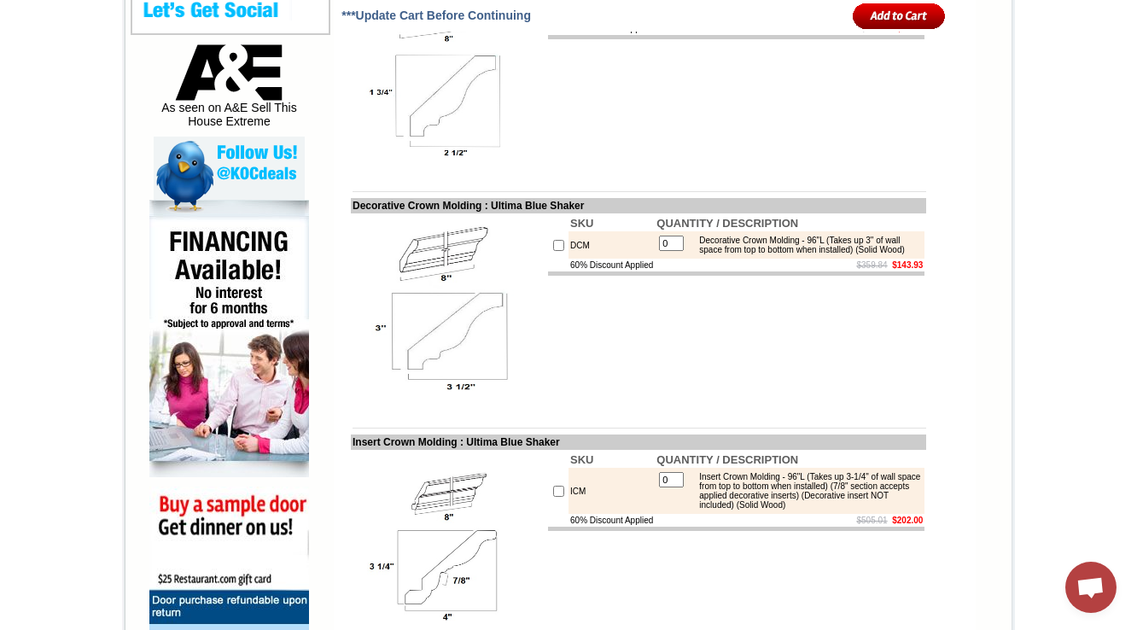
scroll to position [1161, 0]
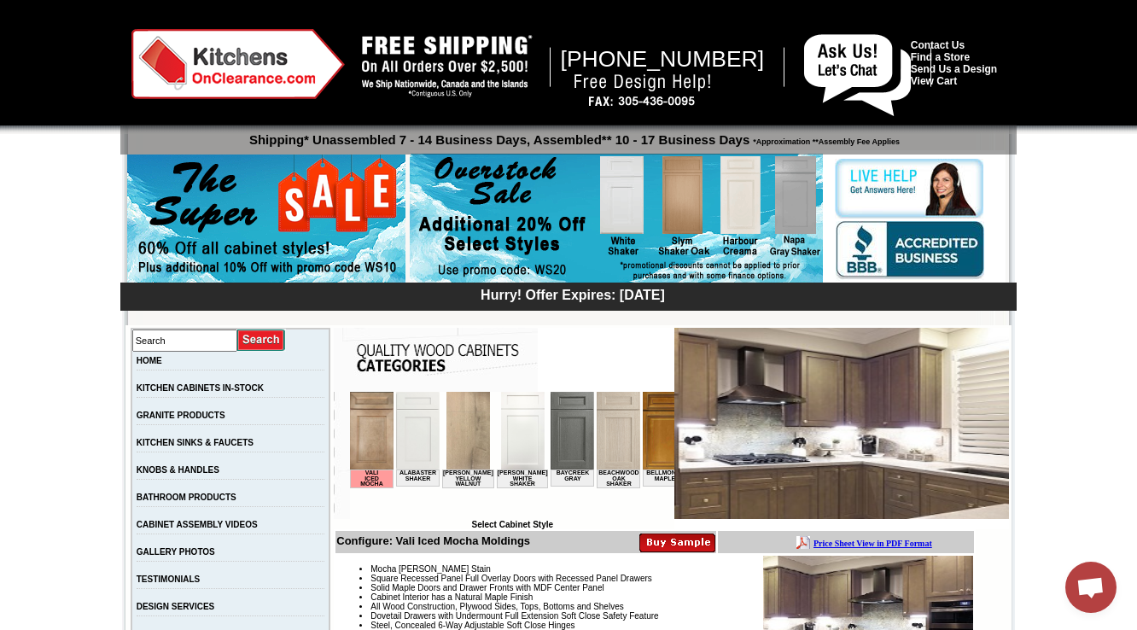
scroll to position [1323, 0]
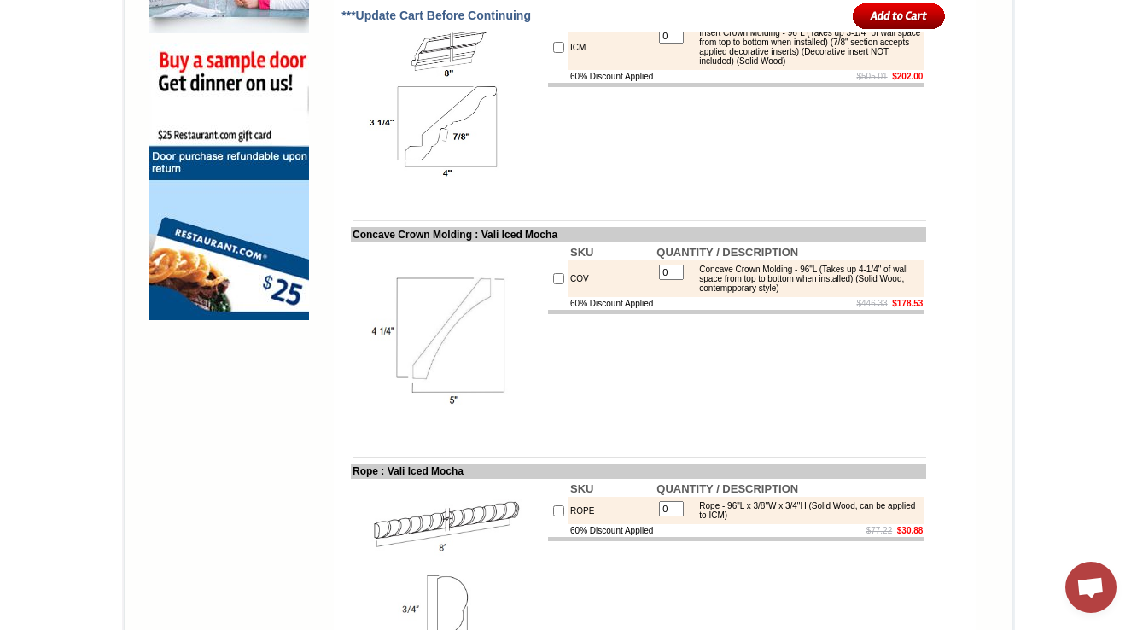
click at [351, 242] on td "Concave Crown Molding : Vali Iced Mocha" at bounding box center [638, 234] width 575 height 15
copy td "Concave"
drag, startPoint x: 471, startPoint y: 271, endPoint x: 334, endPoint y: 270, distance: 137.5
click at [351, 242] on td "Concave Crown Molding : Vali Iced Mocha" at bounding box center [638, 234] width 575 height 15
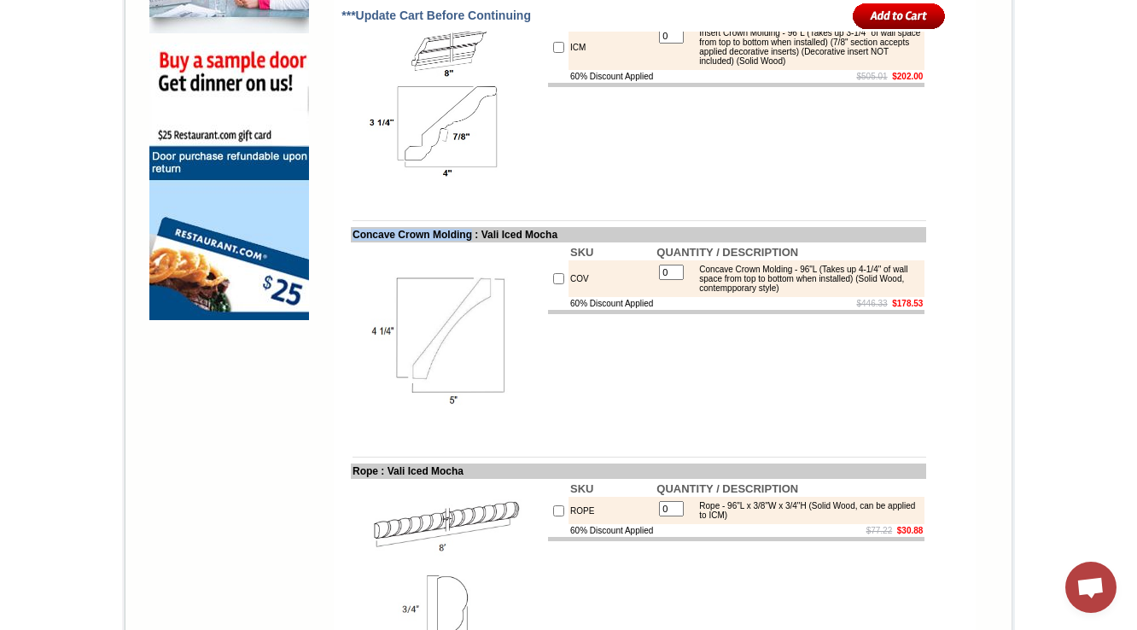
copy td "Concave Crown Molding"
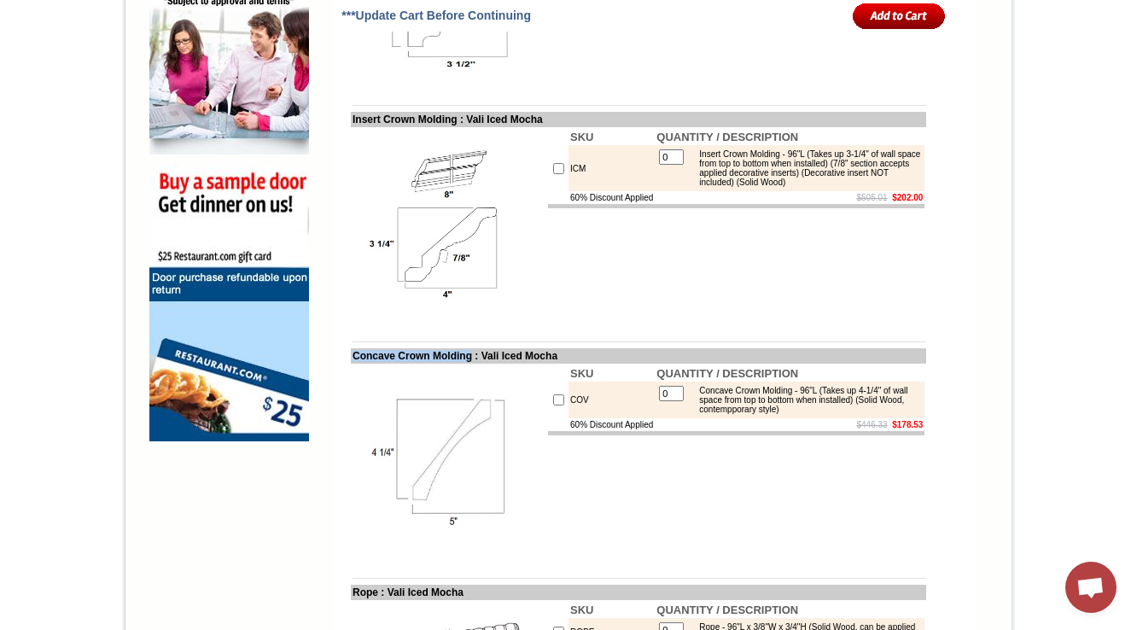
scroll to position [1254, 0]
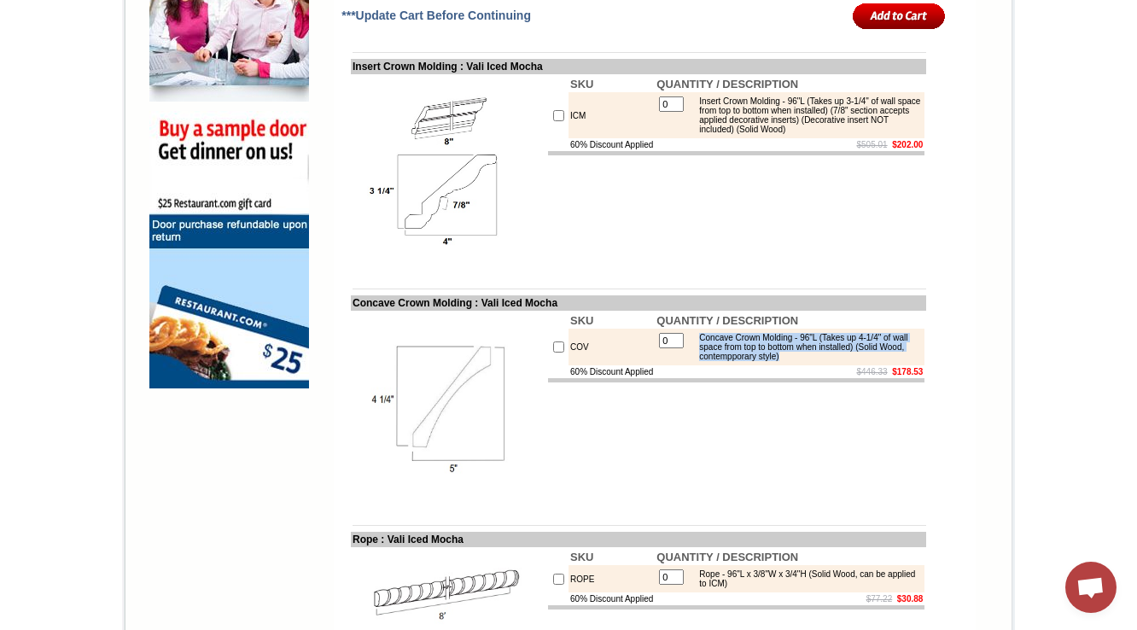
drag, startPoint x: 704, startPoint y: 371, endPoint x: 850, endPoint y: 393, distance: 147.7
click at [850, 361] on div "Concave Crown Molding - 96"L (Takes up 4-1/4" of wall space from top to bottom …" at bounding box center [806, 347] width 230 height 28
copy div "Concave Crown Molding - 96"L (Takes up 4-1/4" of wall space from top to bottom …"
click at [548, 365] on td at bounding box center [558, 347] width 20 height 37
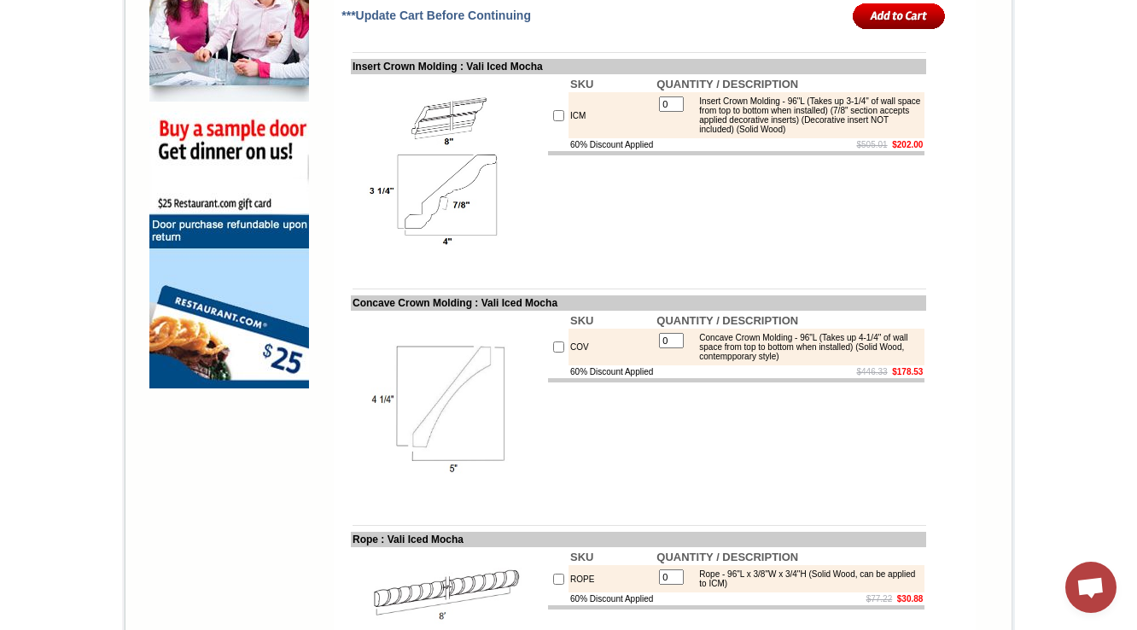
drag, startPoint x: 575, startPoint y: 383, endPoint x: 555, endPoint y: 382, distance: 20.5
click at [569, 365] on td "COV" at bounding box center [612, 347] width 86 height 37
copy td "COV"
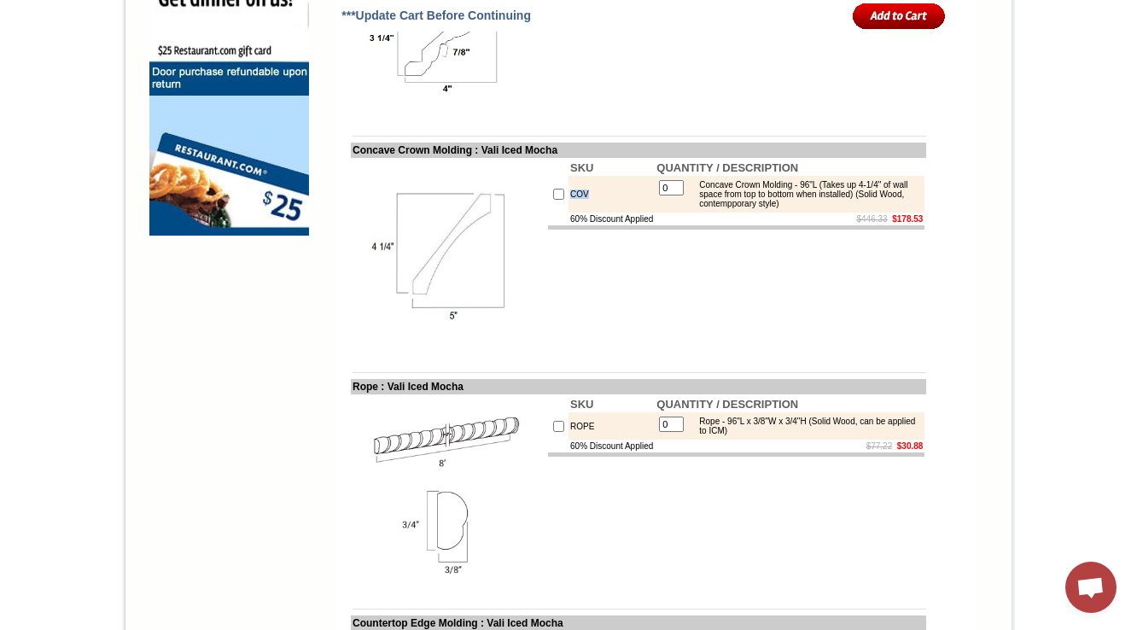
scroll to position [1459, 0]
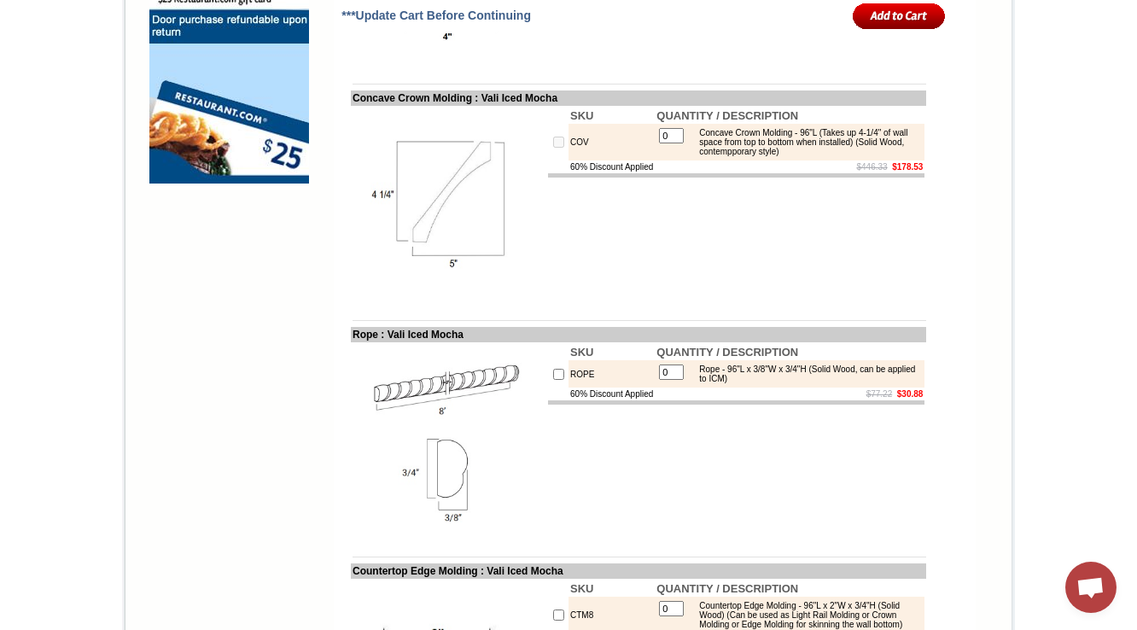
click at [585, 251] on td "SKU QUANTITY / DESCRIPTION COV 0 Concave Crown Molding - 96"L (Takes up 4-1/4" …" at bounding box center [736, 204] width 380 height 196
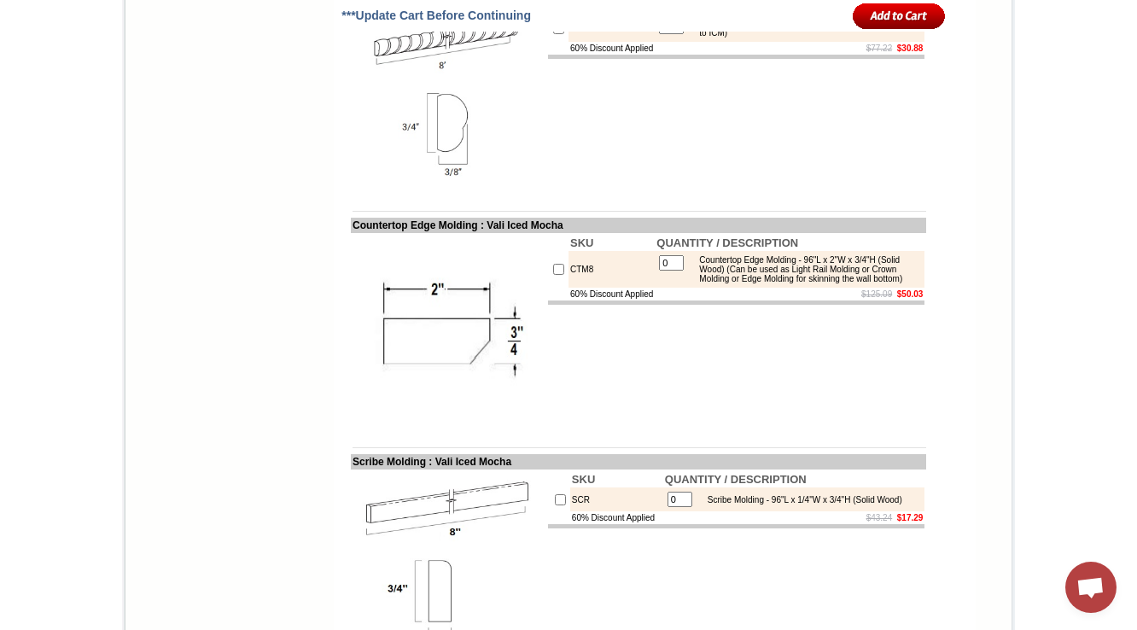
scroll to position [2270, 0]
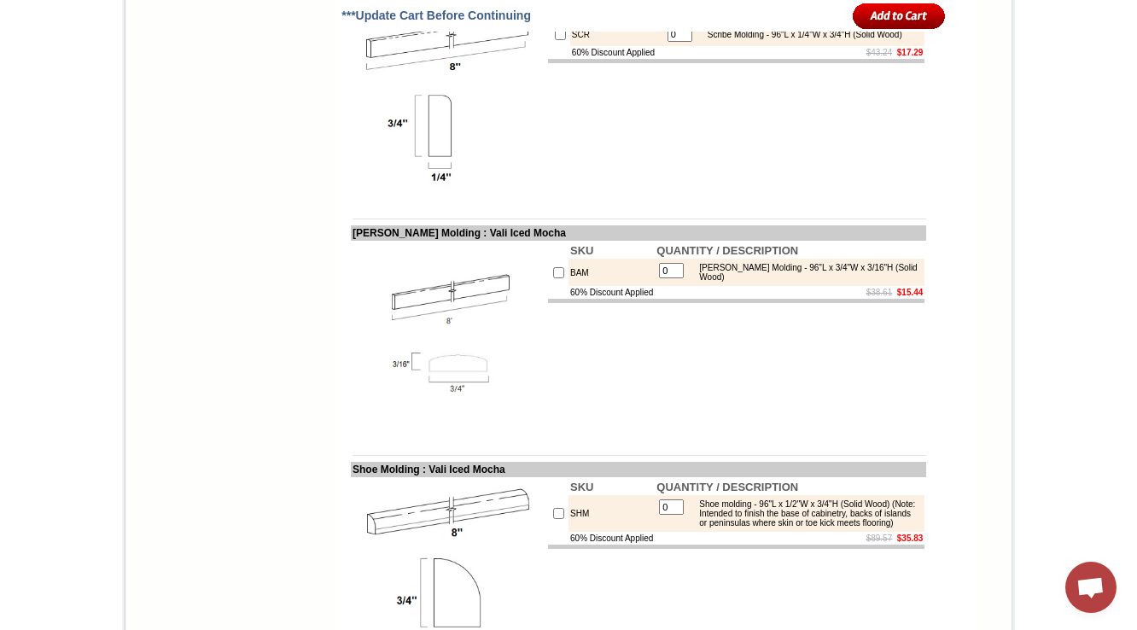
click at [351, 241] on td "Batten Molding : Vali Iced Mocha" at bounding box center [638, 232] width 575 height 15
copy td "Batten"
drag, startPoint x: 722, startPoint y: 317, endPoint x: 701, endPoint y: 305, distance: 24.5
click at [701, 282] on div "Batten Molding - 96"L x 3/4"W x 3/16"H (Solid Wood)" at bounding box center [806, 272] width 230 height 19
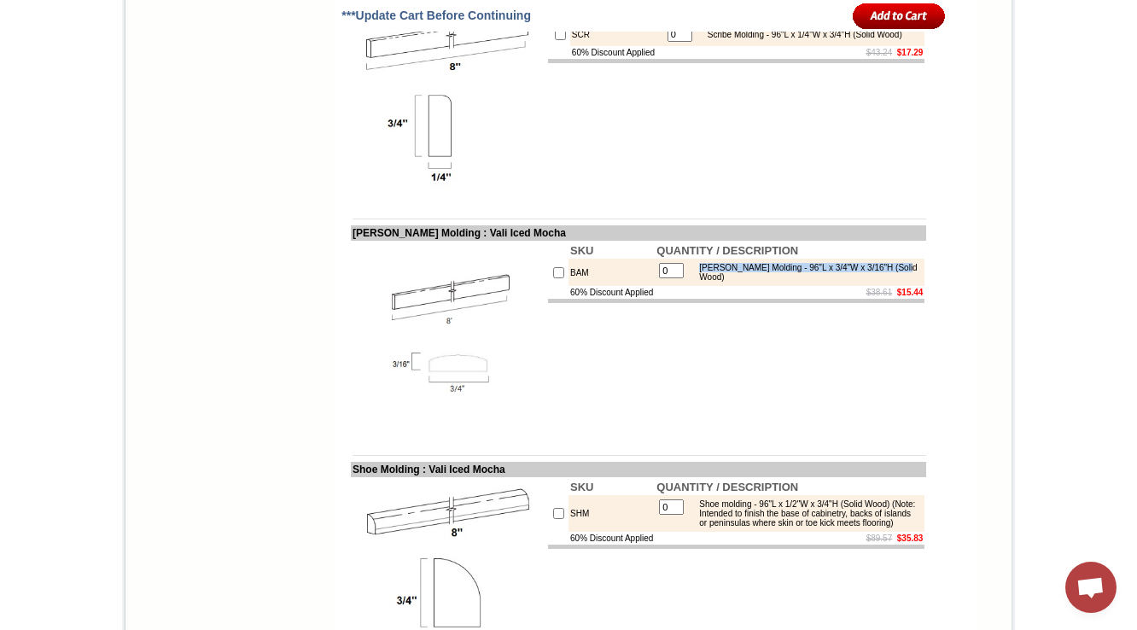
copy div "Batten Molding - 96"L x 3/4"W x 3/16"H (Solid Wood)"
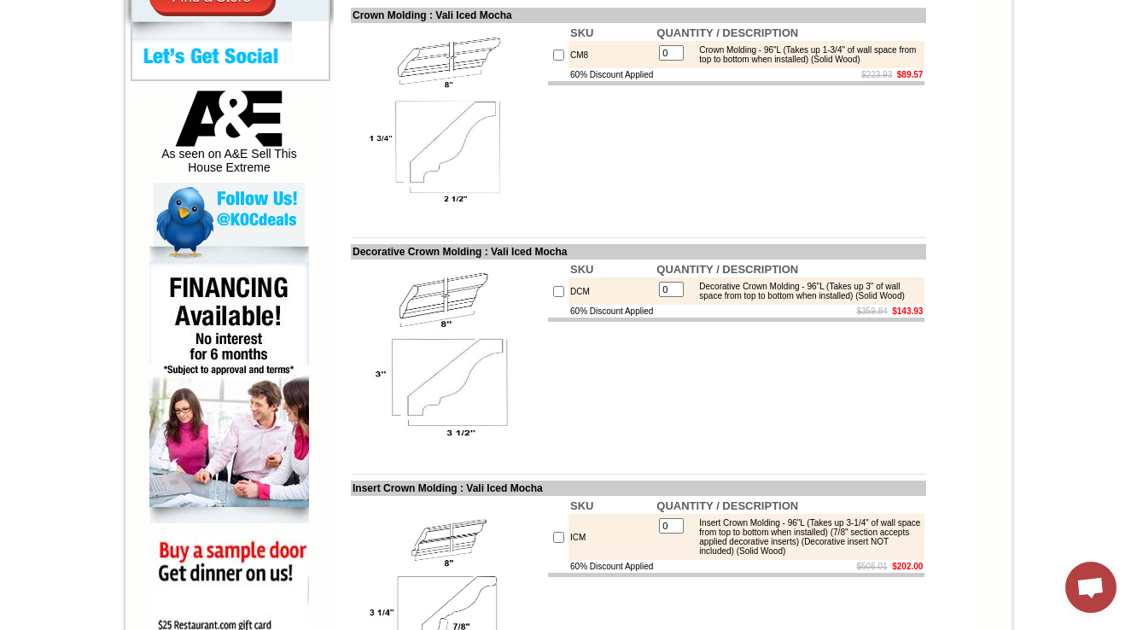
scroll to position [354, 0]
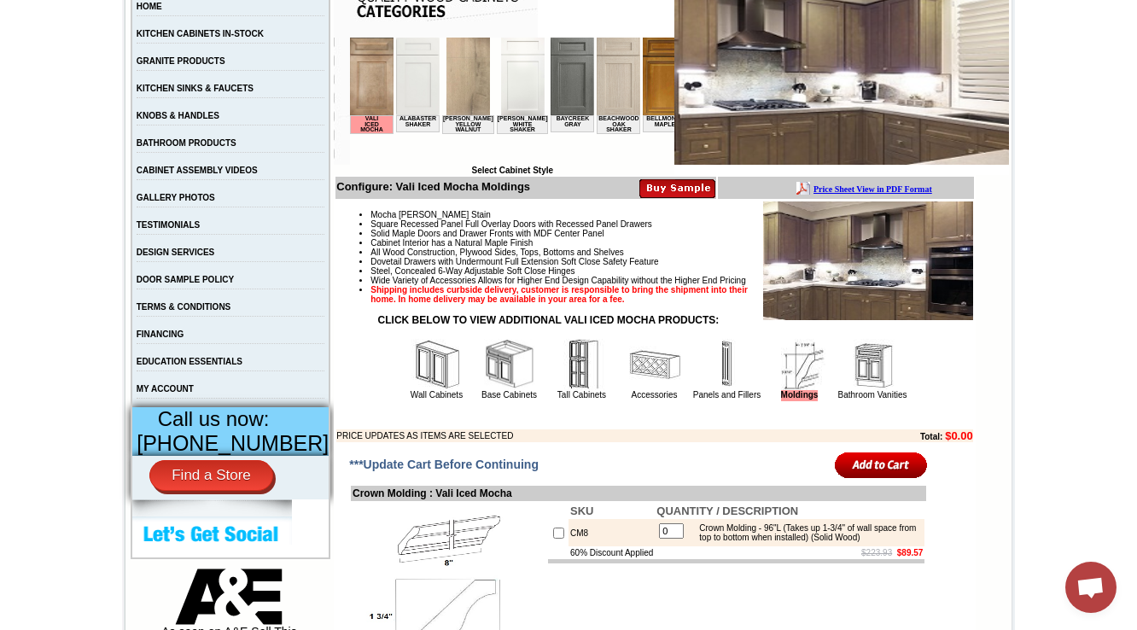
click at [717, 386] on img at bounding box center [727, 364] width 51 height 51
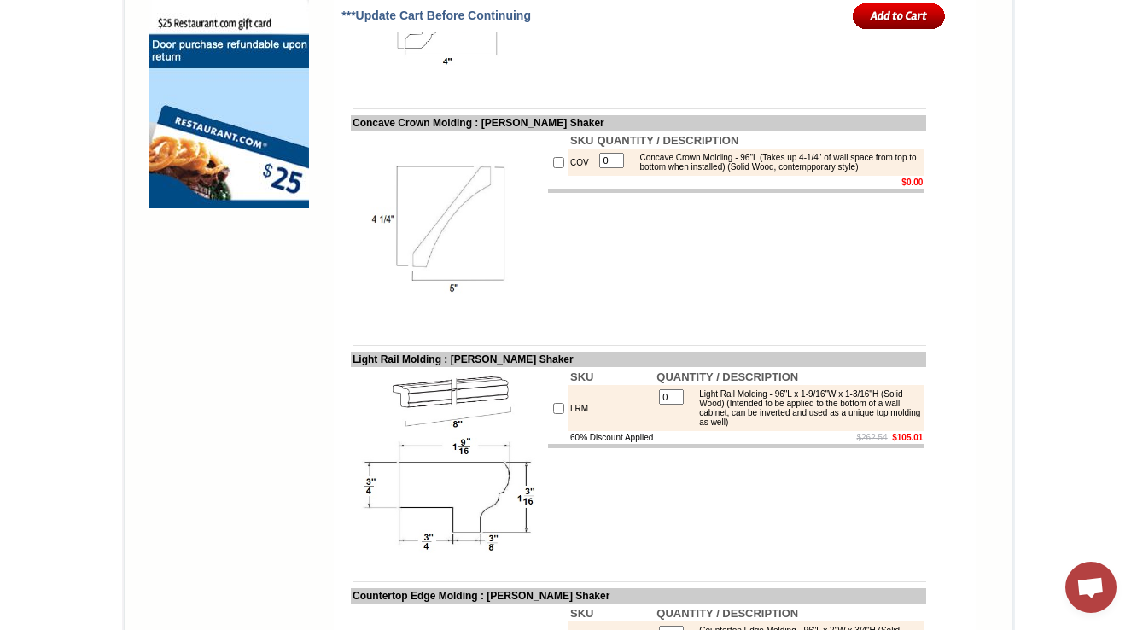
scroll to position [1397, 0]
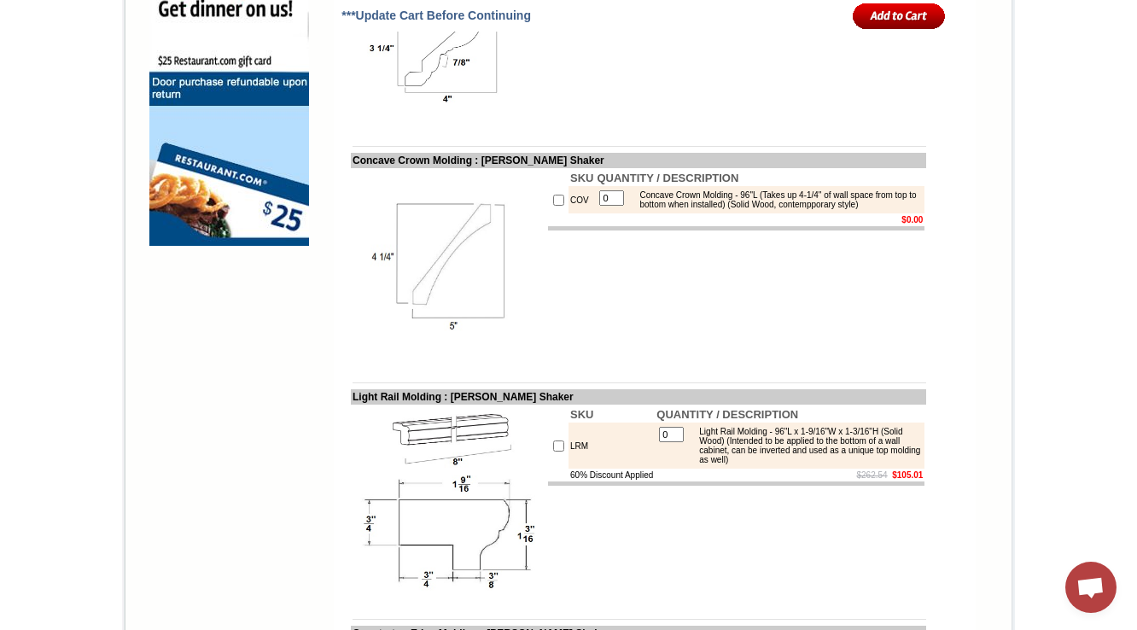
click at [756, 317] on td "SKU QUANTITY / DESCRIPTION COV 0 Concave Crown Molding - 96"L (Takes up 4-1/4" …" at bounding box center [736, 266] width 380 height 196
click at [569, 213] on td "COV" at bounding box center [582, 199] width 26 height 27
copy td "COV"
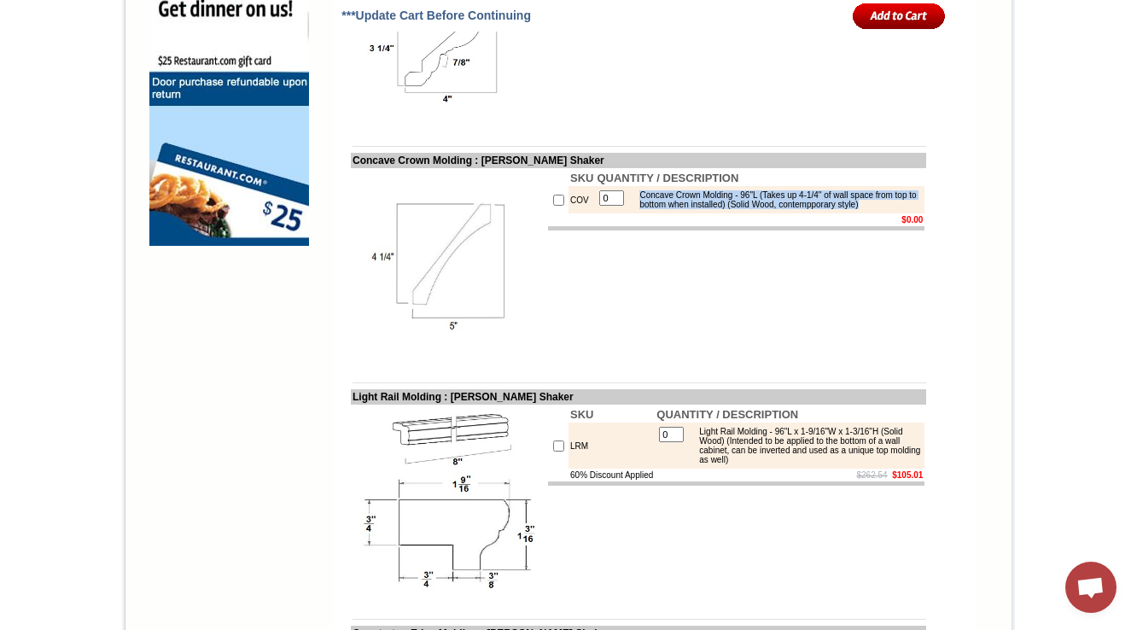
drag, startPoint x: 663, startPoint y: 248, endPoint x: 620, endPoint y: 224, distance: 48.9
click at [620, 212] on table "0 Concave Crown Molding - 96"L (Takes up 4-1/4" of wall space from top to botto…" at bounding box center [760, 200] width 326 height 24
copy div "Concave Crown Molding - 96"L (Takes up 4-1/4" of wall space from top to bottom …"
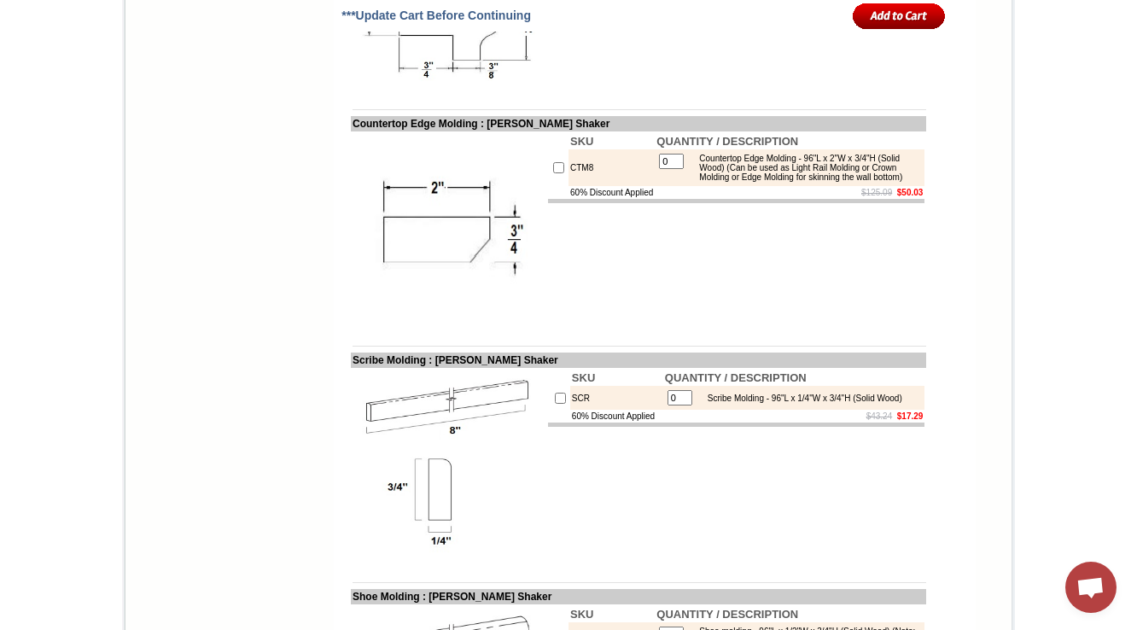
scroll to position [2282, 0]
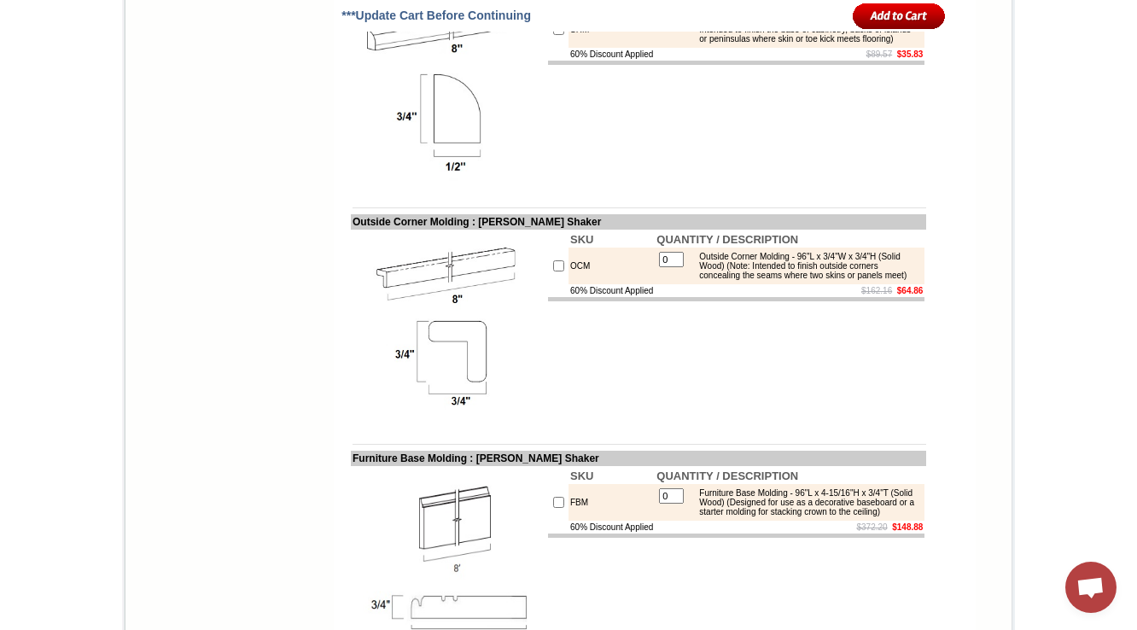
click at [509, 371] on img at bounding box center [449, 327] width 192 height 192
click at [798, 189] on td "SKU QUANTITY / DESCRIPTION SHM 0 Shoe molding - 96"L x 1/2"W x 3/4"H (Solid Woo…" at bounding box center [736, 91] width 380 height 196
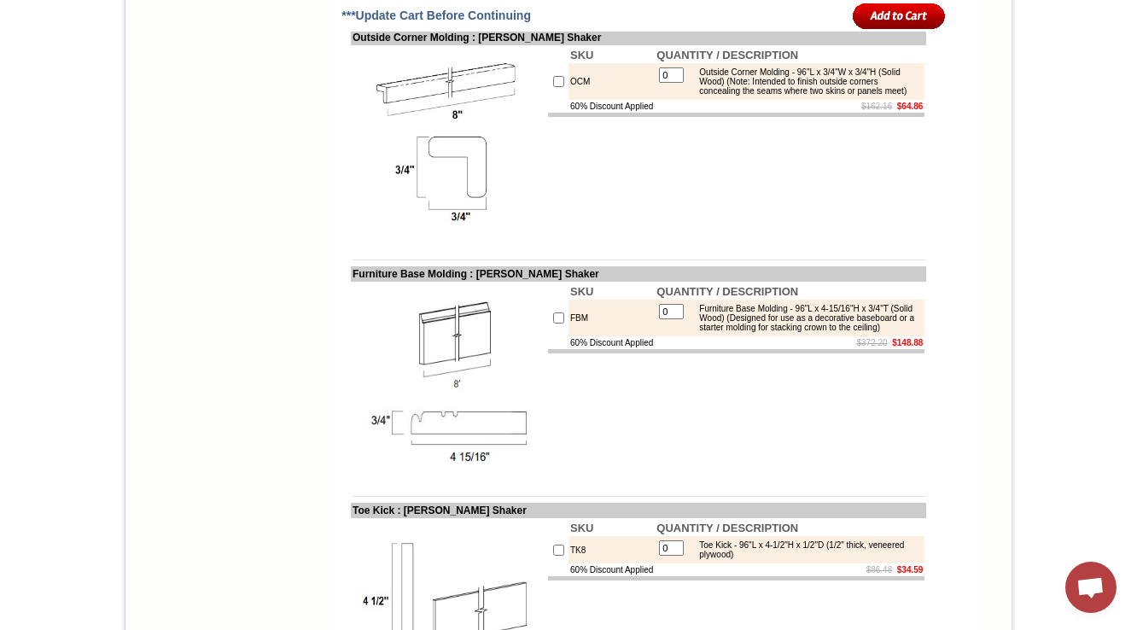
scroll to position [2486, 0]
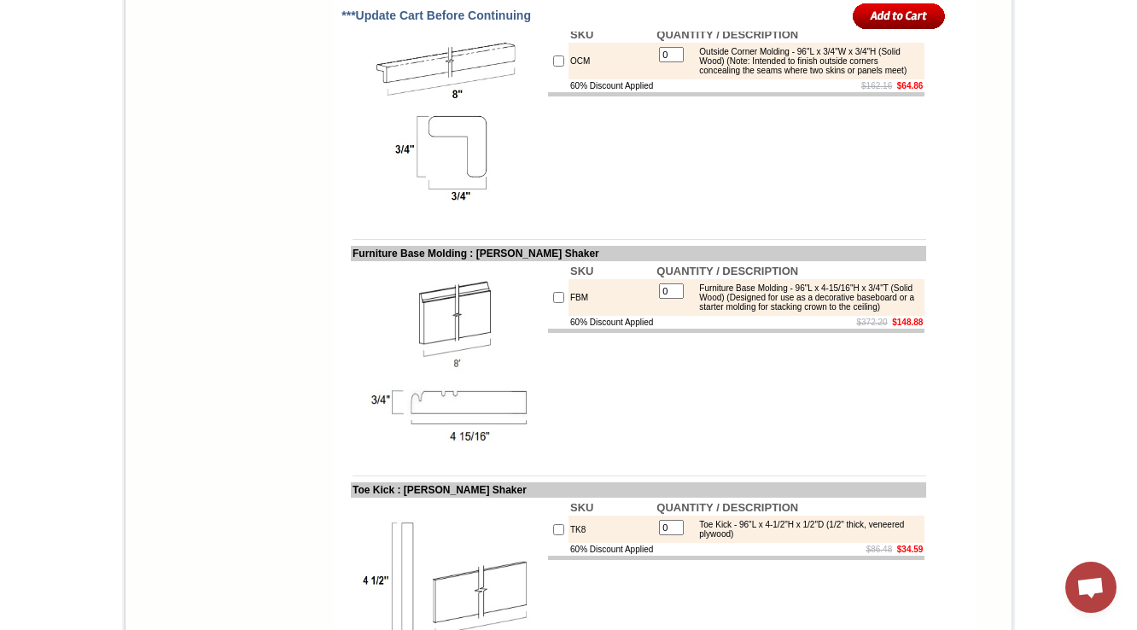
click at [670, 161] on td "SKU QUANTITY / DESCRIPTION OCM 0 Outside Corner Molding - 96"L x 3/4"W x 3/4"H …" at bounding box center [736, 123] width 380 height 196
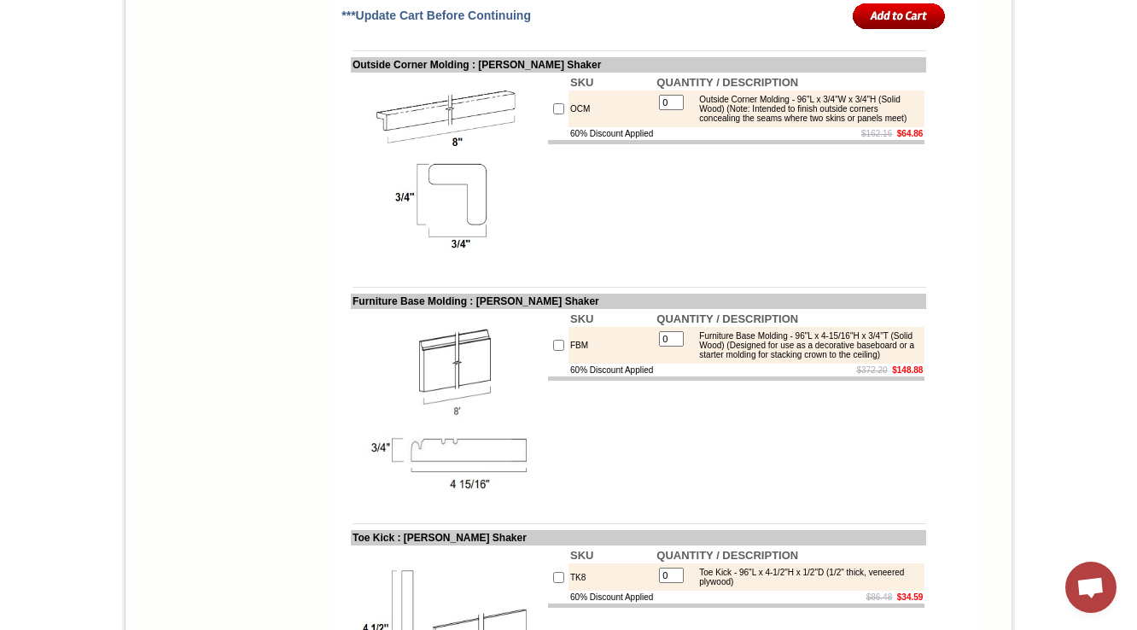
scroll to position [2418, 0]
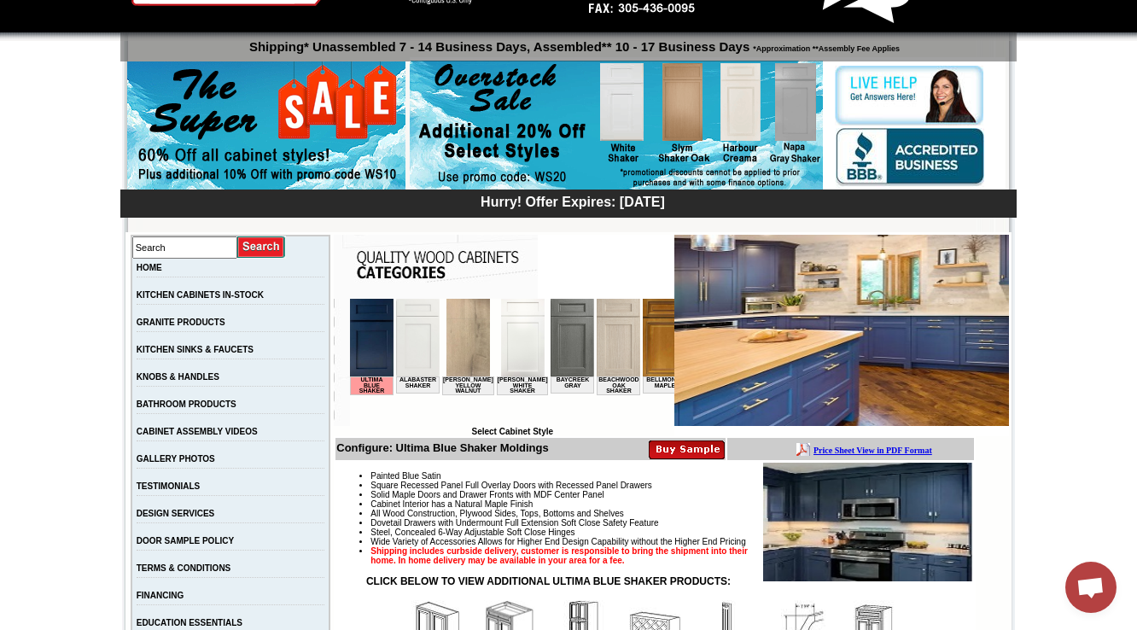
scroll to position [441, 0]
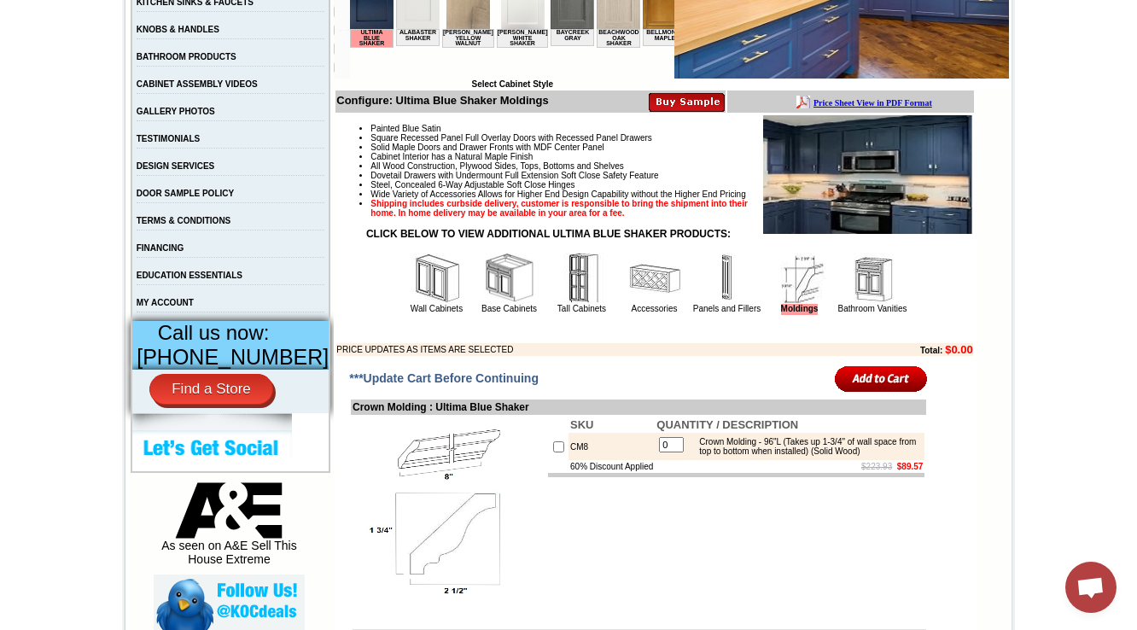
click at [711, 315] on td "Panels and Fillers" at bounding box center [728, 283] width 72 height 64
click at [702, 304] on img at bounding box center [727, 278] width 51 height 51
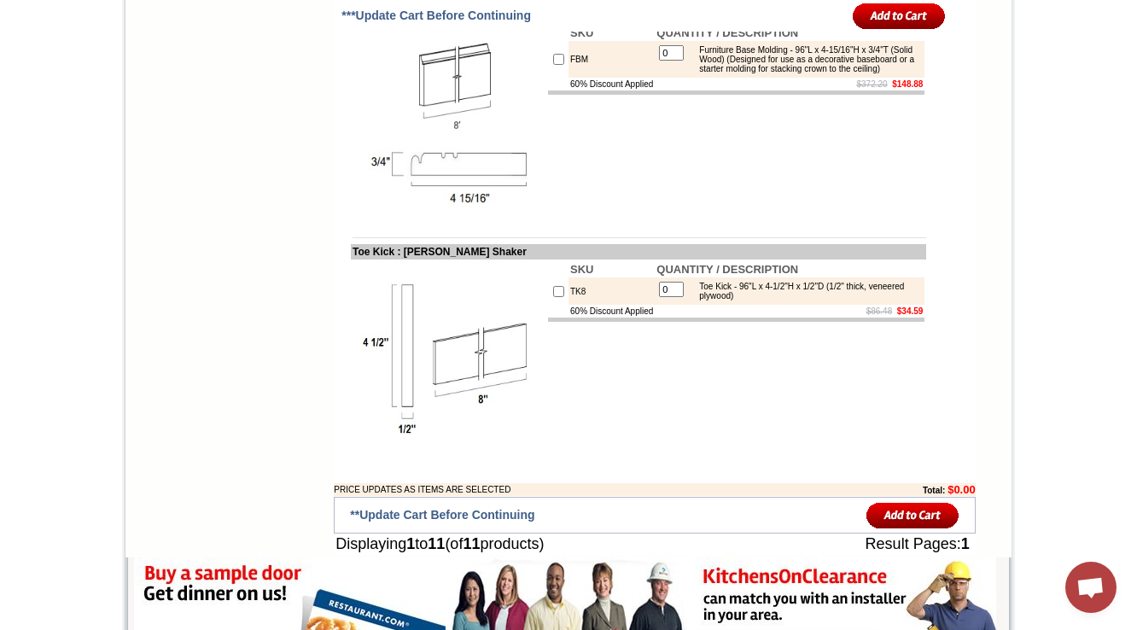
scroll to position [1991, 0]
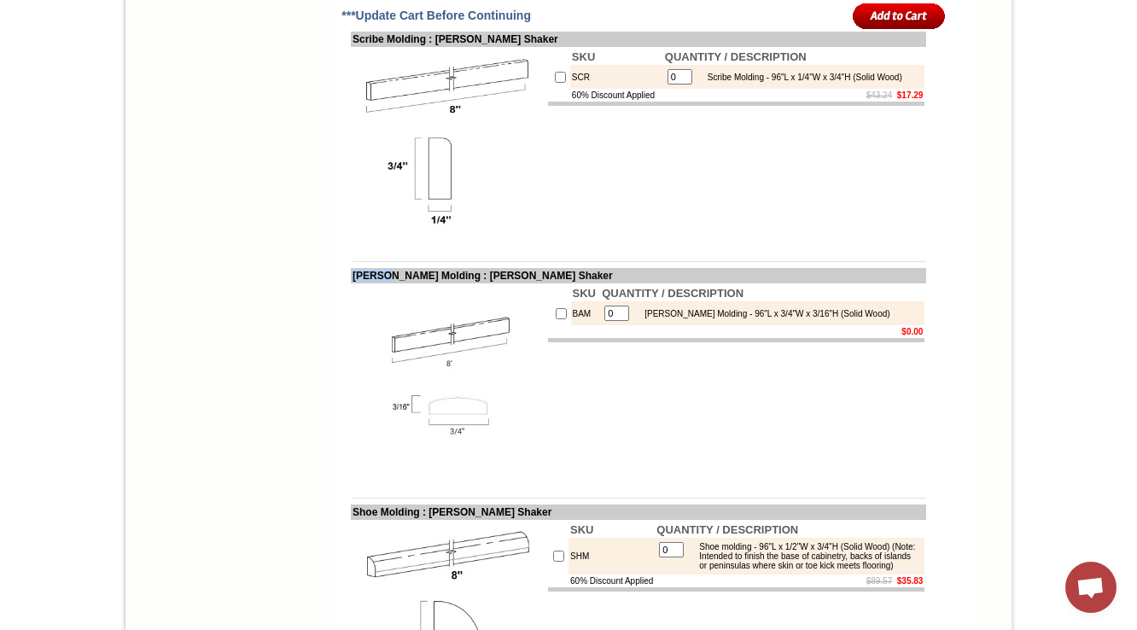
click at [454, 196] on img at bounding box center [449, 145] width 192 height 192
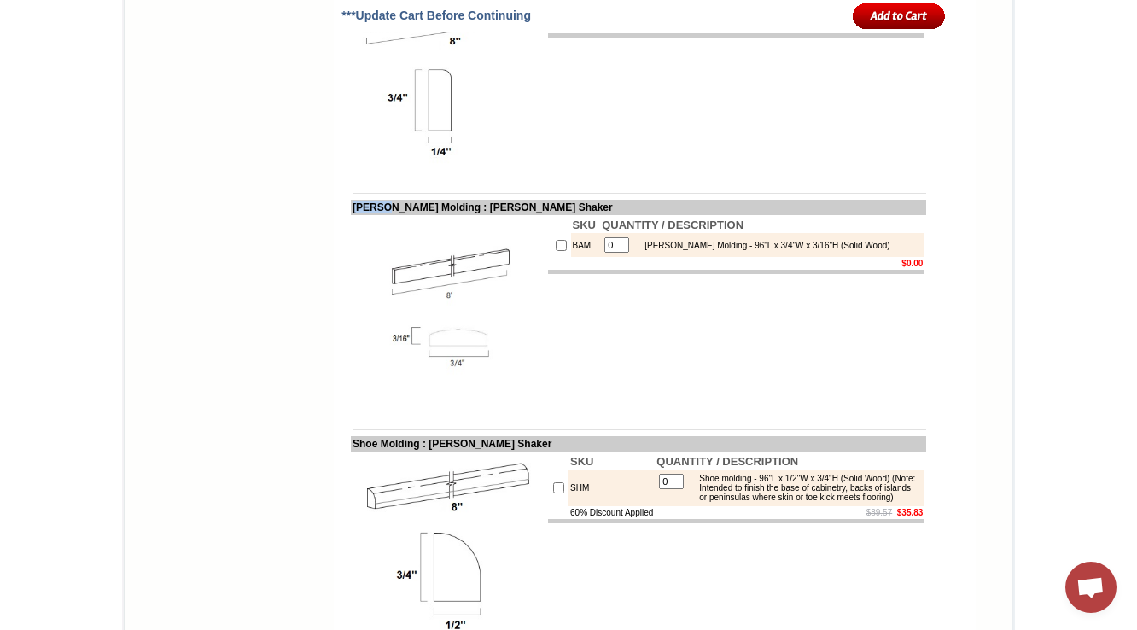
scroll to position [2128, 0]
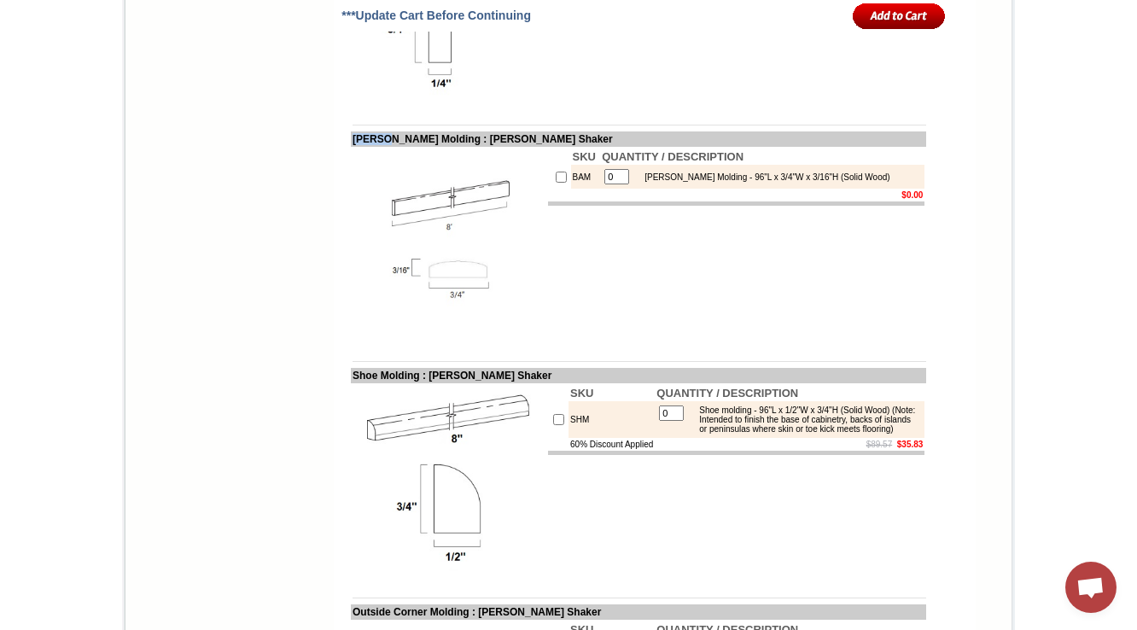
click at [396, 245] on img at bounding box center [449, 245] width 192 height 192
click at [417, 275] on img at bounding box center [449, 245] width 192 height 192
click at [355, 190] on img at bounding box center [449, 245] width 192 height 192
click at [353, 147] on td "Batten Molding : Tamryn Green Shaker" at bounding box center [638, 138] width 575 height 15
drag, startPoint x: 548, startPoint y: 178, endPoint x: 441, endPoint y: 170, distance: 107.0
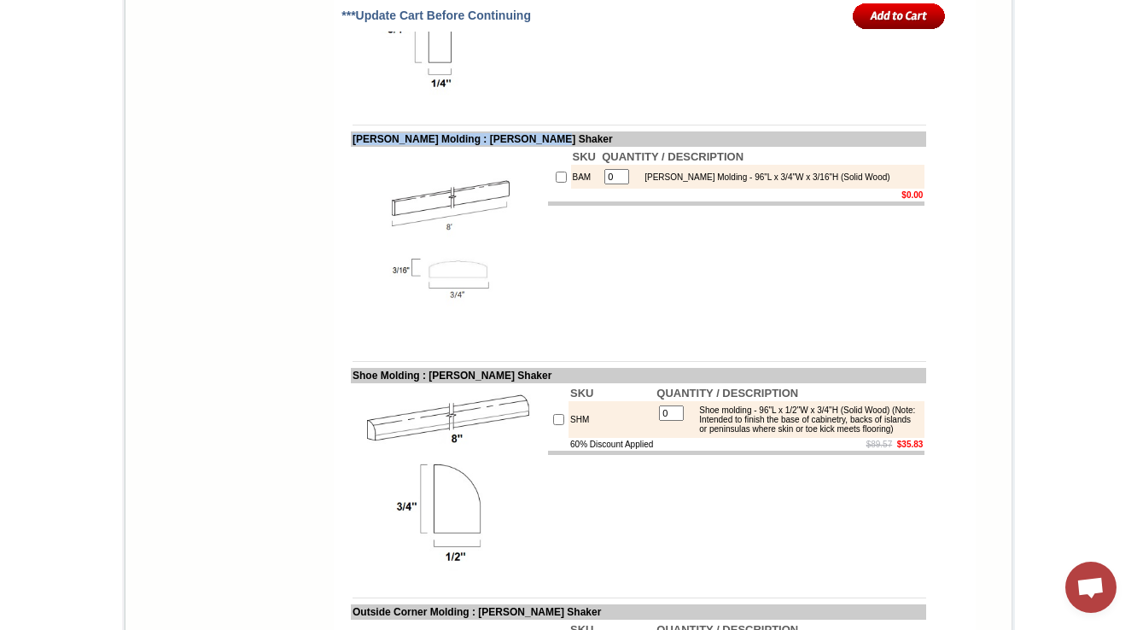
click at [441, 147] on td "Batten Molding : Tamryn Green Shaker" at bounding box center [638, 138] width 575 height 15
click at [435, 147] on td "Batten Molding : Tamryn Green Shaker" at bounding box center [638, 138] width 575 height 15
drag, startPoint x: 436, startPoint y: 181, endPoint x: 571, endPoint y: 181, distance: 134.9
click at [571, 147] on td "Batten Molding : Tamryn Green Shaker" at bounding box center [638, 138] width 575 height 15
copy td "Tamryn Green Shaker"
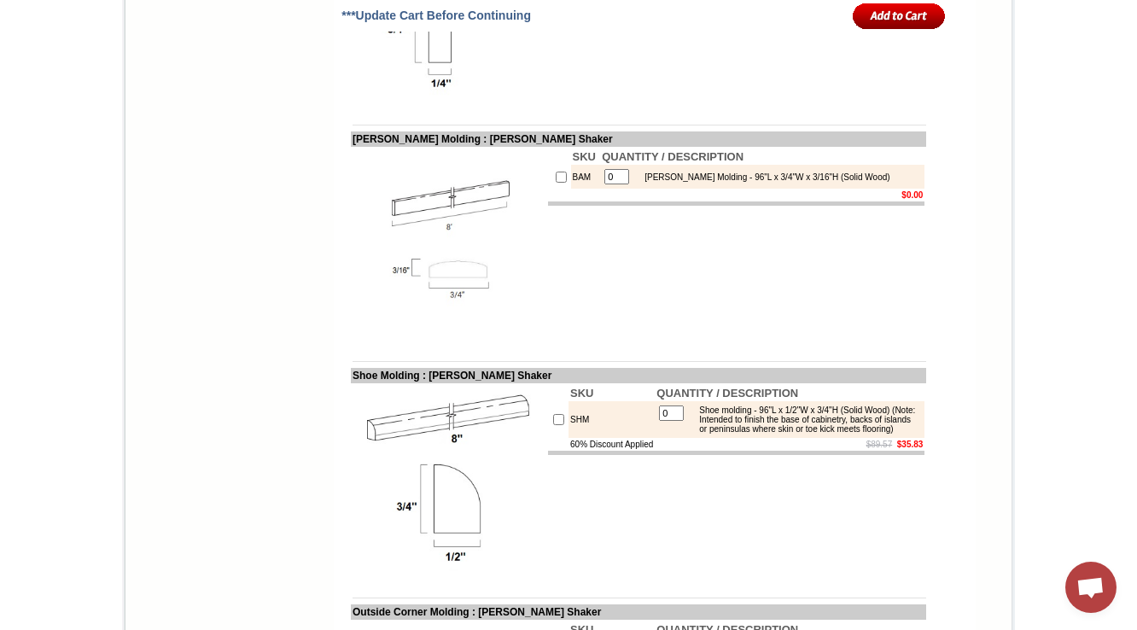
click at [575, 307] on td "SKU QUANTITY / DESCRIPTION BAM 0 Batten Molding - 96"L x 3/4"W x 3/16"H (Solid …" at bounding box center [736, 245] width 380 height 196
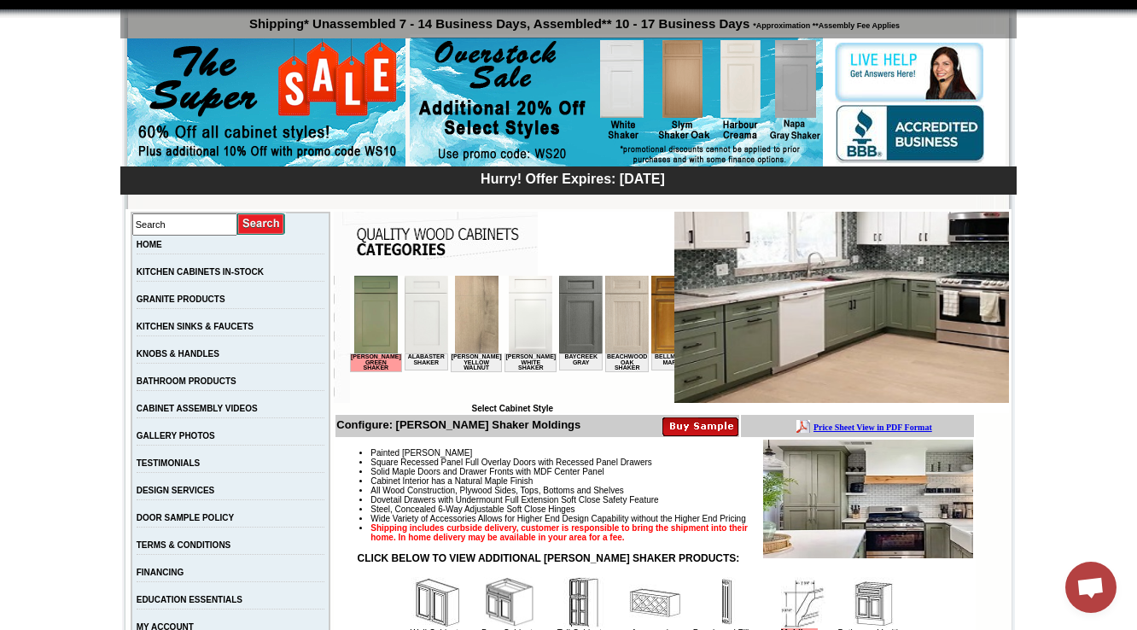
scroll to position [342, 0]
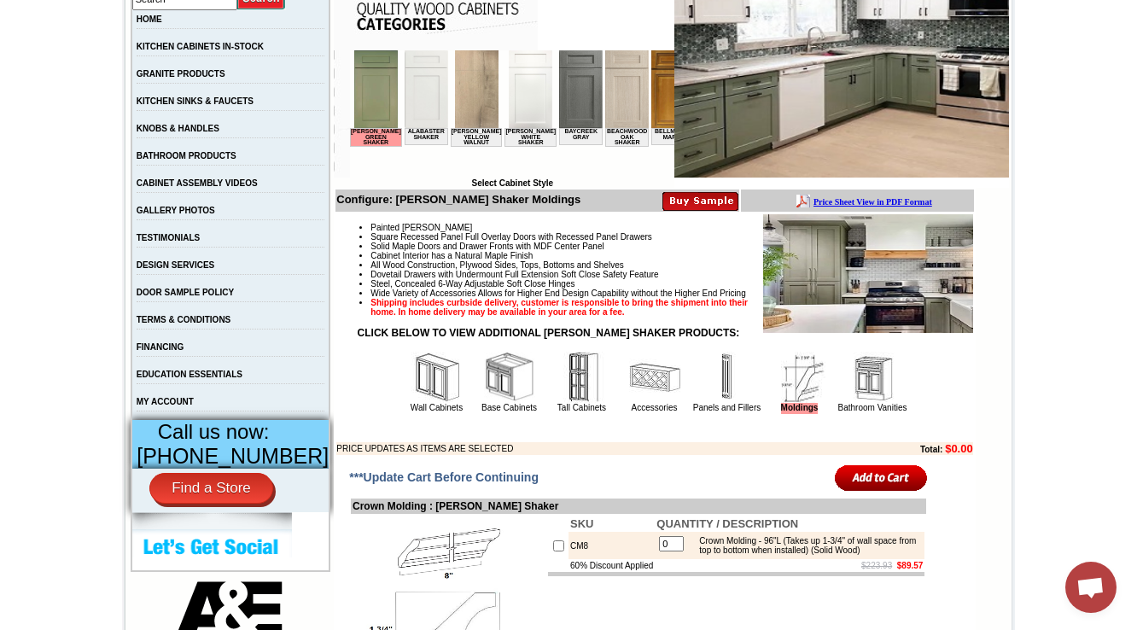
click at [702, 403] on img at bounding box center [727, 377] width 51 height 51
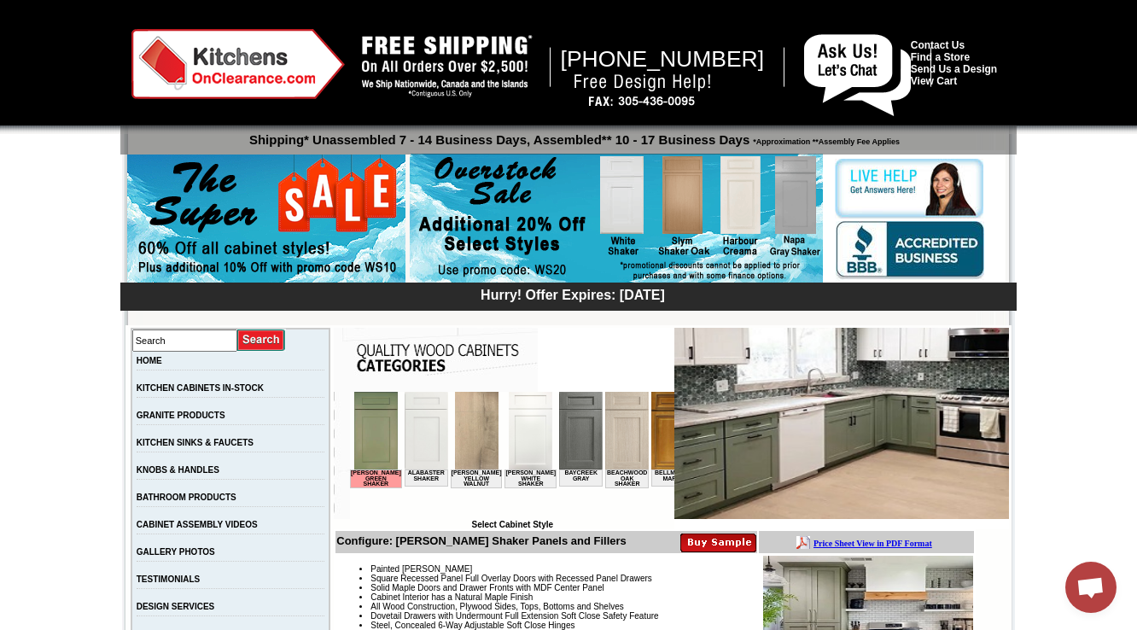
scroll to position [410, 0]
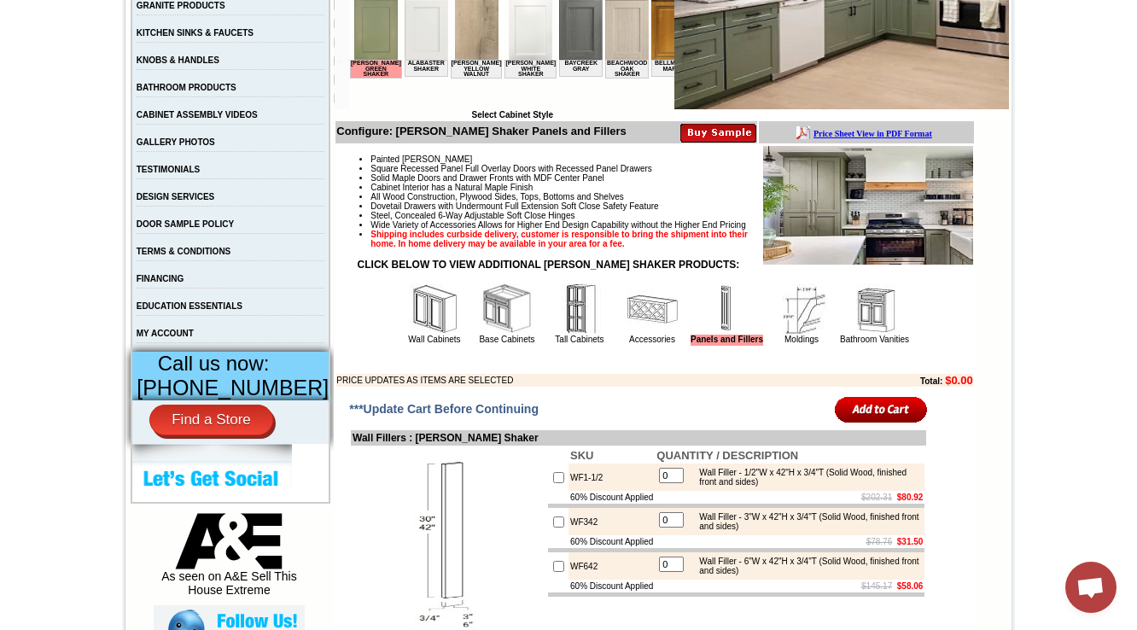
click at [867, 335] on img at bounding box center [875, 308] width 51 height 51
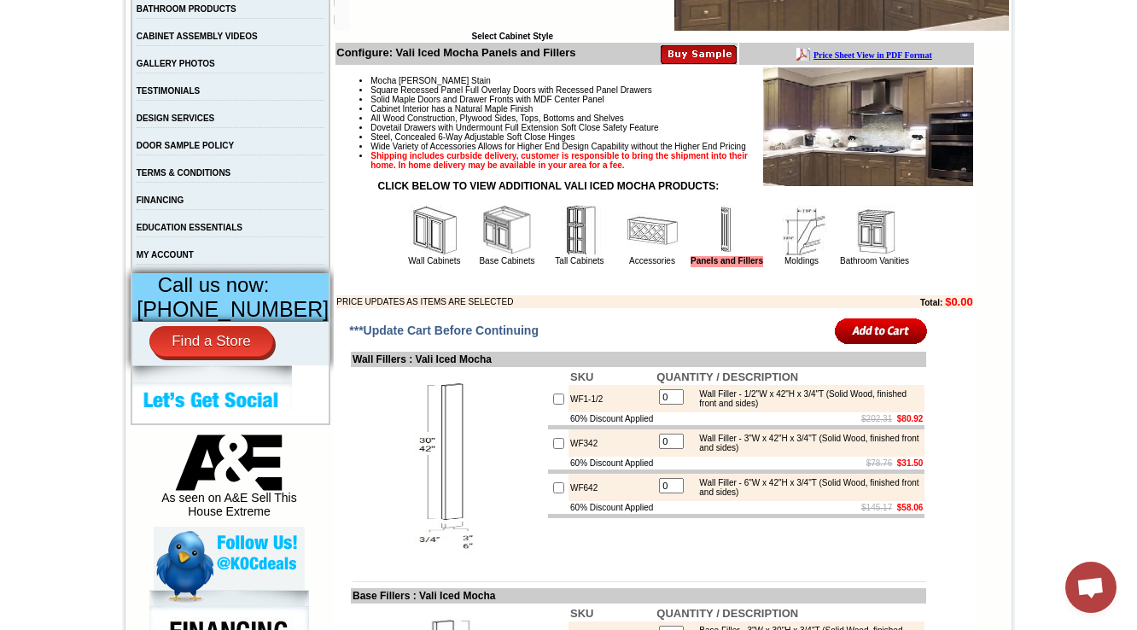
scroll to position [546, 0]
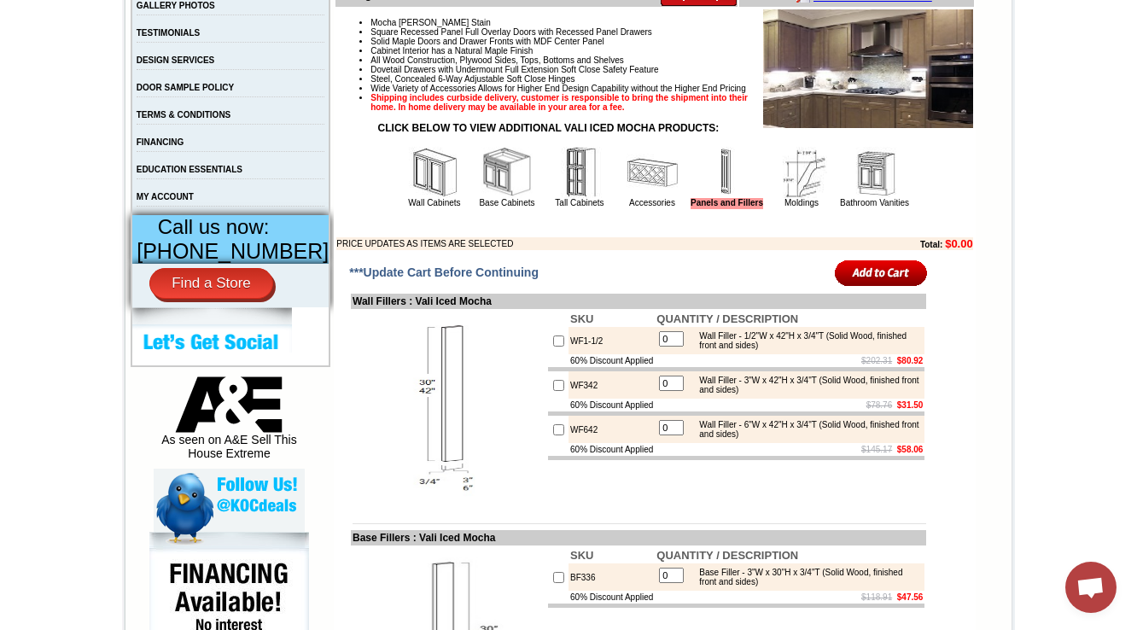
click at [787, 198] on img at bounding box center [801, 172] width 51 height 51
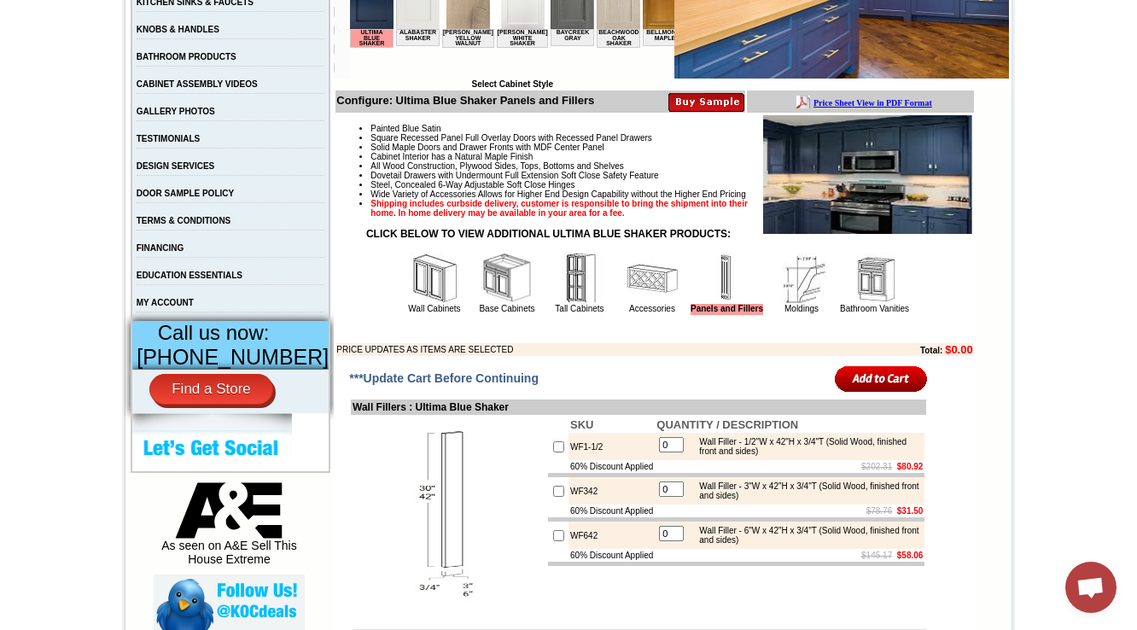
scroll to position [512, 0]
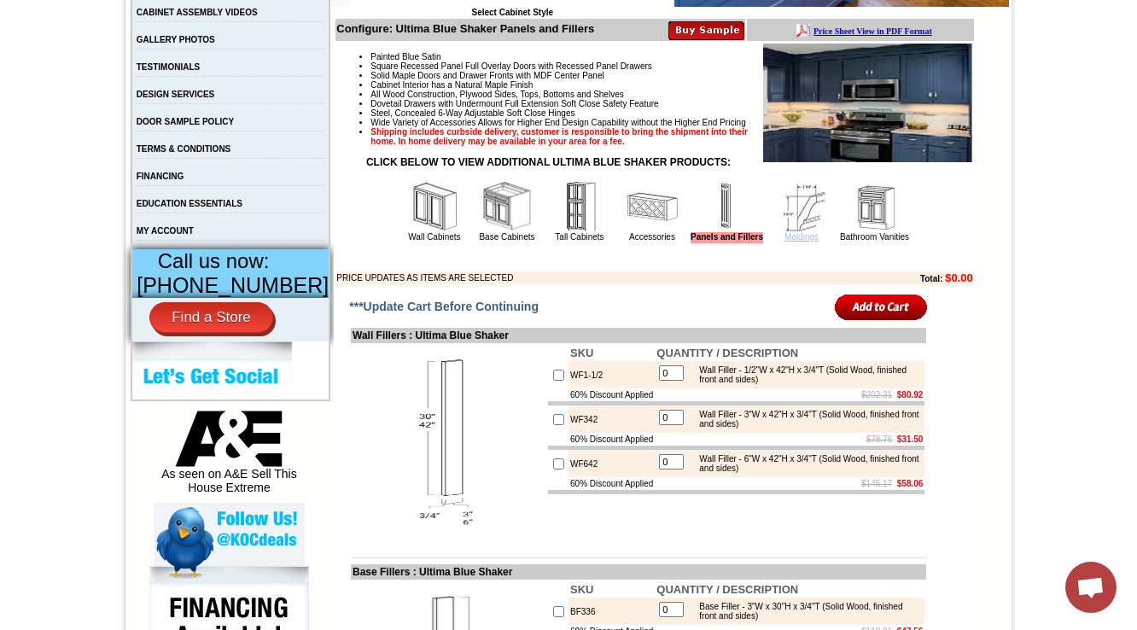
click at [787, 242] on link "Moldings" at bounding box center [802, 236] width 34 height 9
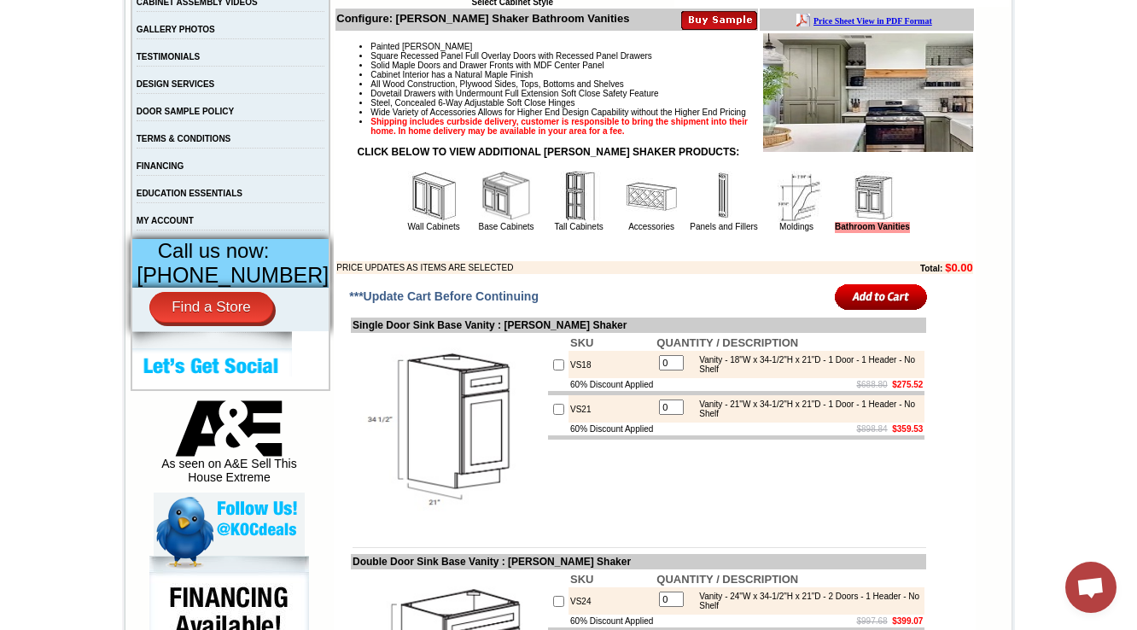
scroll to position [546, 0]
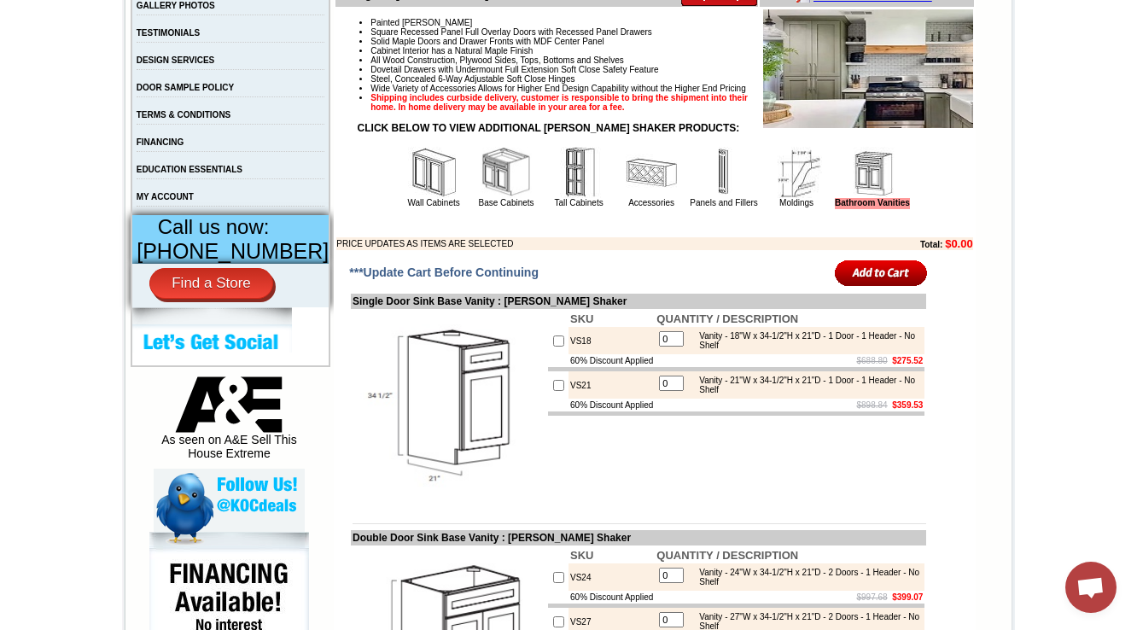
click at [787, 193] on img at bounding box center [796, 172] width 51 height 51
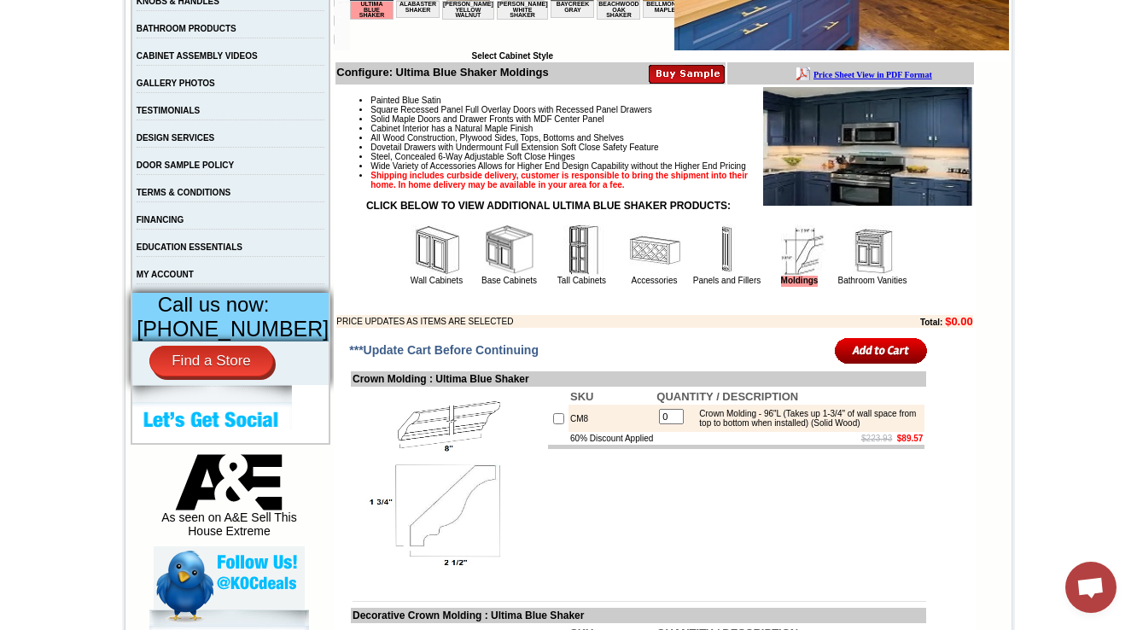
scroll to position [478, 0]
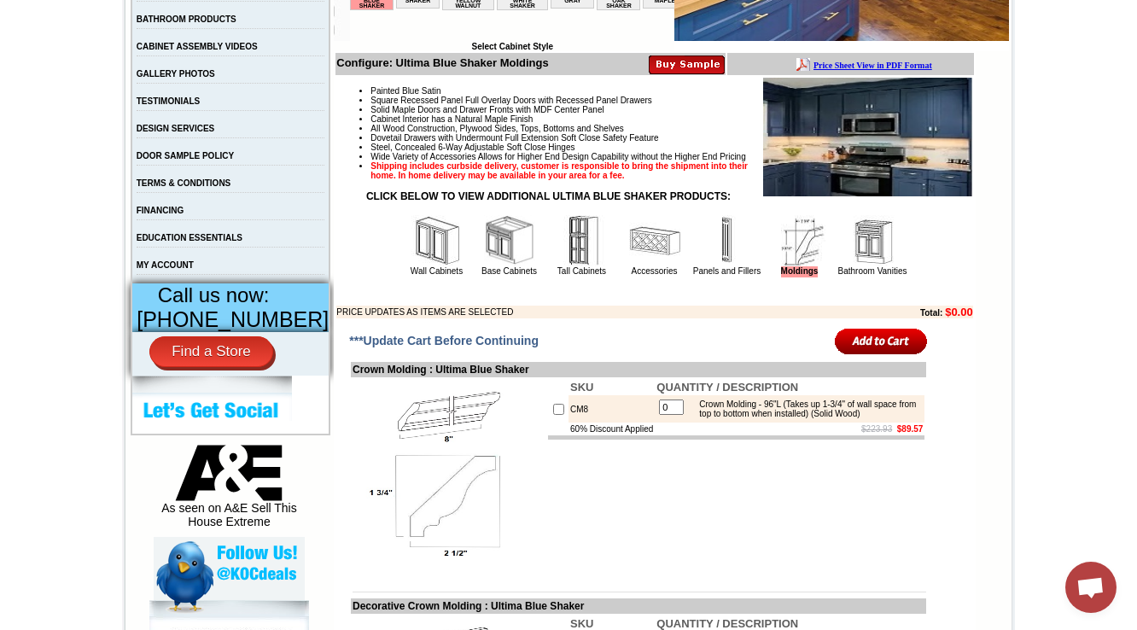
click at [702, 266] on img at bounding box center [727, 240] width 51 height 51
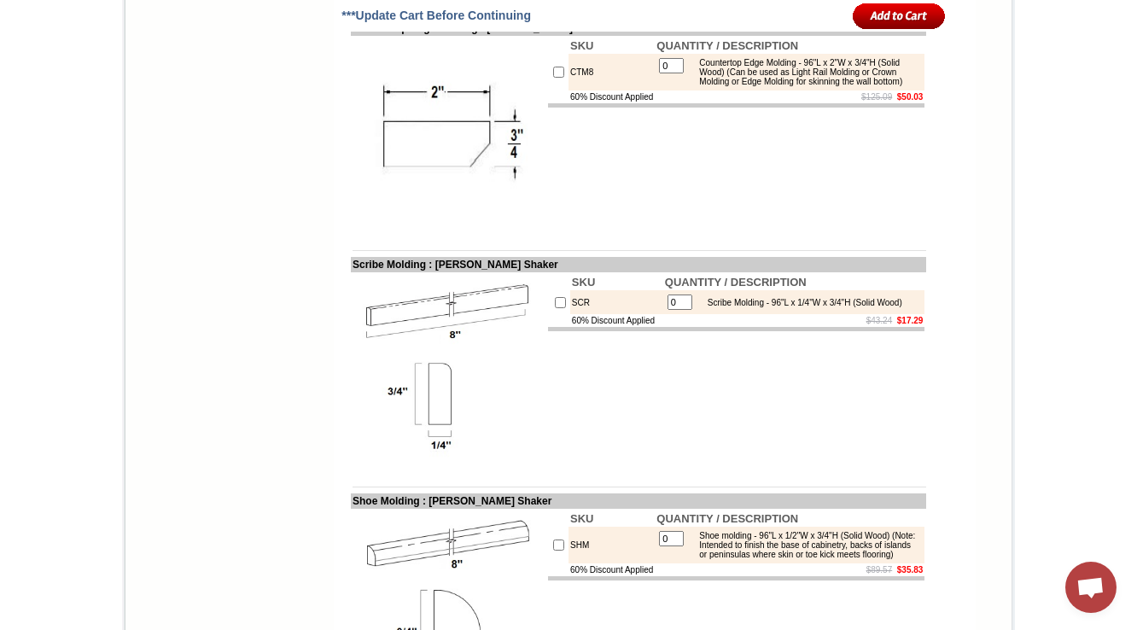
scroll to position [1776, 0]
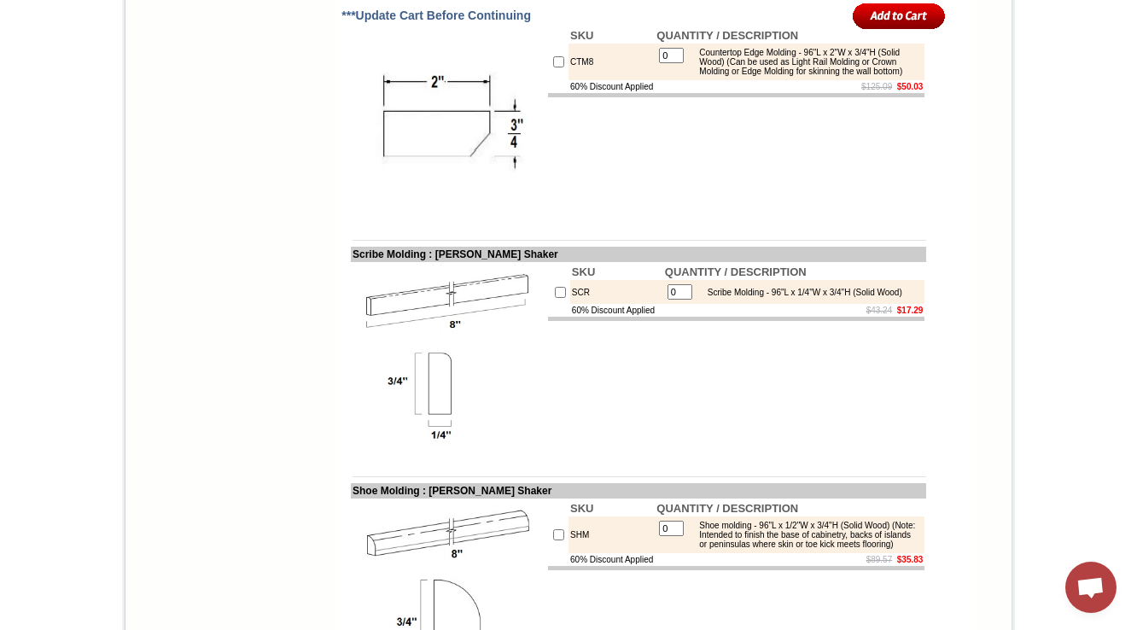
click at [512, 212] on img at bounding box center [449, 123] width 192 height 192
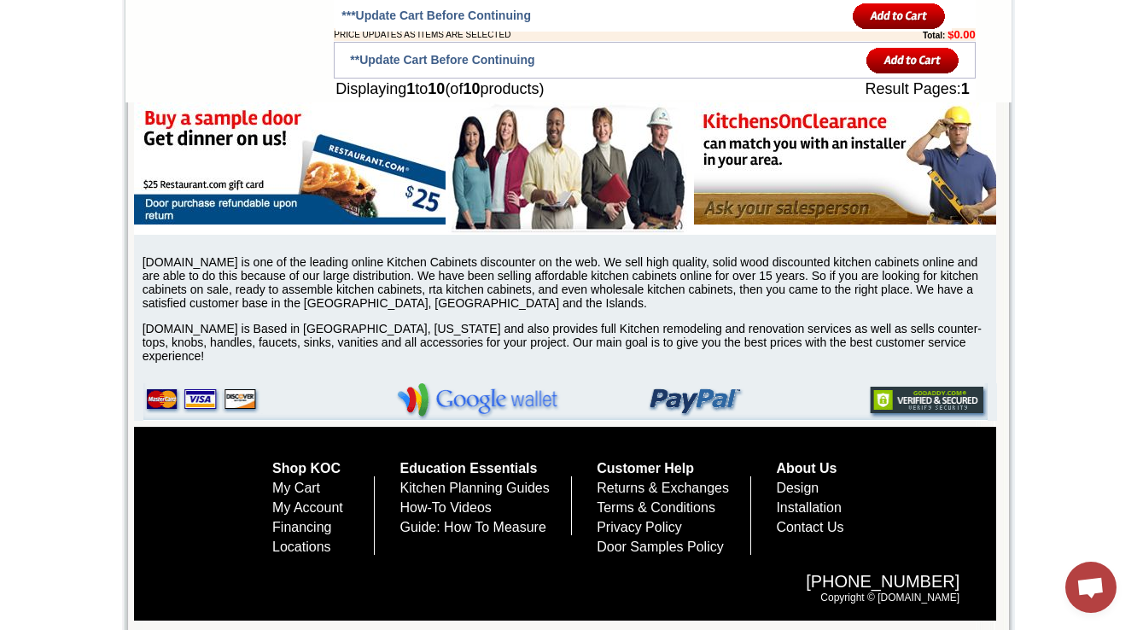
scroll to position [3234, 0]
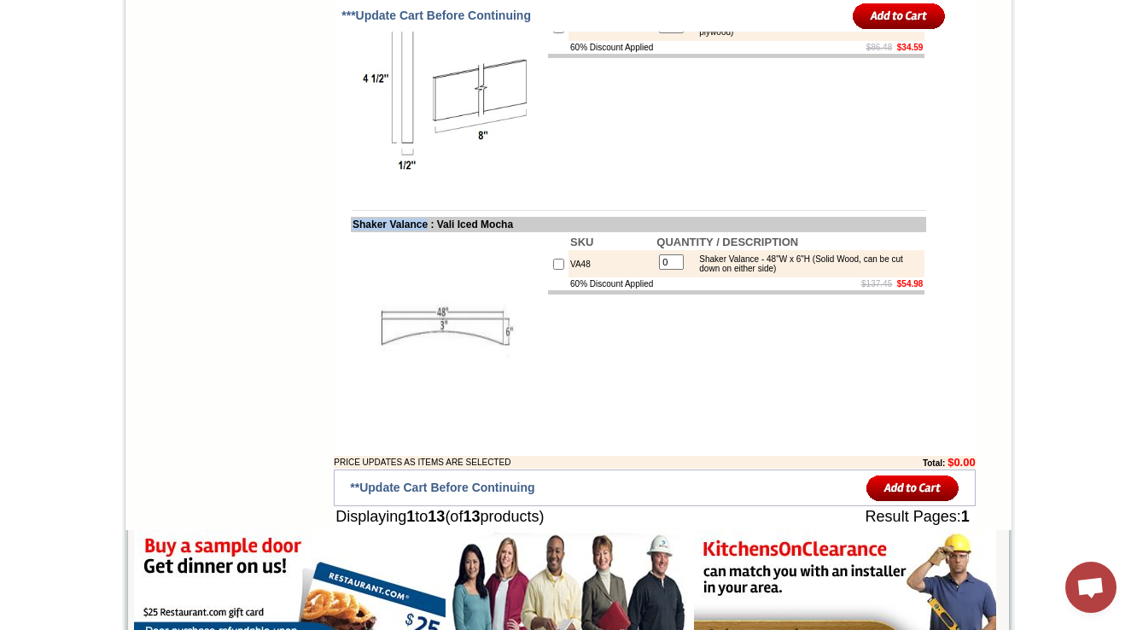
drag, startPoint x: 420, startPoint y: 272, endPoint x: 335, endPoint y: 267, distance: 85.5
click at [351, 232] on td "Shaker Valance : Vali Iced Mocha" at bounding box center [638, 224] width 575 height 15
copy td "Shaker Valance"
drag, startPoint x: 700, startPoint y: 310, endPoint x: 728, endPoint y: 304, distance: 28.8
click at [731, 273] on div "Shaker Valance - 48"W x 6"H (Solid Wood, can be cut down on either side)" at bounding box center [806, 263] width 230 height 19
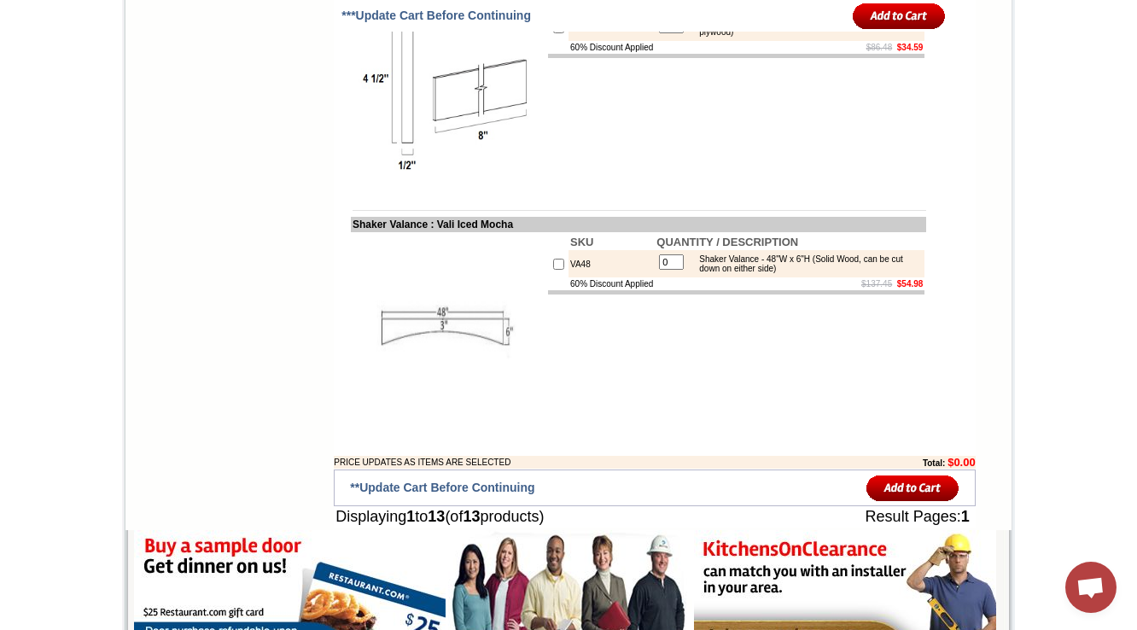
click at [574, 278] on td "VA48" at bounding box center [612, 263] width 86 height 27
click at [569, 278] on td "VA48" at bounding box center [612, 263] width 86 height 27
copy td "VA48"
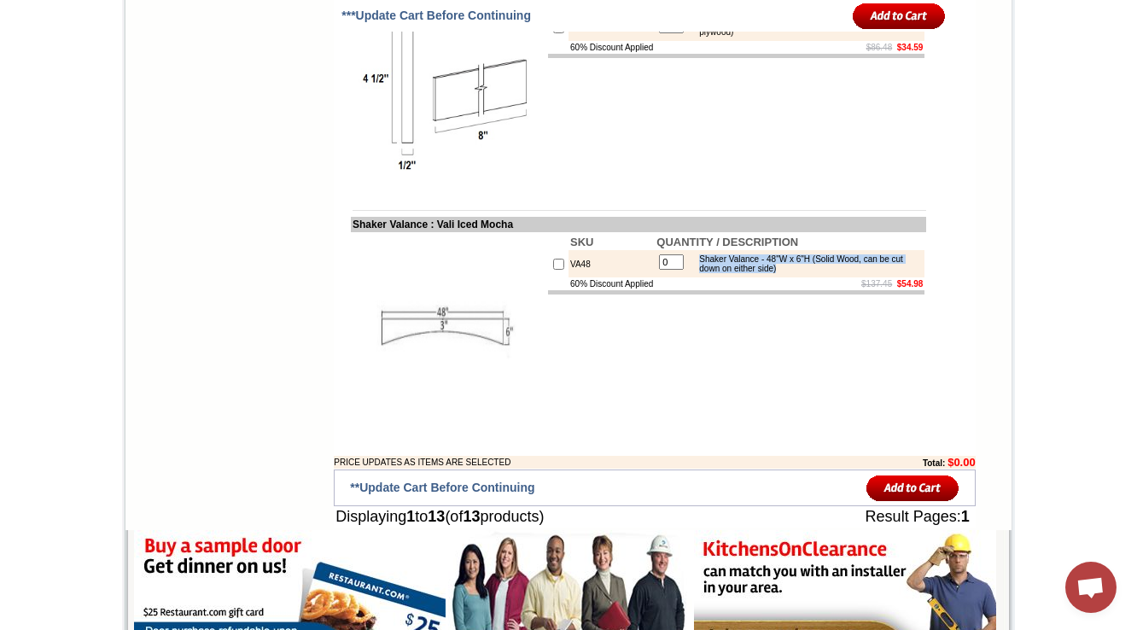
drag, startPoint x: 821, startPoint y: 324, endPoint x: 696, endPoint y: 311, distance: 125.4
click at [696, 273] on div "Shaker Valance - 48"W x 6"H (Solid Wood, can be cut down on either side)" at bounding box center [806, 263] width 230 height 19
copy div "Shaker Valance - 48"W x 6"H (Solid Wood, can be cut down on either side)"
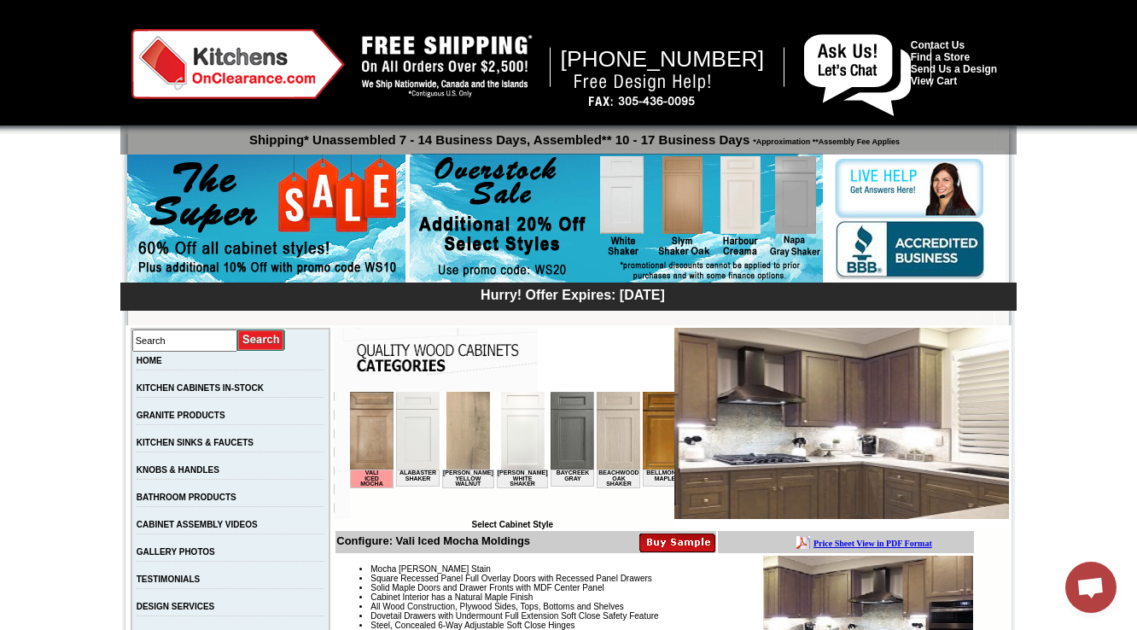
scroll to position [342, 0]
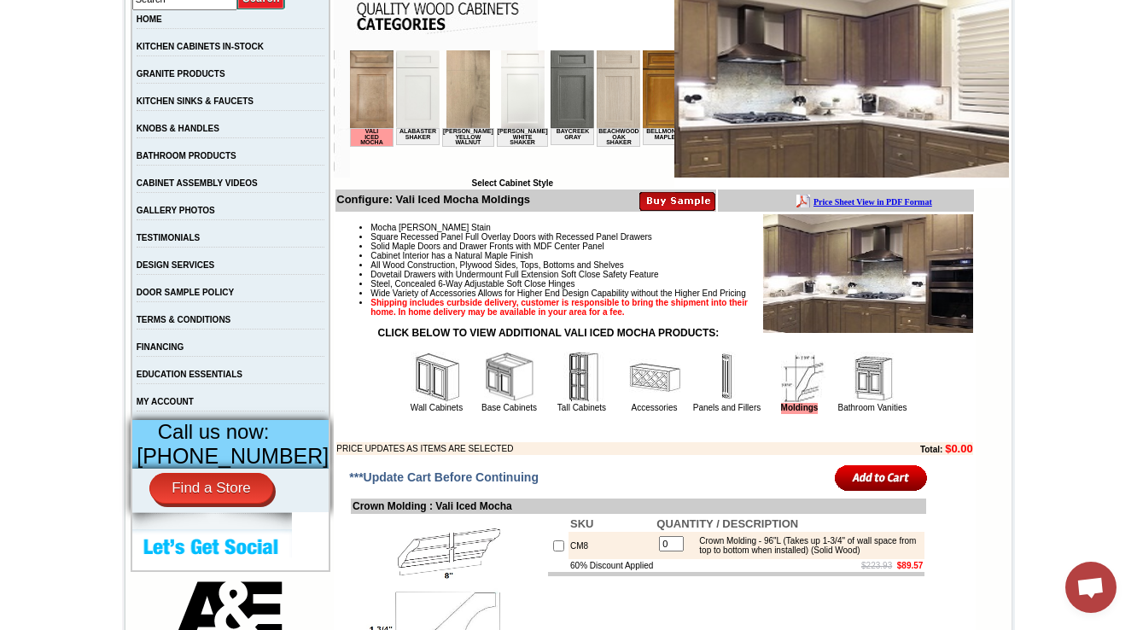
click at [707, 403] on img at bounding box center [727, 377] width 51 height 51
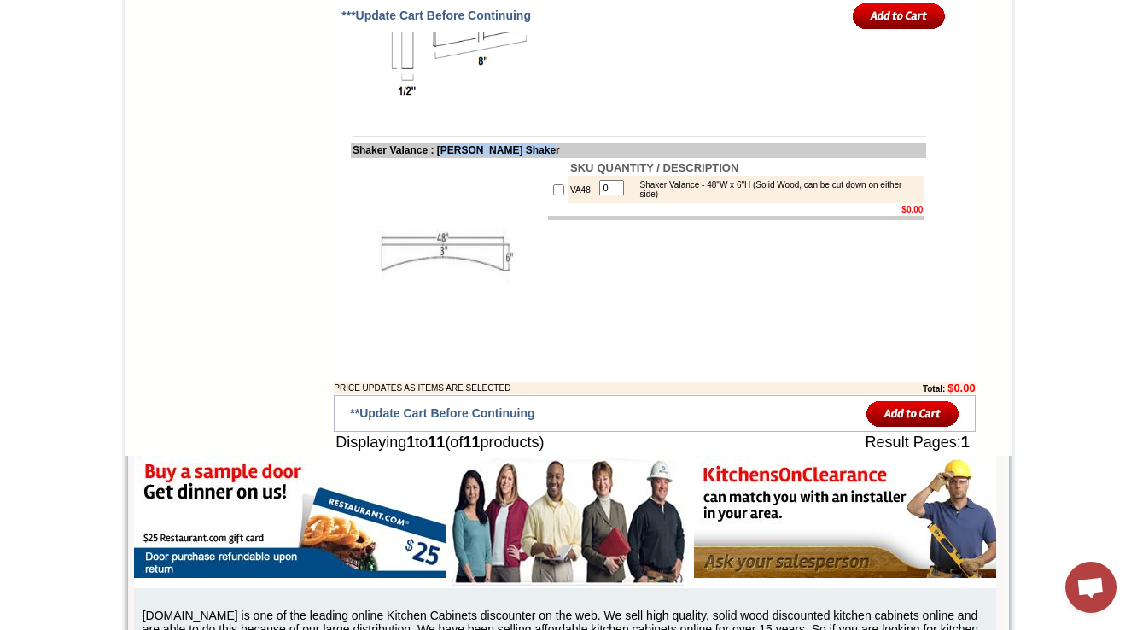
drag, startPoint x: 572, startPoint y: 193, endPoint x: 435, endPoint y: 193, distance: 137.5
click at [435, 158] on td "Shaker Valance : Tamryn Green Shaker" at bounding box center [638, 150] width 575 height 15
copy td "Tamryn Green Shaker"
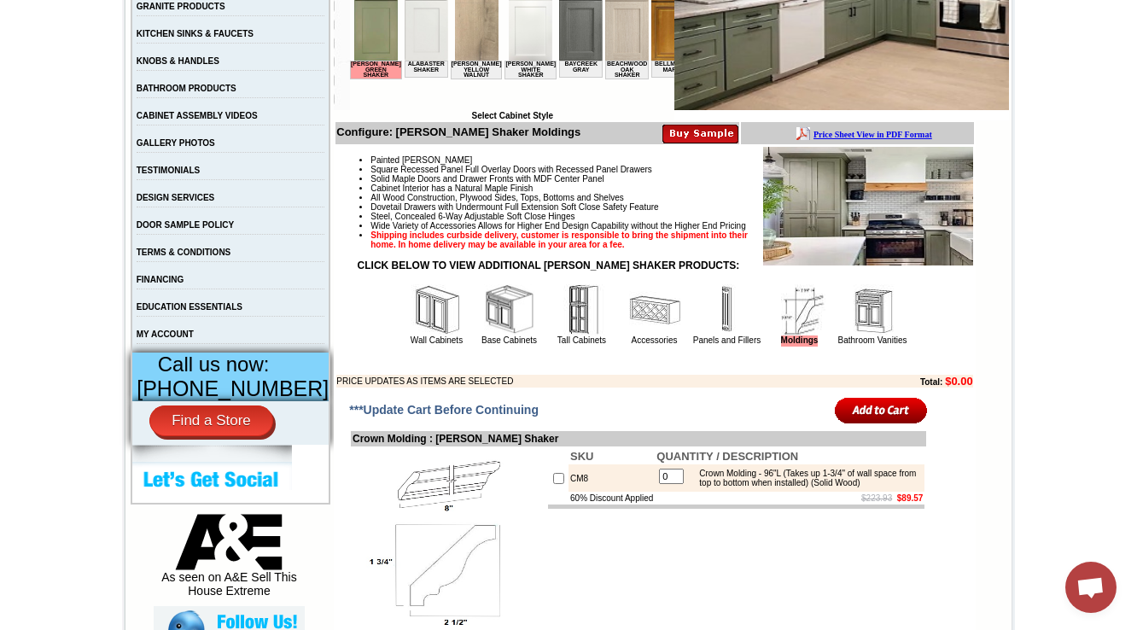
scroll to position [546, 0]
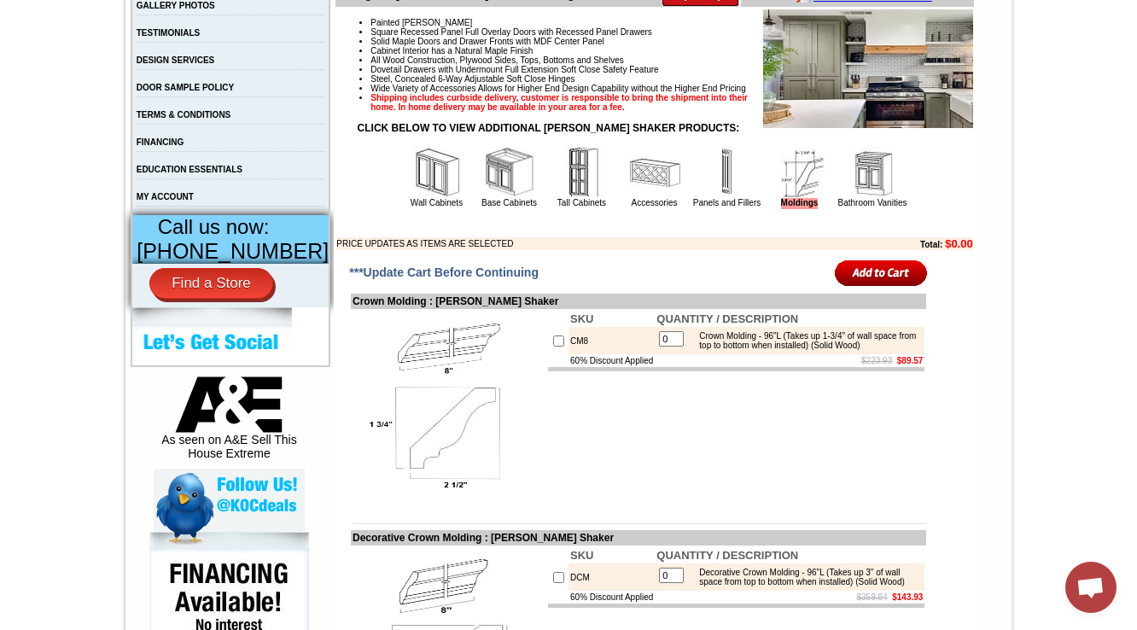
click at [711, 198] on img at bounding box center [727, 172] width 51 height 51
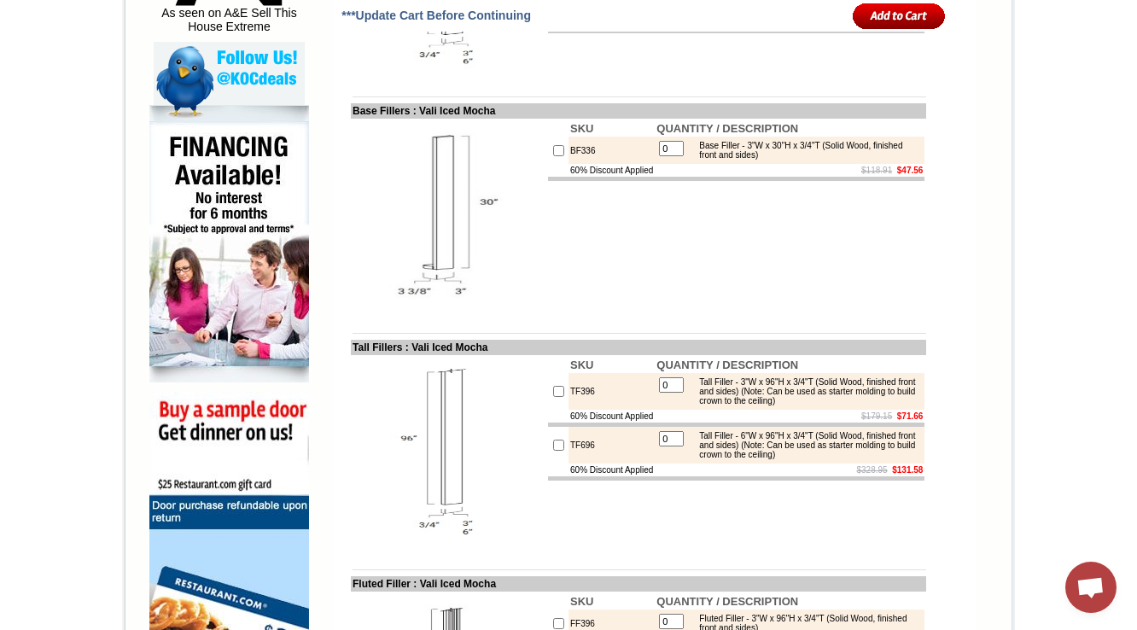
scroll to position [1318, 0]
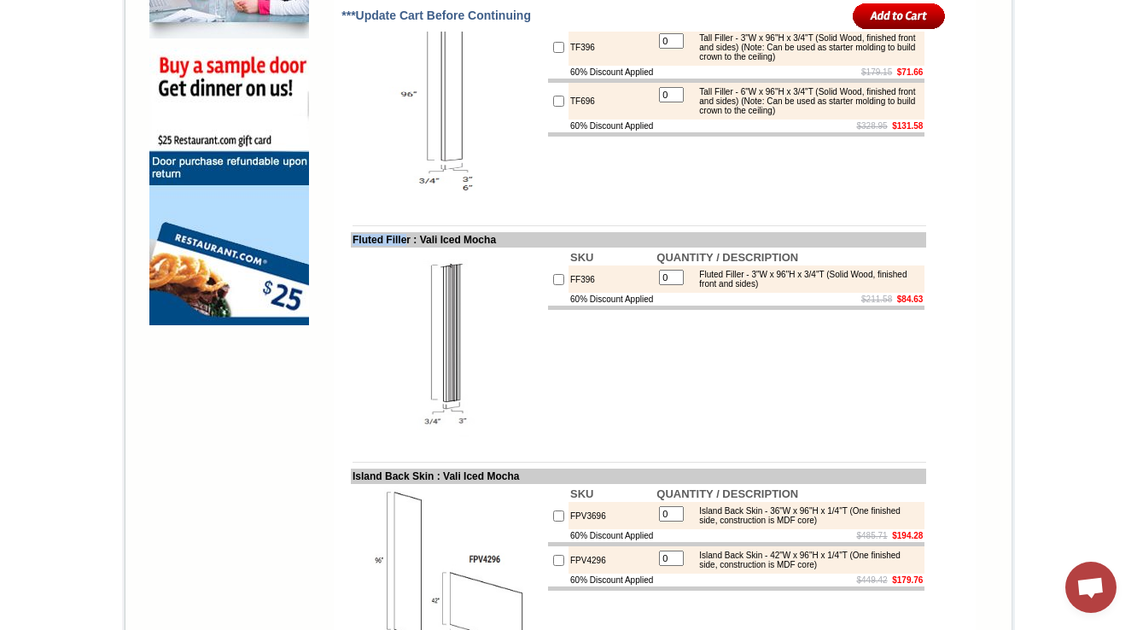
drag, startPoint x: 336, startPoint y: 274, endPoint x: 396, endPoint y: 278, distance: 60.7
click at [396, 248] on td "Fluted Filler : Vali Iced Mocha" at bounding box center [638, 239] width 575 height 15
copy td "Fluted Fille"
click at [468, 394] on img at bounding box center [449, 345] width 192 height 192
click at [372, 353] on img at bounding box center [449, 345] width 192 height 192
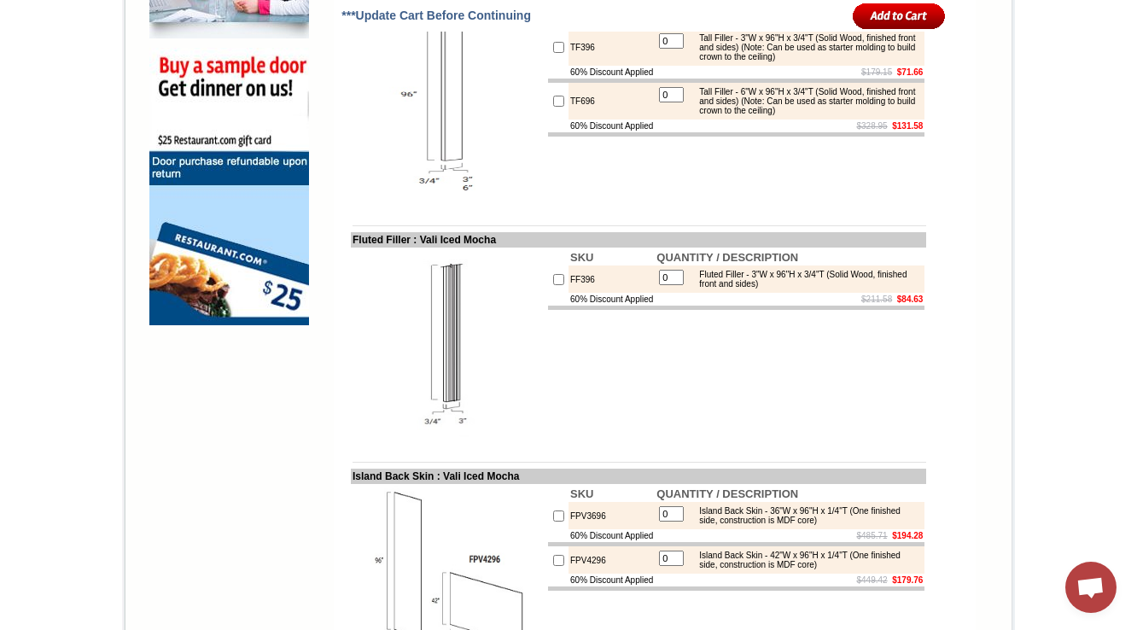
drag, startPoint x: 401, startPoint y: 274, endPoint x: 336, endPoint y: 272, distance: 64.9
click at [351, 248] on td "Fluted Filler : Vali Iced Mocha" at bounding box center [638, 239] width 575 height 15
copy td "Fluted Filler"
click at [569, 293] on td "FF396" at bounding box center [612, 279] width 86 height 27
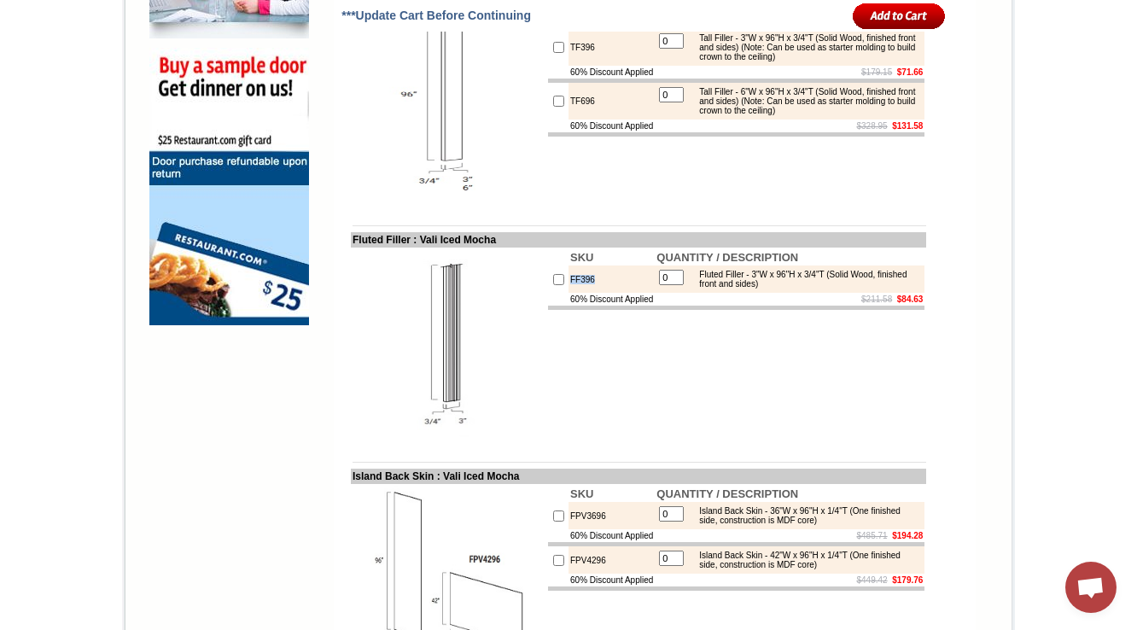
click at [569, 293] on td "FF396" at bounding box center [612, 279] width 86 height 27
copy td "FF396"
drag, startPoint x: 811, startPoint y: 324, endPoint x: 693, endPoint y: 308, distance: 118.8
click at [693, 289] on div "Fluted Filler - 3"W x 96"H x 3/4"T (Solid Wood, finished front and sides)" at bounding box center [806, 279] width 230 height 19
copy div "Fluted Filler - 3"W x 96"H x 3/4"T (Solid Wood, finished front and sides)"
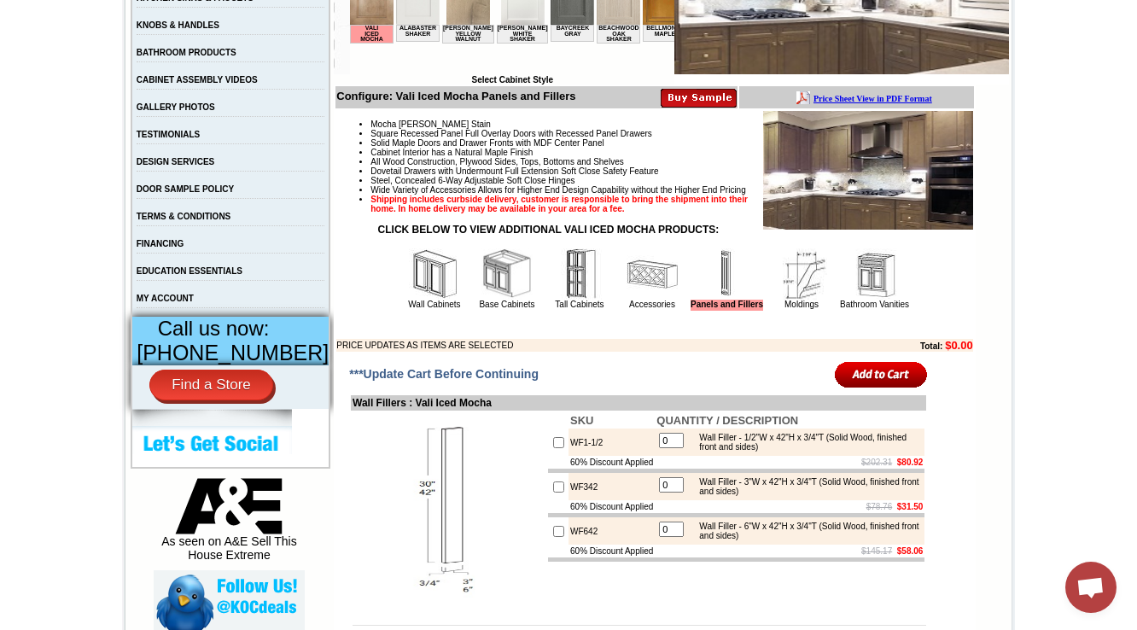
scroll to position [498, 0]
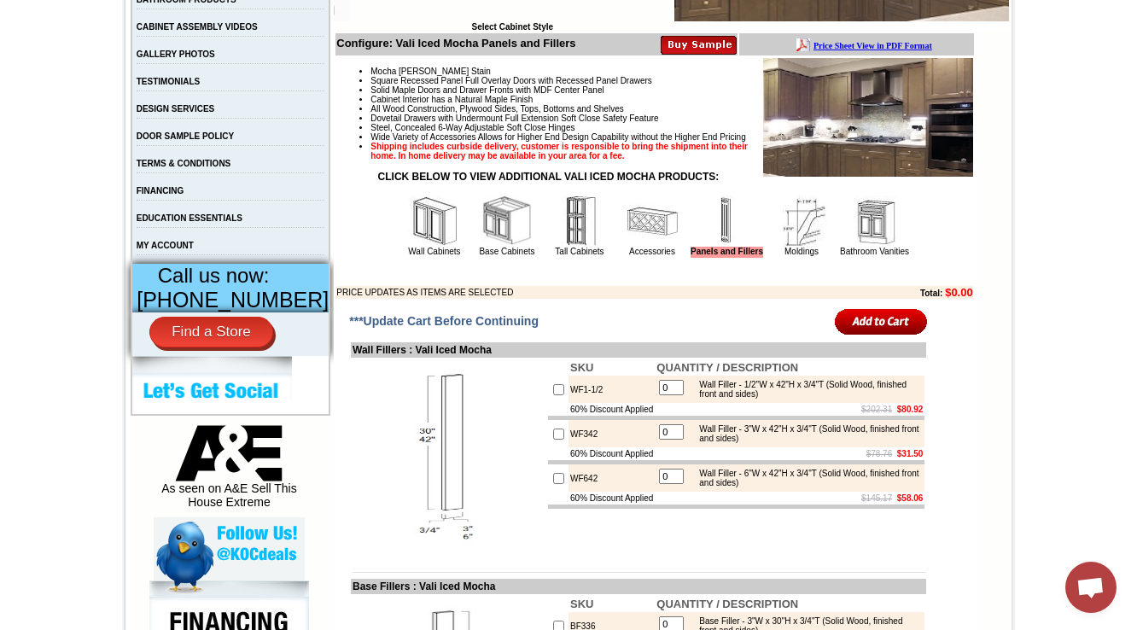
click at [627, 247] on img at bounding box center [652, 221] width 51 height 51
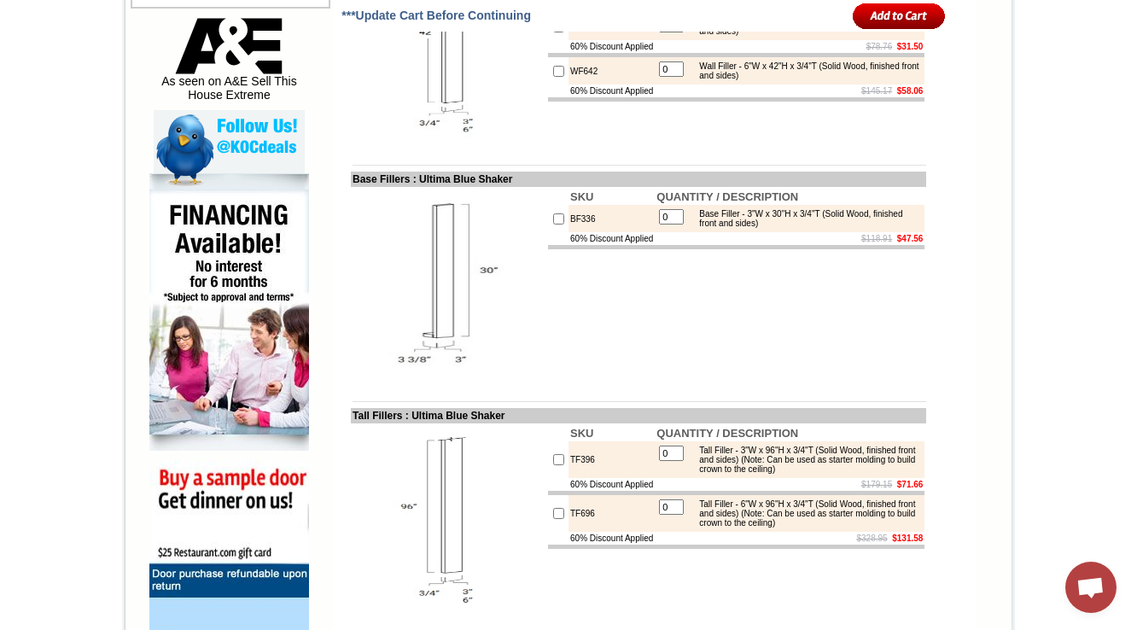
scroll to position [837, 0]
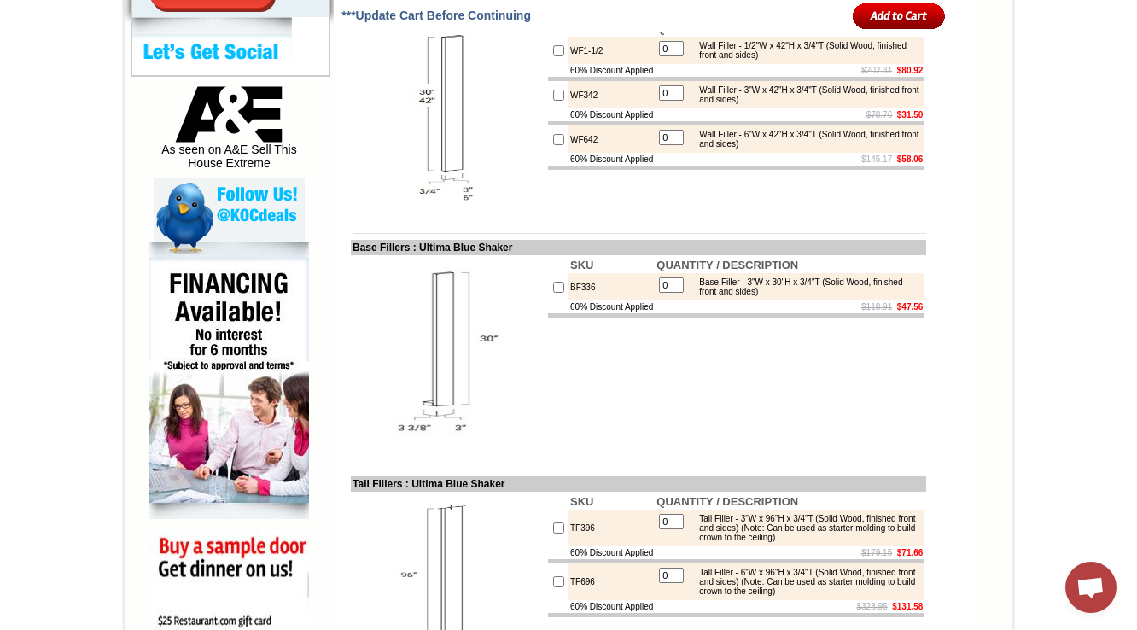
click at [488, 492] on td "Tall Fillers : Ultima Blue Shaker" at bounding box center [638, 483] width 575 height 15
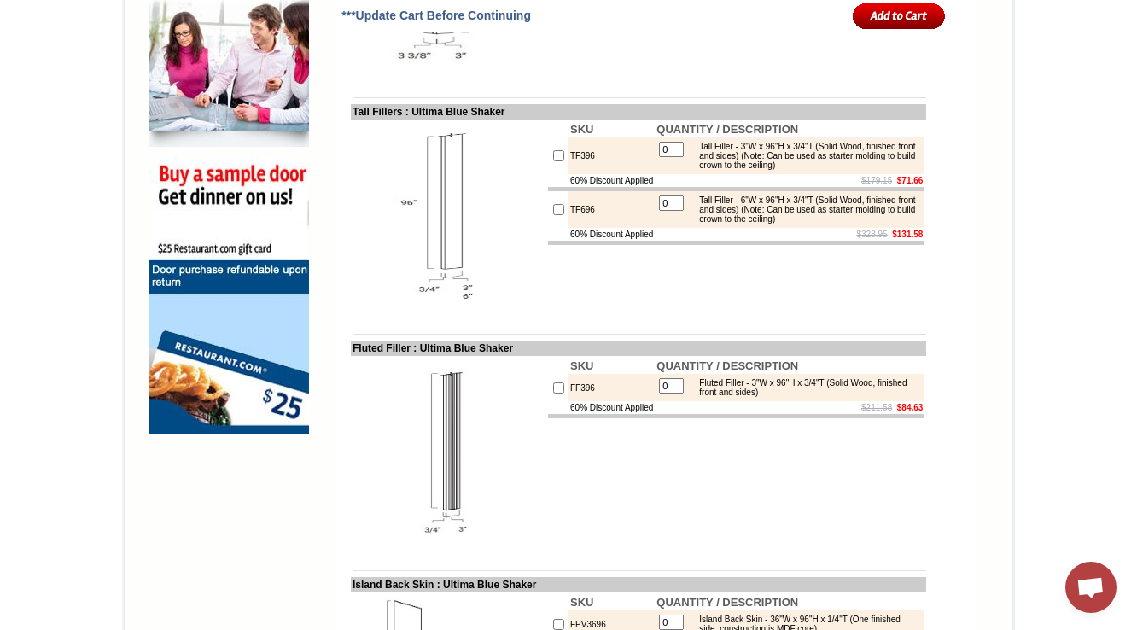
scroll to position [1315, 0]
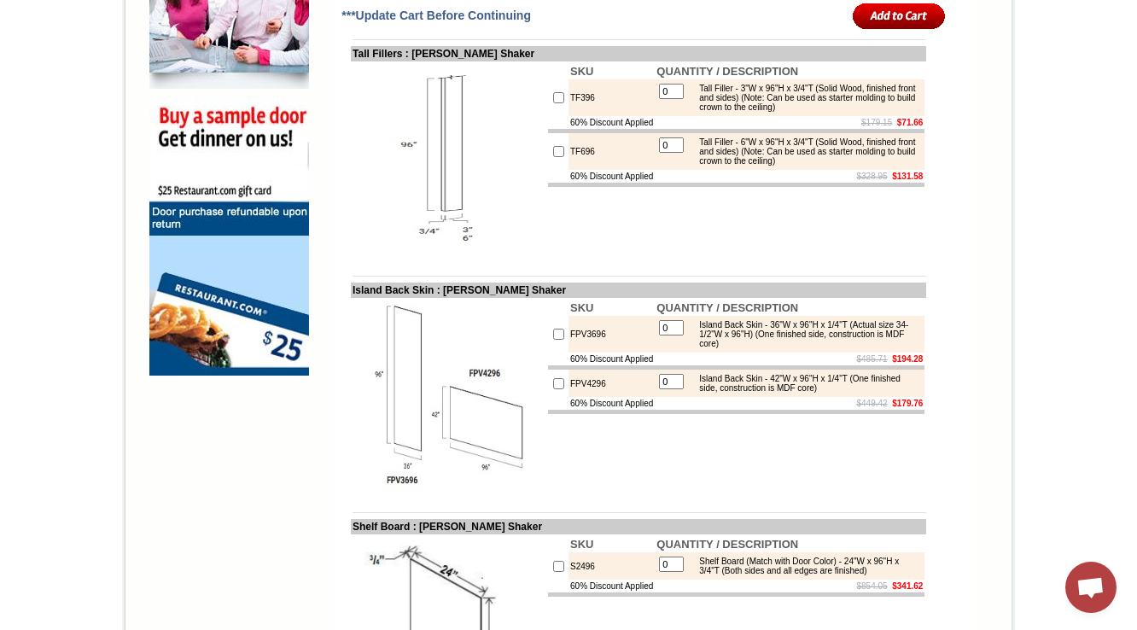
scroll to position [1358, 0]
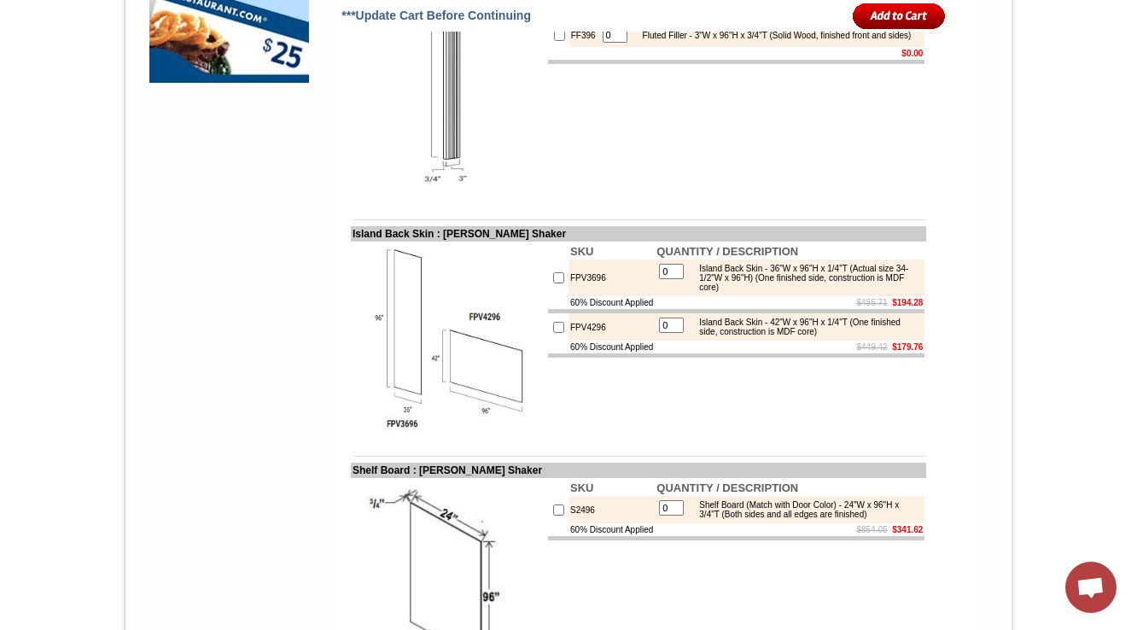
scroll to position [1218, 0]
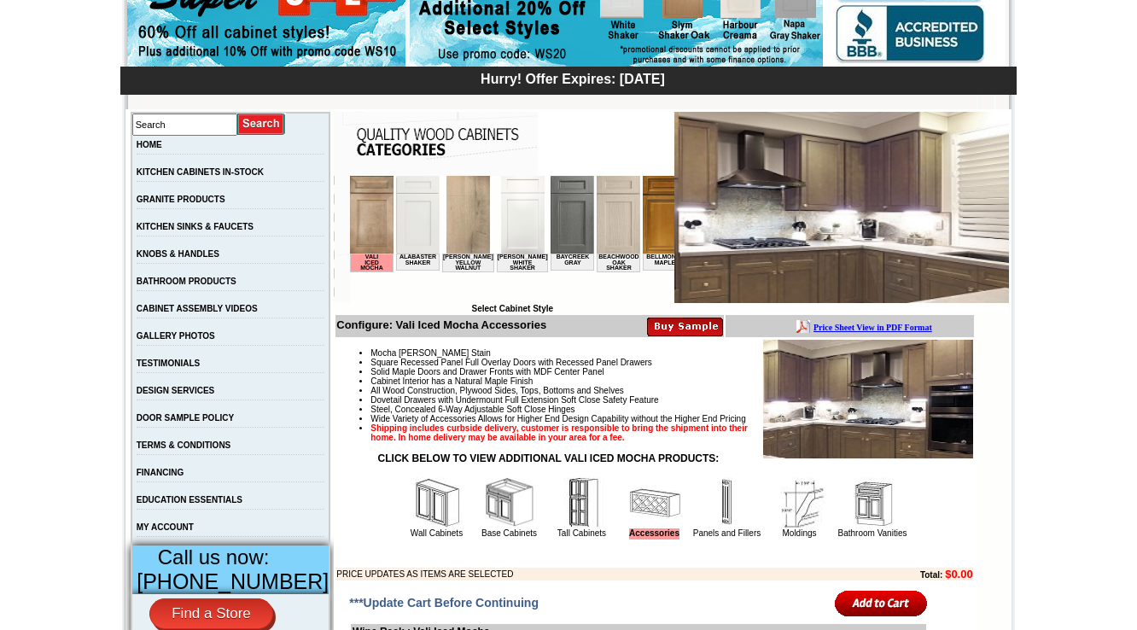
scroll to position [410, 0]
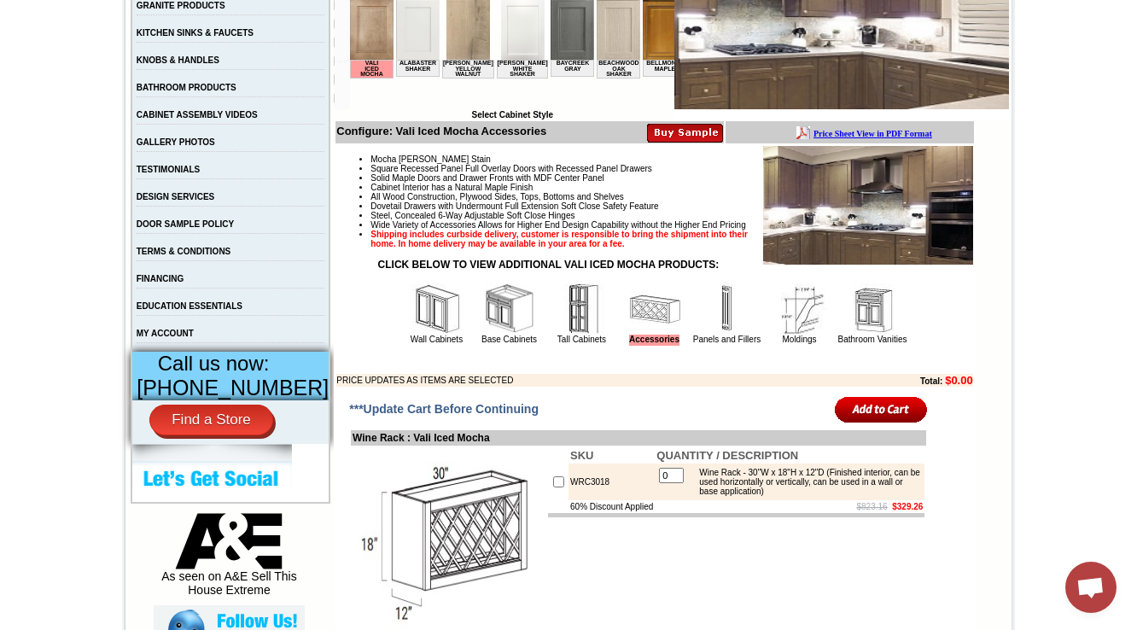
click at [557, 335] on img at bounding box center [582, 308] width 51 height 51
click at [484, 335] on img at bounding box center [509, 308] width 51 height 51
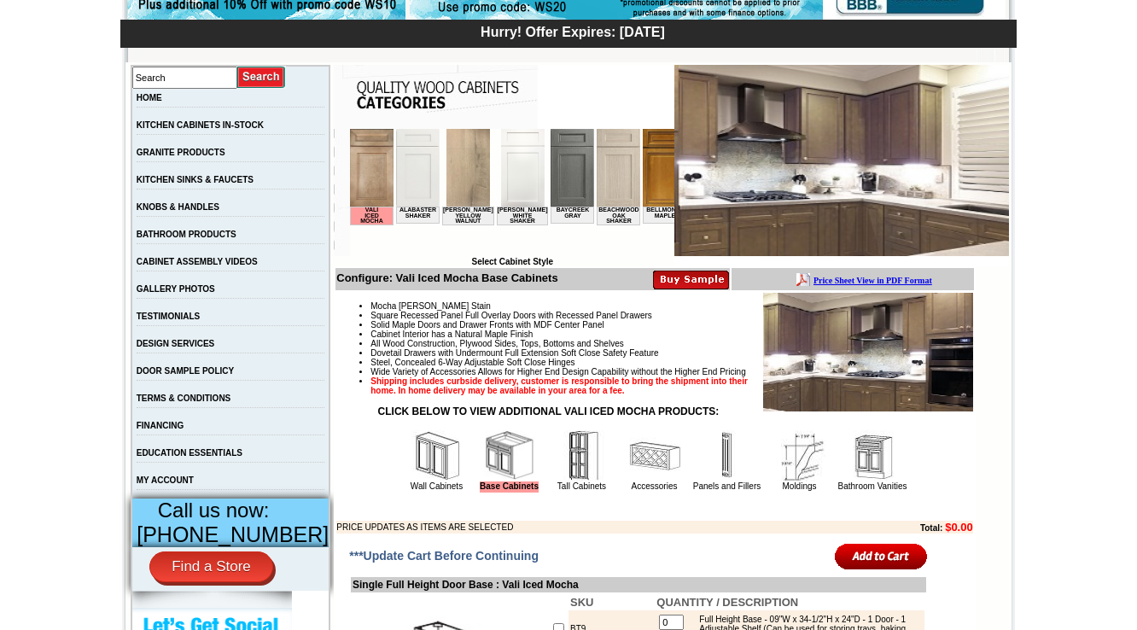
scroll to position [273, 0]
